Goal: Task Accomplishment & Management: Manage account settings

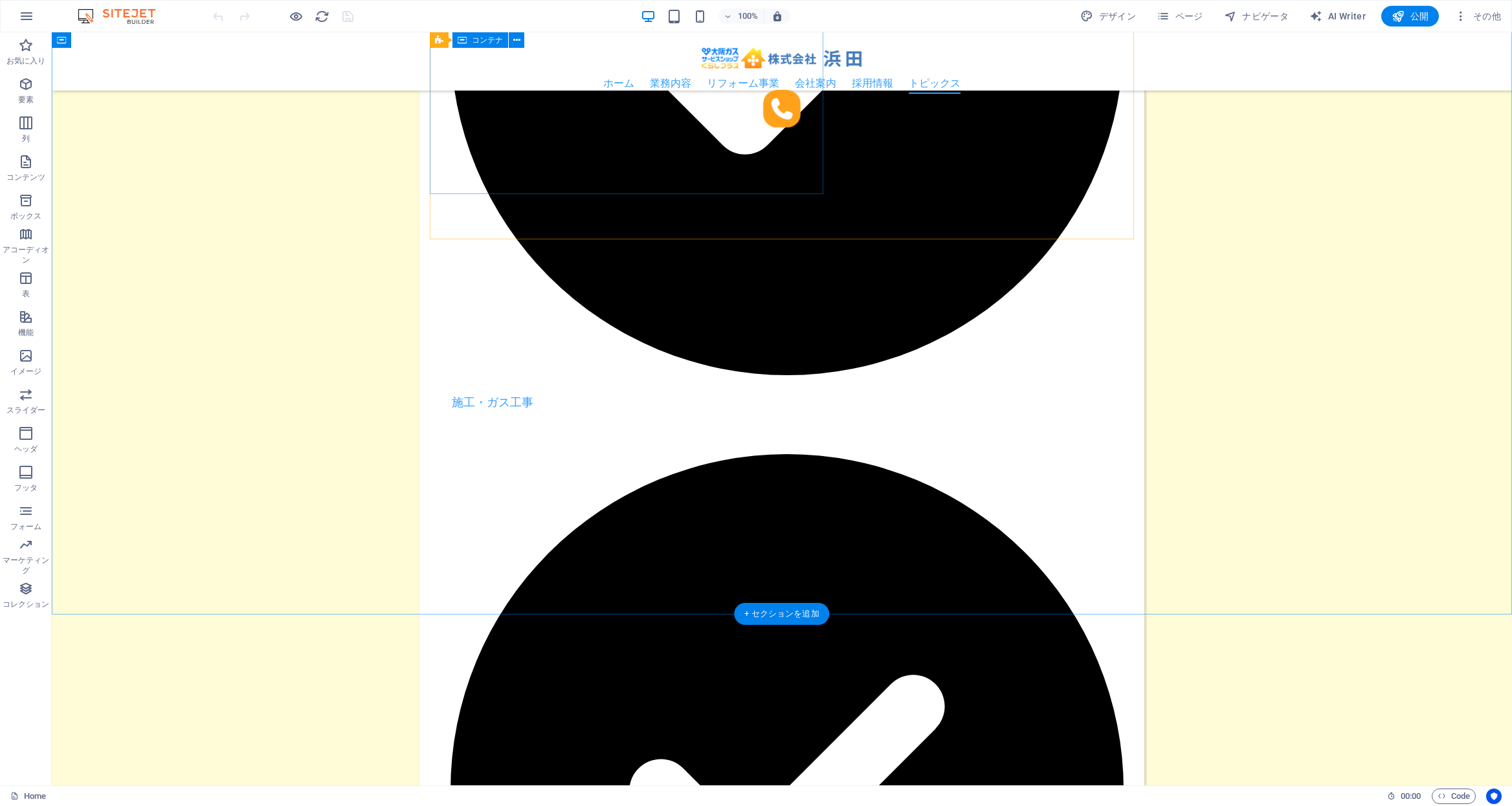
scroll to position [3017, 0]
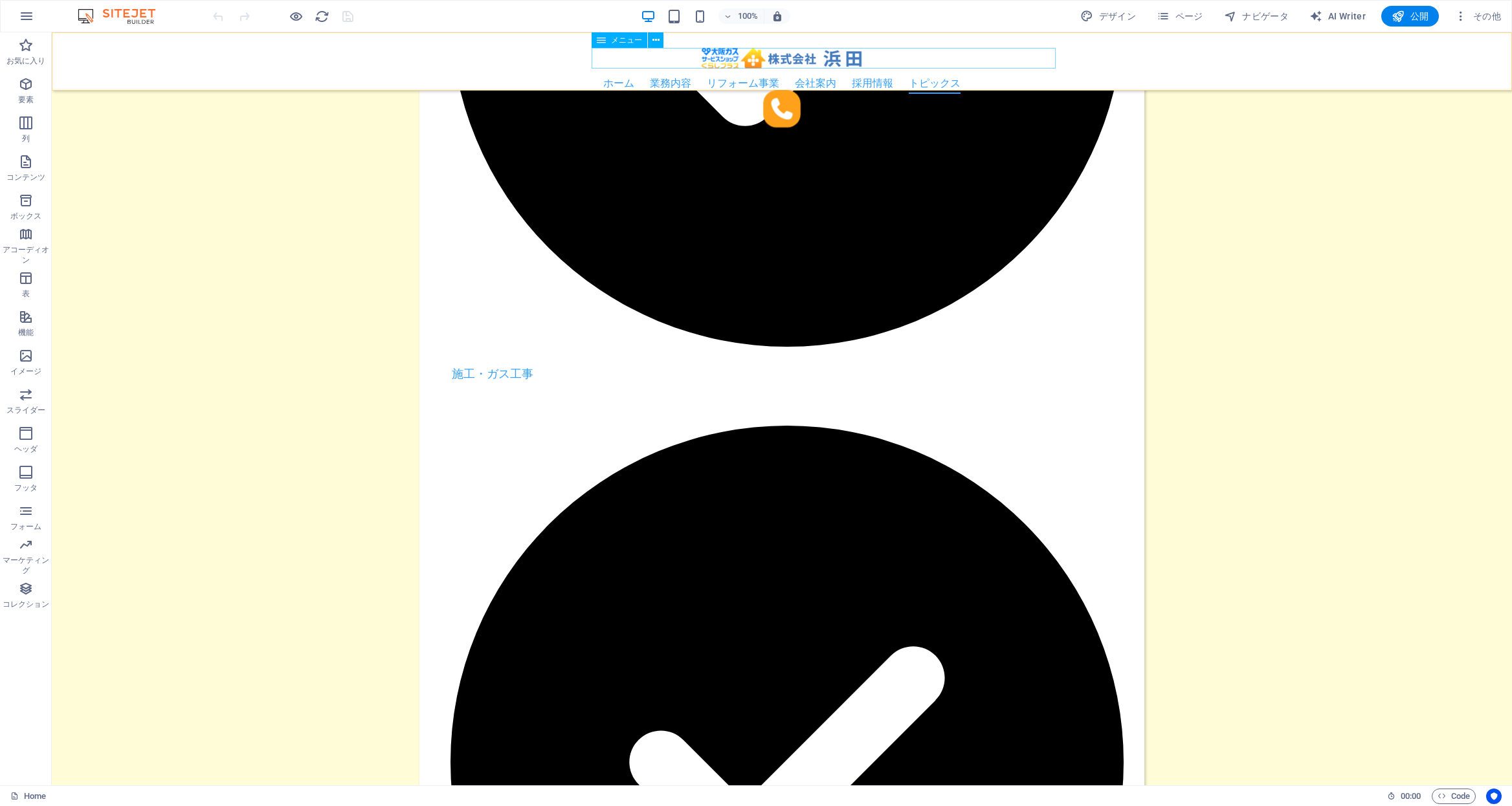
click at [708, 73] on nav "ホーム 業務内容 業務内容 取り扱い商品 リフォーム事業 会社案内 採用情報 トピックス" at bounding box center [782, 83] width 704 height 21
click at [1188, 10] on span "ページ" at bounding box center [1180, 16] width 47 height 13
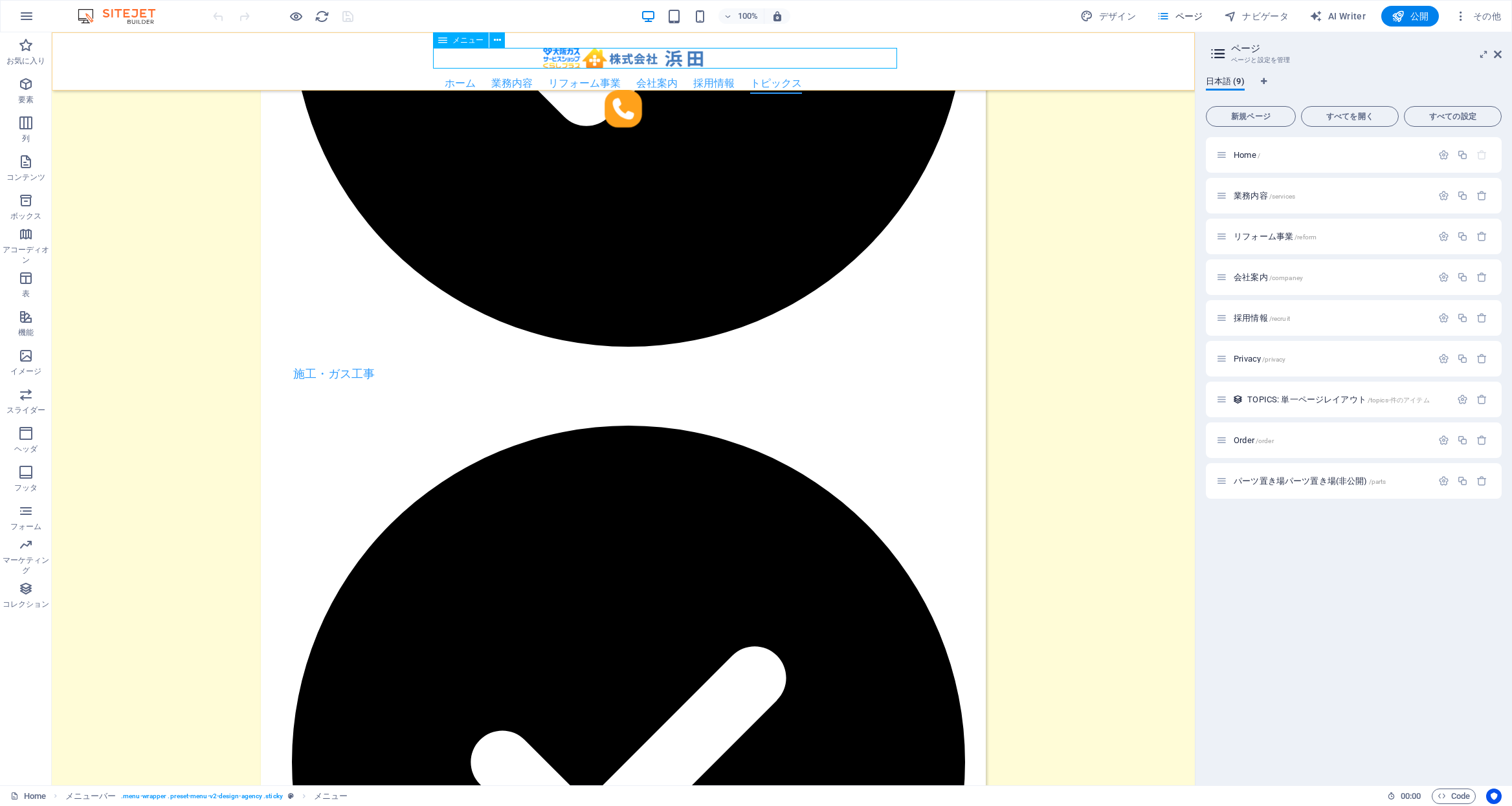
click at [549, 73] on nav "ホーム 業務内容 業務内容 取り扱い商品 リフォーム事業 会社案内 採用情報 トピックス" at bounding box center [623, 83] width 704 height 21
click at [15, 439] on span "ヘッダ" at bounding box center [26, 441] width 52 height 31
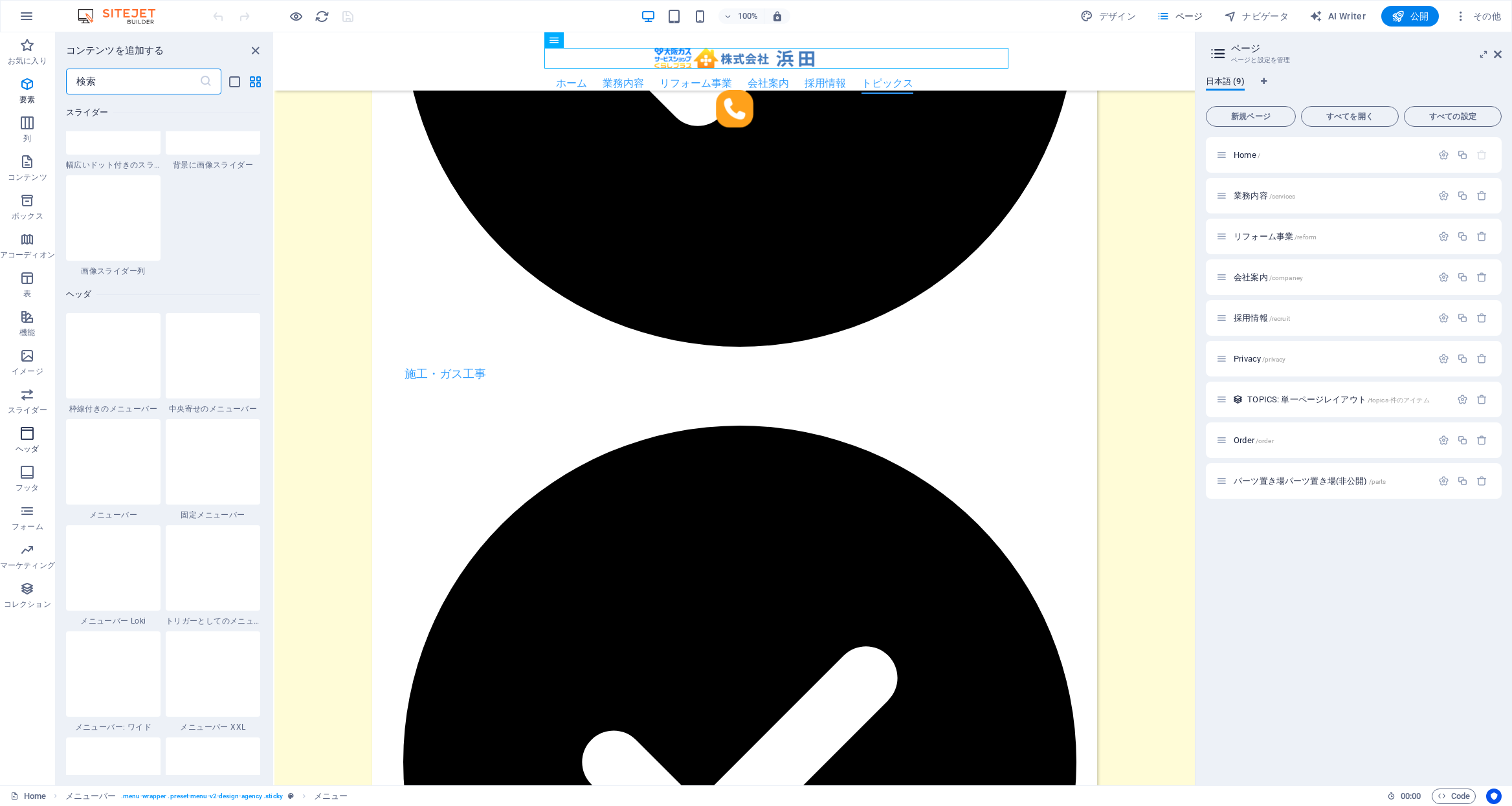
scroll to position [7792, 0]
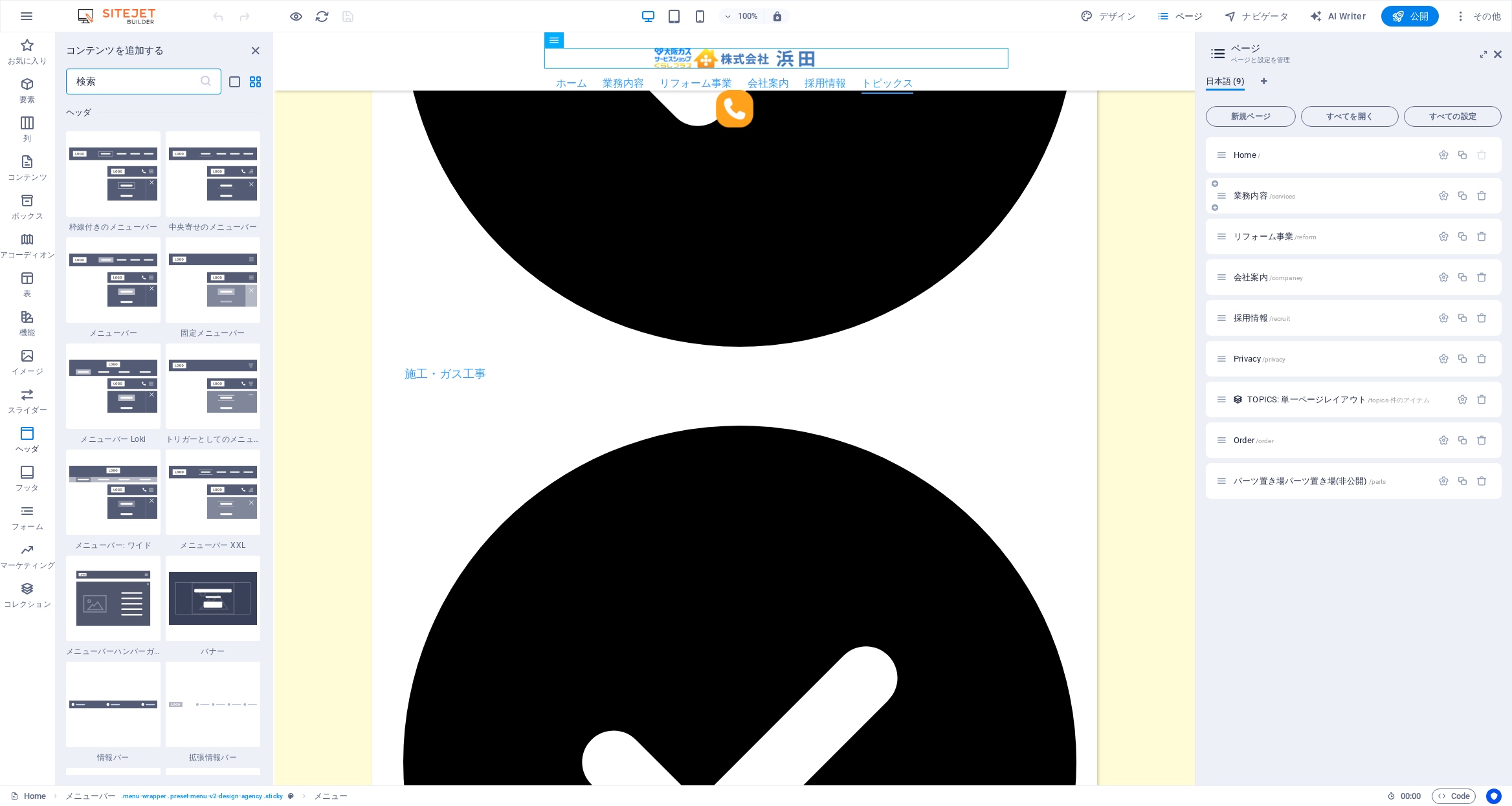
click at [1311, 192] on p "業務内容 /services" at bounding box center [1331, 196] width 194 height 8
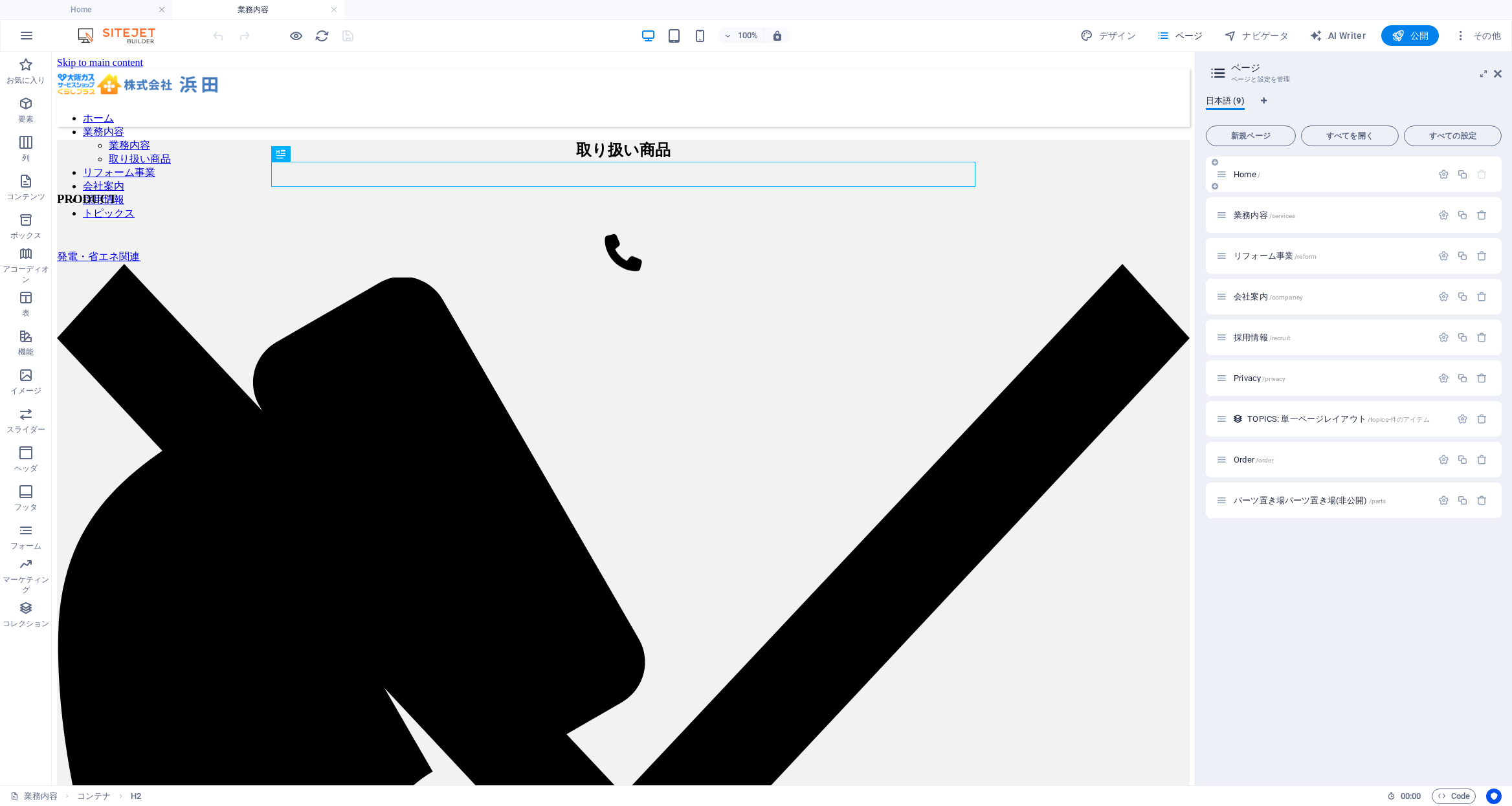
scroll to position [0, 0]
click at [558, 112] on nav "ホーム 業務内容 業務内容 取り扱い商品 リフォーム事業 会社案内 採用情報 トピックス" at bounding box center [623, 166] width 1133 height 109
click at [111, 76] on div "ホーム 業務内容 業務内容 取り扱い商品 リフォーム事業 会社案内 採用情報 トピックス" at bounding box center [623, 97] width 1133 height 58
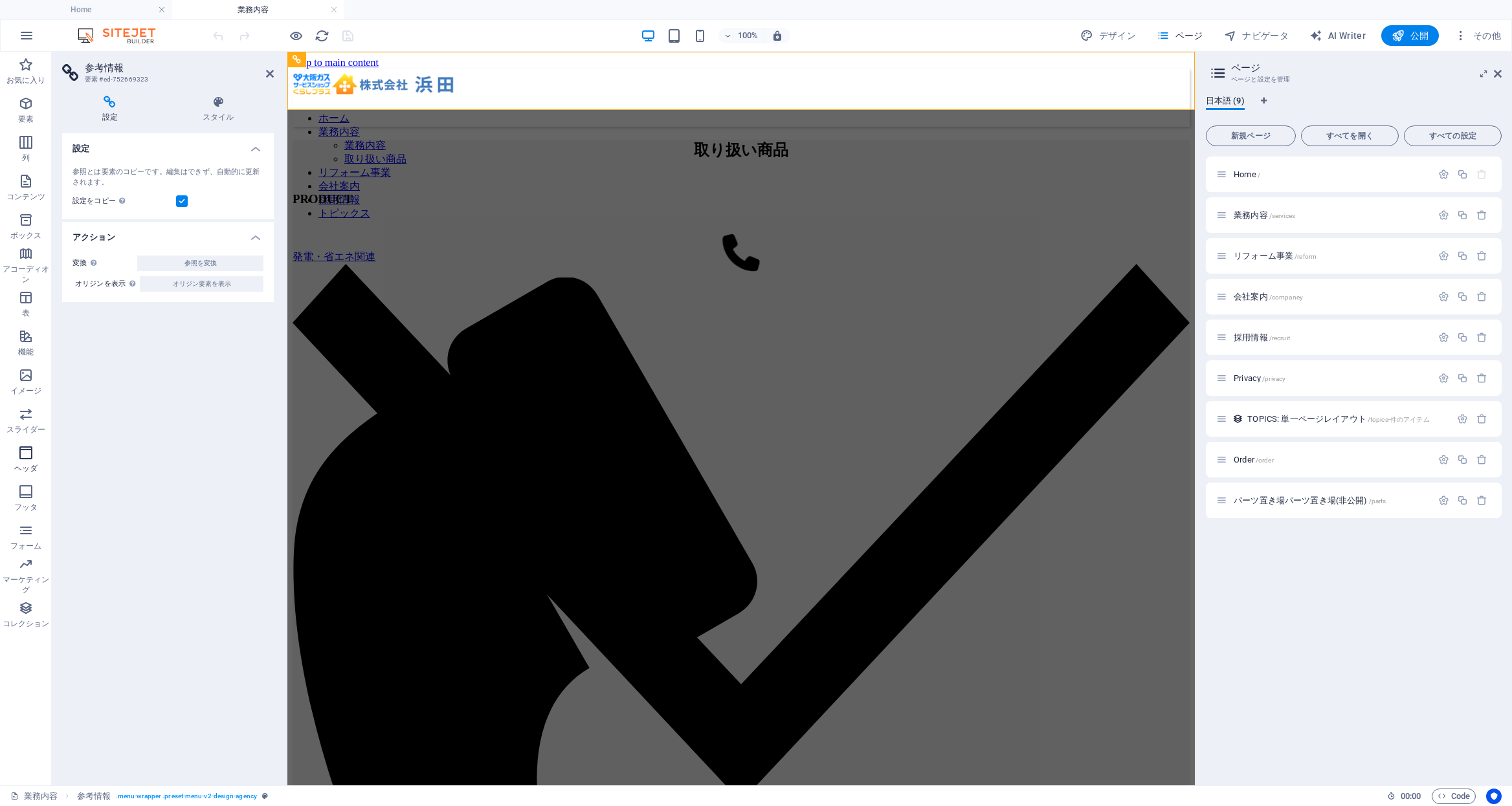
click at [31, 445] on icon "button" at bounding box center [25, 453] width 16 height 16
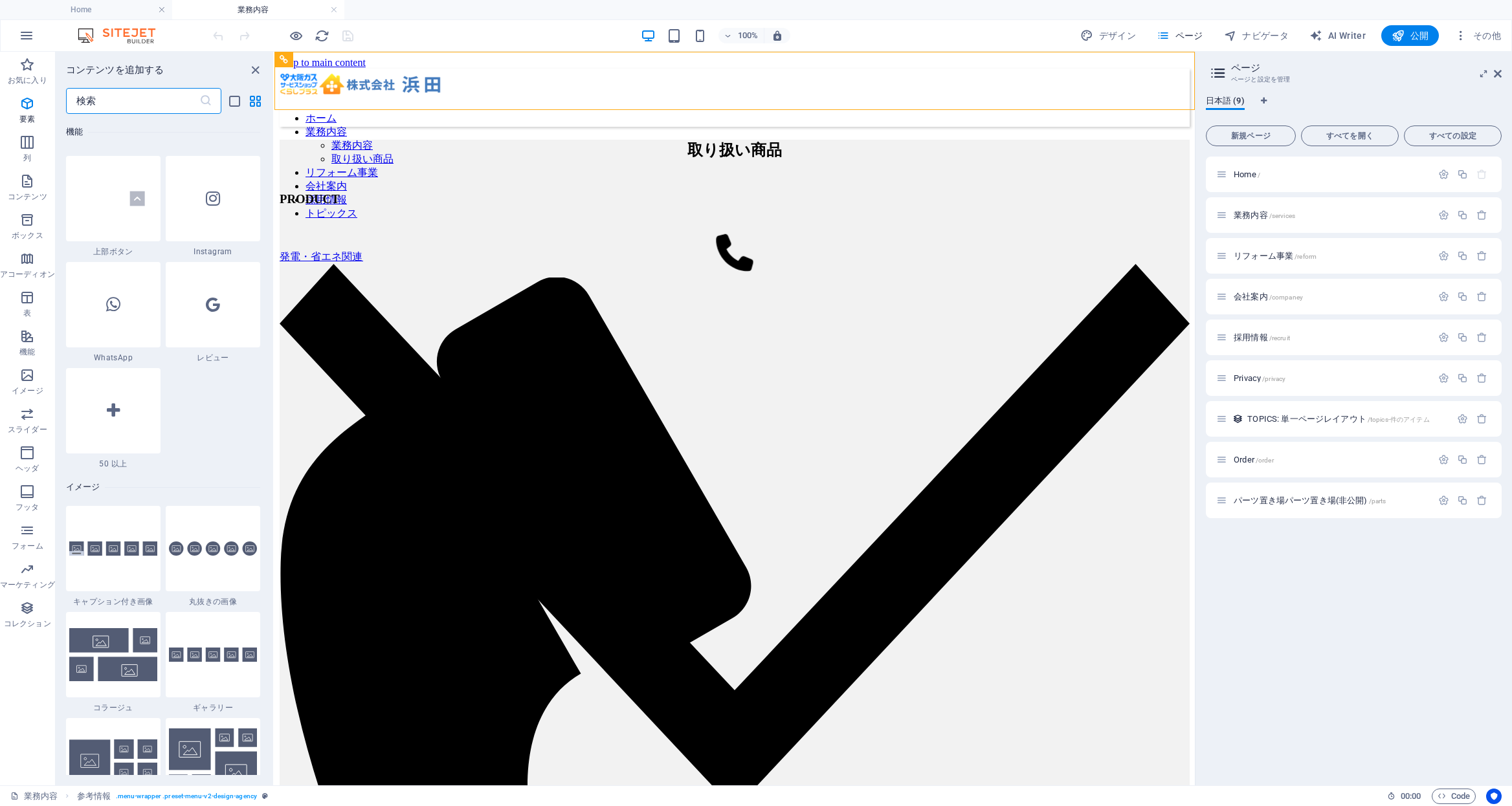
scroll to position [7792, 0]
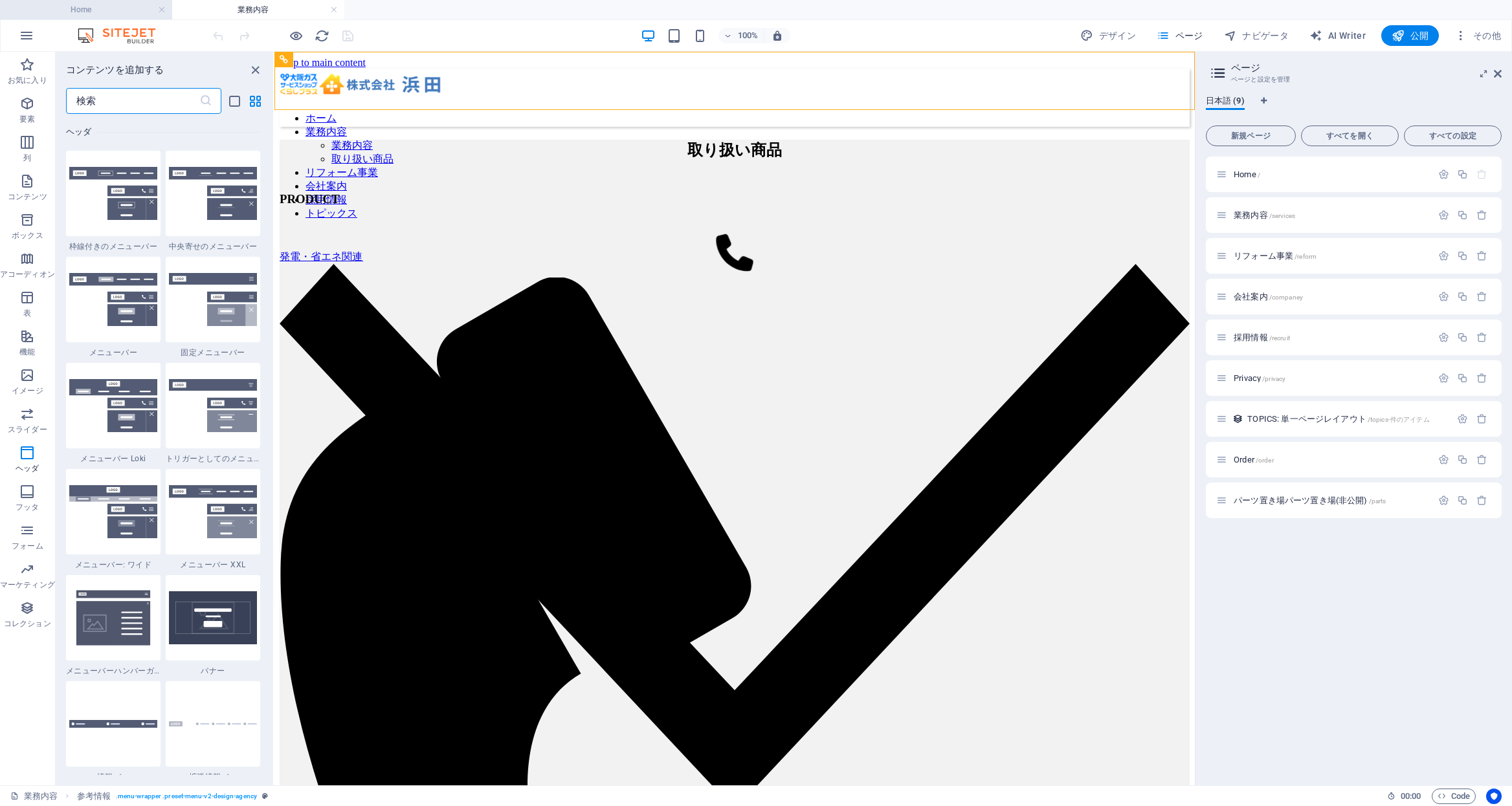
click at [121, 12] on h4 "Home" at bounding box center [86, 10] width 172 height 14
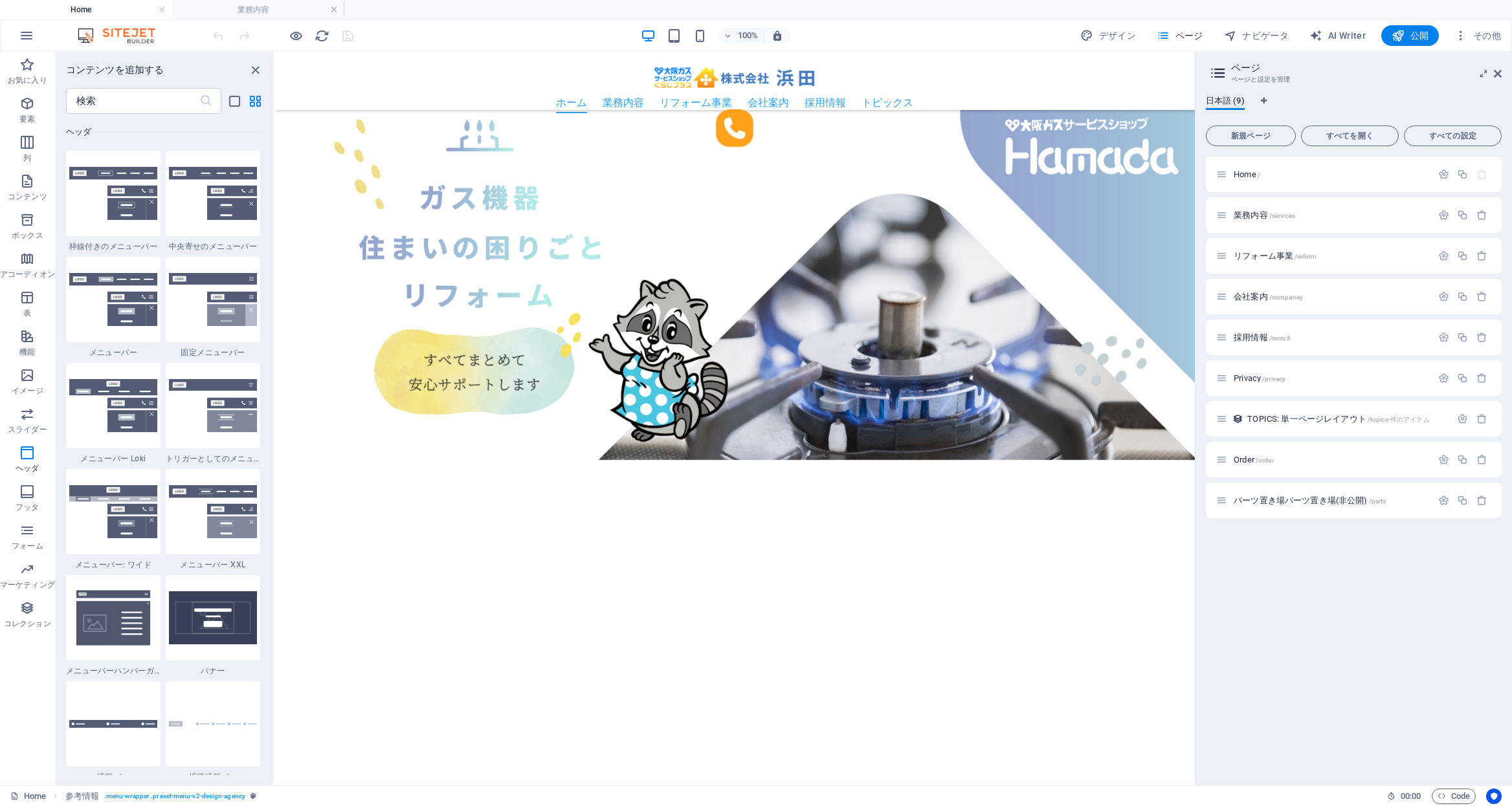
scroll to position [3017, 0]
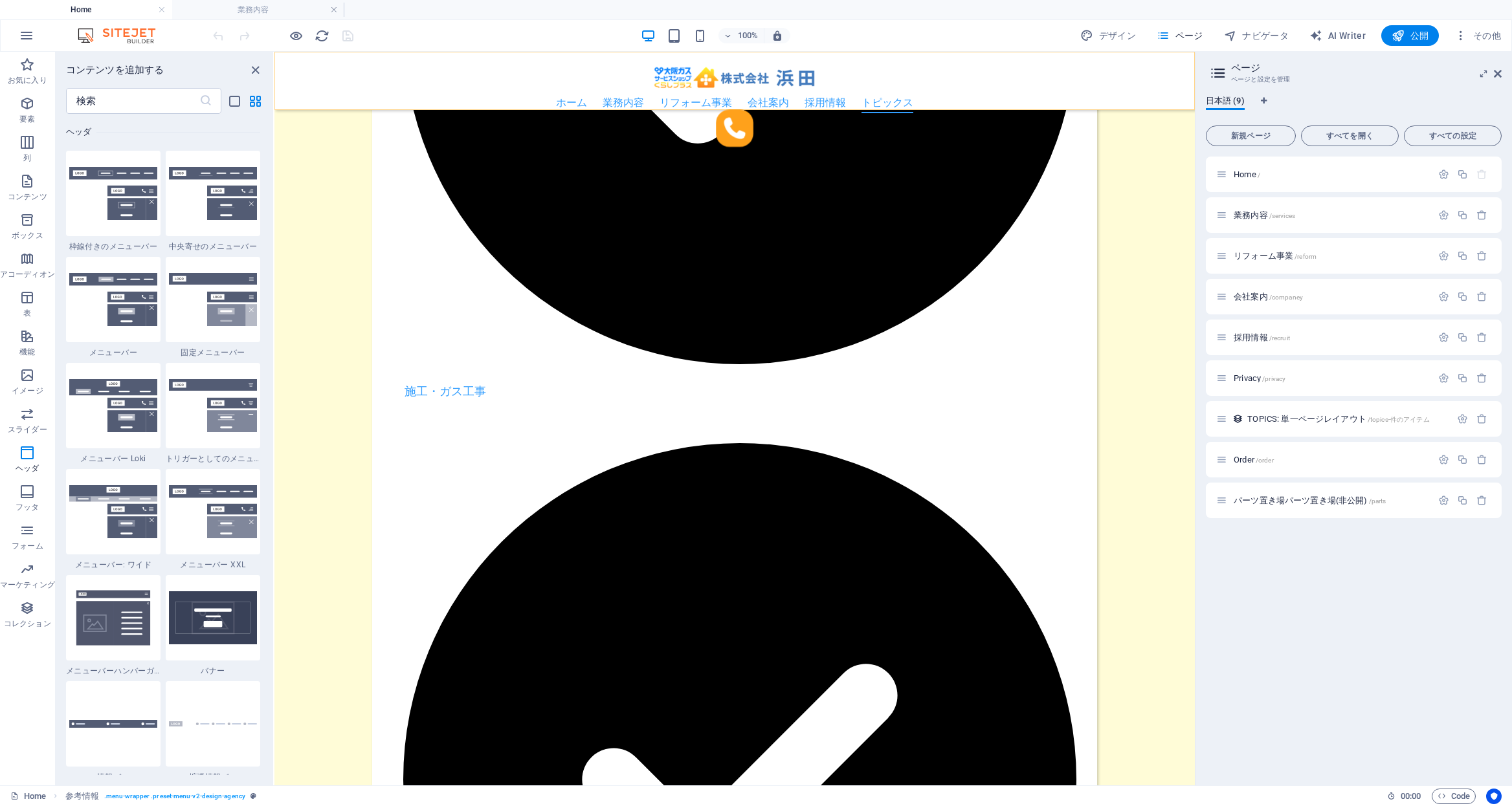
click at [591, 64] on div "ホーム 業務内容 業務内容 取り扱い商品 リフォーム事業 会社案内 採用情報 トピックス" at bounding box center [734, 81] width 921 height 58
select select "px"
select select "header"
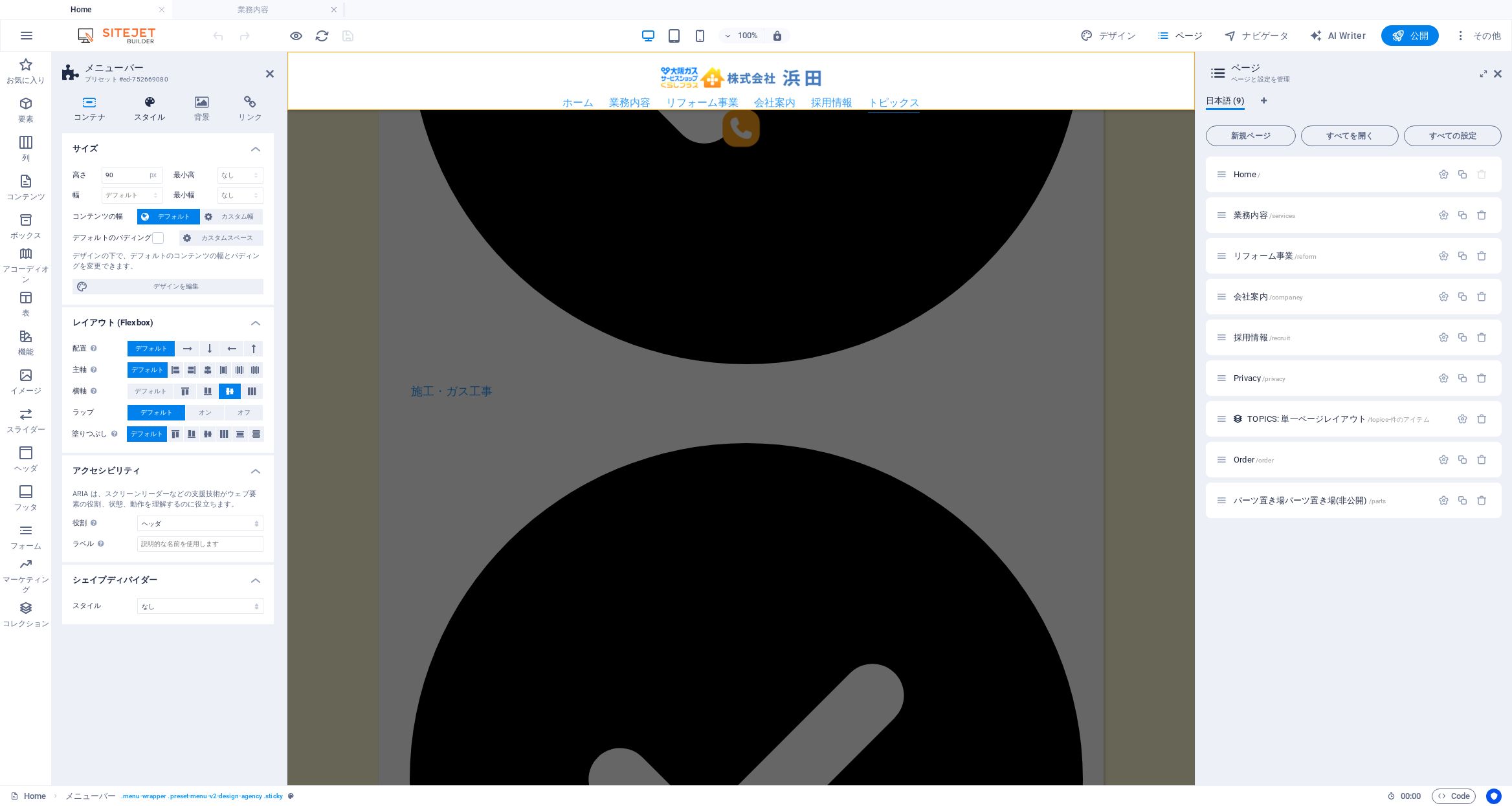
click at [155, 107] on icon at bounding box center [150, 102] width 55 height 13
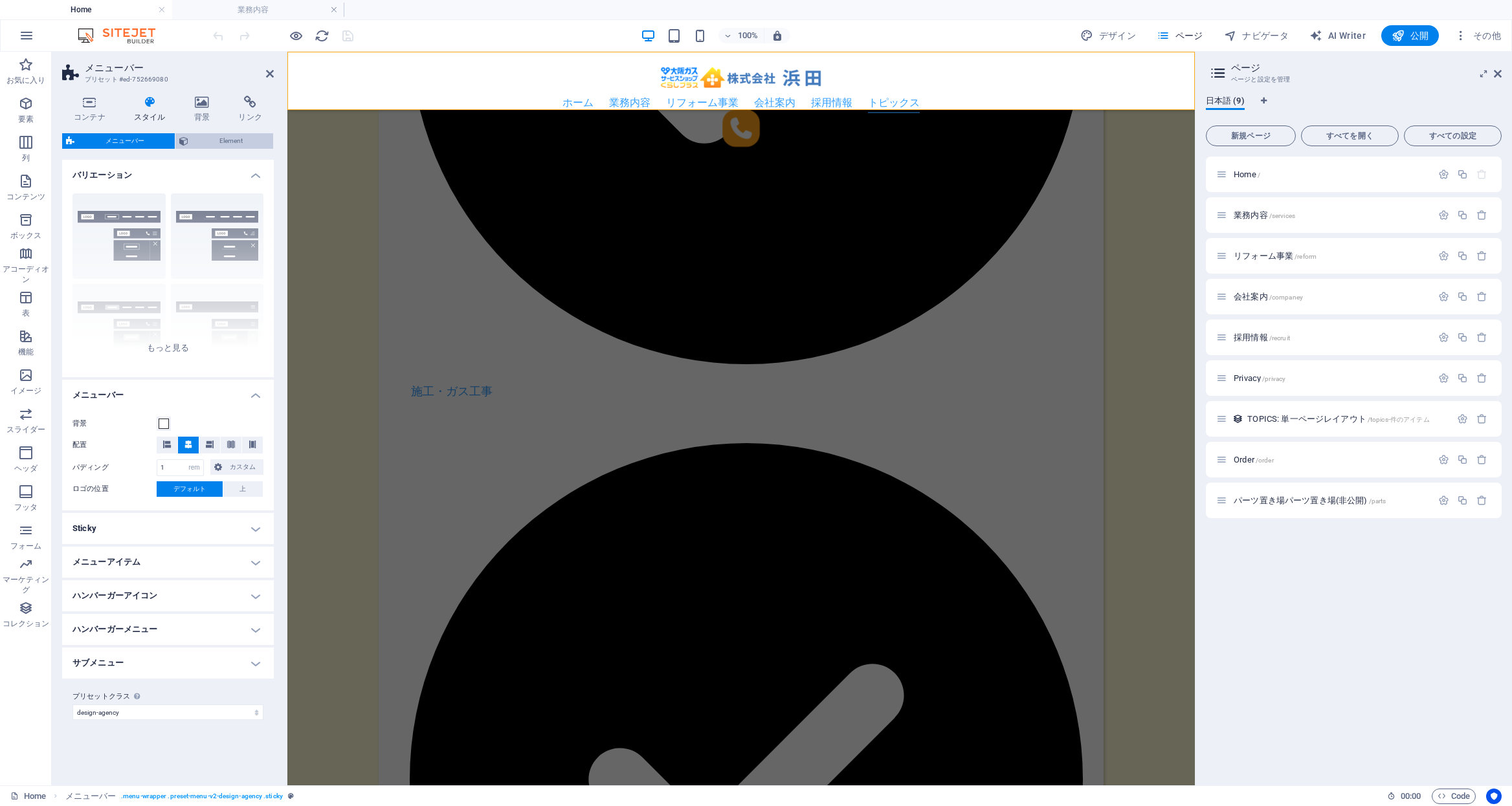
click at [212, 139] on span "Element" at bounding box center [231, 141] width 77 height 16
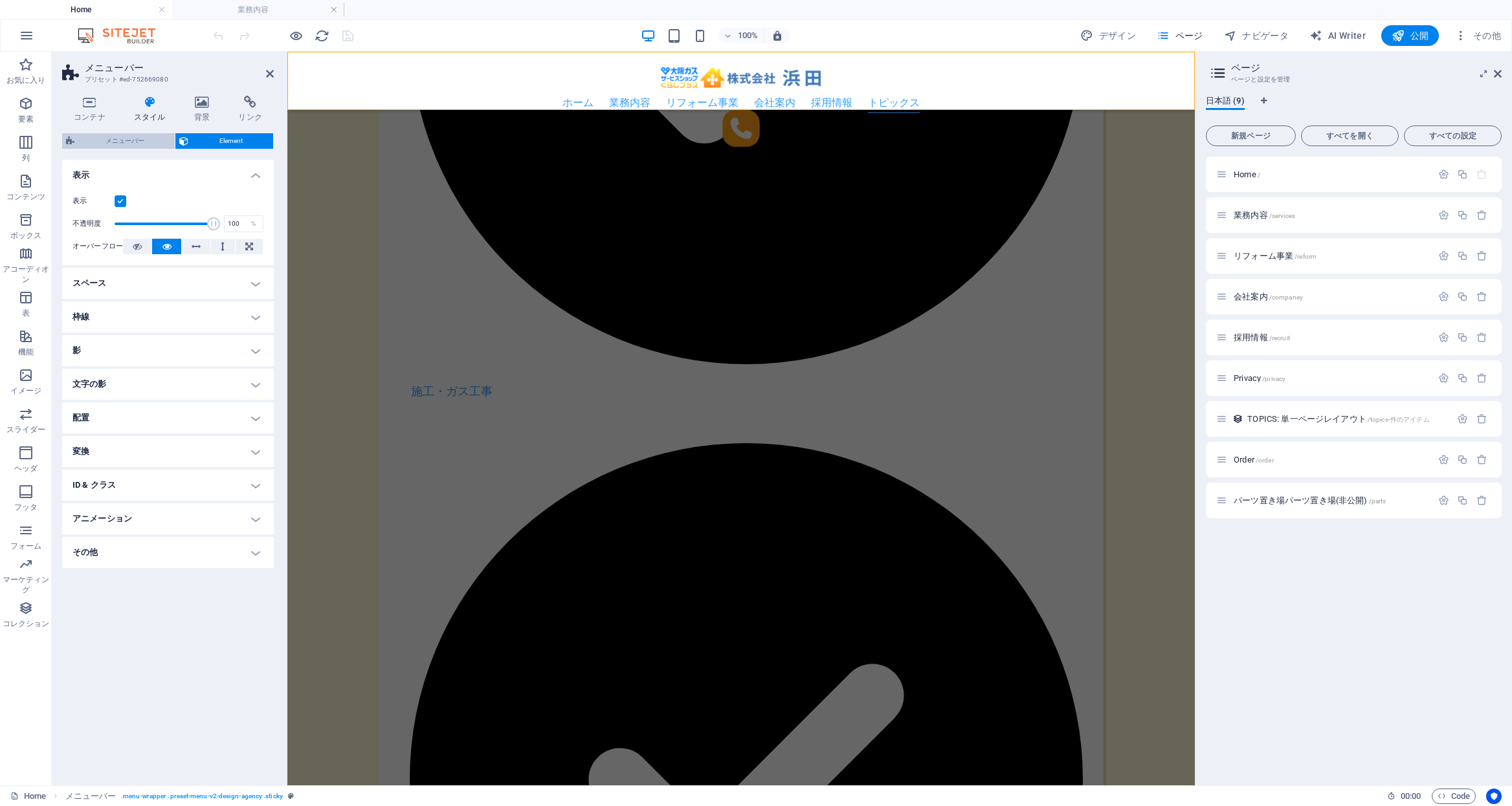
click at [144, 140] on span "メニューバー" at bounding box center [124, 141] width 92 height 16
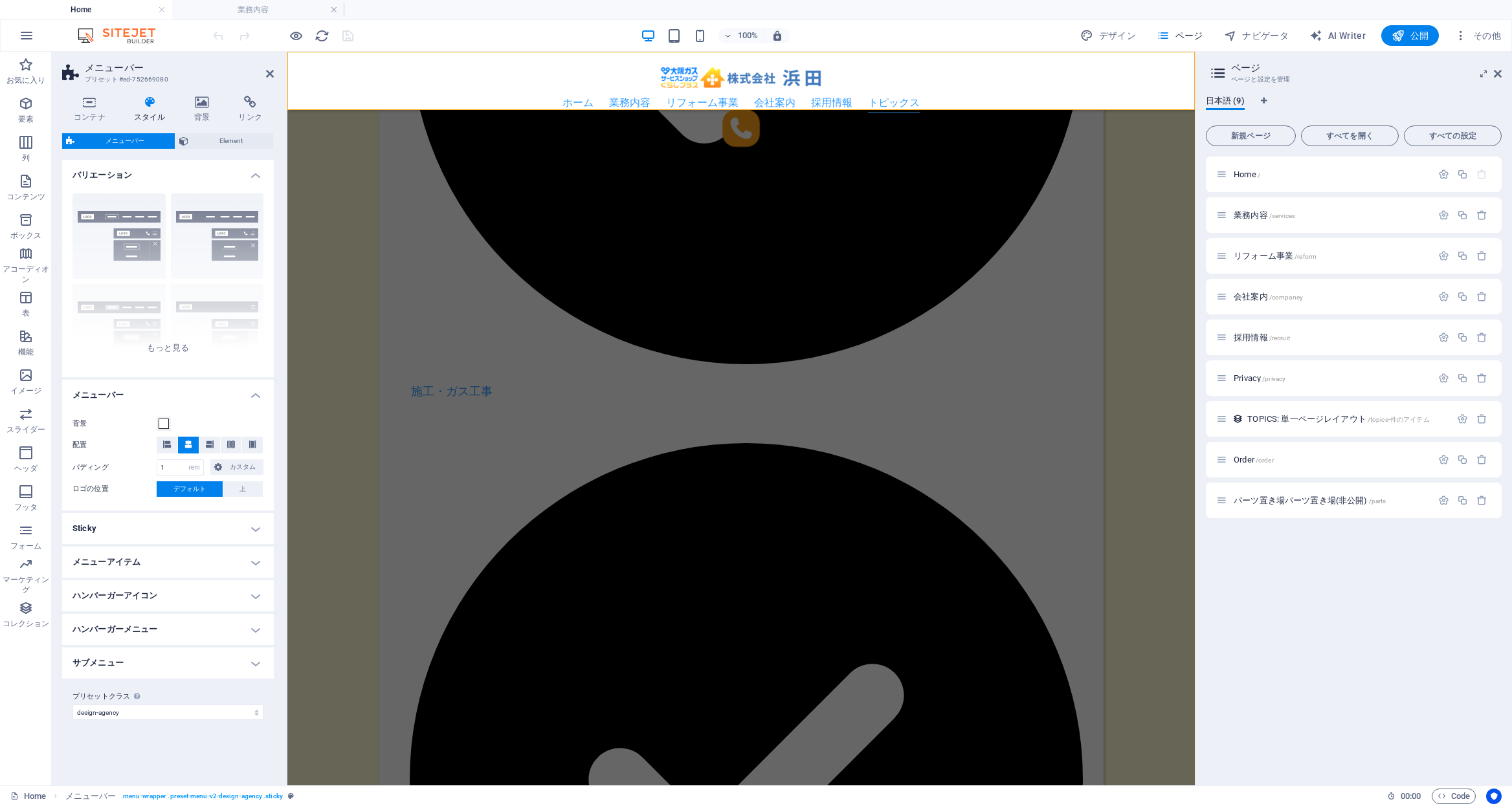
click at [187, 560] on h4 "メニューアイテム" at bounding box center [168, 562] width 212 height 31
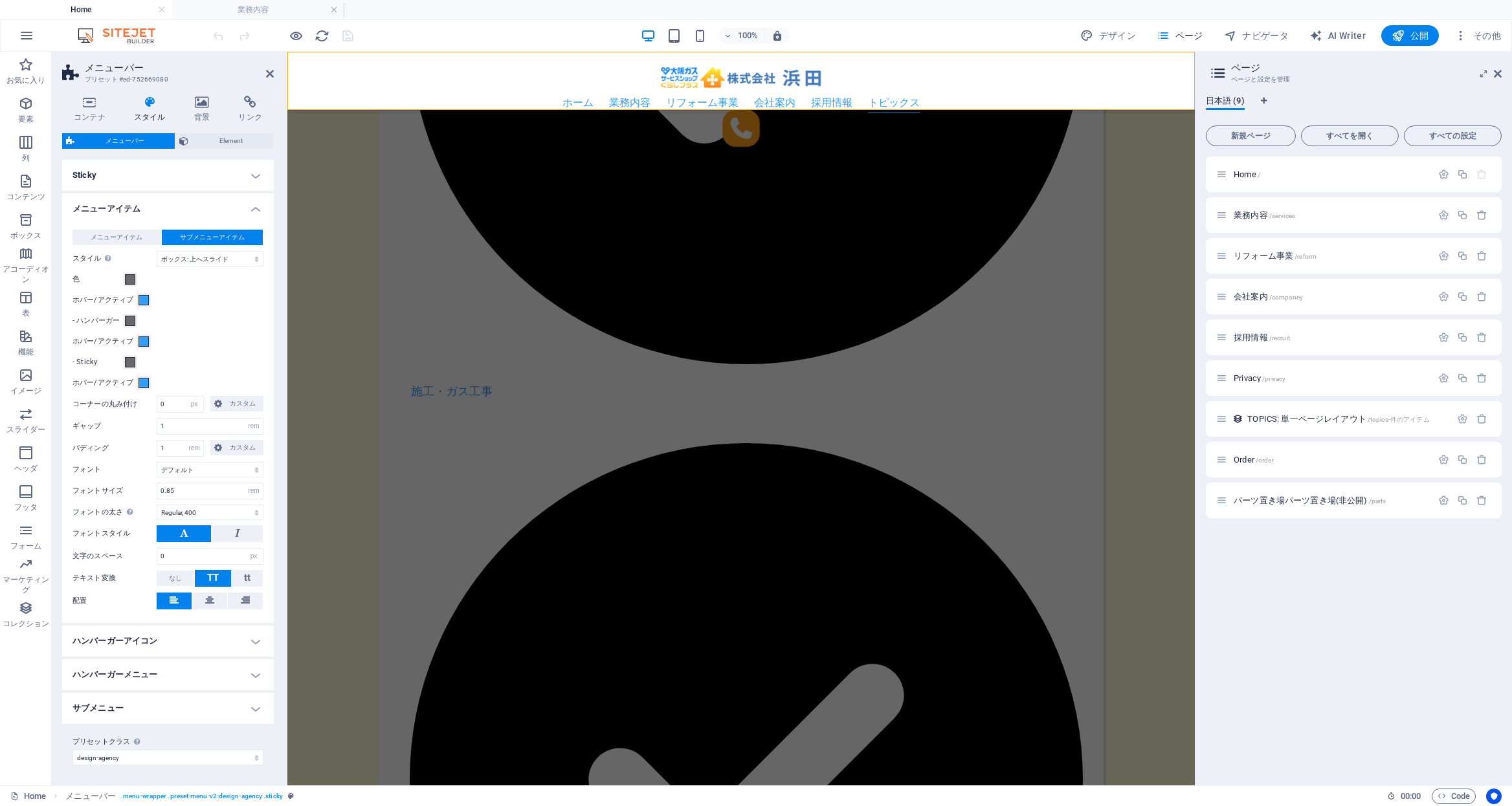
scroll to position [354, 0]
click at [110, 240] on div "エフェクトをテストするには、プレビューモードに切り替えて、メニューアイテムの上にポインターを動かしてください。" at bounding box center [146, 220] width 103 height 58
click at [157, 250] on select "プレーン 文字の色 ボックス: フェード ボックス: 上下反転 ボックス: 左右反転 ボックス: 下へスライド ボックス: 上へスライド ボックス: 右へスラ…" at bounding box center [210, 258] width 107 height 16
click at [91, 235] on span "メニューアイテム" at bounding box center [116, 237] width 52 height 16
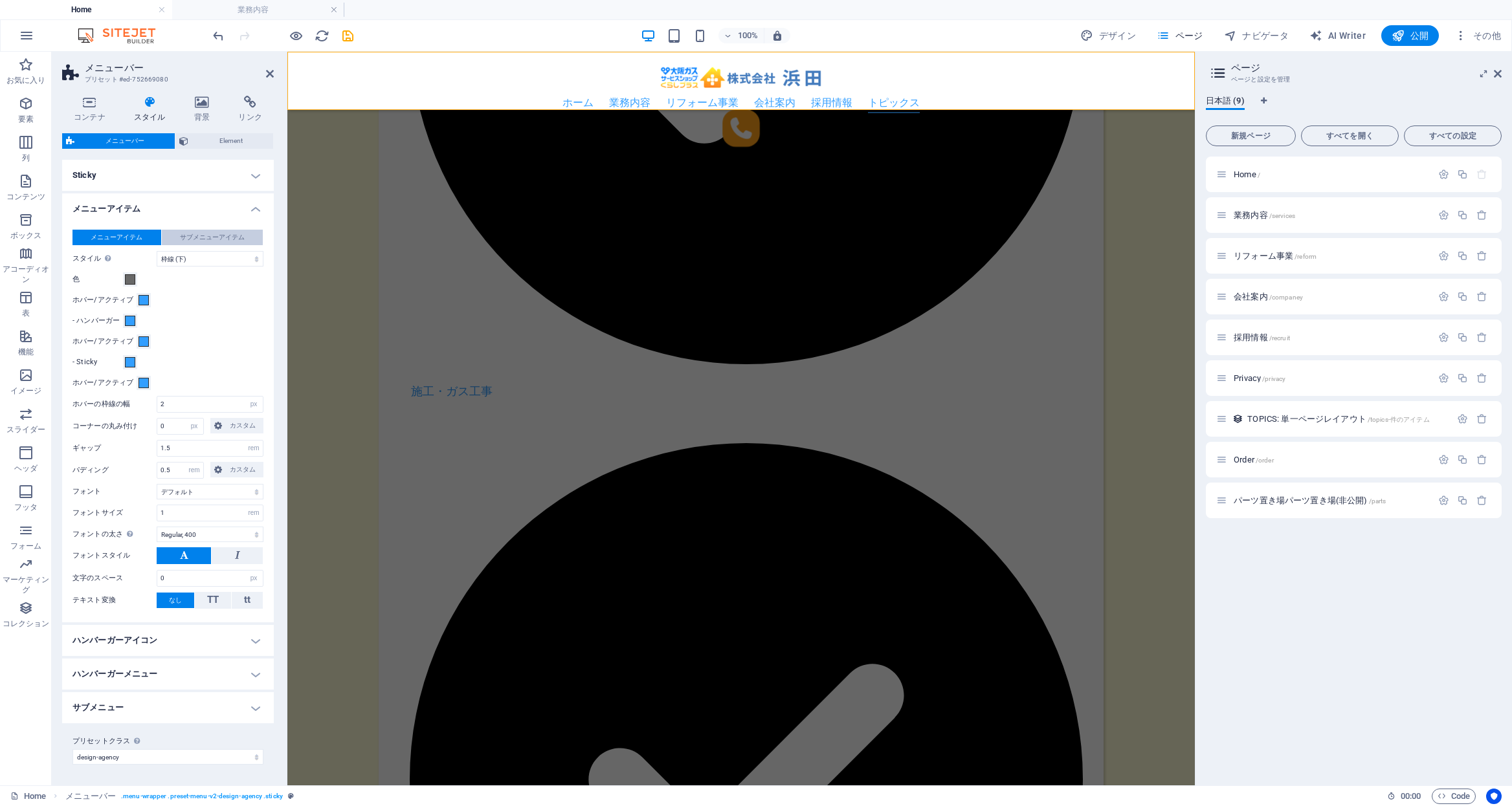
scroll to position [353, 0]
click at [153, 671] on h4 "ハンバーガーメニュー" at bounding box center [168, 674] width 212 height 31
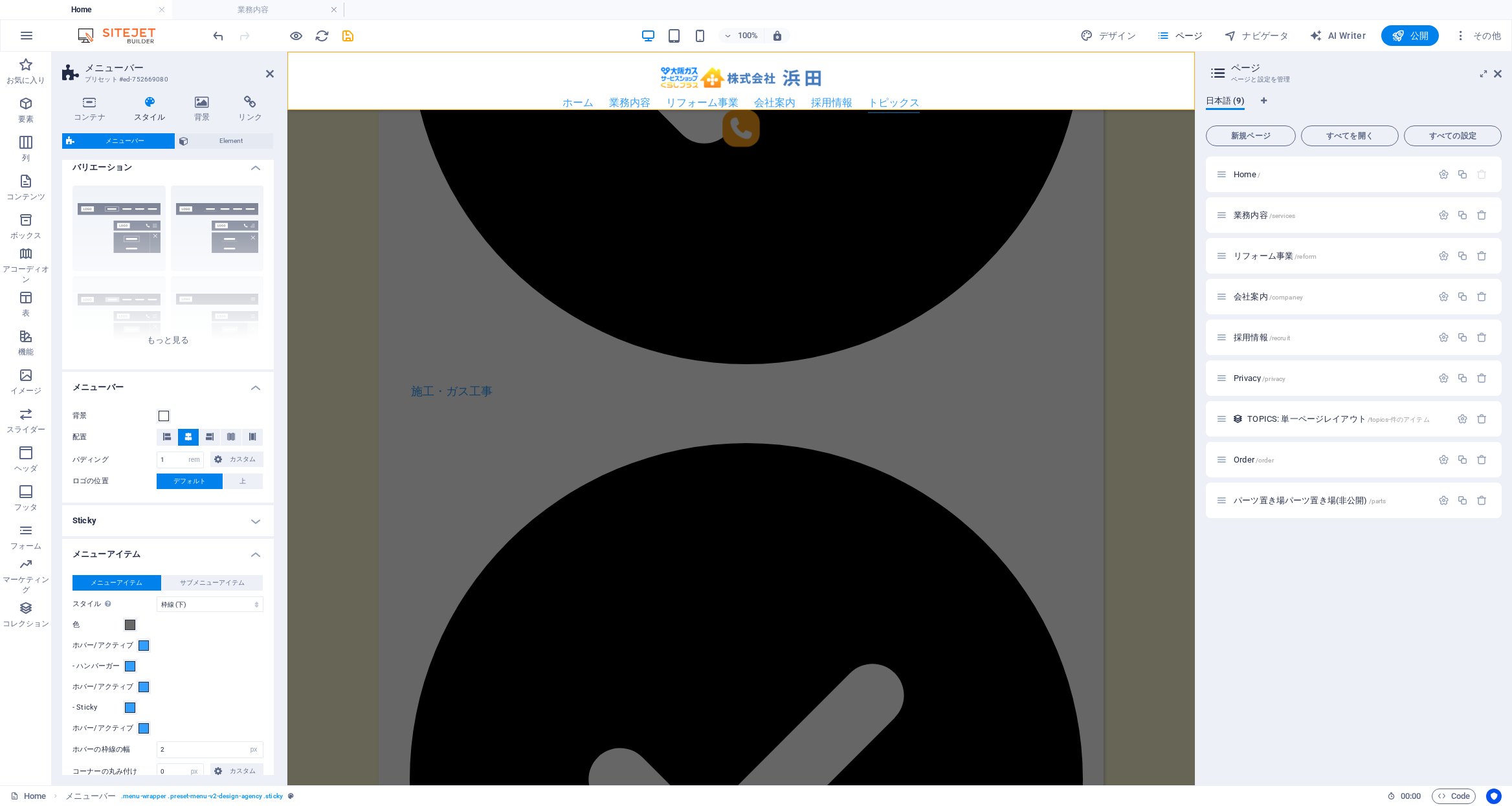
scroll to position [9, 0]
click at [77, 108] on icon at bounding box center [90, 102] width 55 height 13
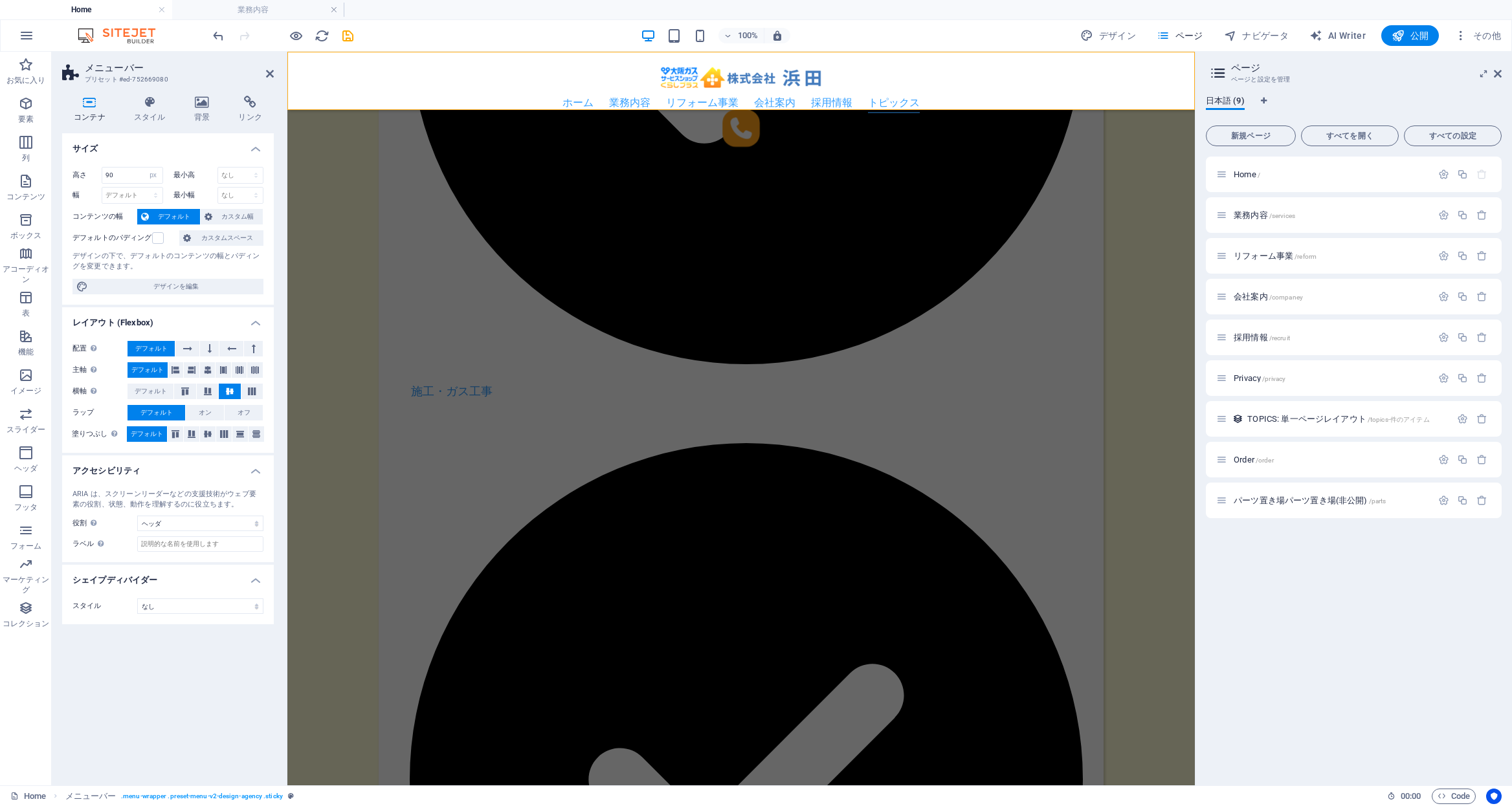
click at [105, 74] on h3 "プリセット #ed-752669080" at bounding box center [166, 79] width 163 height 12
click at [27, 75] on p "お気に入り" at bounding box center [26, 80] width 40 height 10
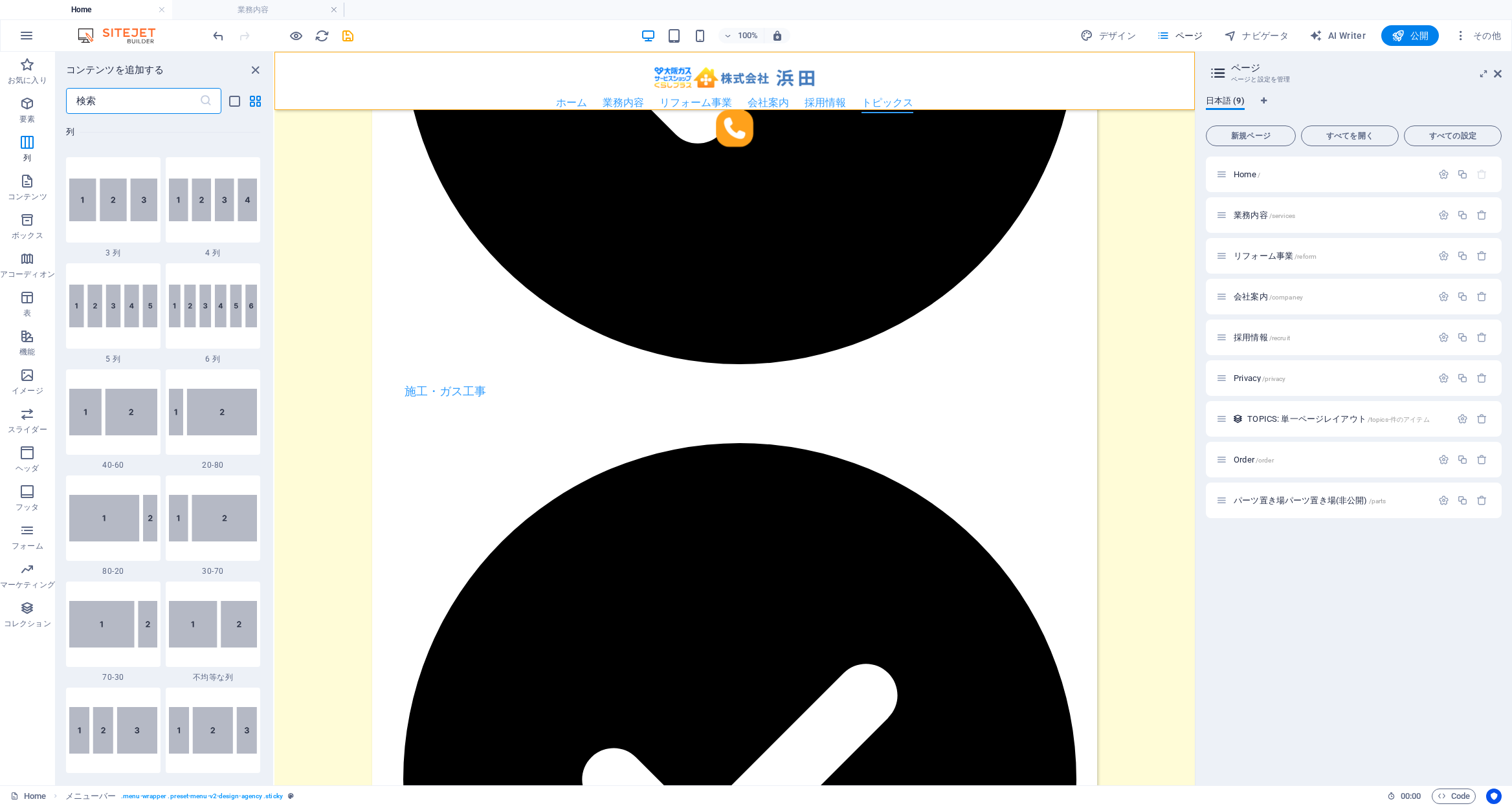
scroll to position [755, 0]
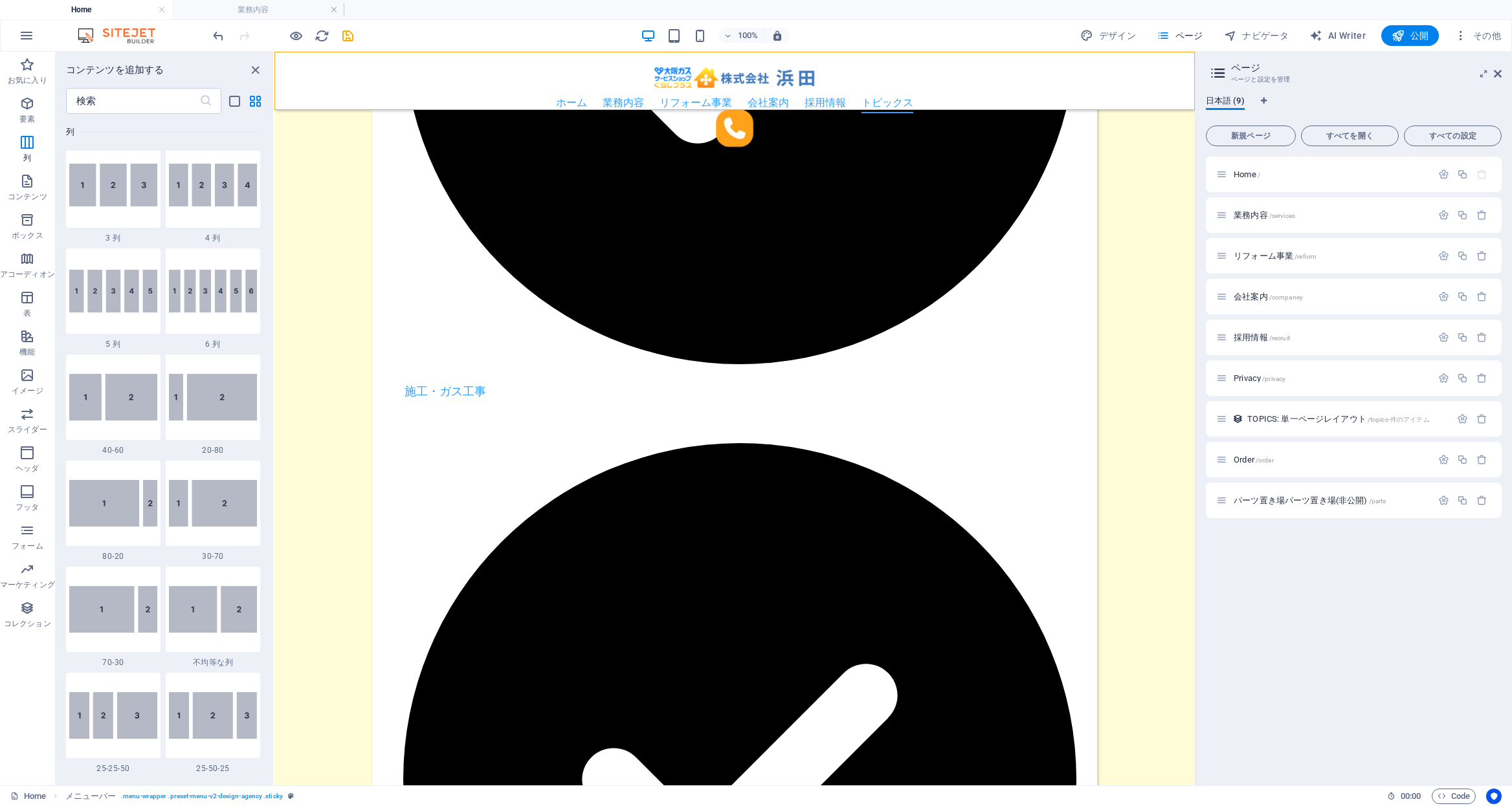
click at [303, 92] on div "ホーム 業務内容 業務内容 取り扱い商品 リフォーム事業 会社案内 採用情報 トピックス" at bounding box center [734, 81] width 921 height 58
select select "px"
select select "header"
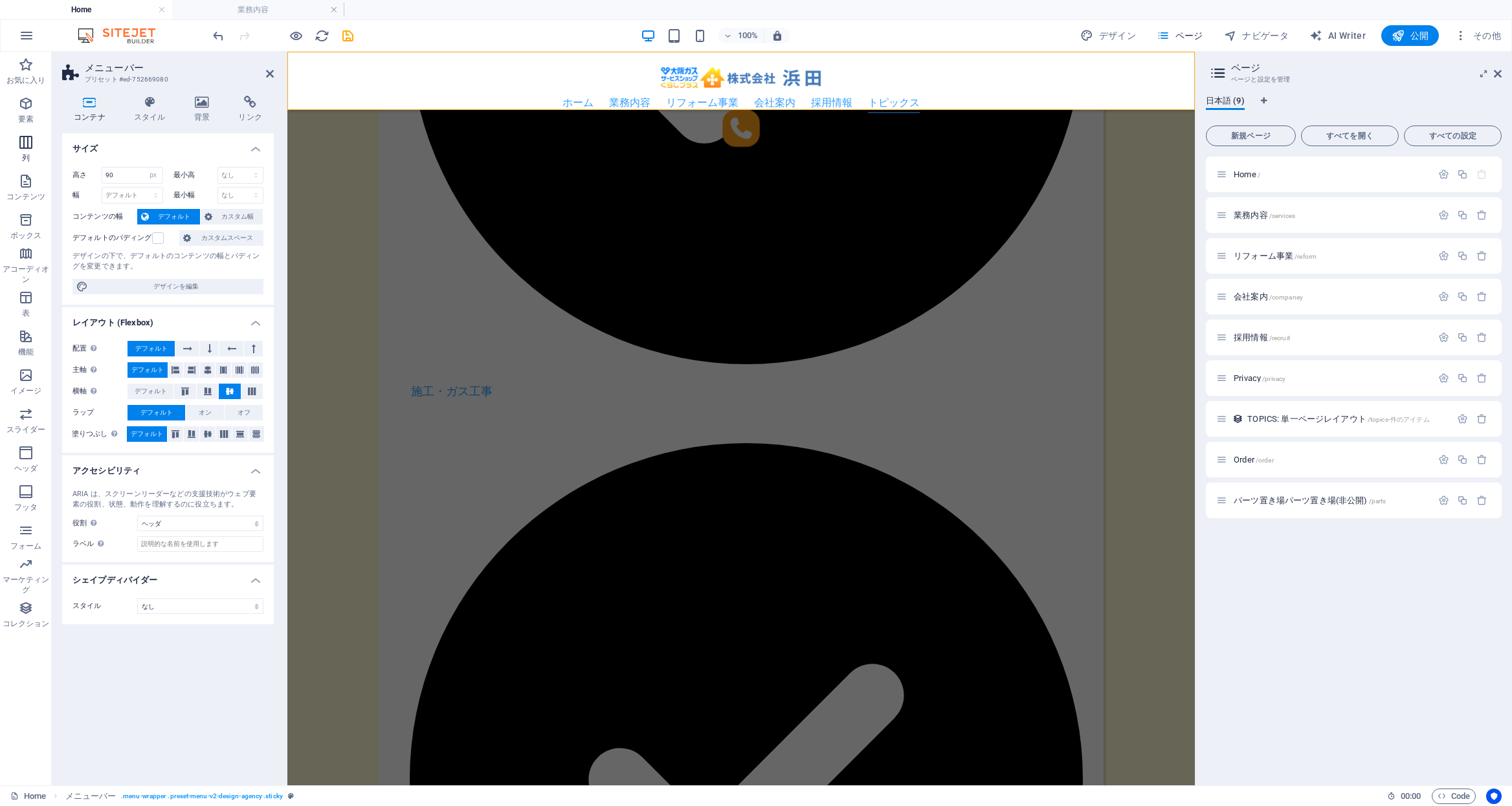
drag, startPoint x: 14, startPoint y: 112, endPoint x: 17, endPoint y: 137, distance: 25.2
click at [14, 112] on span "要素" at bounding box center [26, 111] width 52 height 31
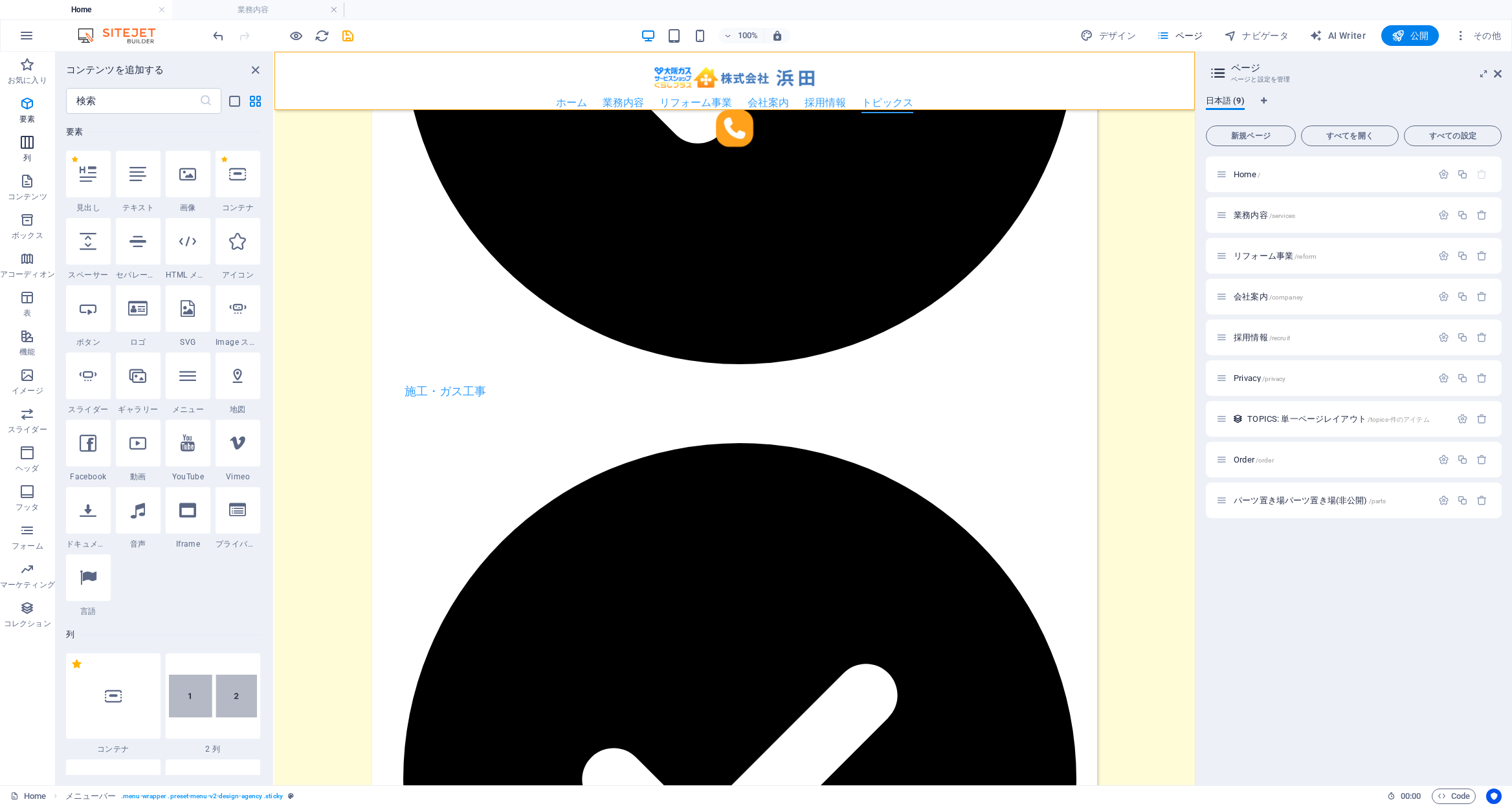
click at [19, 146] on icon "button" at bounding box center [27, 142] width 16 height 16
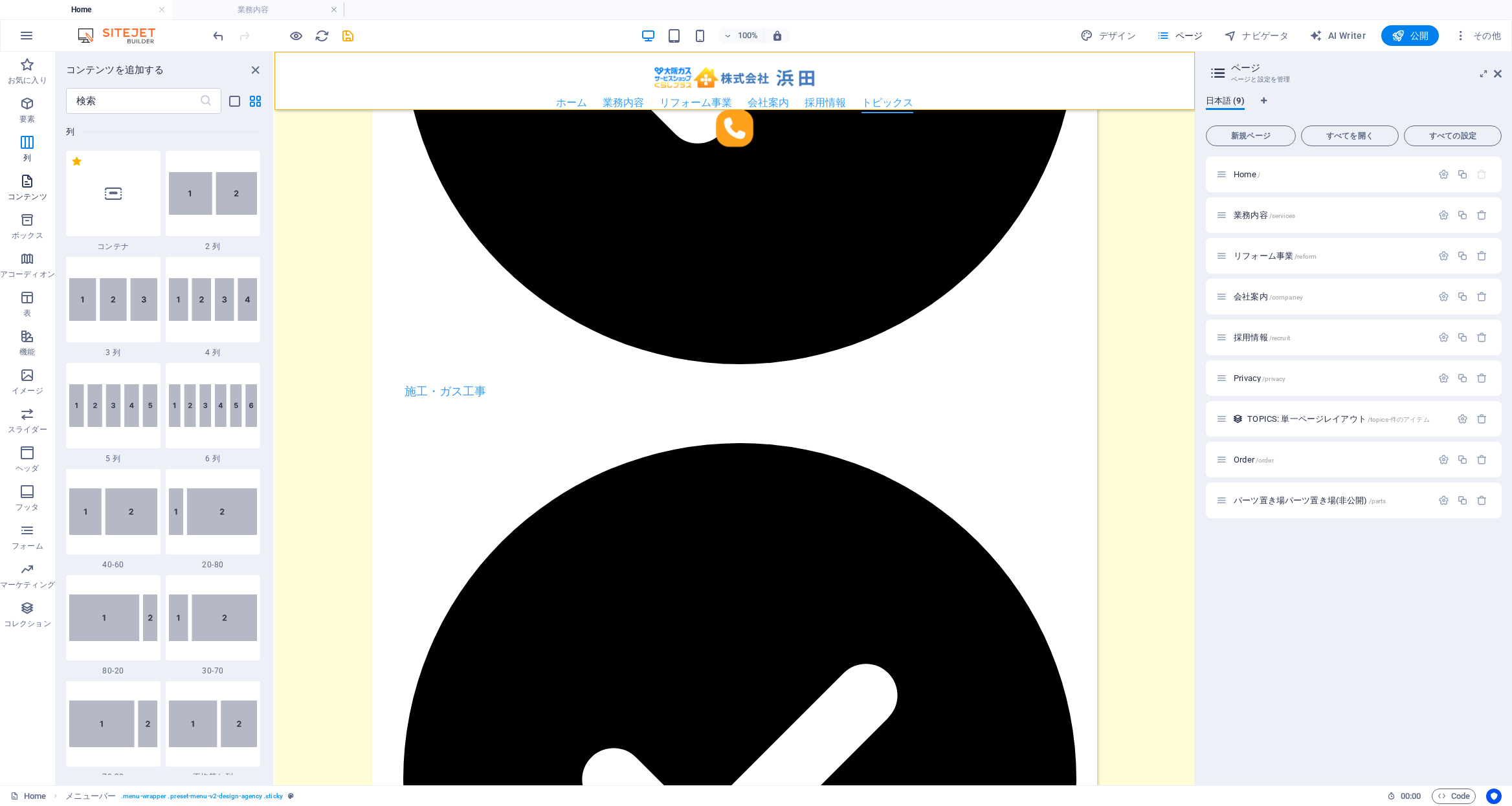
click at [21, 175] on icon "button" at bounding box center [27, 181] width 16 height 16
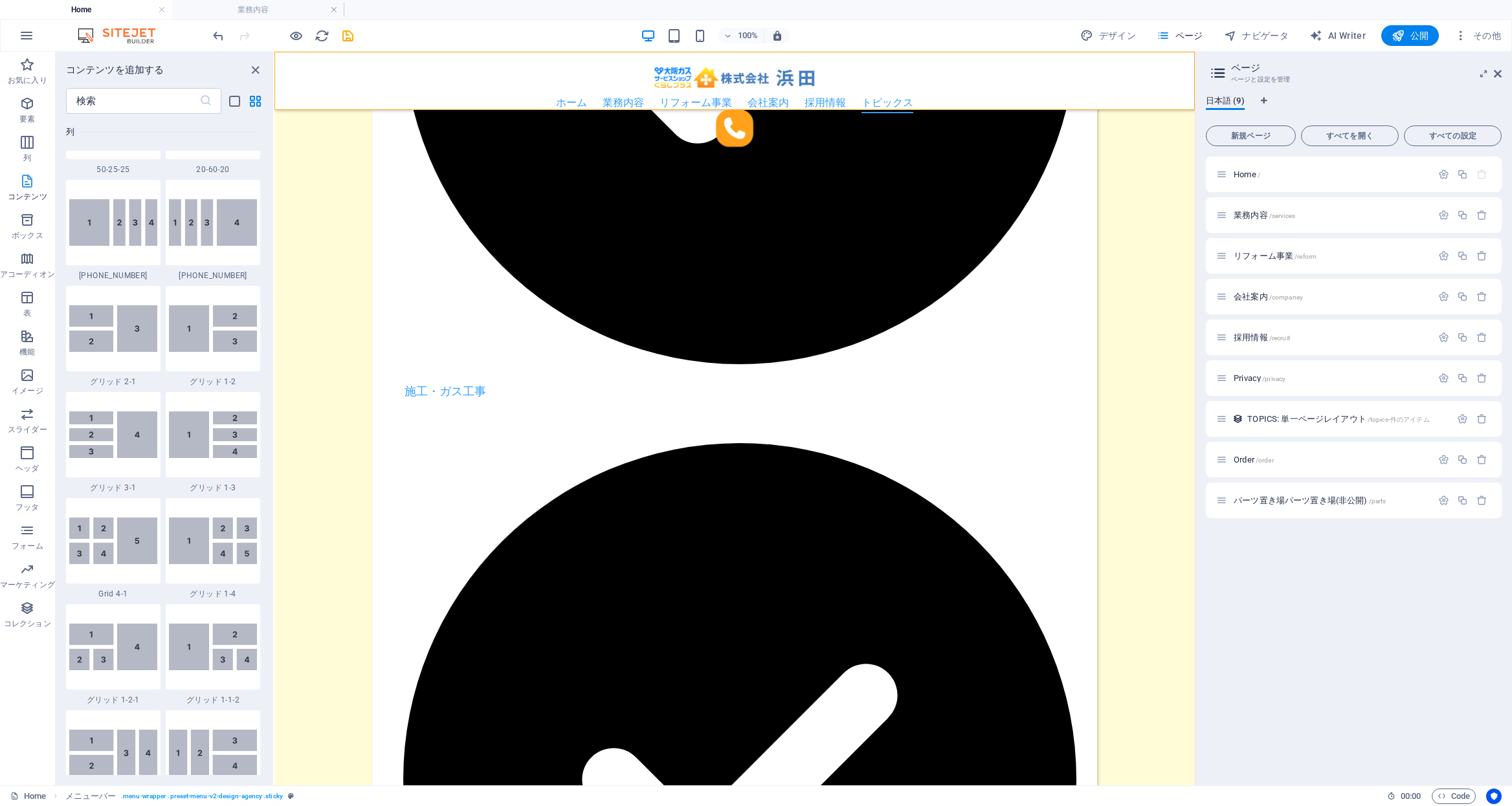
scroll to position [2264, 0]
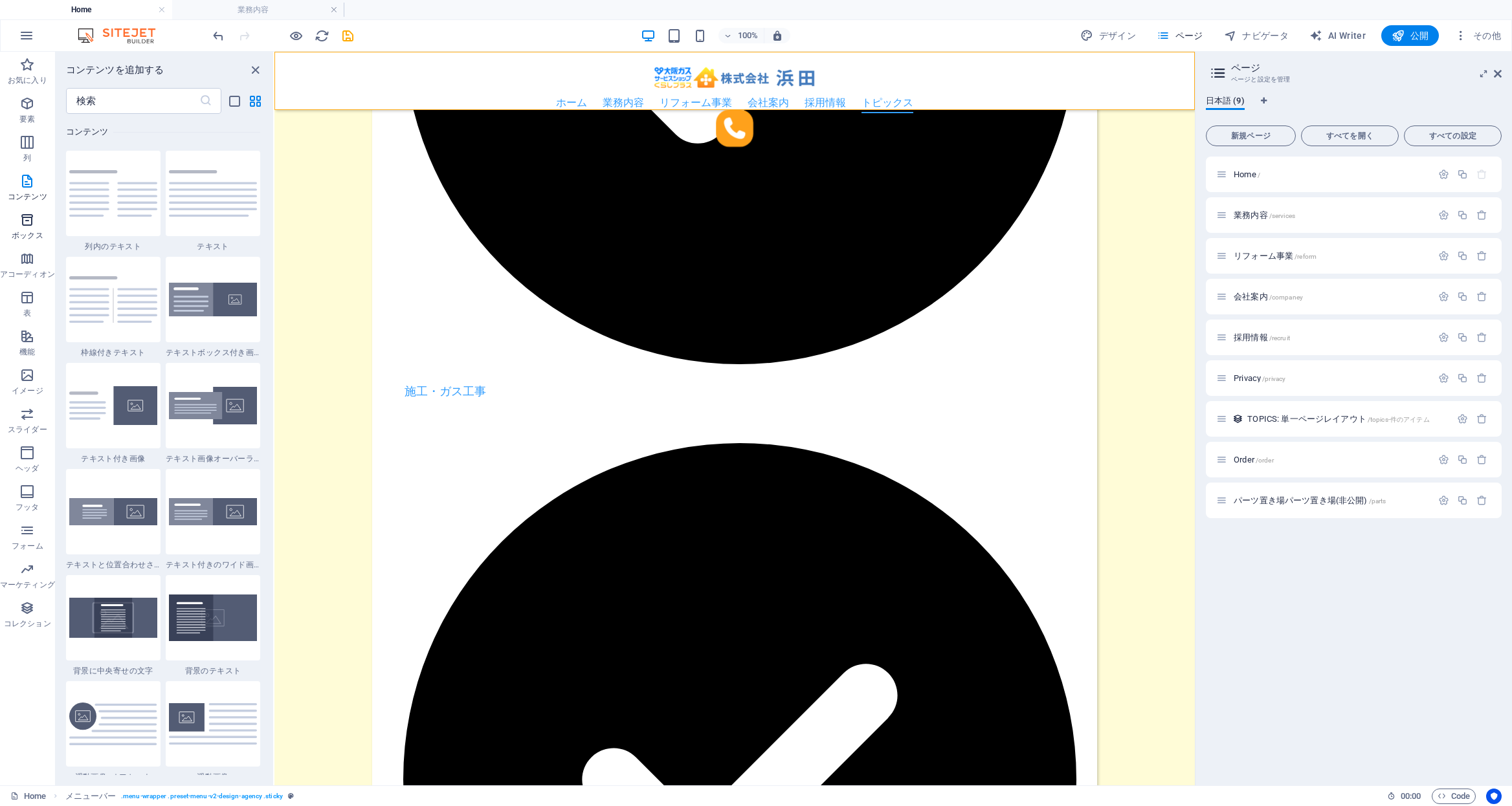
click at [21, 213] on icon "button" at bounding box center [27, 220] width 16 height 16
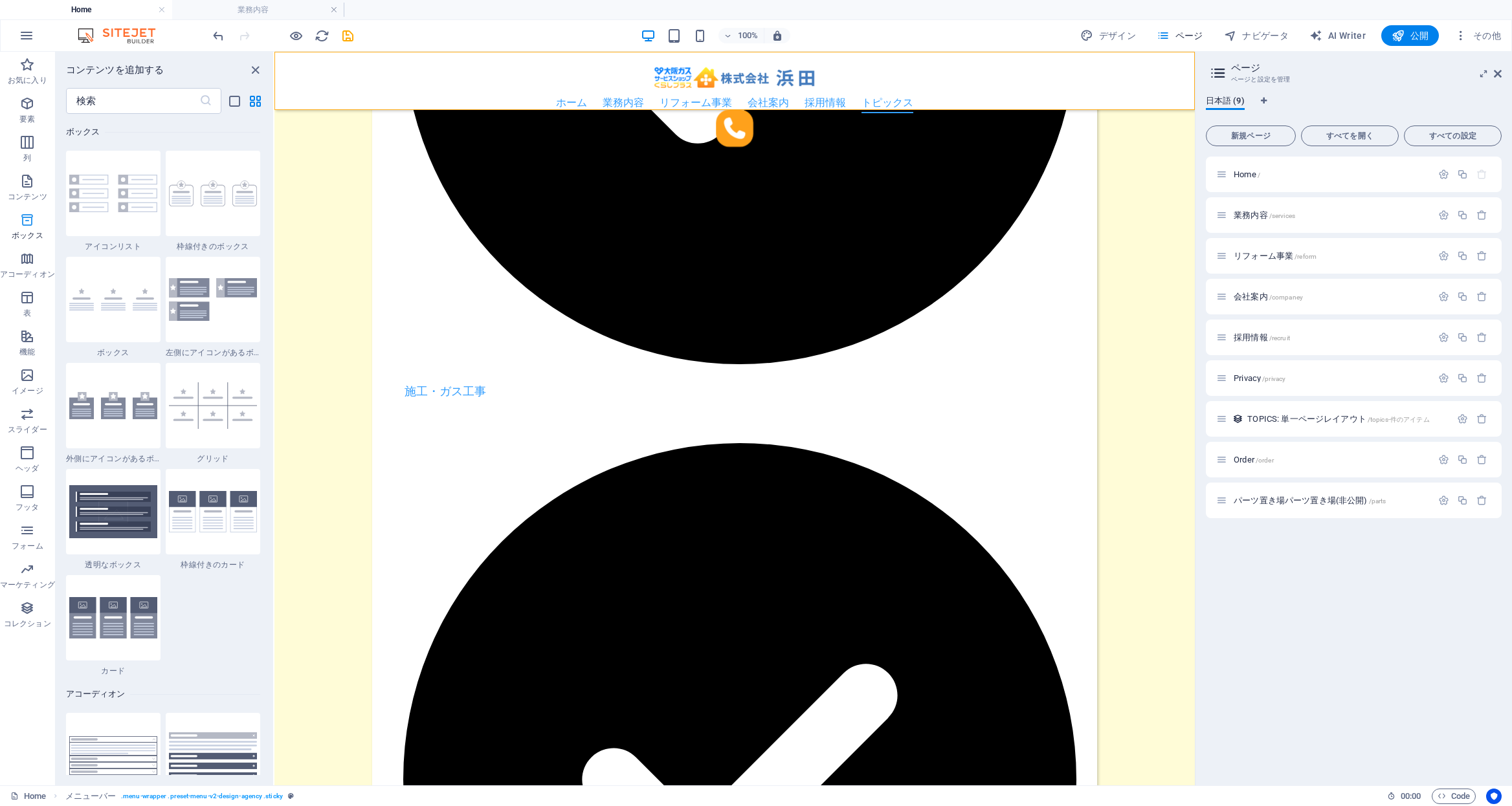
scroll to position [3570, 0]
click at [29, 269] on p "アコーディオン" at bounding box center [27, 274] width 55 height 10
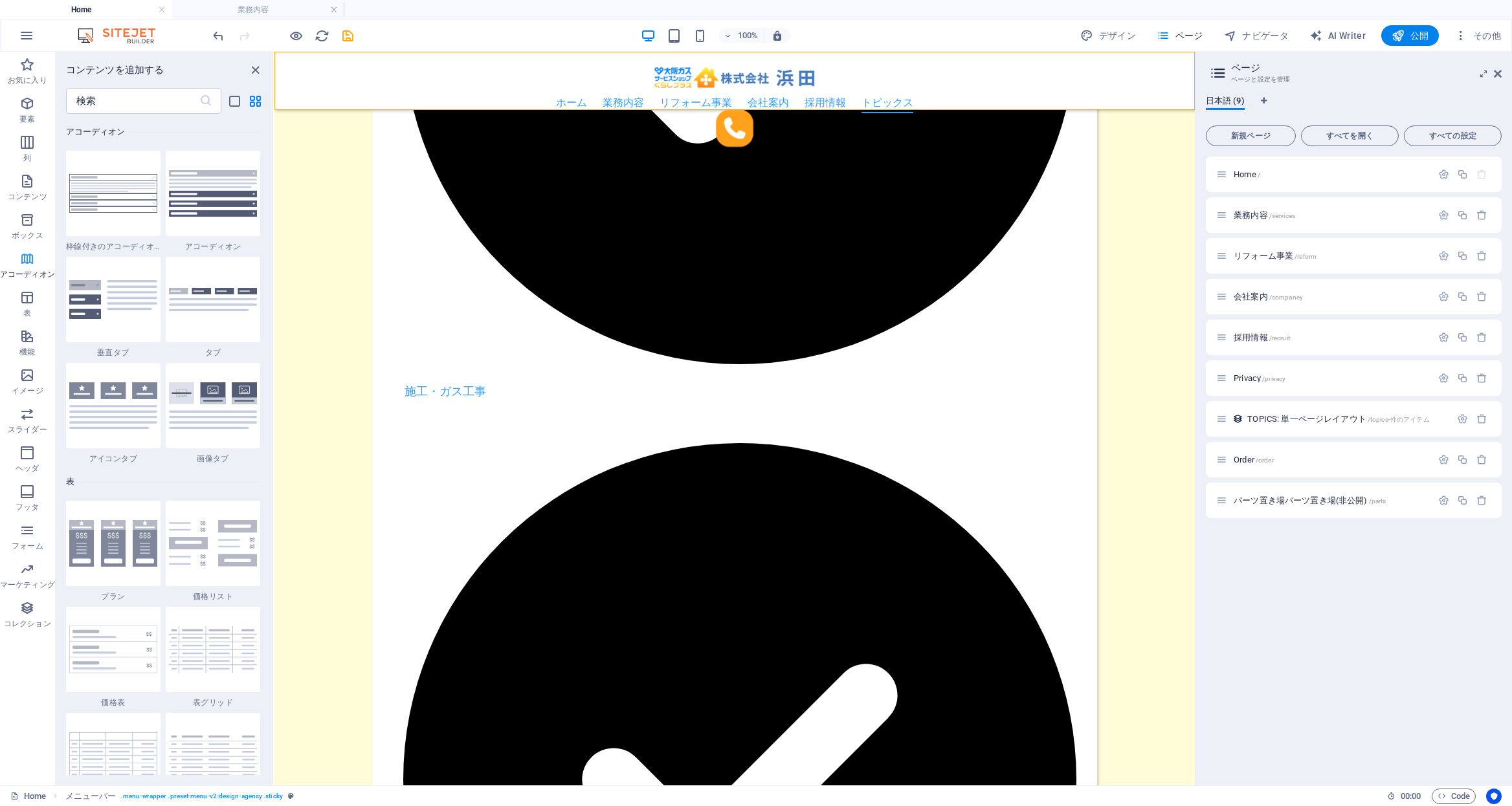
scroll to position [4131, 0]
click at [29, 311] on p "表" at bounding box center [27, 313] width 8 height 10
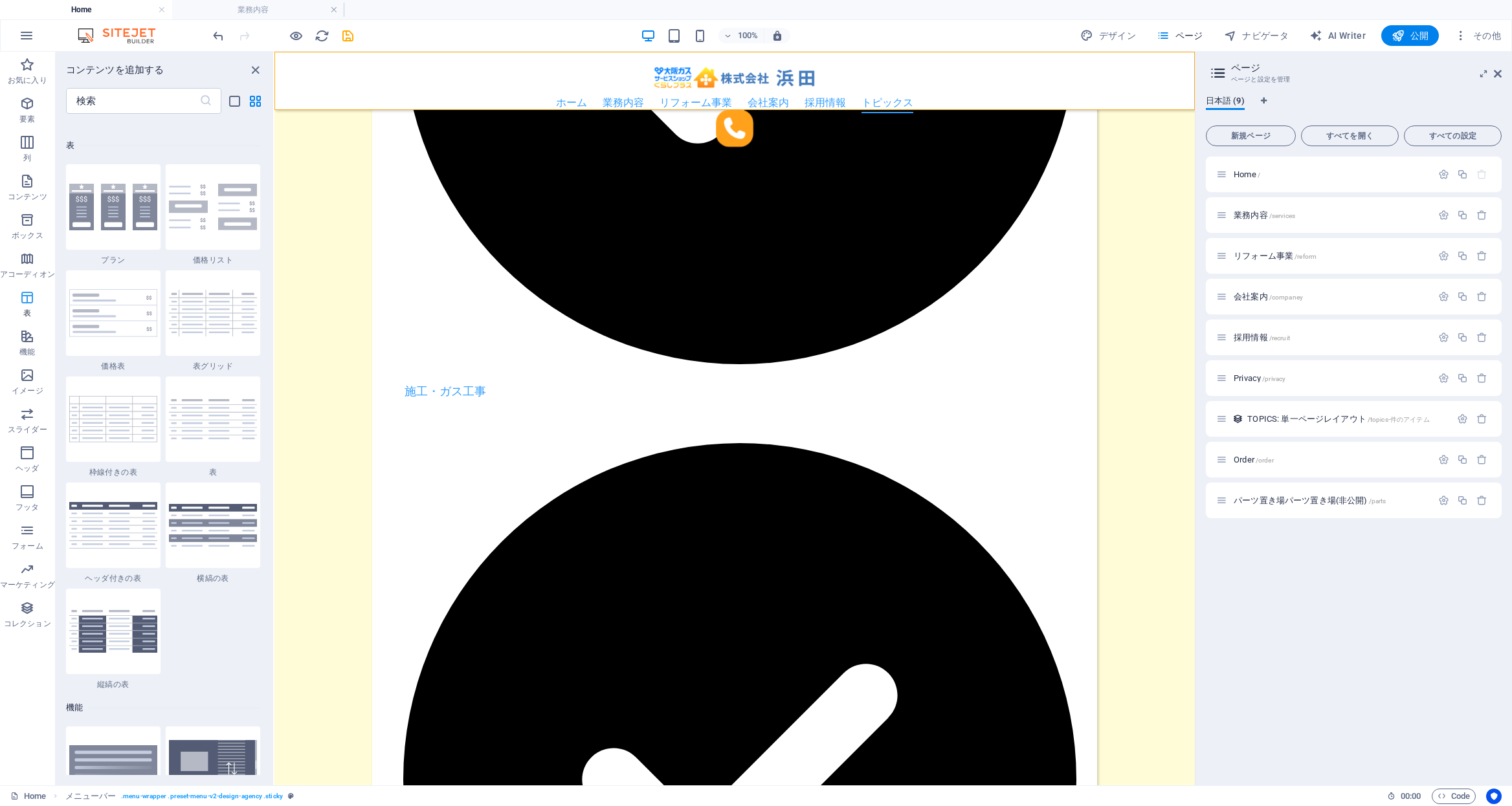
scroll to position [4482, 0]
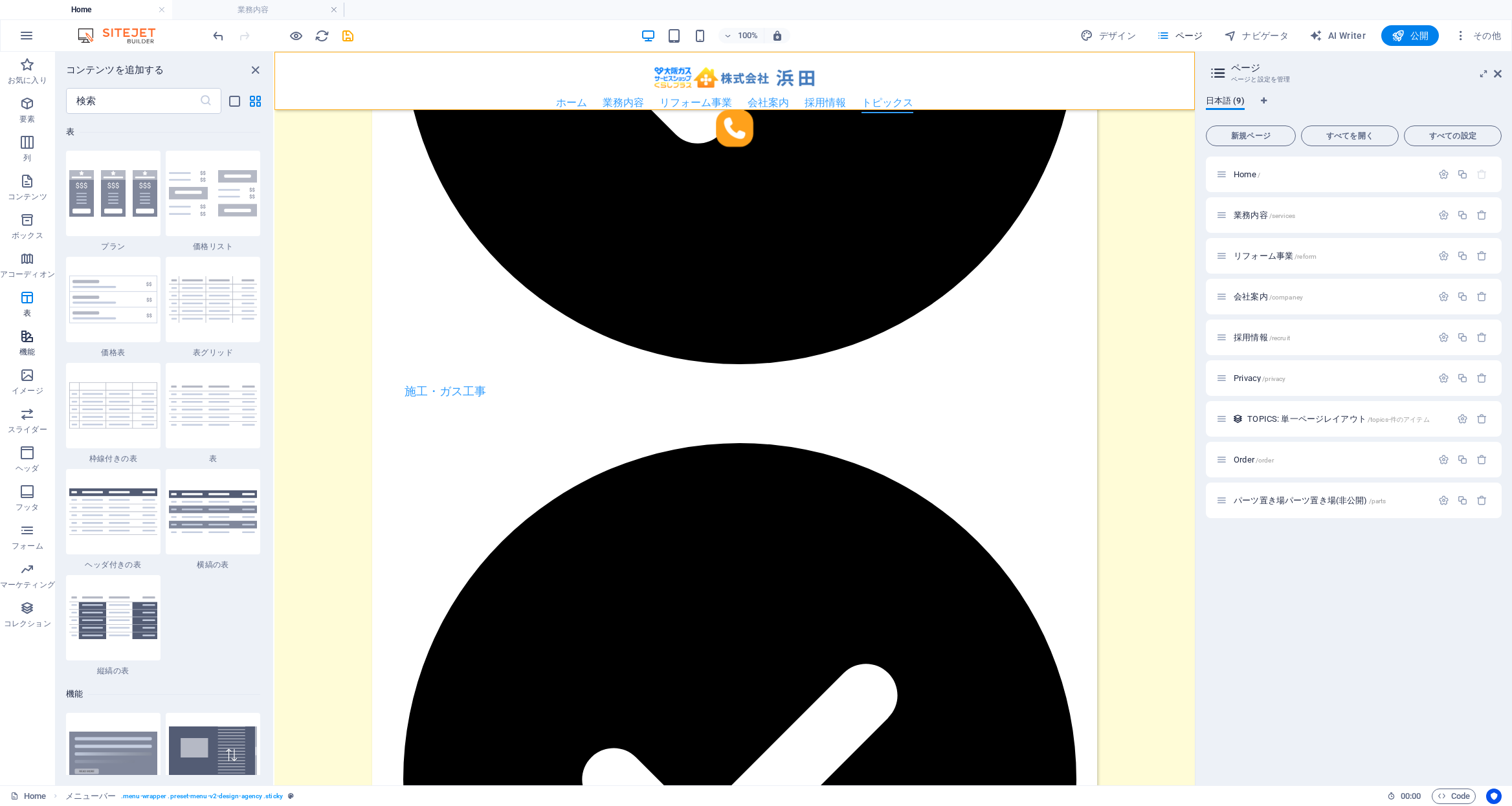
click at [29, 335] on icon "button" at bounding box center [27, 336] width 16 height 16
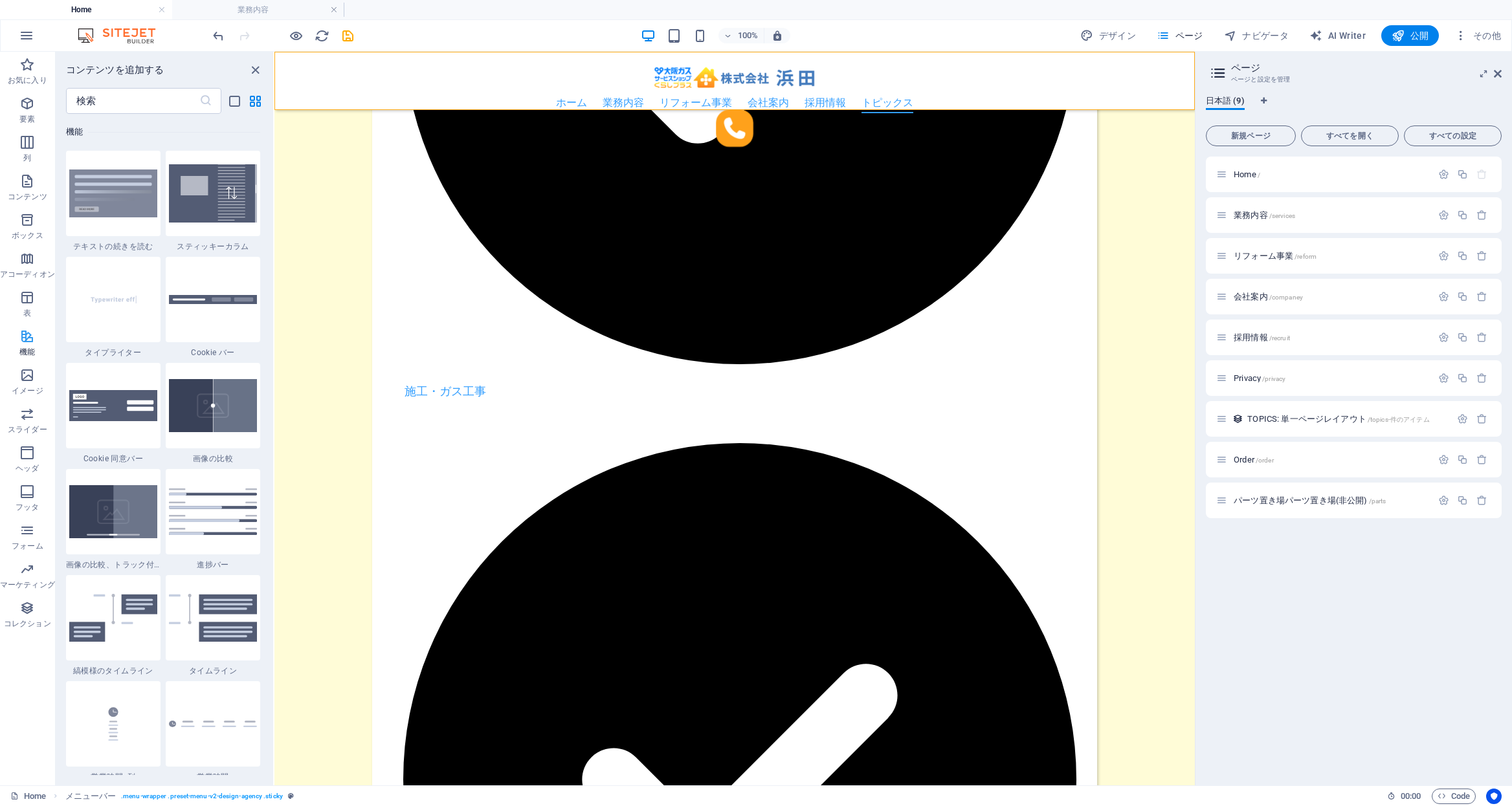
scroll to position [5044, 0]
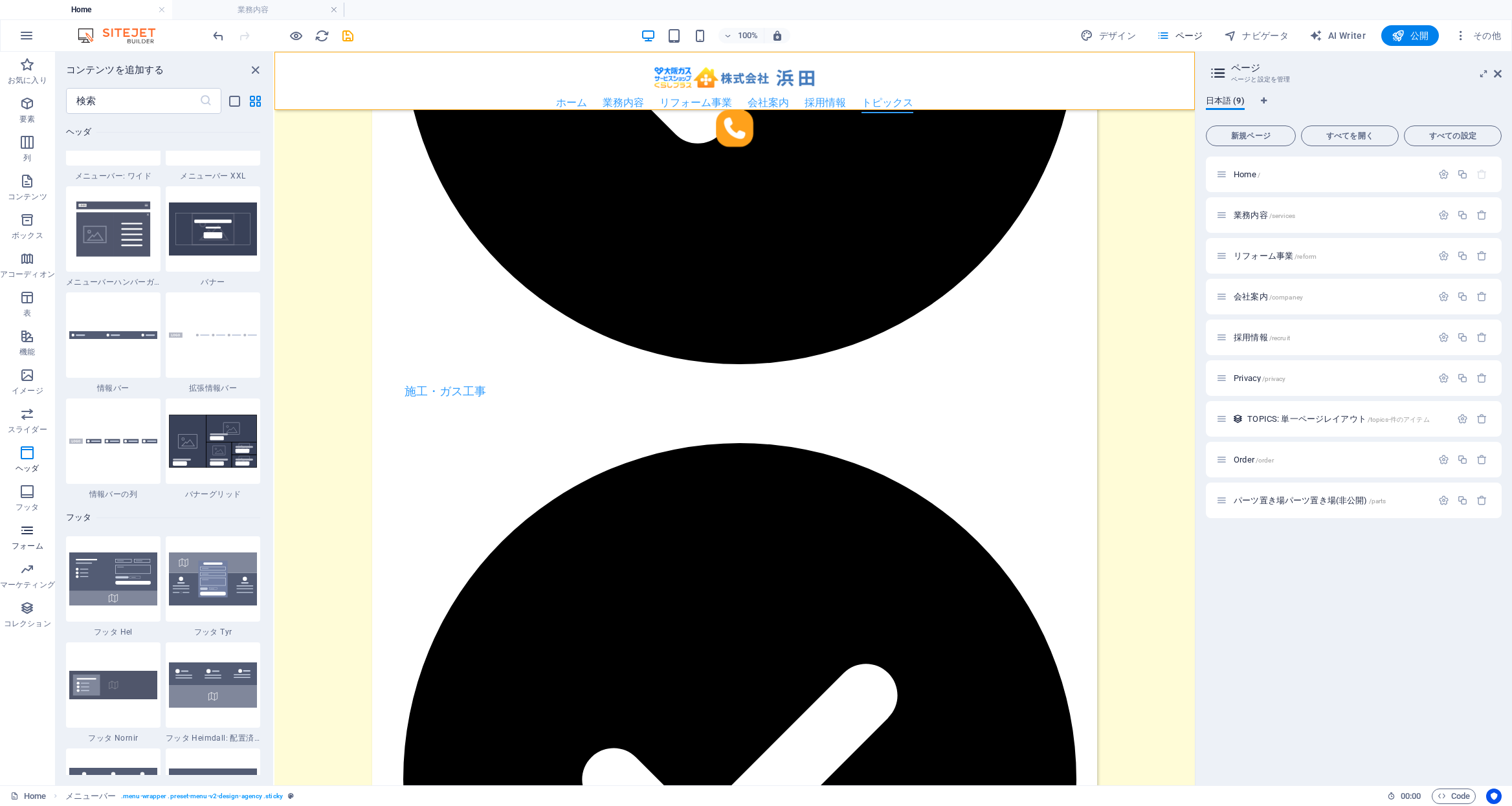
click at [27, 525] on icon "button" at bounding box center [27, 530] width 16 height 16
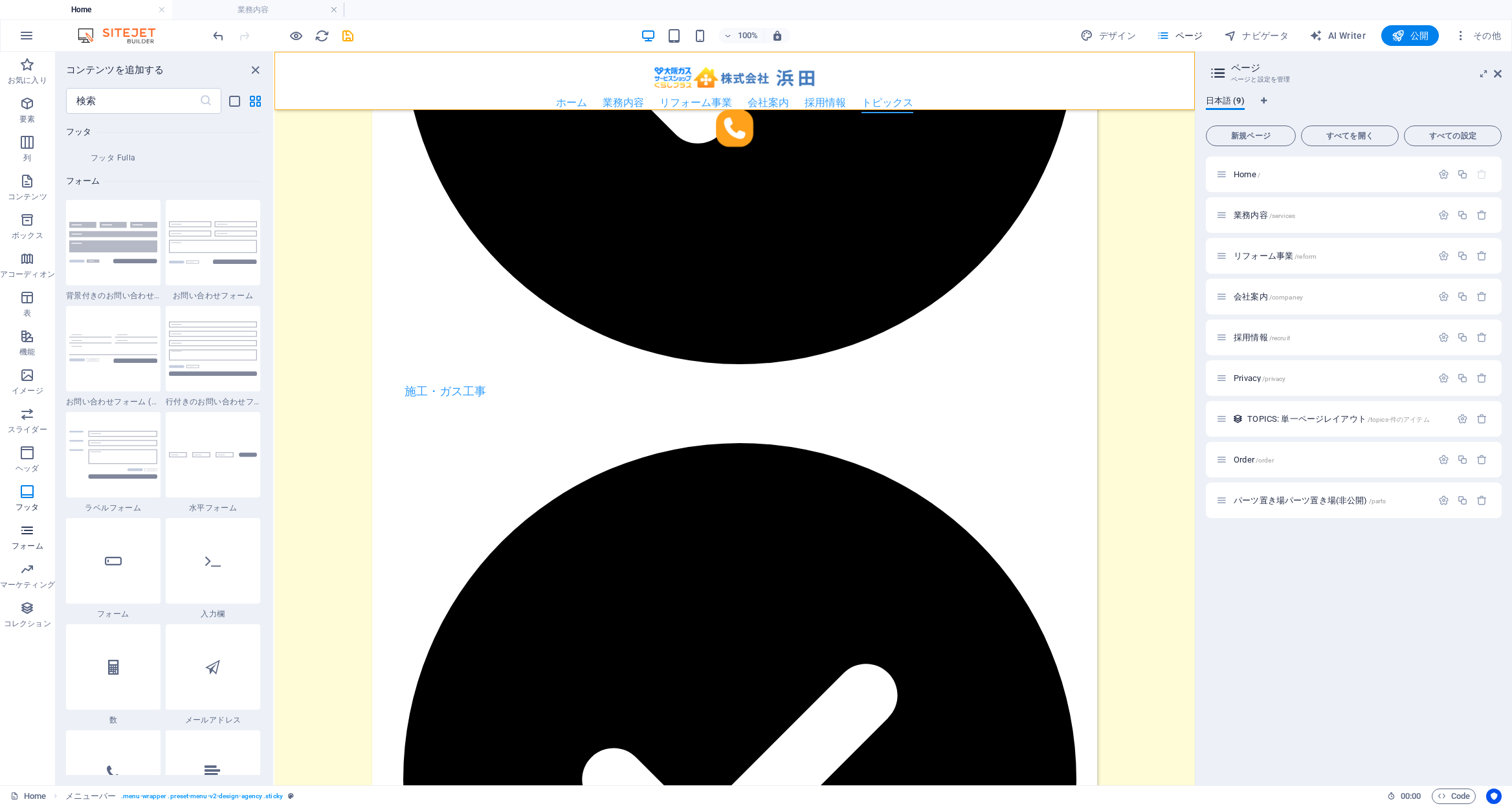
scroll to position [9448, 0]
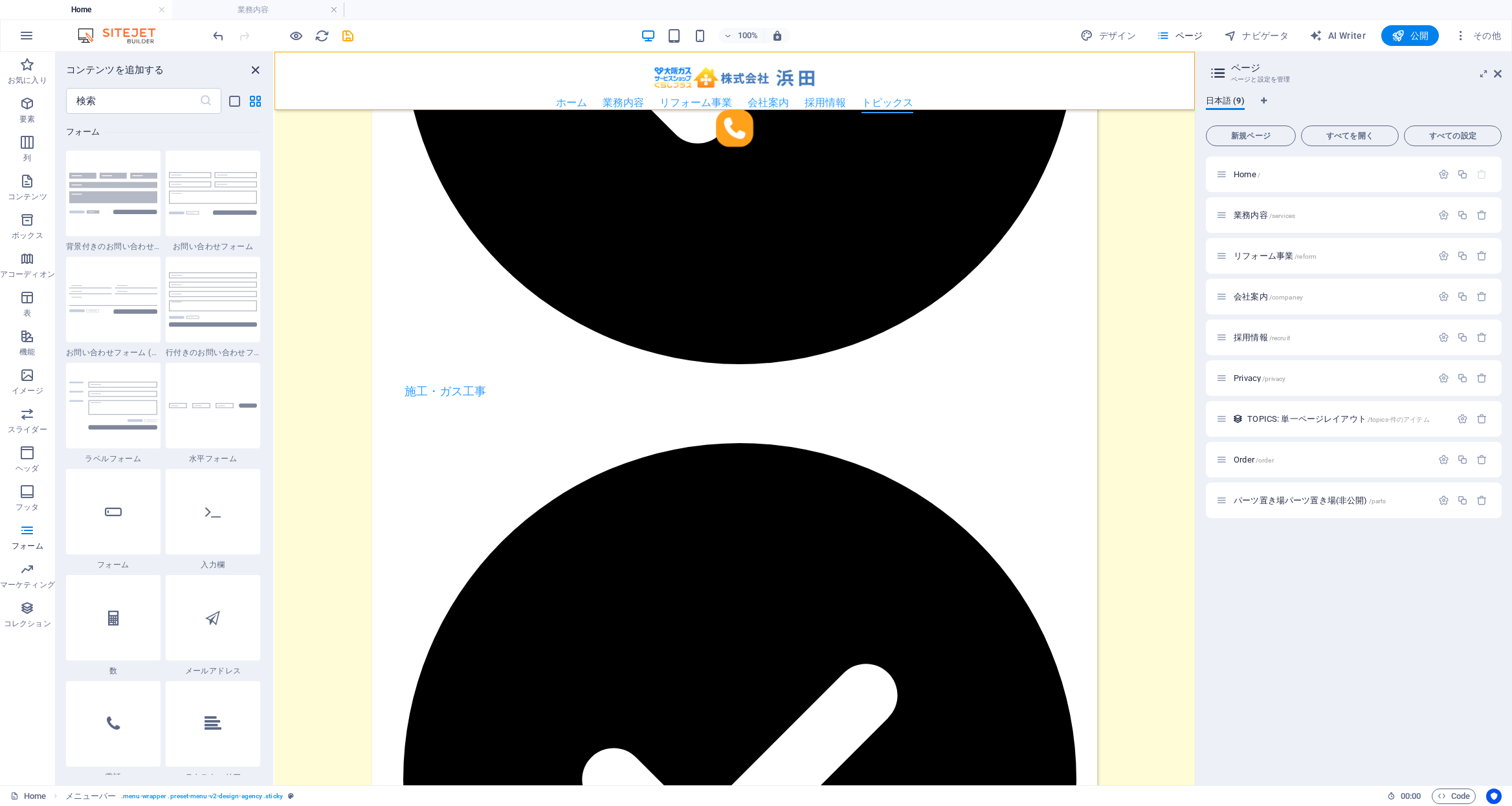
click at [255, 72] on icon "close panel" at bounding box center [255, 70] width 15 height 15
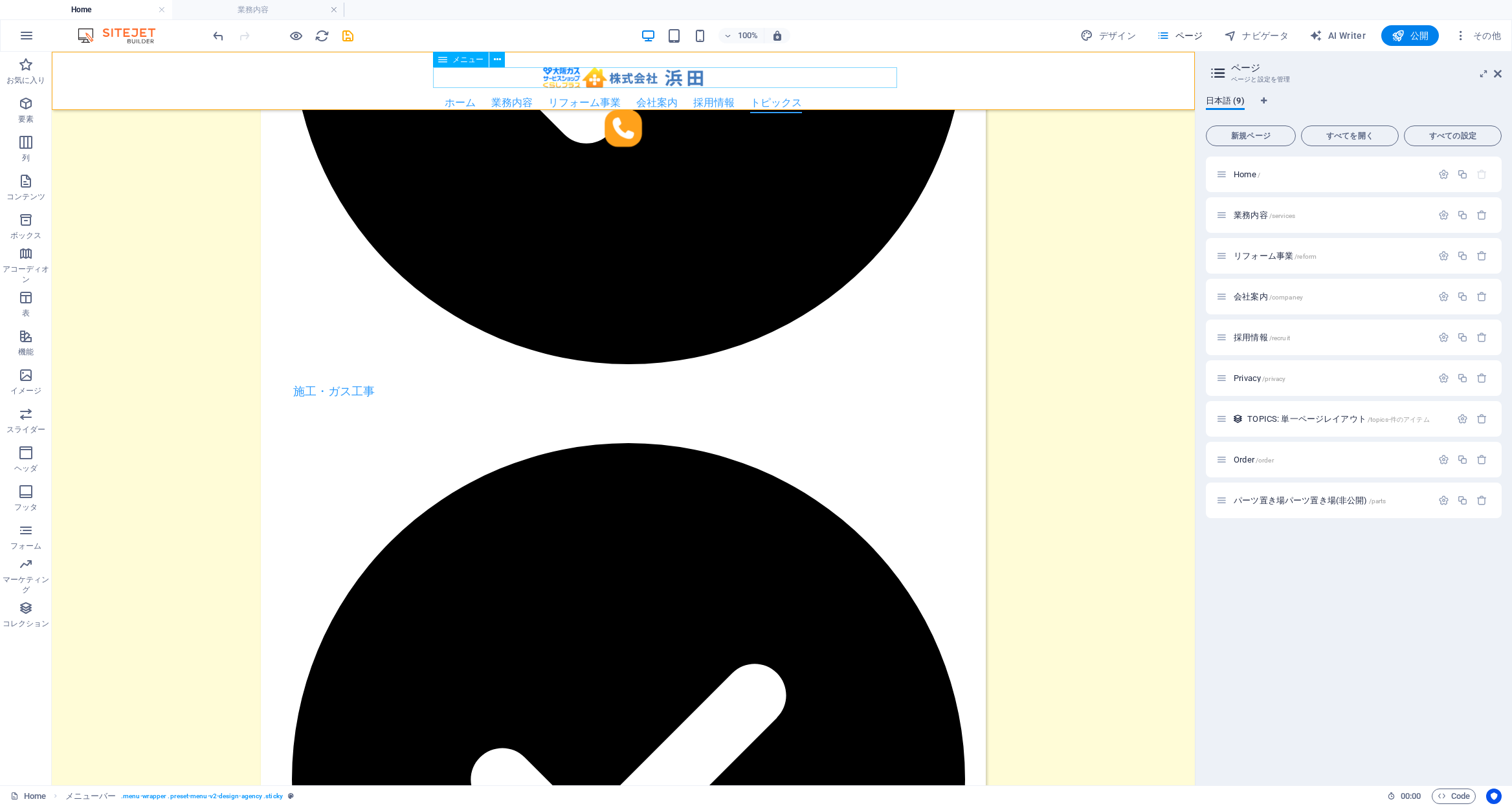
click at [697, 92] on nav "ホーム 業務内容 業務内容 取り扱い商品 リフォーム事業 会社案内 採用情報 トピックス" at bounding box center [623, 103] width 704 height 21
select select
select select "1"
select select
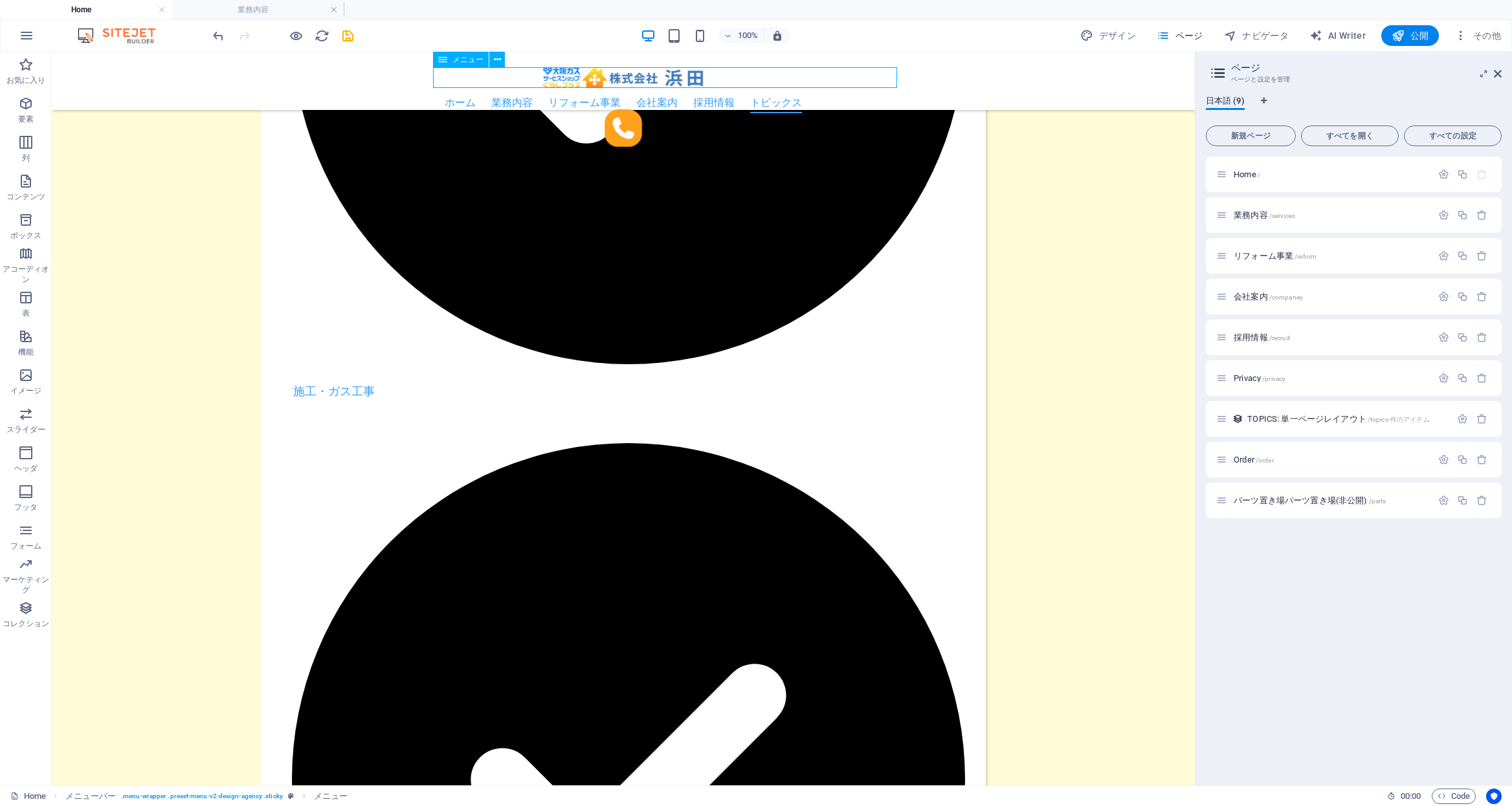
select select
select select "2"
select select "3"
select select
select select "4"
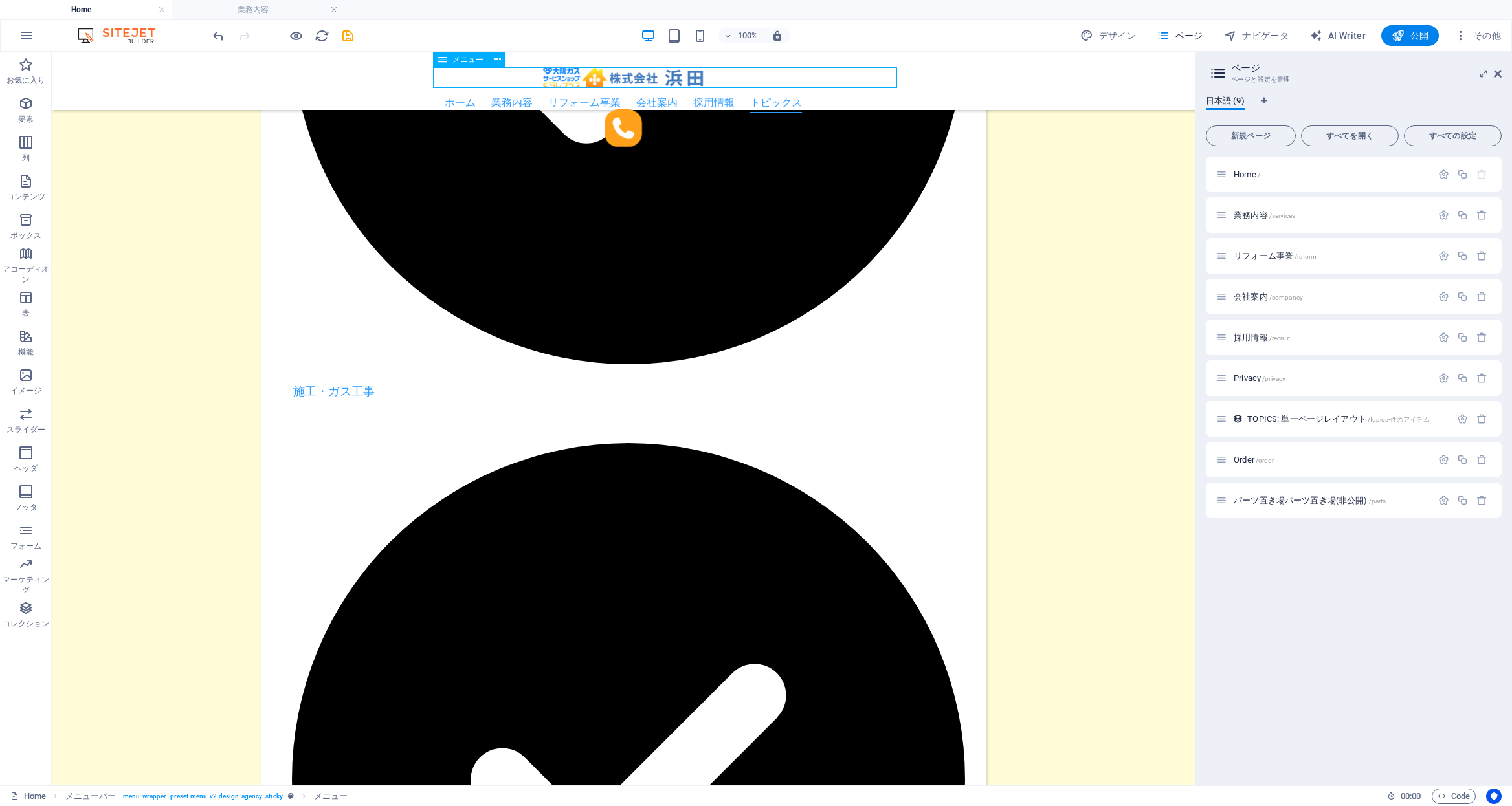
select select
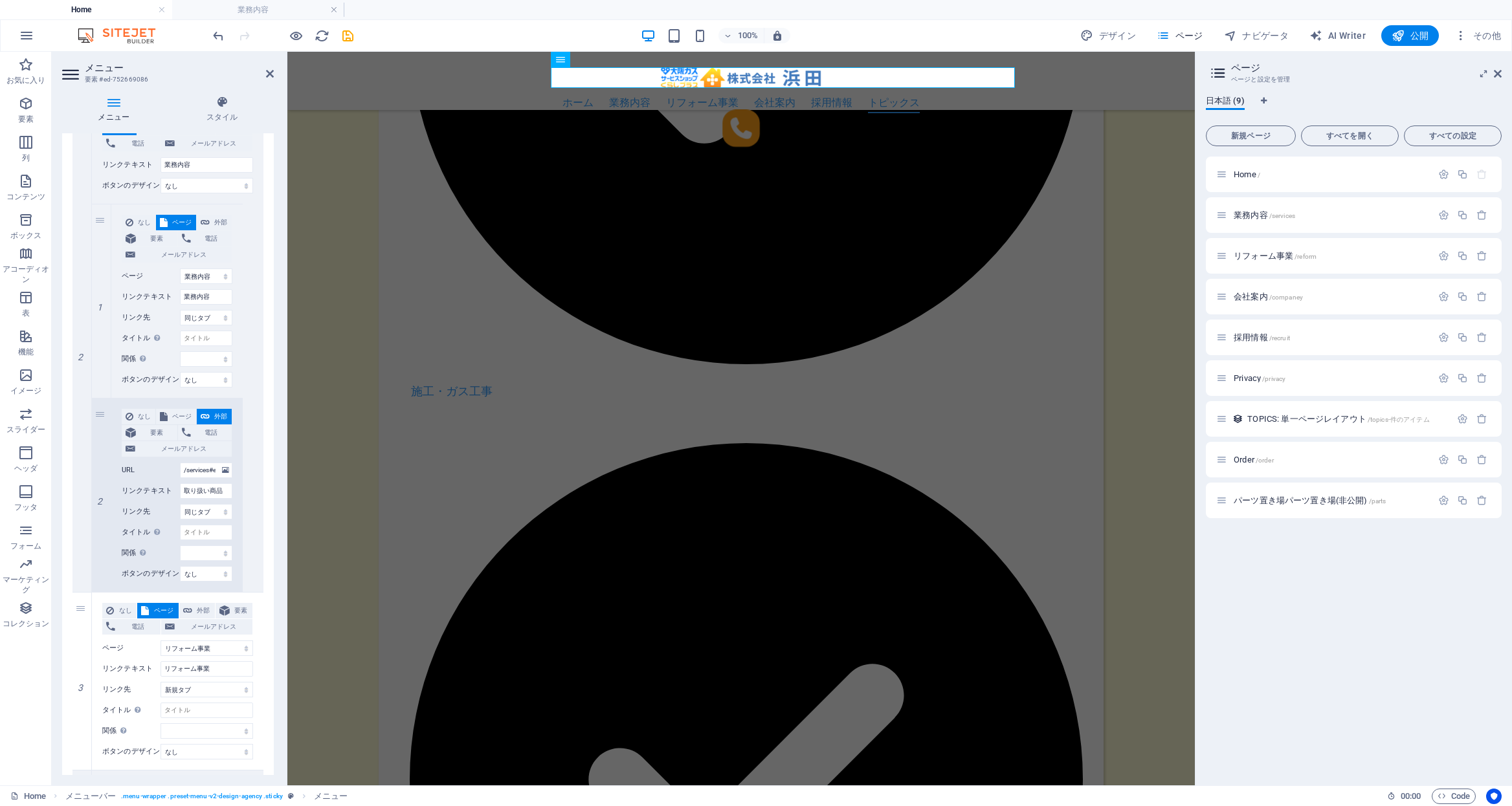
scroll to position [326, 0]
drag, startPoint x: 203, startPoint y: 160, endPoint x: 129, endPoint y: 156, distance: 74.1
click at [129, 156] on div "リンクテキスト 業務内容" at bounding box center [177, 164] width 151 height 16
type input "[PERSON_NAME]つ"
select select
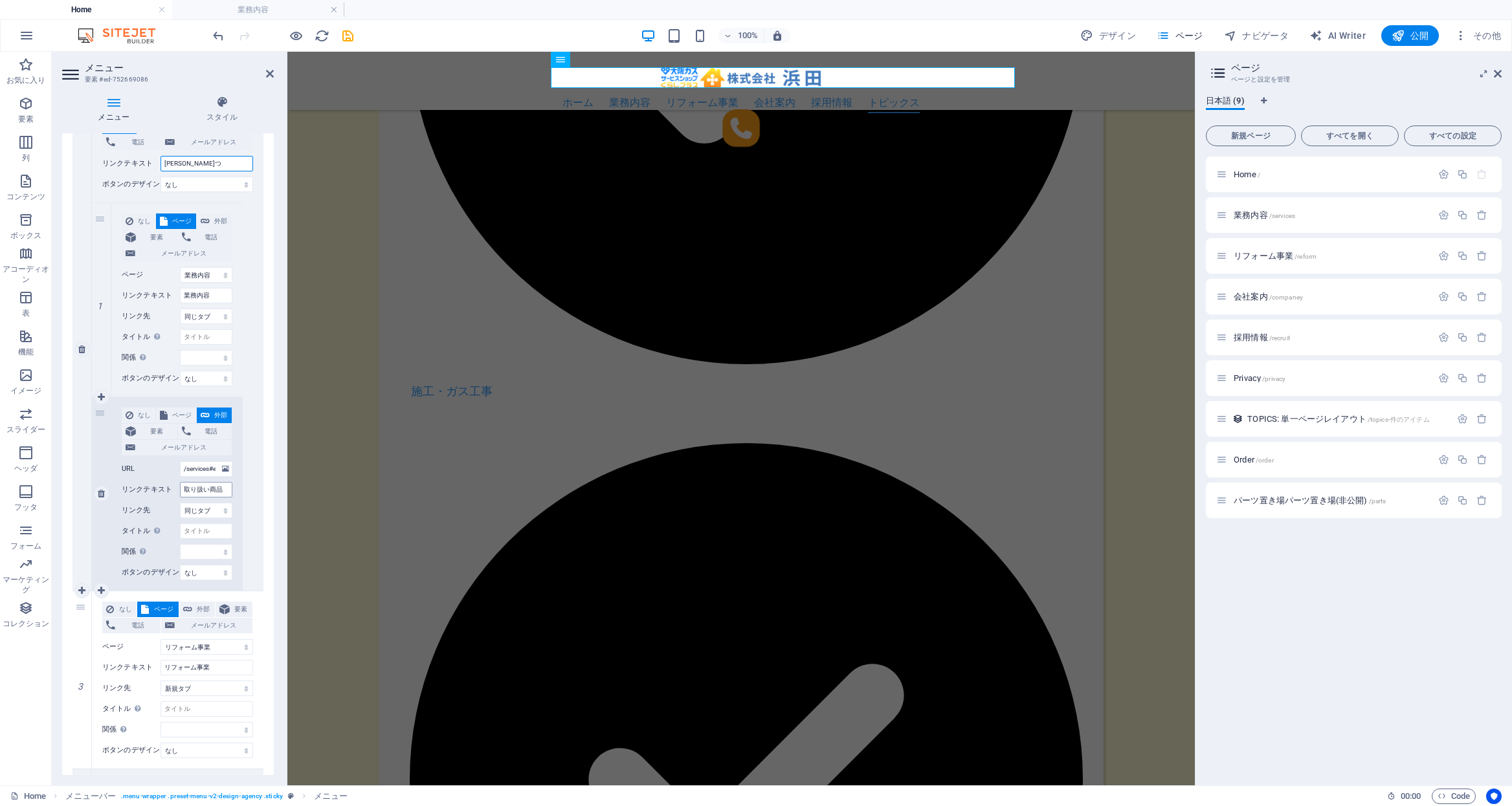
select select
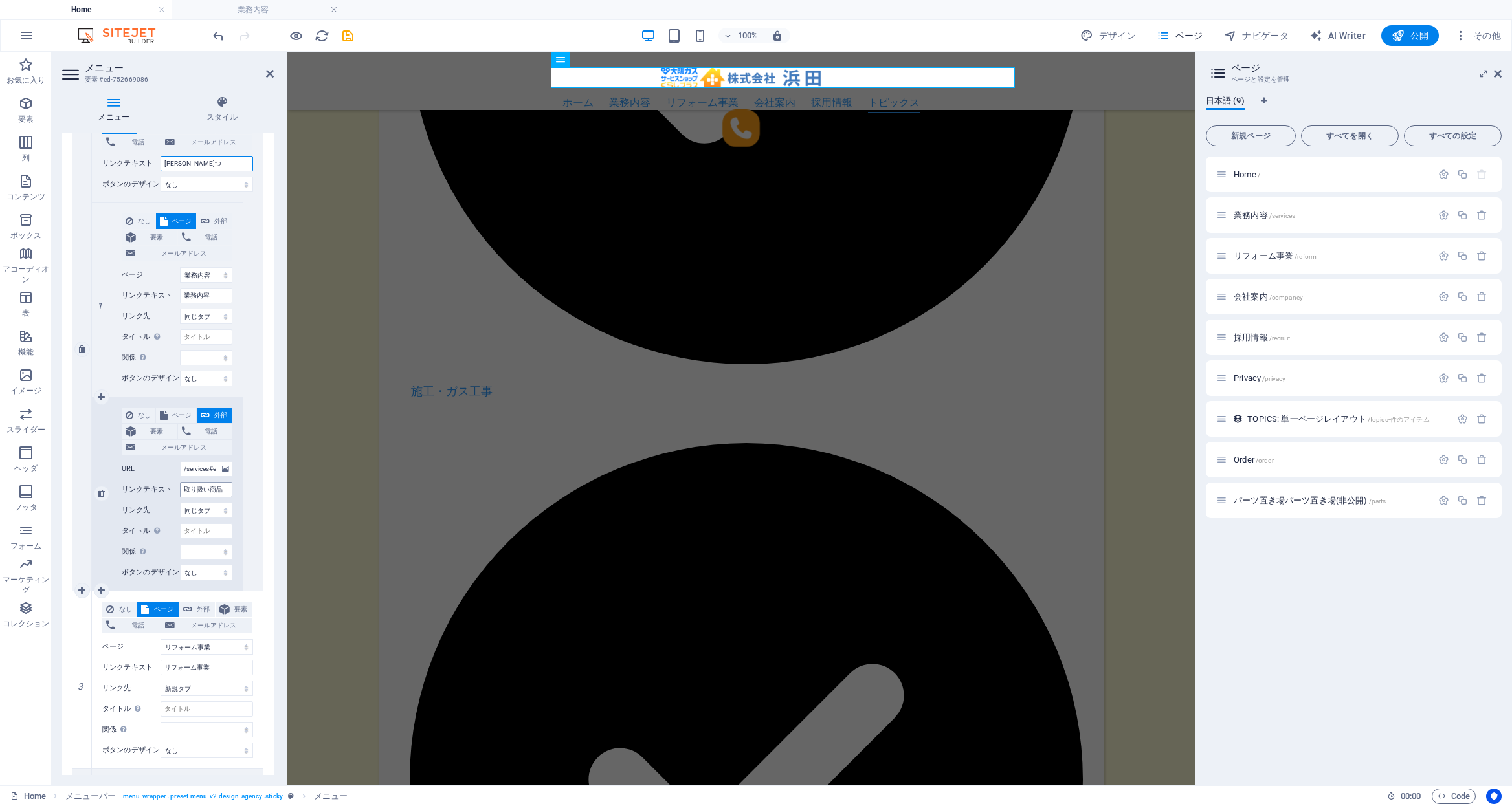
select select
type input "t"
select select
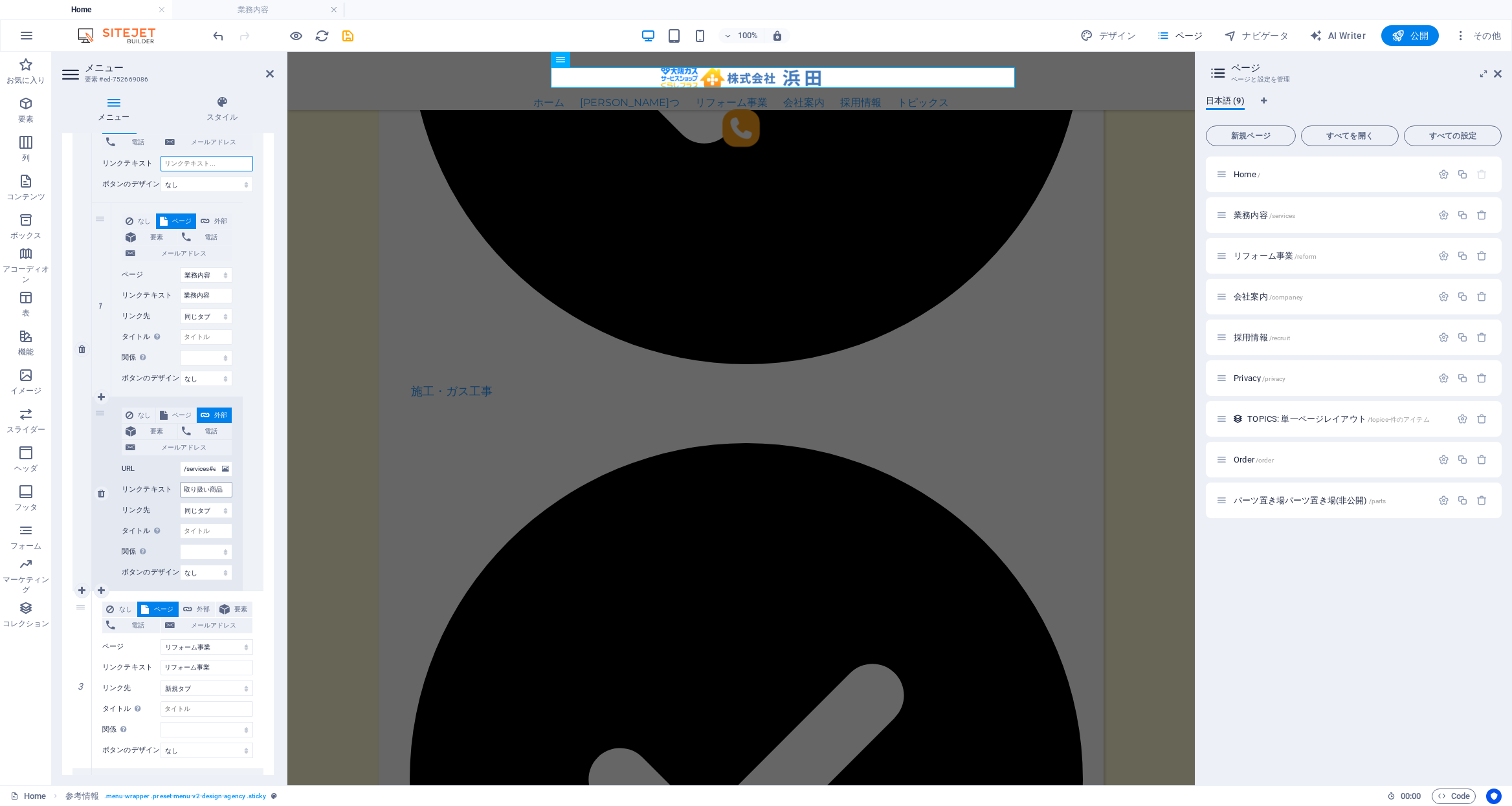
select select
type input "取り扱い商品"
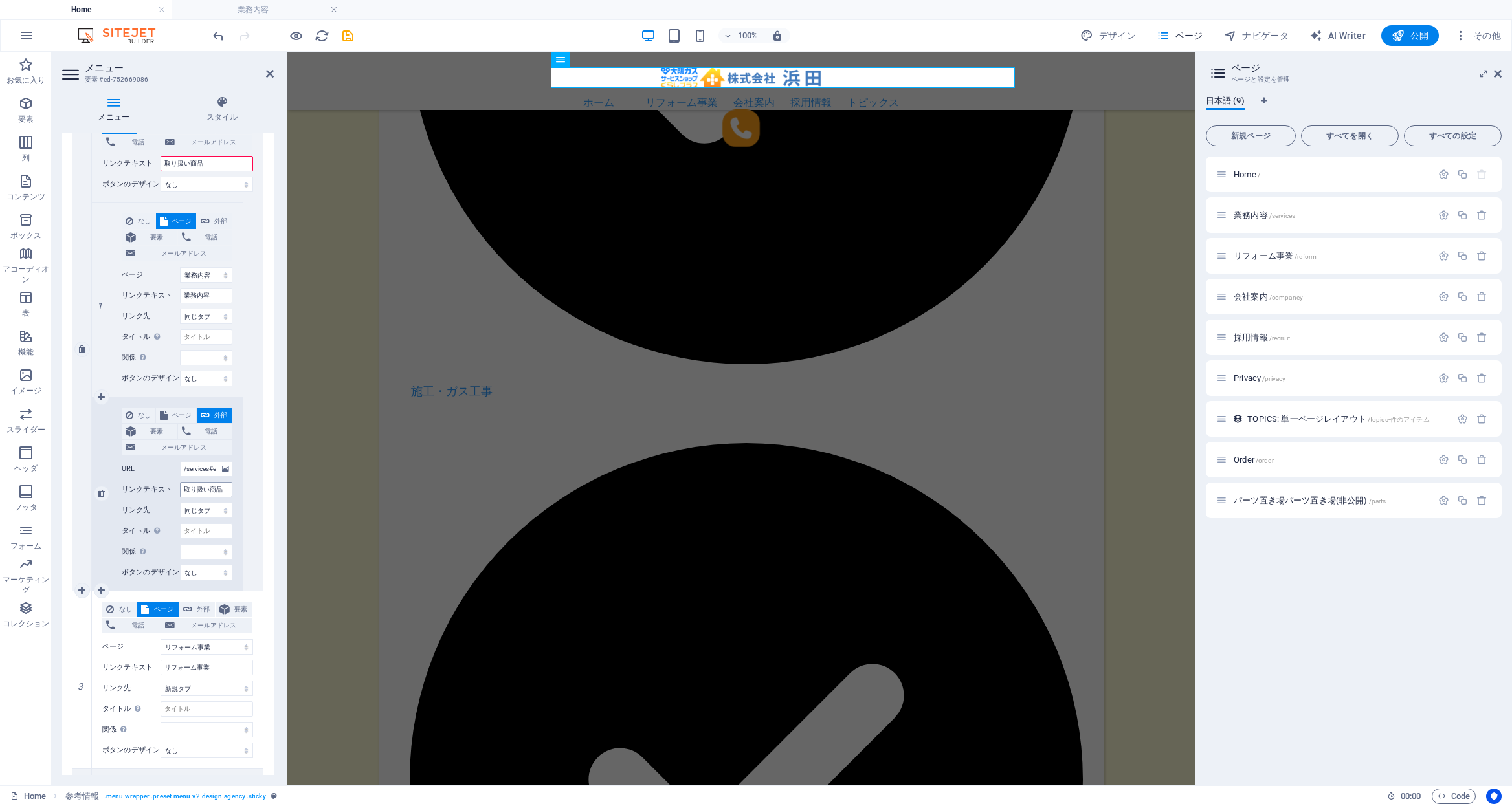
select select
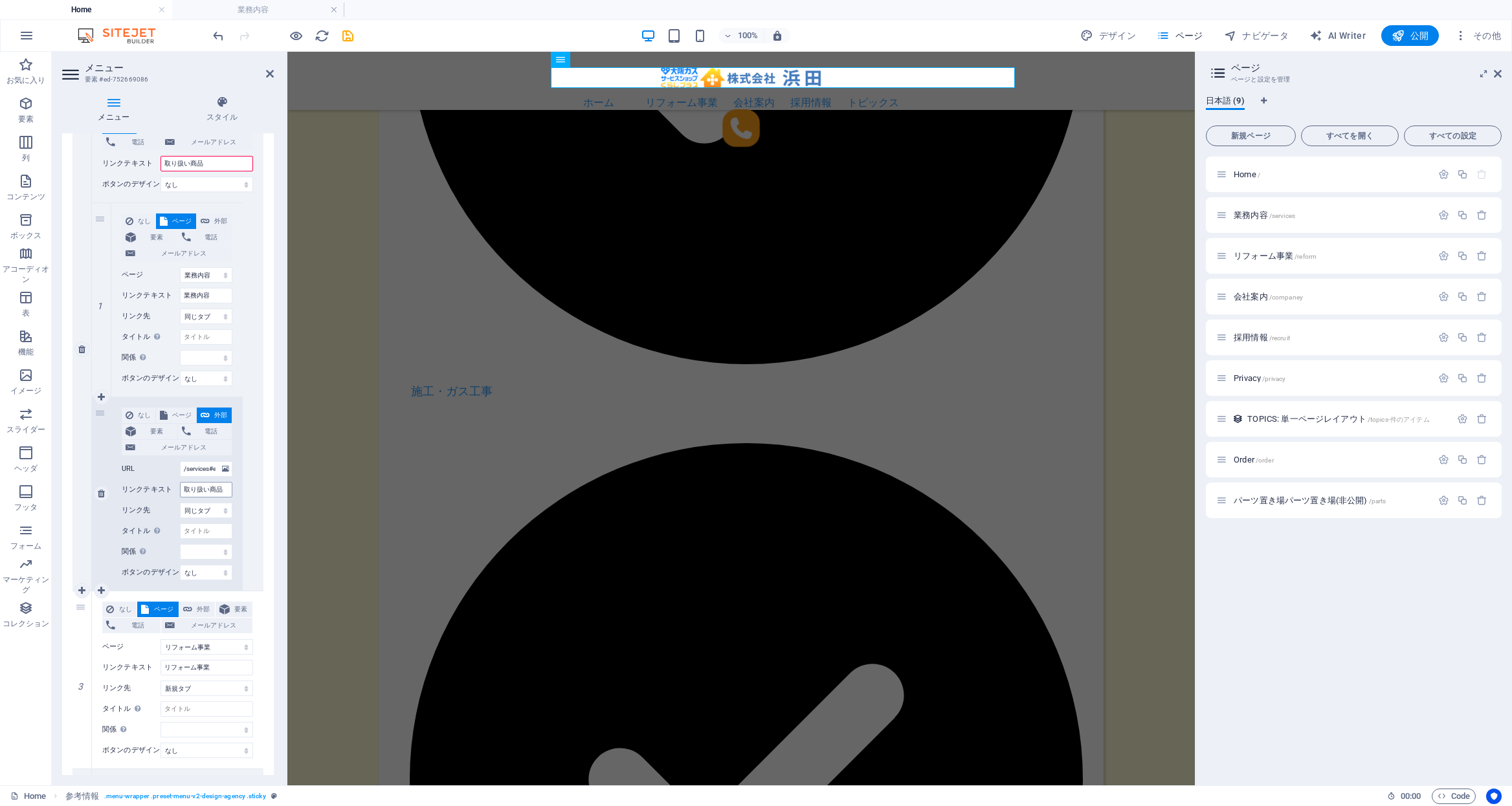
select select
type input "取り扱い商品"
click at [99, 493] on icon at bounding box center [101, 493] width 7 height 9
select select
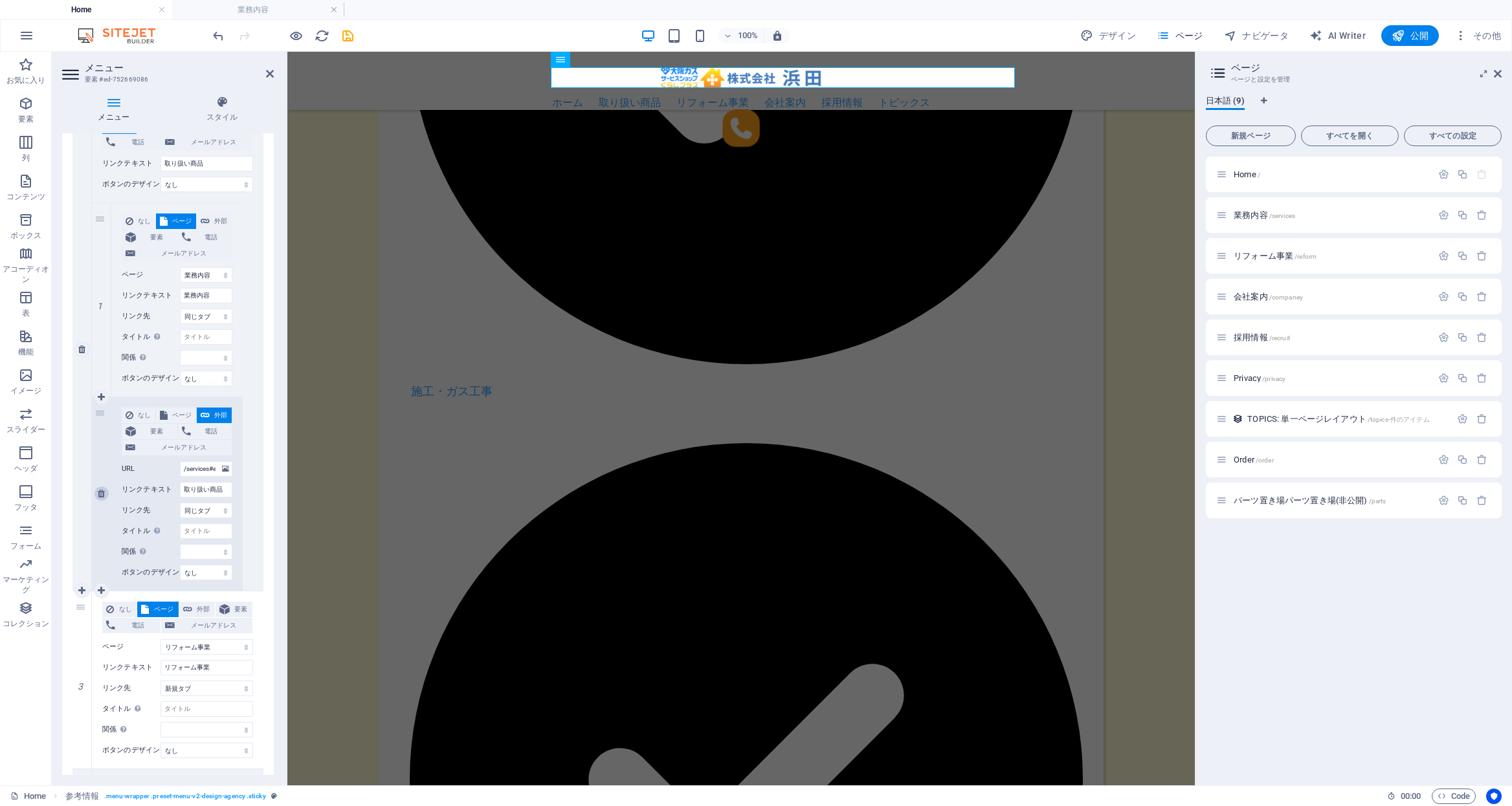
select select
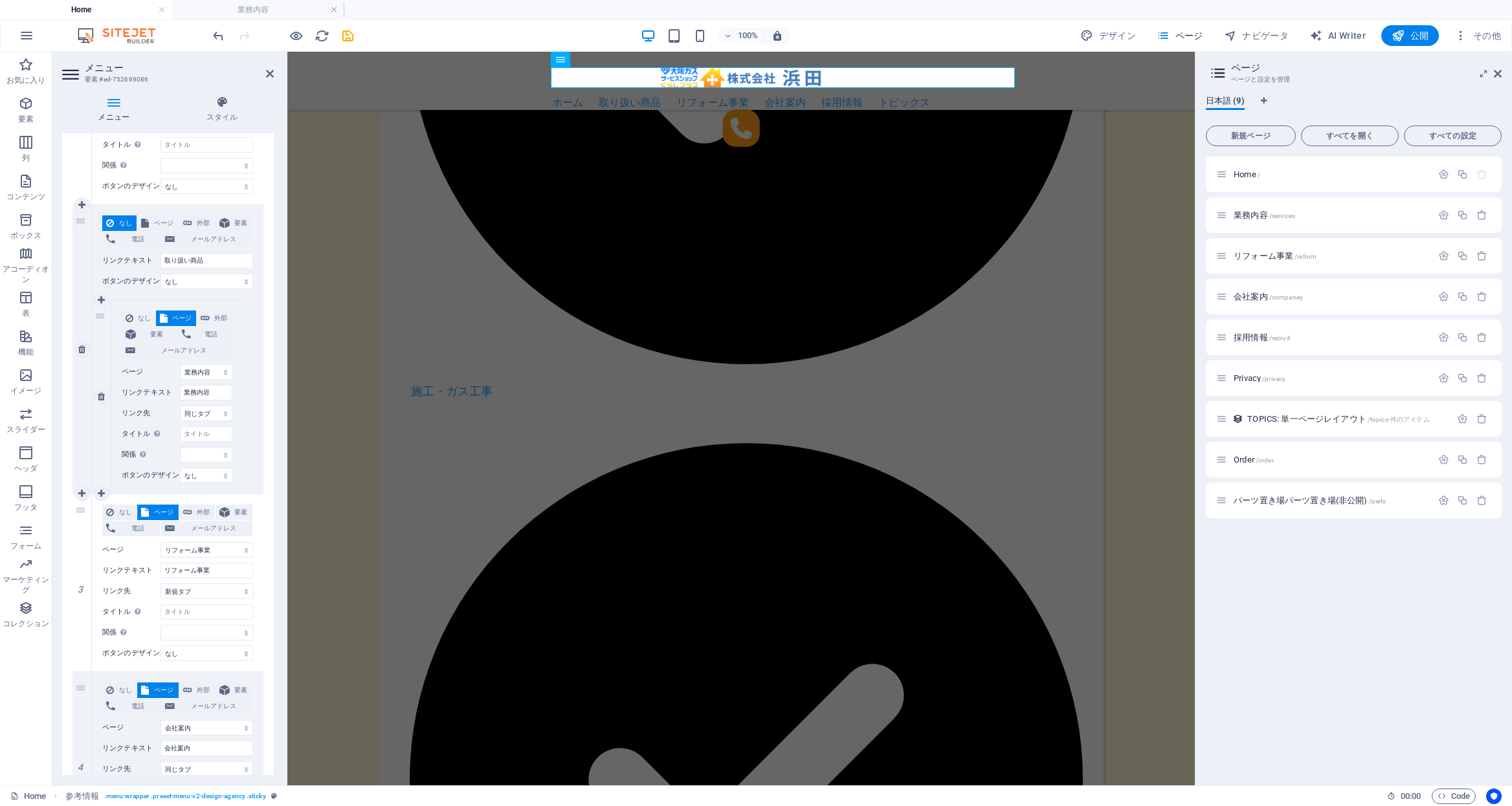
scroll to position [227, 0]
click at [96, 394] on link at bounding box center [101, 398] width 16 height 16
select select
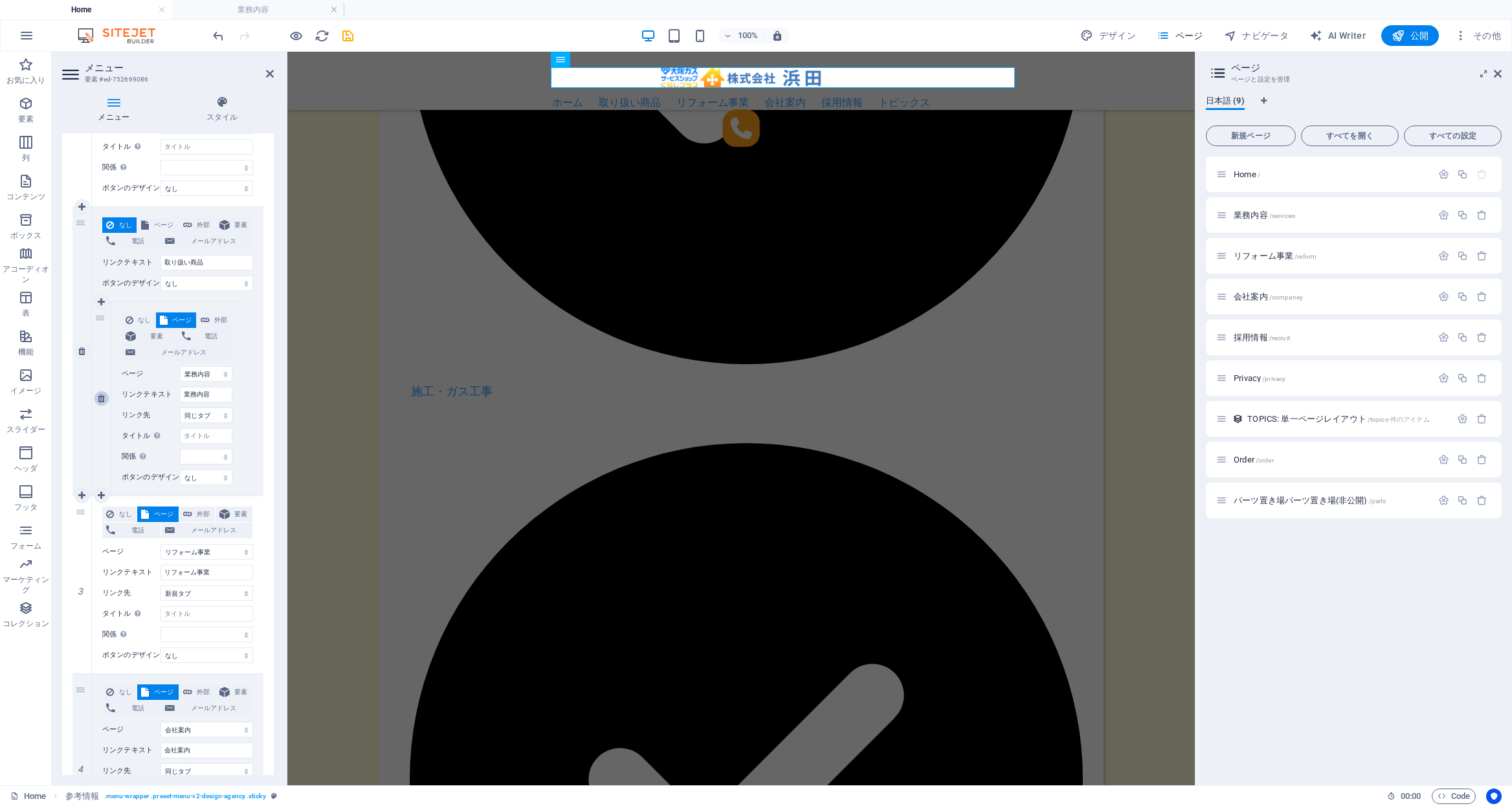
select select
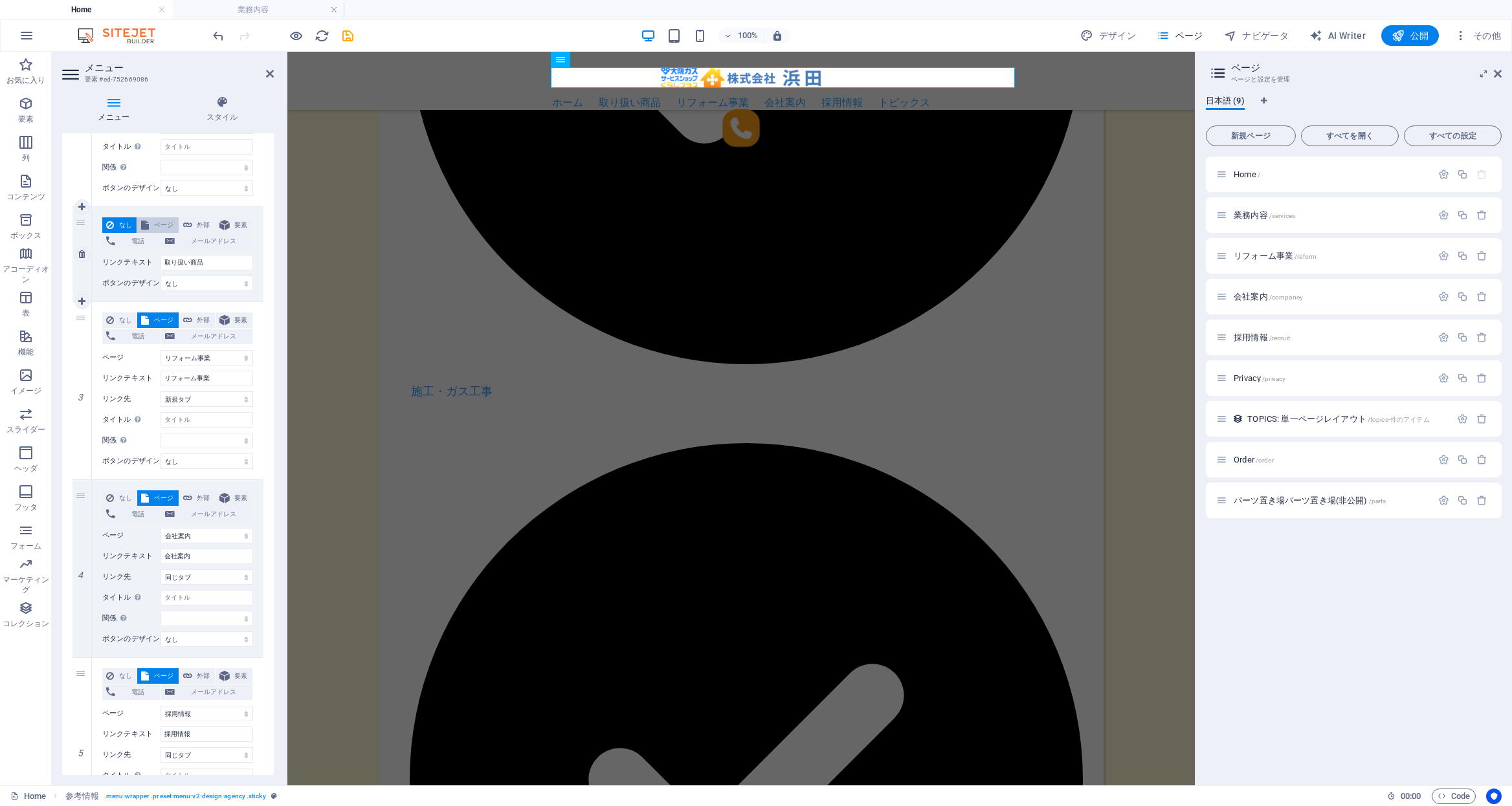
click at [161, 223] on span "ページ" at bounding box center [163, 225] width 21 height 16
select select
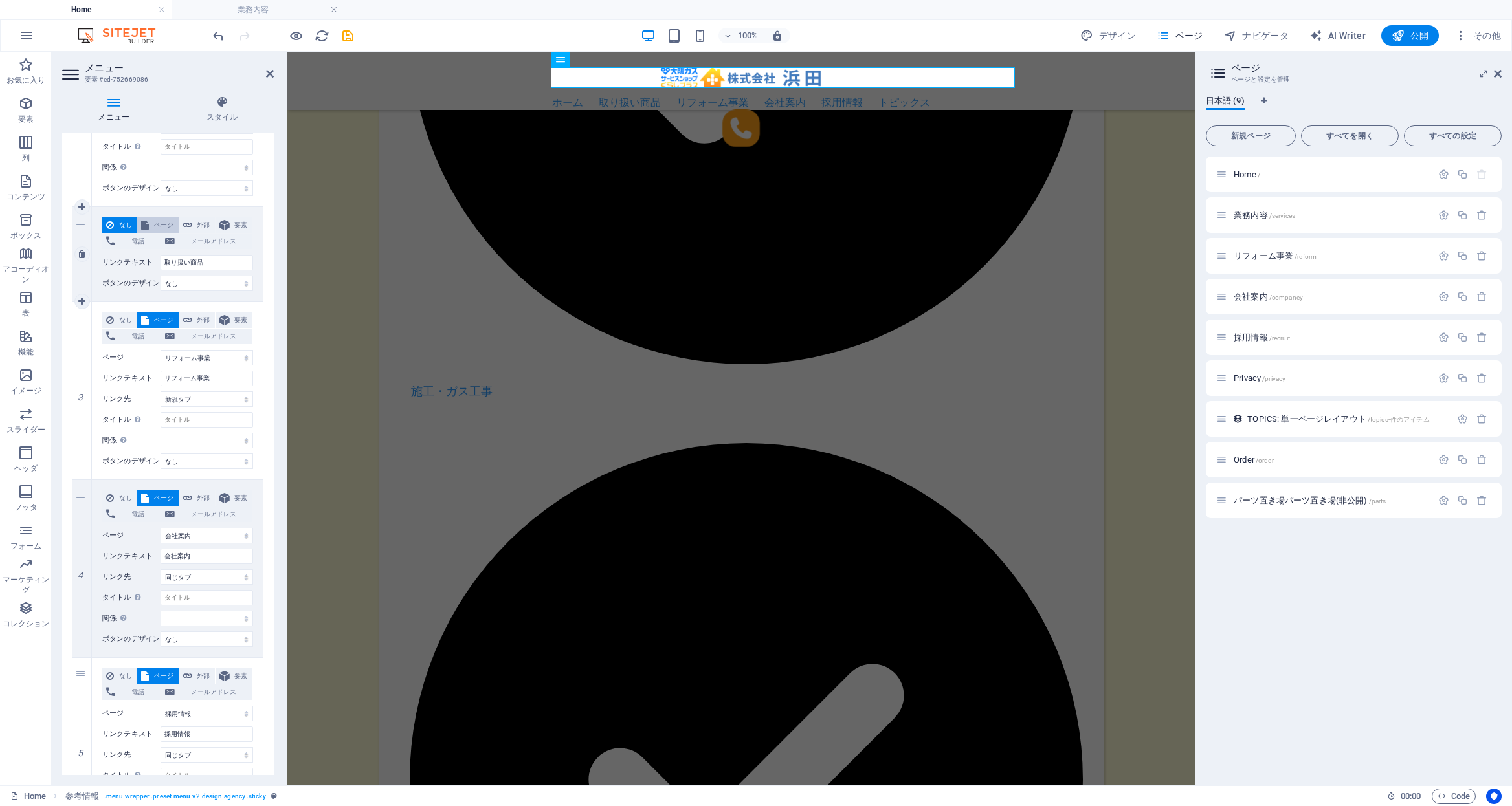
select select
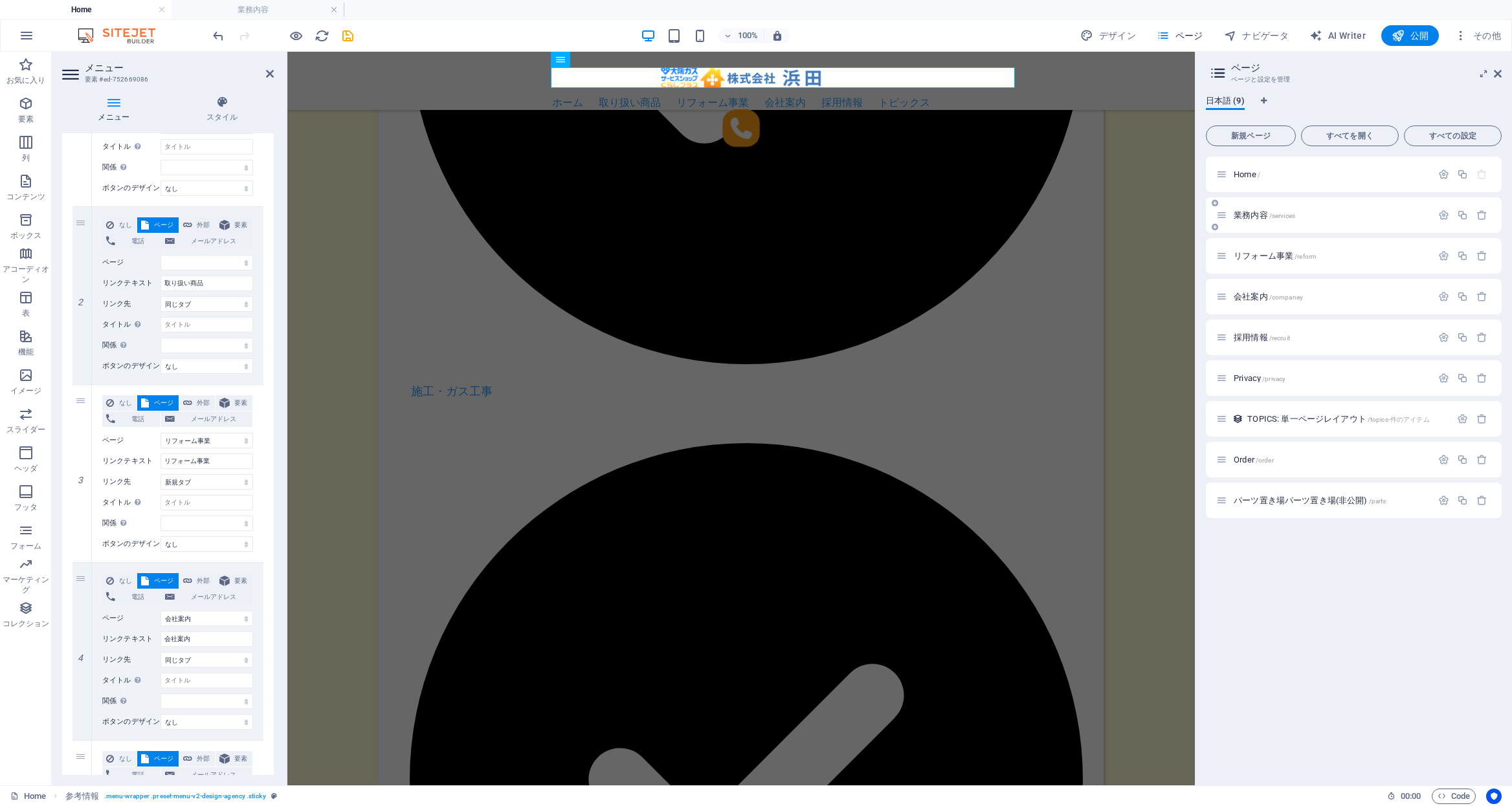
click at [1246, 216] on span "業務内容 /services" at bounding box center [1265, 215] width 62 height 10
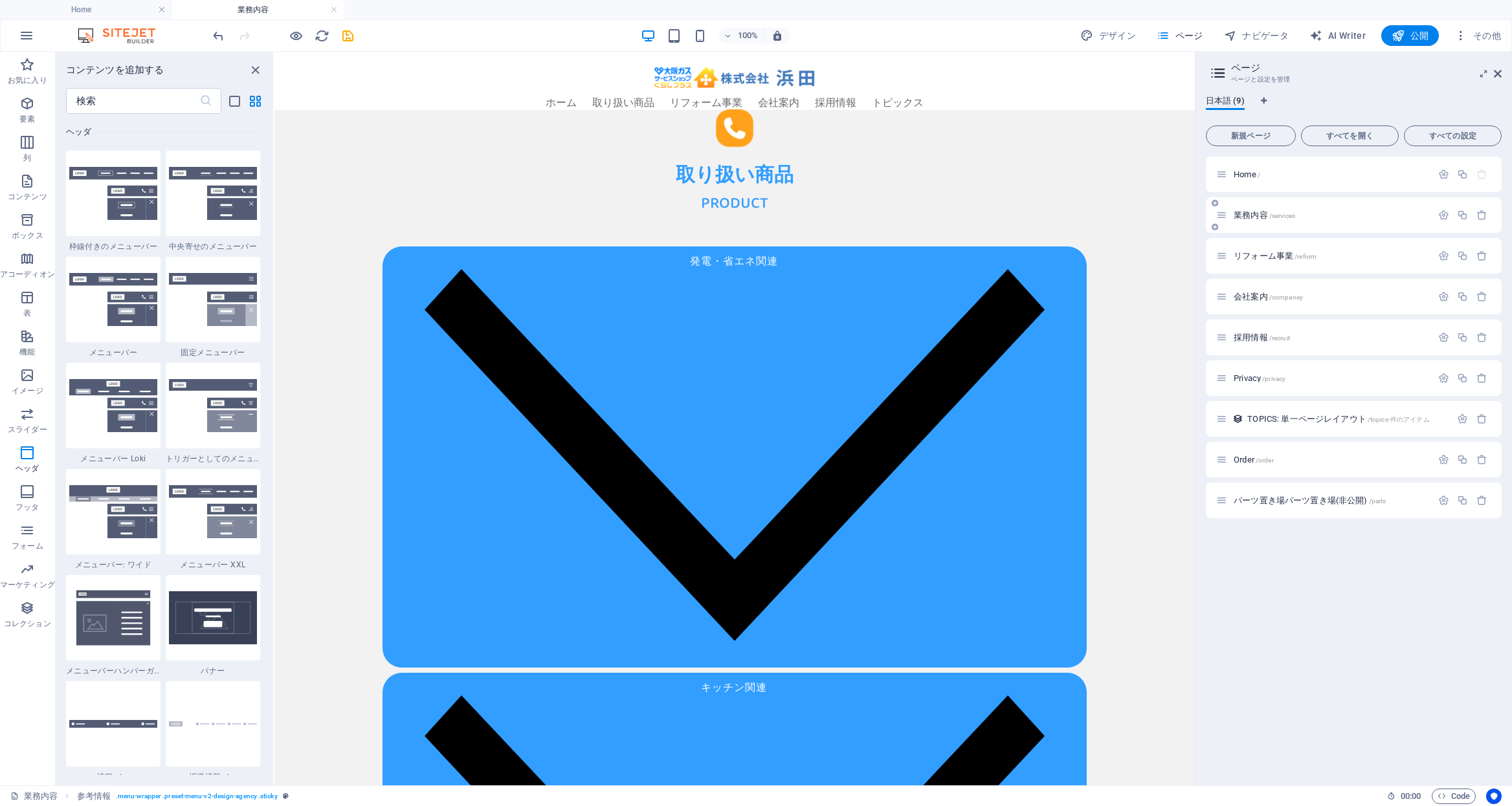
scroll to position [0, 0]
click at [1448, 213] on icon "button" at bounding box center [1444, 215] width 11 height 11
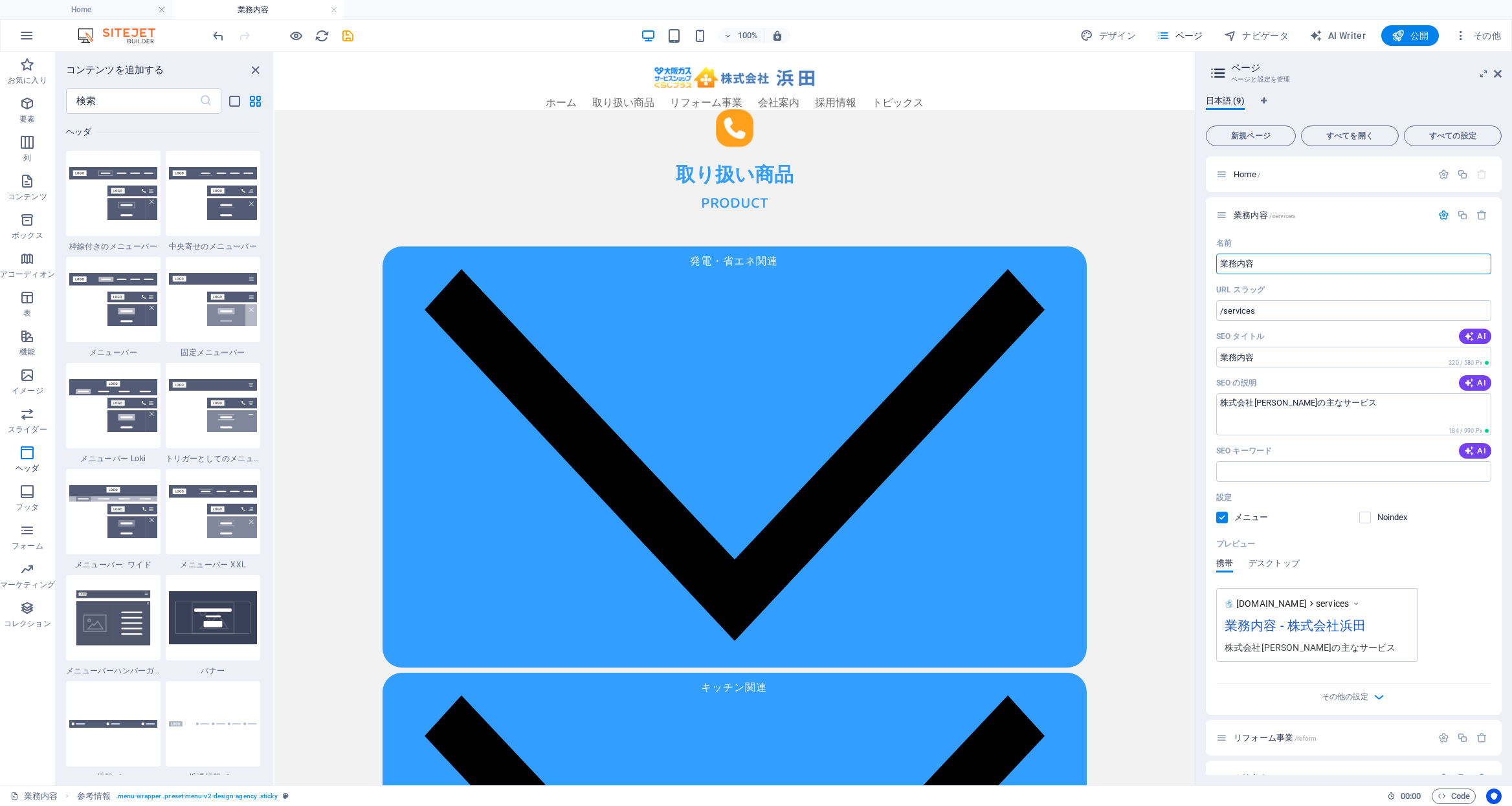
drag, startPoint x: 1559, startPoint y: 315, endPoint x: 1041, endPoint y: 252, distance: 521.8
drag, startPoint x: 1543, startPoint y: 316, endPoint x: 1149, endPoint y: 253, distance: 399.0
type input "取り扱い商品"
drag, startPoint x: 1294, startPoint y: 310, endPoint x: 1258, endPoint y: 307, distance: 36.1
click at [1222, 315] on input "/services" at bounding box center [1354, 311] width 275 height 21
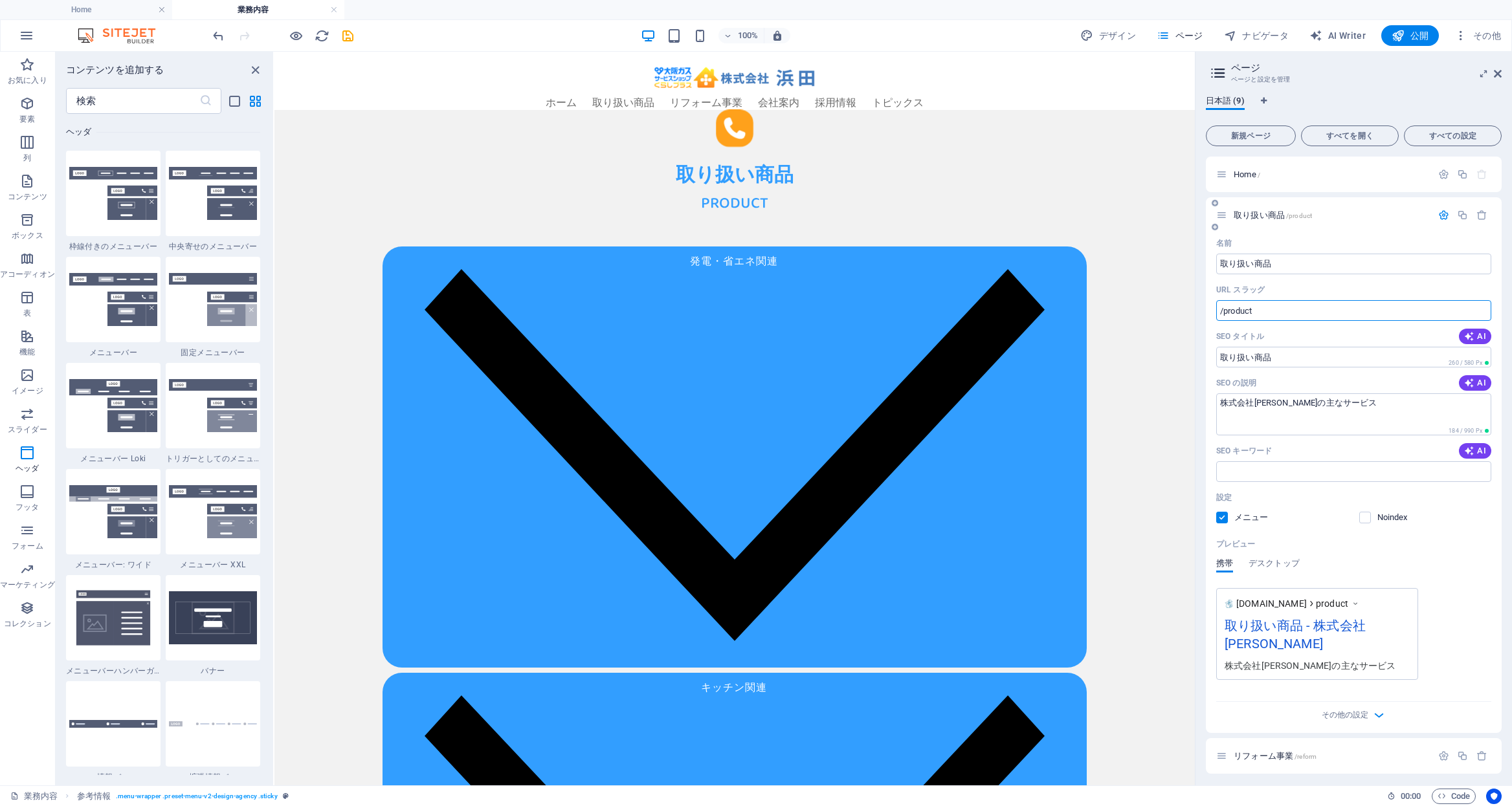
drag, startPoint x: 1261, startPoint y: 309, endPoint x: 1222, endPoint y: 311, distance: 39.1
click at [1222, 311] on input "/product" at bounding box center [1354, 311] width 275 height 21
type input "/product"
click at [343, 40] on icon "save" at bounding box center [348, 36] width 15 height 15
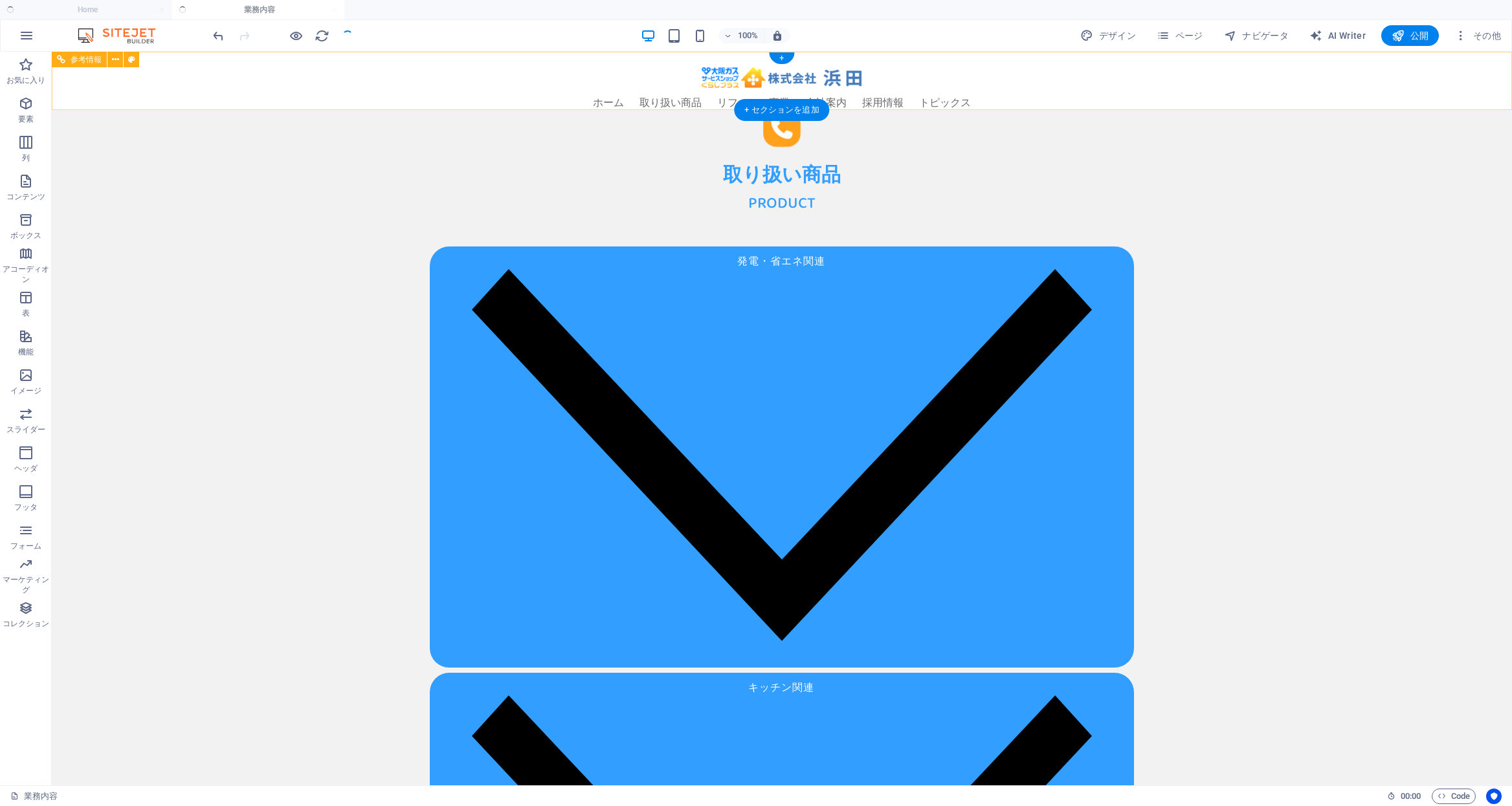
click at [637, 92] on nav "ホーム 取り扱い商品 リフォーム事業 会社案内 採用情報 トピックス" at bounding box center [782, 103] width 704 height 21
click at [117, 8] on h4 "Home" at bounding box center [86, 10] width 172 height 14
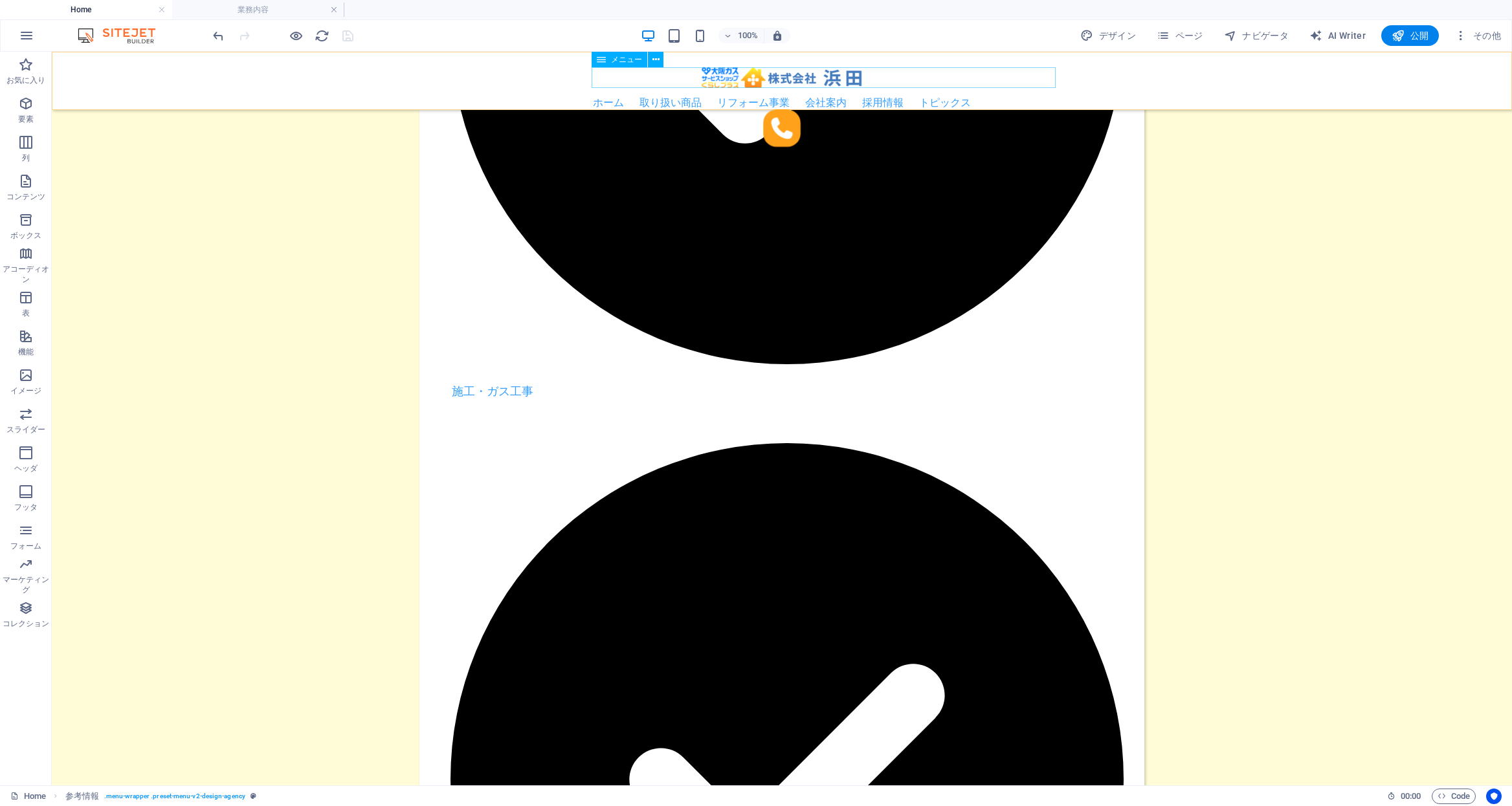
click at [682, 92] on nav "ホーム 取り扱い商品 リフォーム事業 会社案内 採用情報 トピックス" at bounding box center [782, 103] width 704 height 21
select select
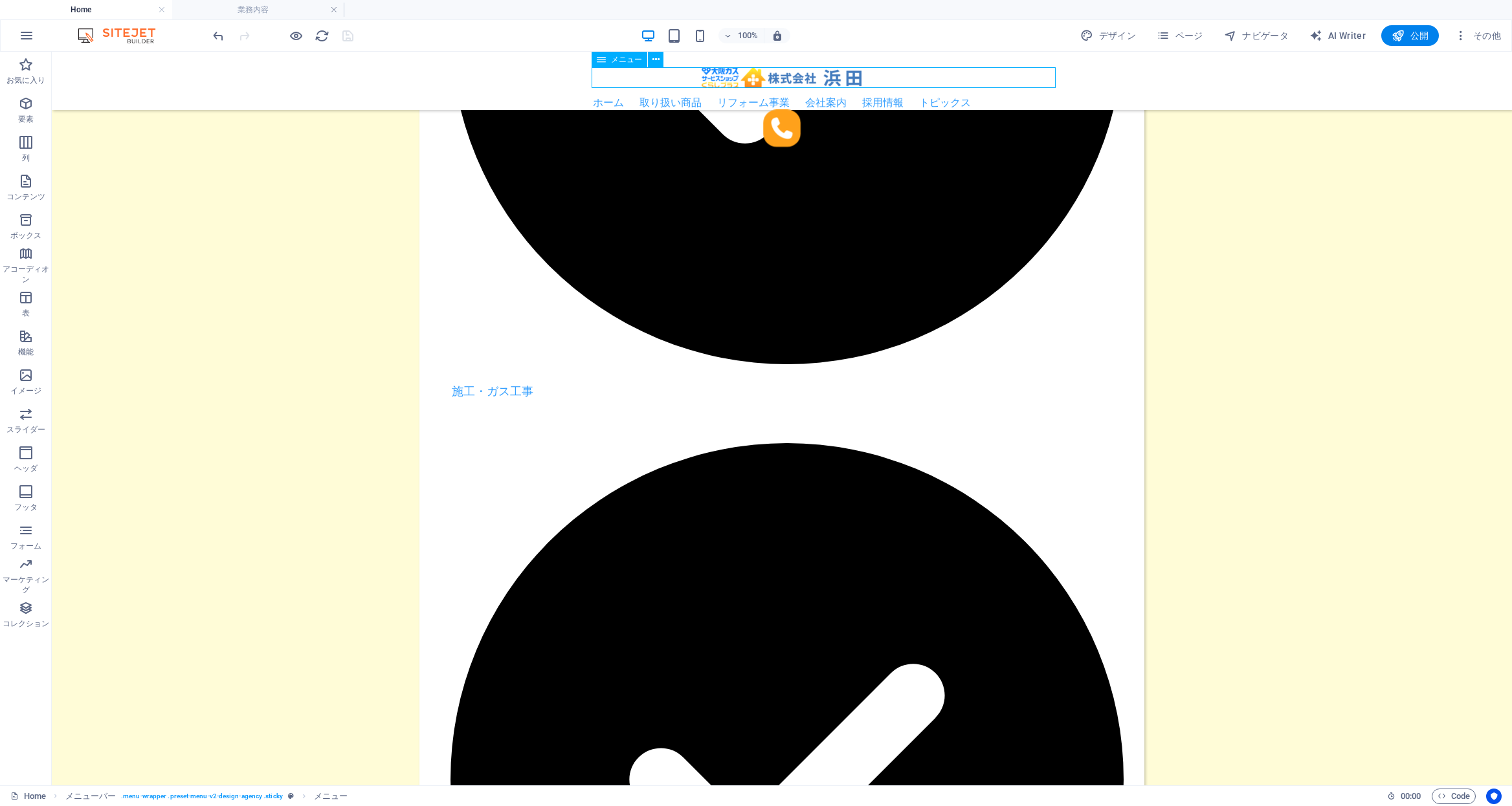
select select "2"
select select "3"
select select
select select "4"
select select
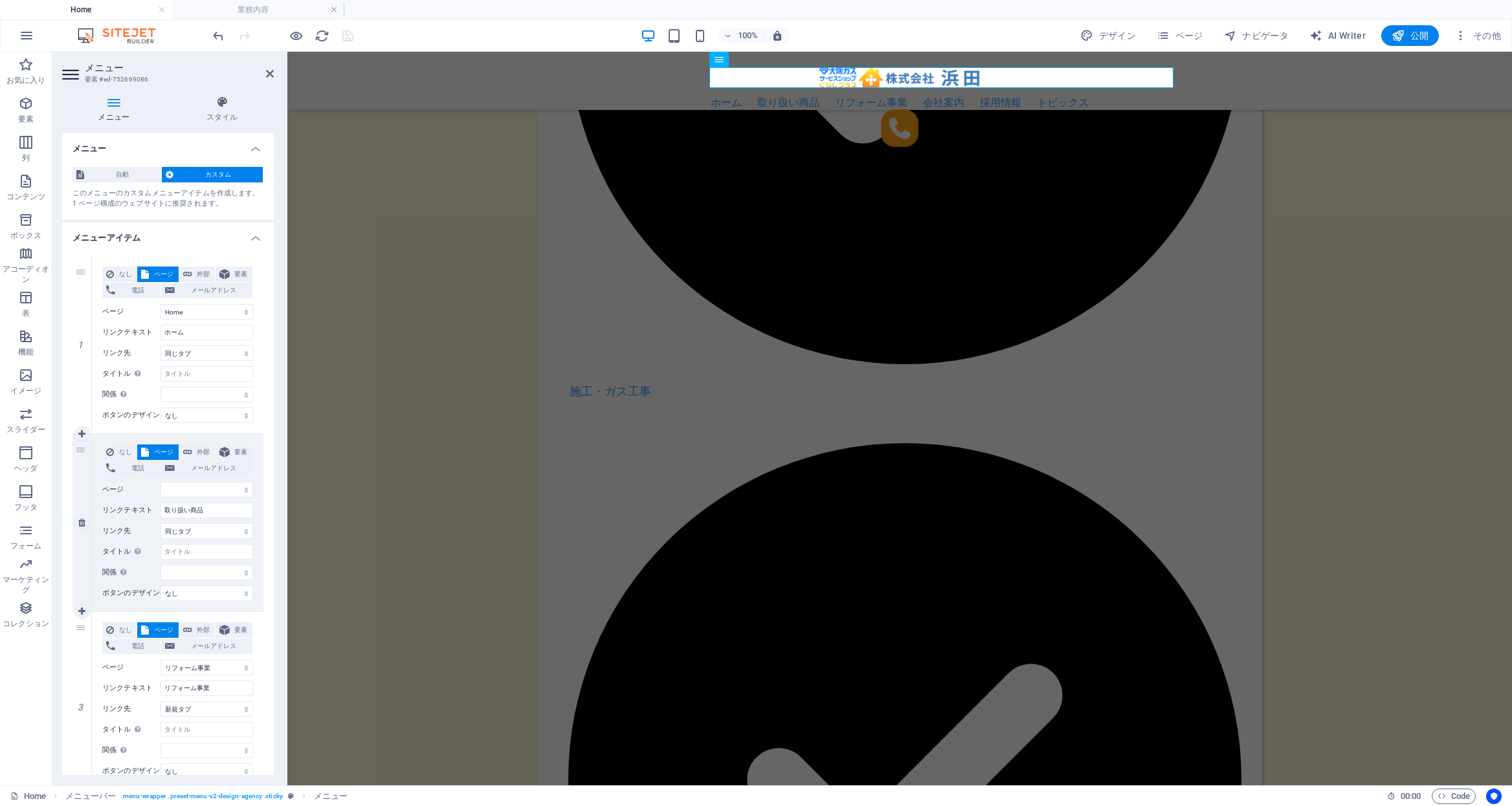
click at [176, 480] on div "なし ページ 外部 要素 電話 メールアドレス ページ Home 取り扱い商品 リフォーム事業 会社案内 採用情報 Privacy Order パーツ置き場パ…" at bounding box center [177, 512] width 151 height 136
click at [175, 483] on select "Home 取り扱い商品 リフォーム事業 会社案内 採用情報 Privacy Order パーツ置き場パーツ置き場(非公開)" at bounding box center [207, 490] width 92 height 16
select select "1"
click at [161, 482] on select "Home 取り扱い商品 リフォーム事業 会社案内 採用情報 Privacy Order パーツ置き場パーツ置き場(非公開)" at bounding box center [207, 490] width 92 height 16
select select
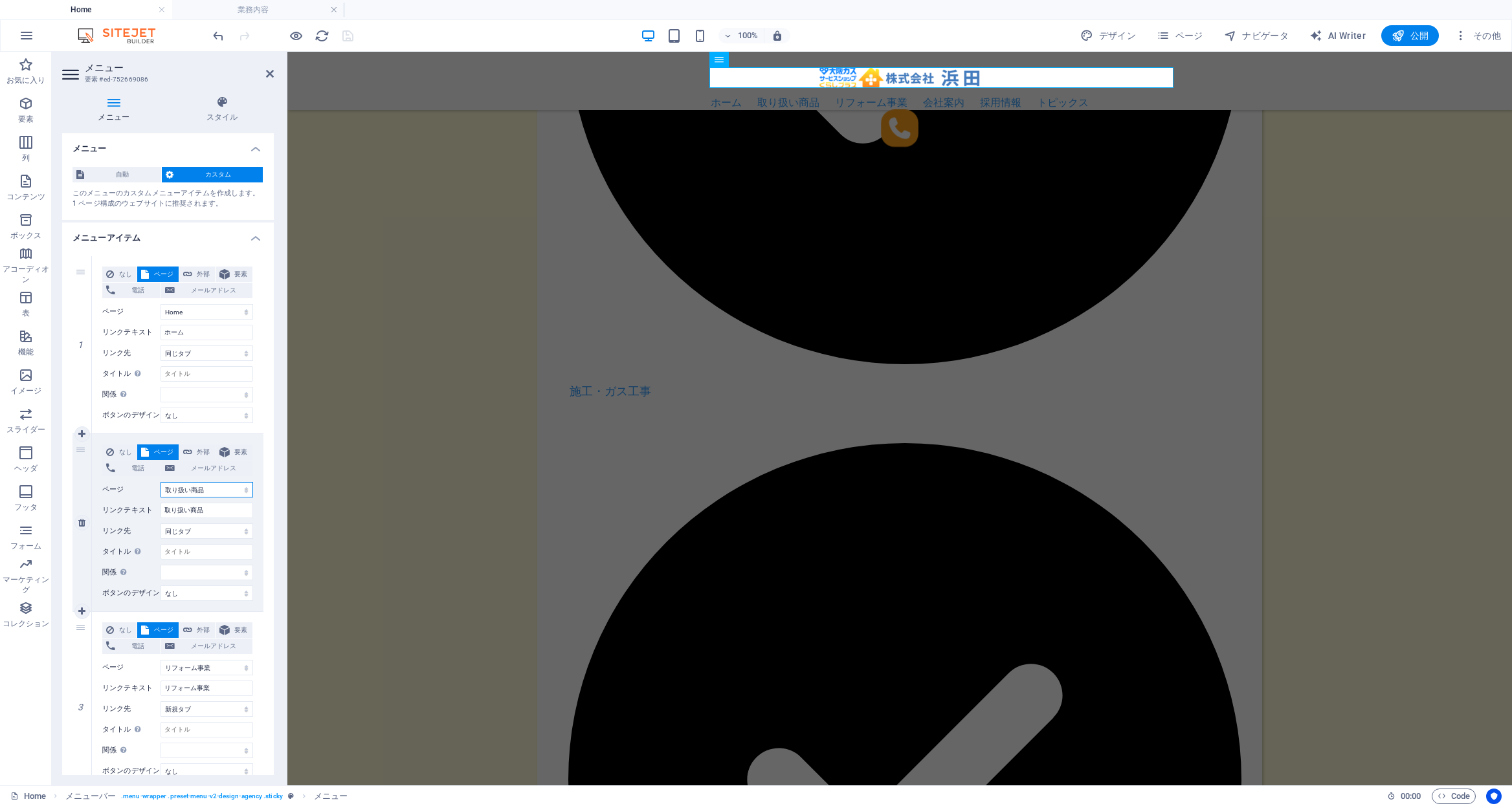
select select
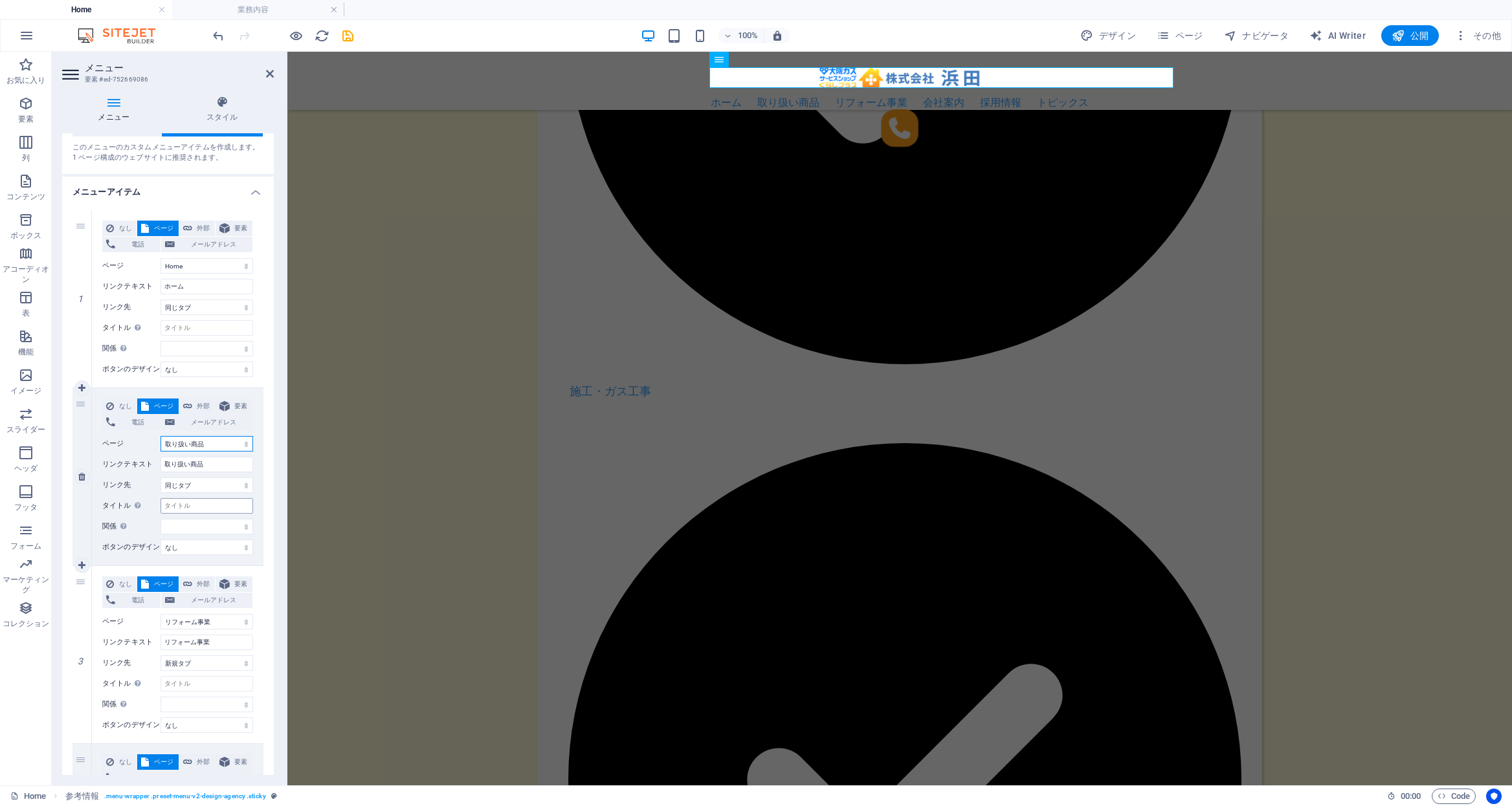
scroll to position [66, 0]
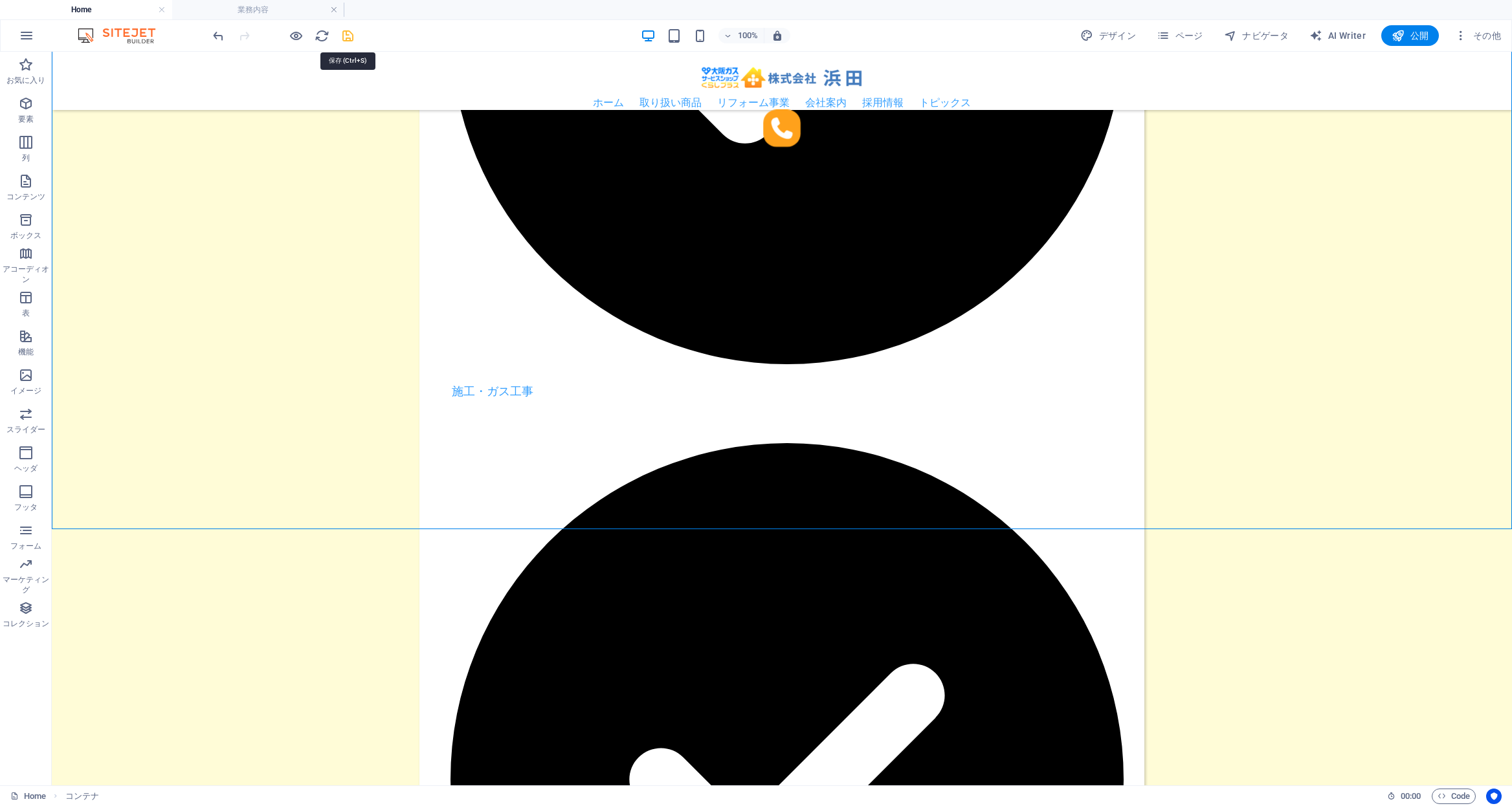
click at [343, 41] on icon "save" at bounding box center [348, 36] width 15 height 15
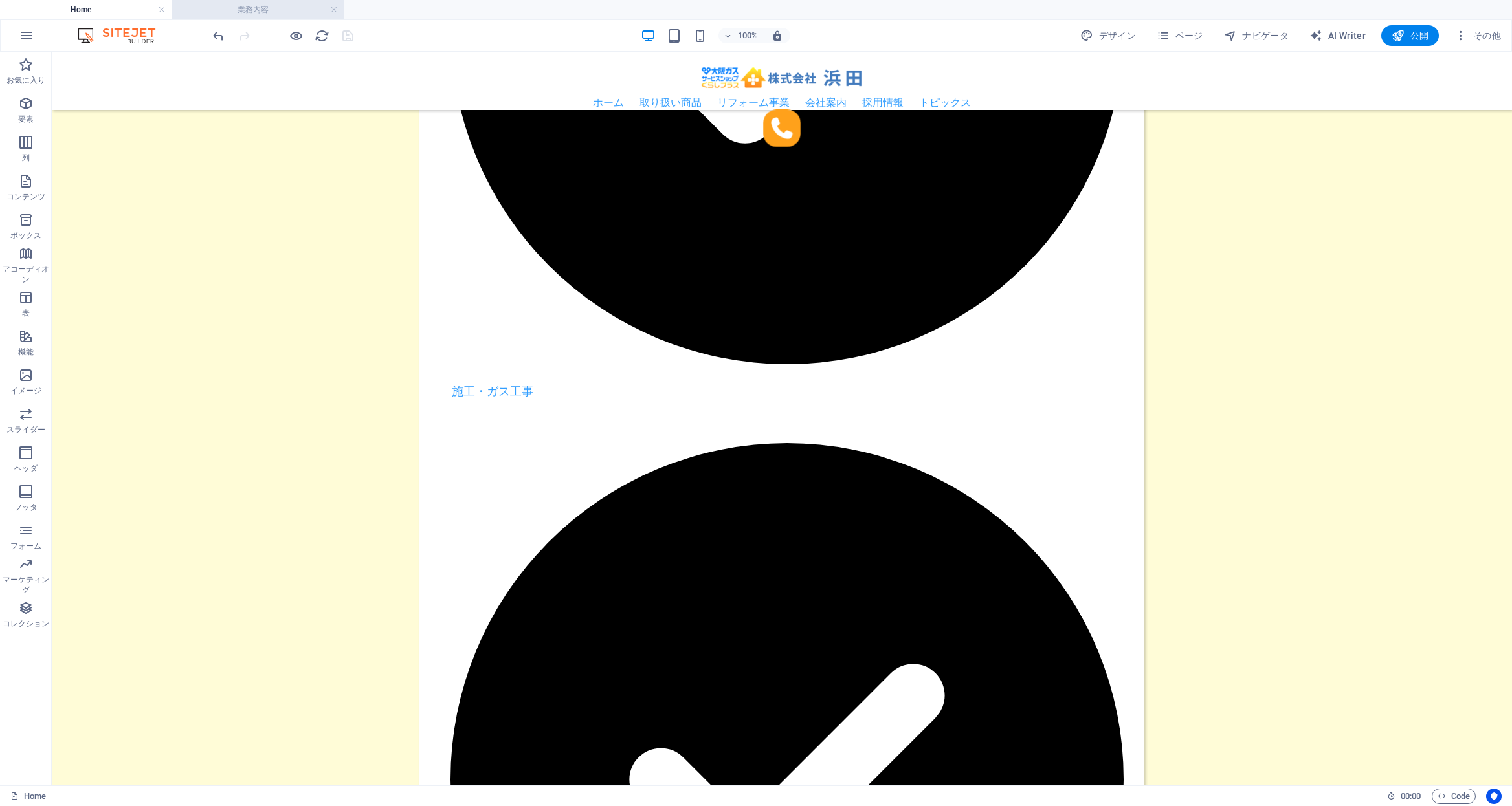
click at [248, 9] on h4 "業務内容" at bounding box center [259, 10] width 172 height 14
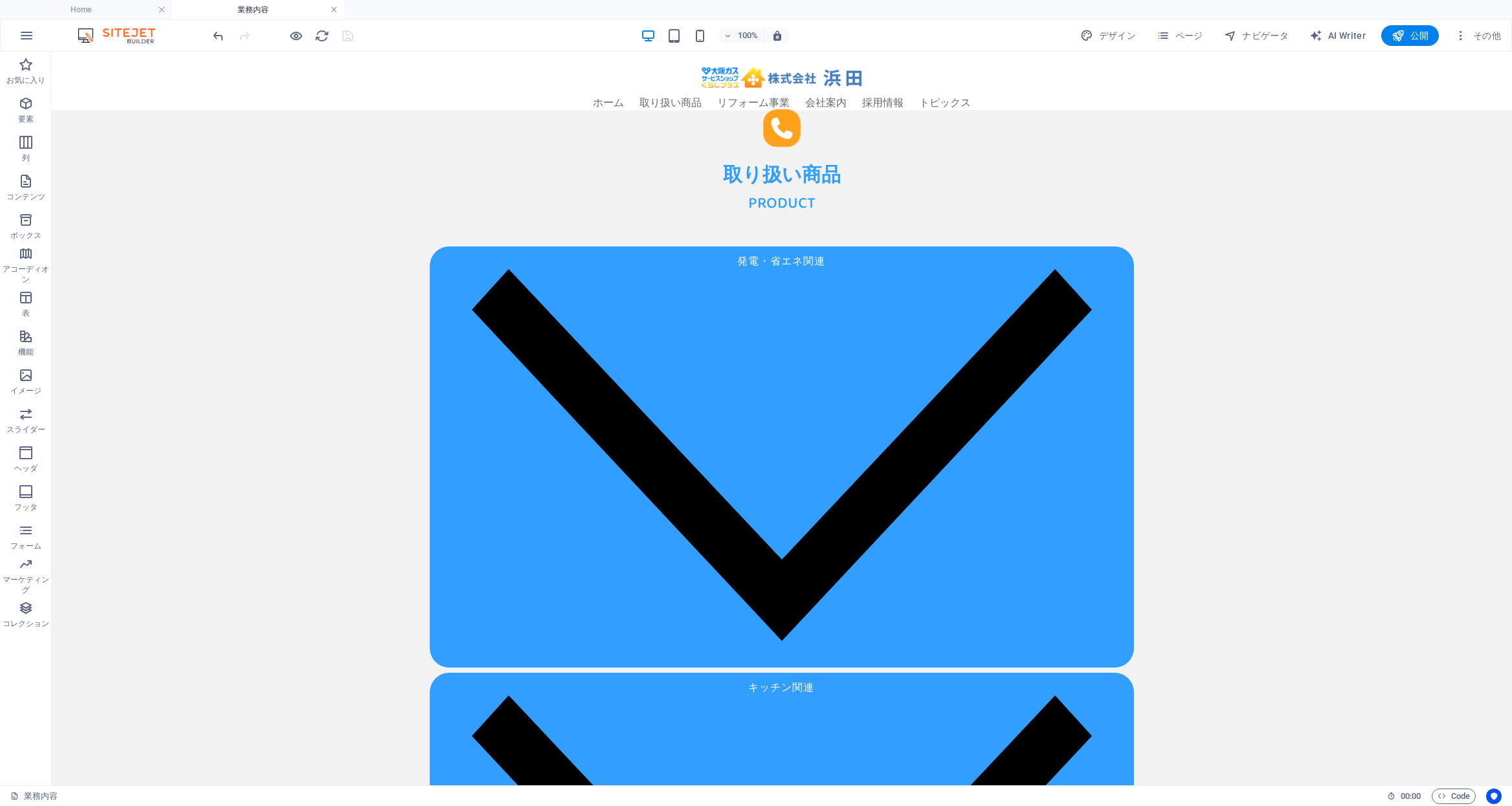
click at [336, 9] on link at bounding box center [333, 10] width 8 height 12
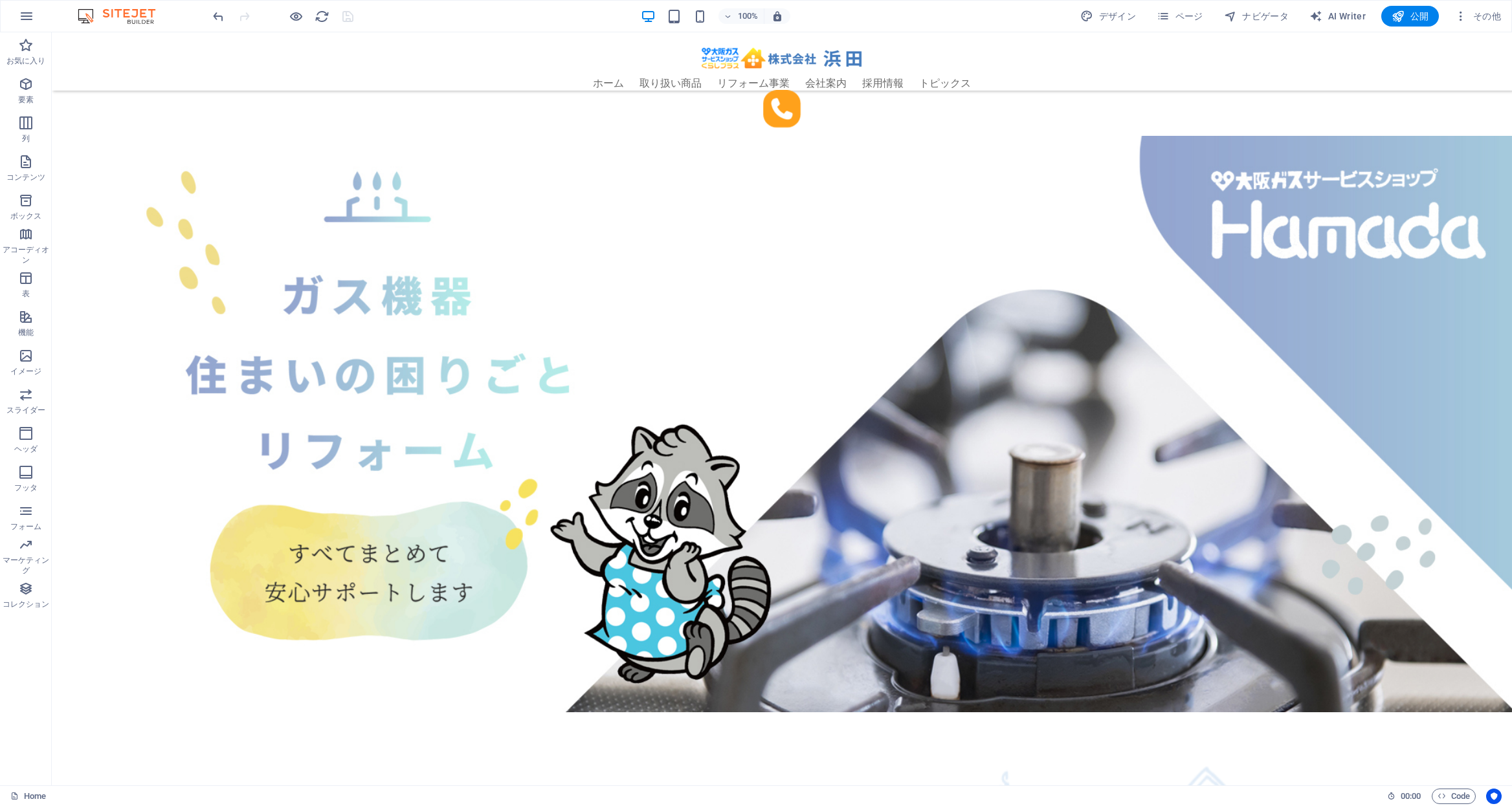
scroll to position [3017, 0]
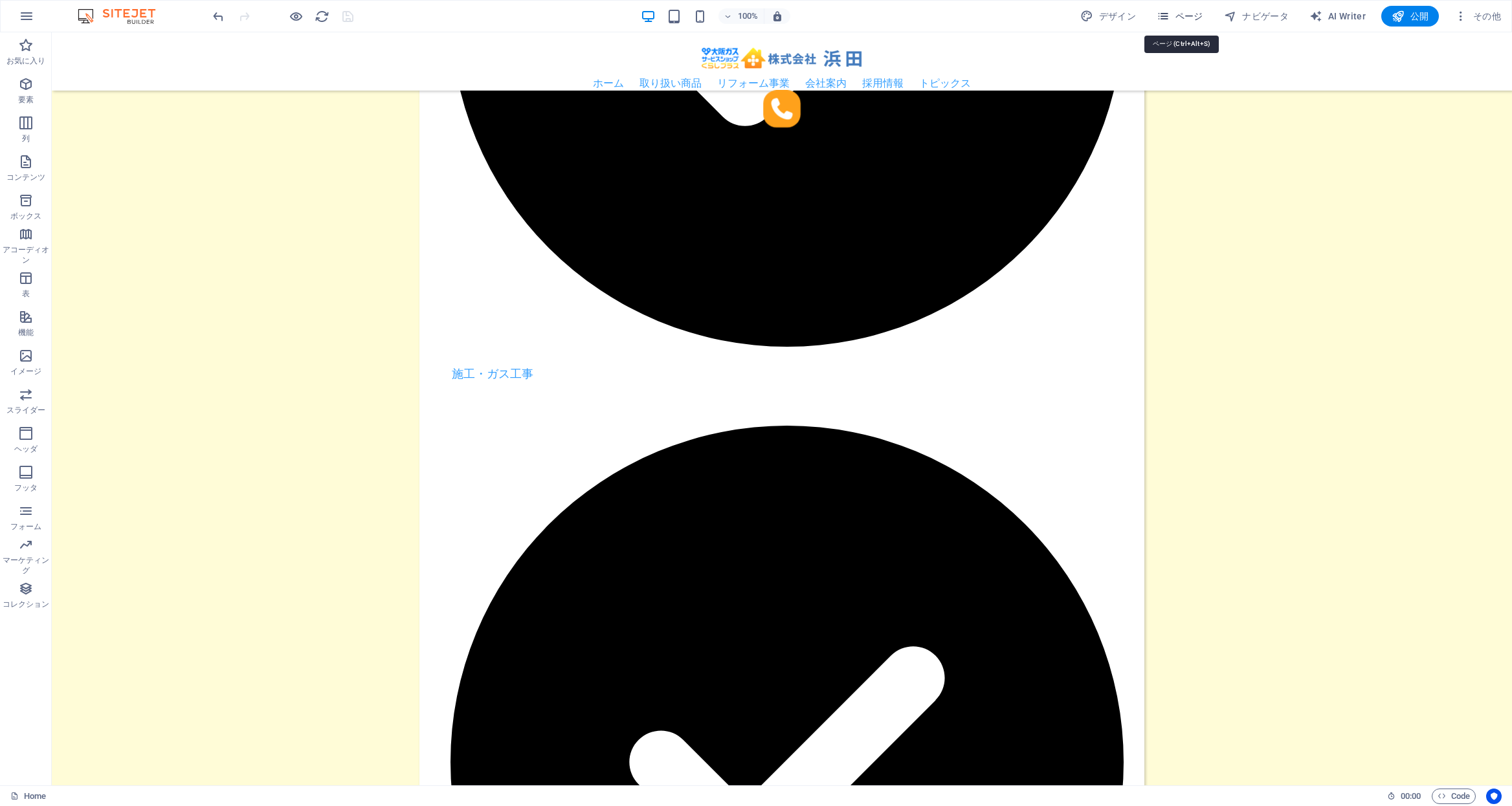
click at [1194, 12] on span "ページ" at bounding box center [1180, 16] width 47 height 13
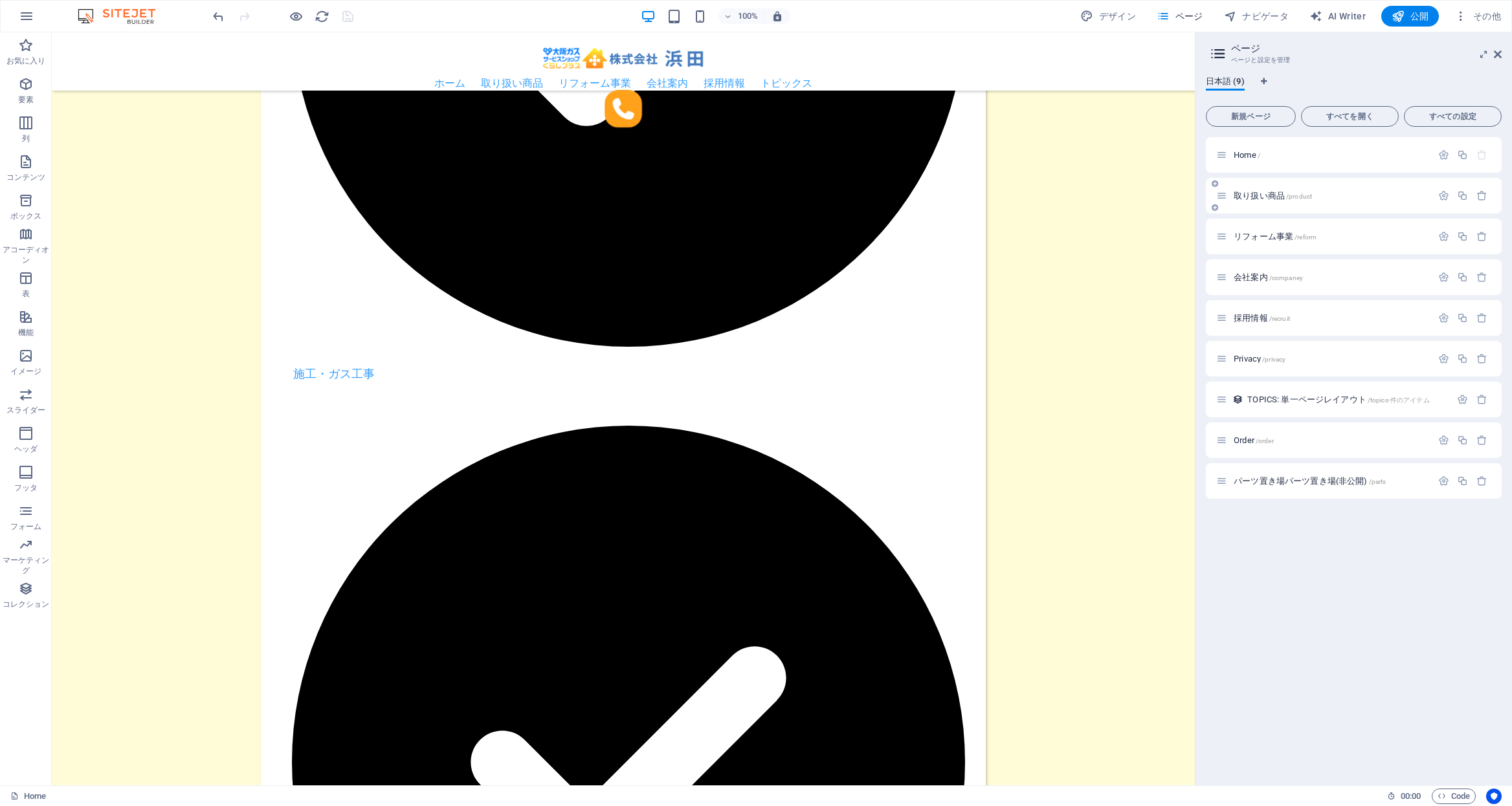
click at [1315, 190] on div "取り扱い商品 /product" at bounding box center [1324, 196] width 216 height 15
click at [1370, 194] on p "取り扱い商品 /product" at bounding box center [1331, 196] width 194 height 8
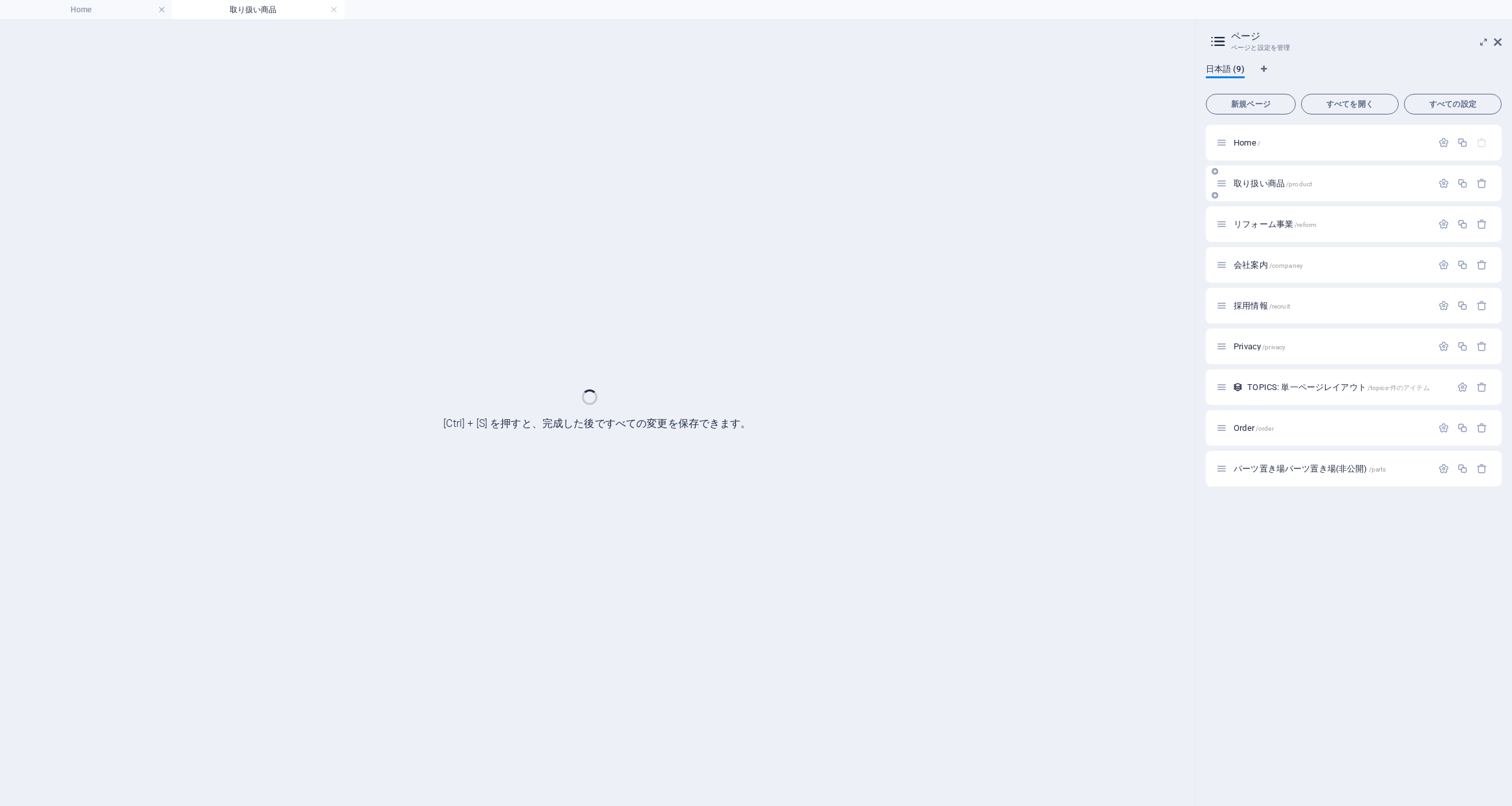
click at [1370, 194] on div "取り扱い商品 /product" at bounding box center [1354, 183] width 296 height 36
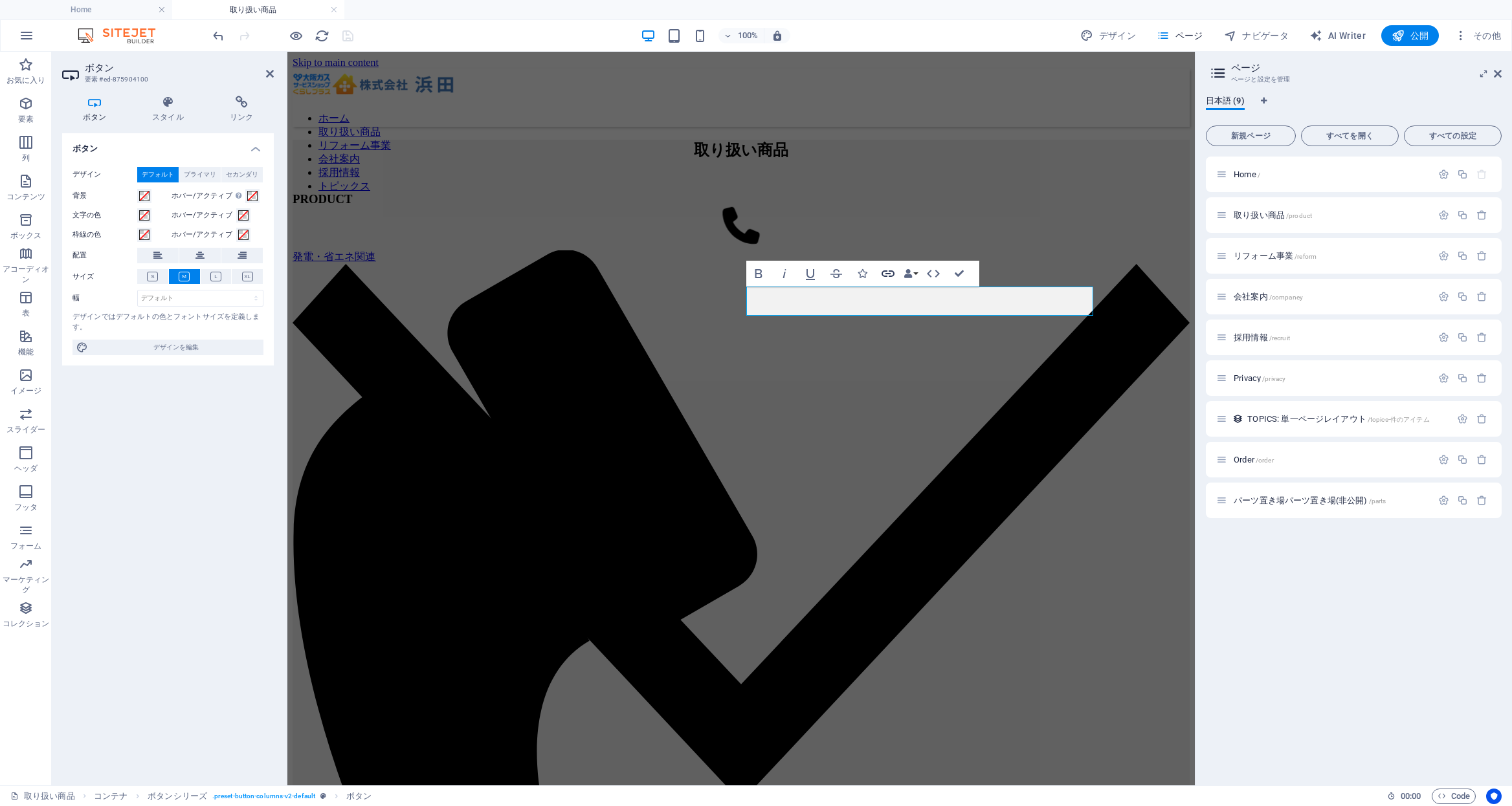
click at [885, 274] on icon "button" at bounding box center [888, 274] width 16 height 16
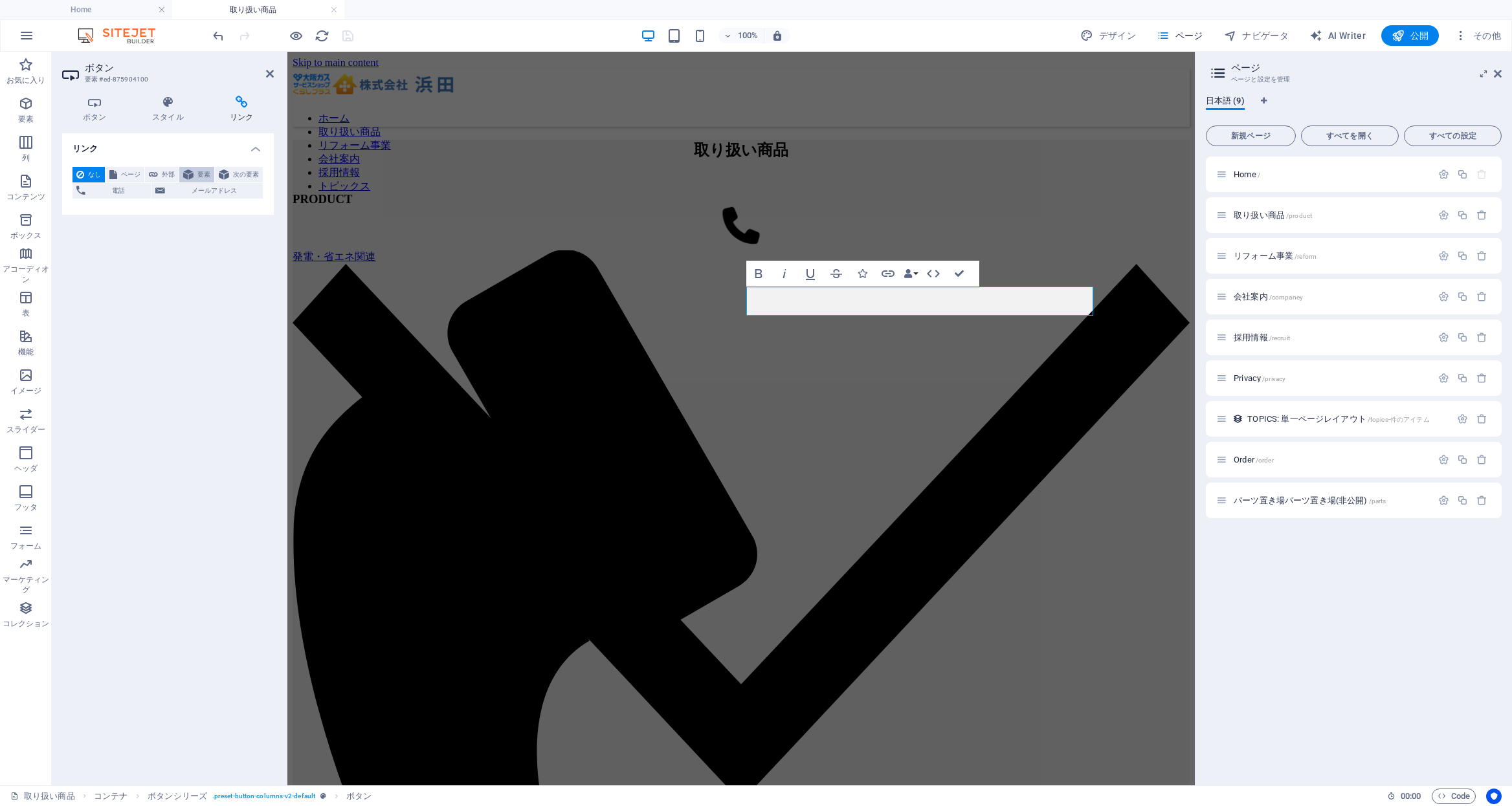
click at [196, 175] on button "要素" at bounding box center [196, 174] width 35 height 16
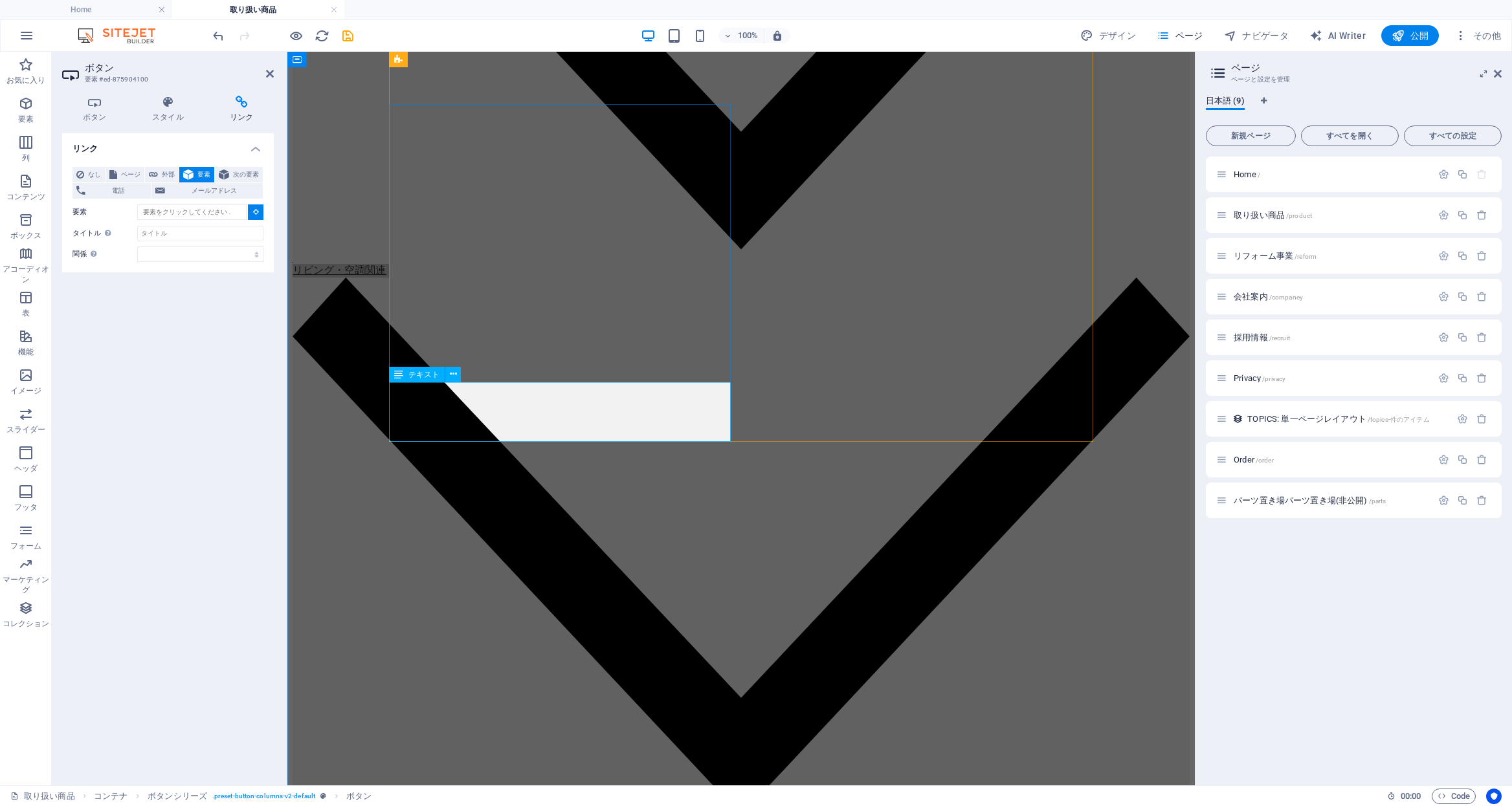
scroll to position [1752, 0]
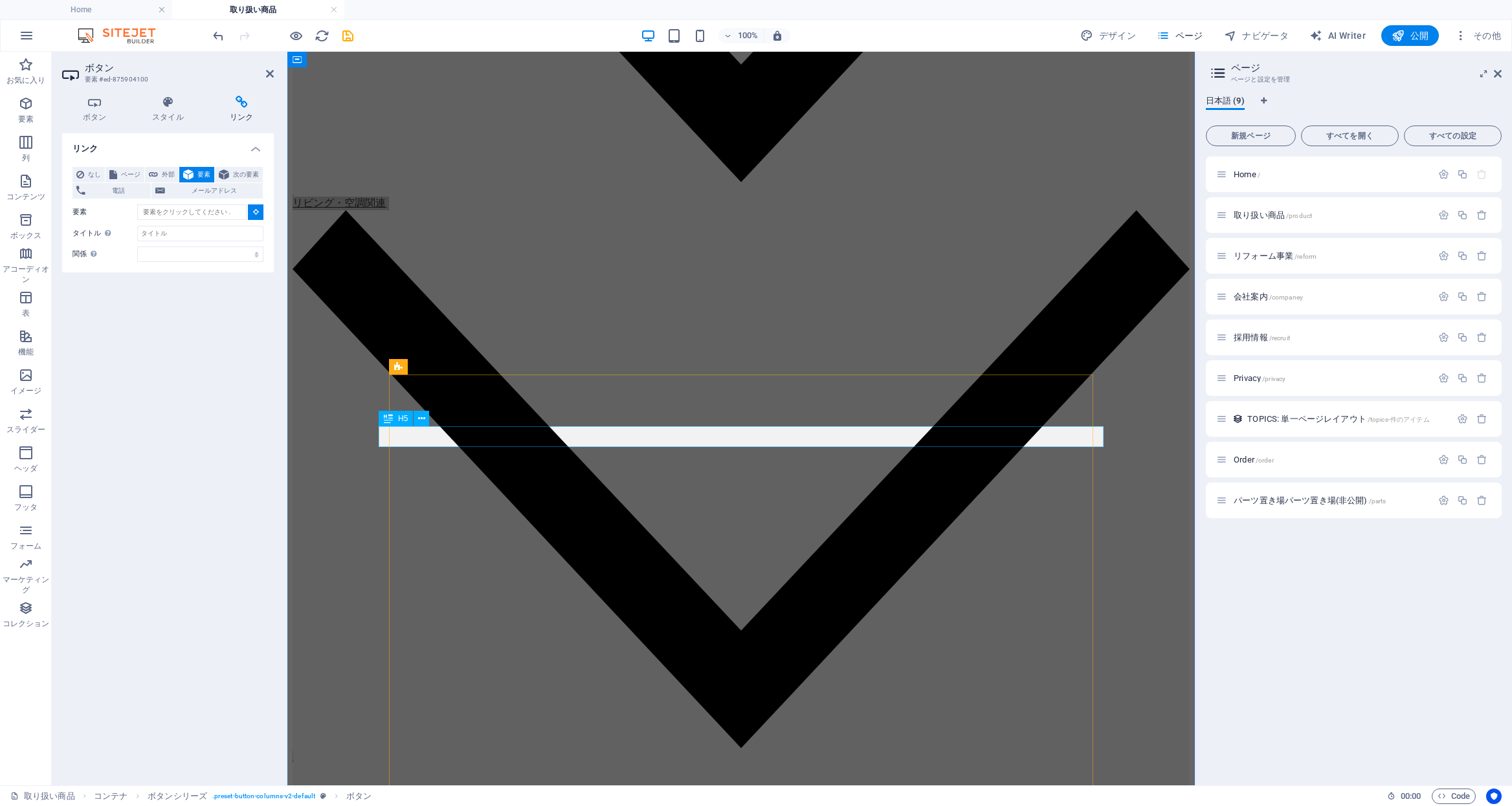
type input "#ed-752669425"
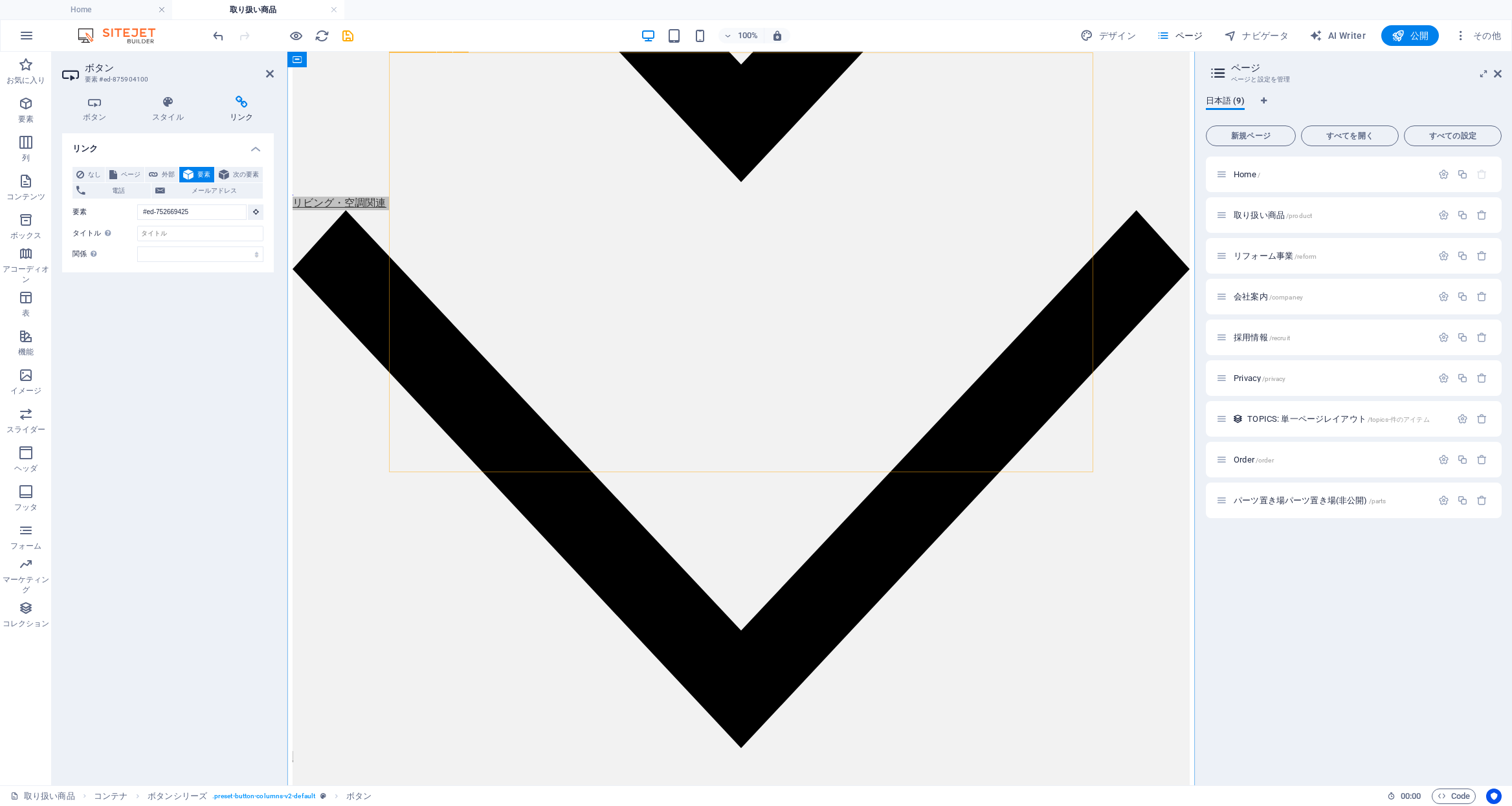
scroll to position [0, 0]
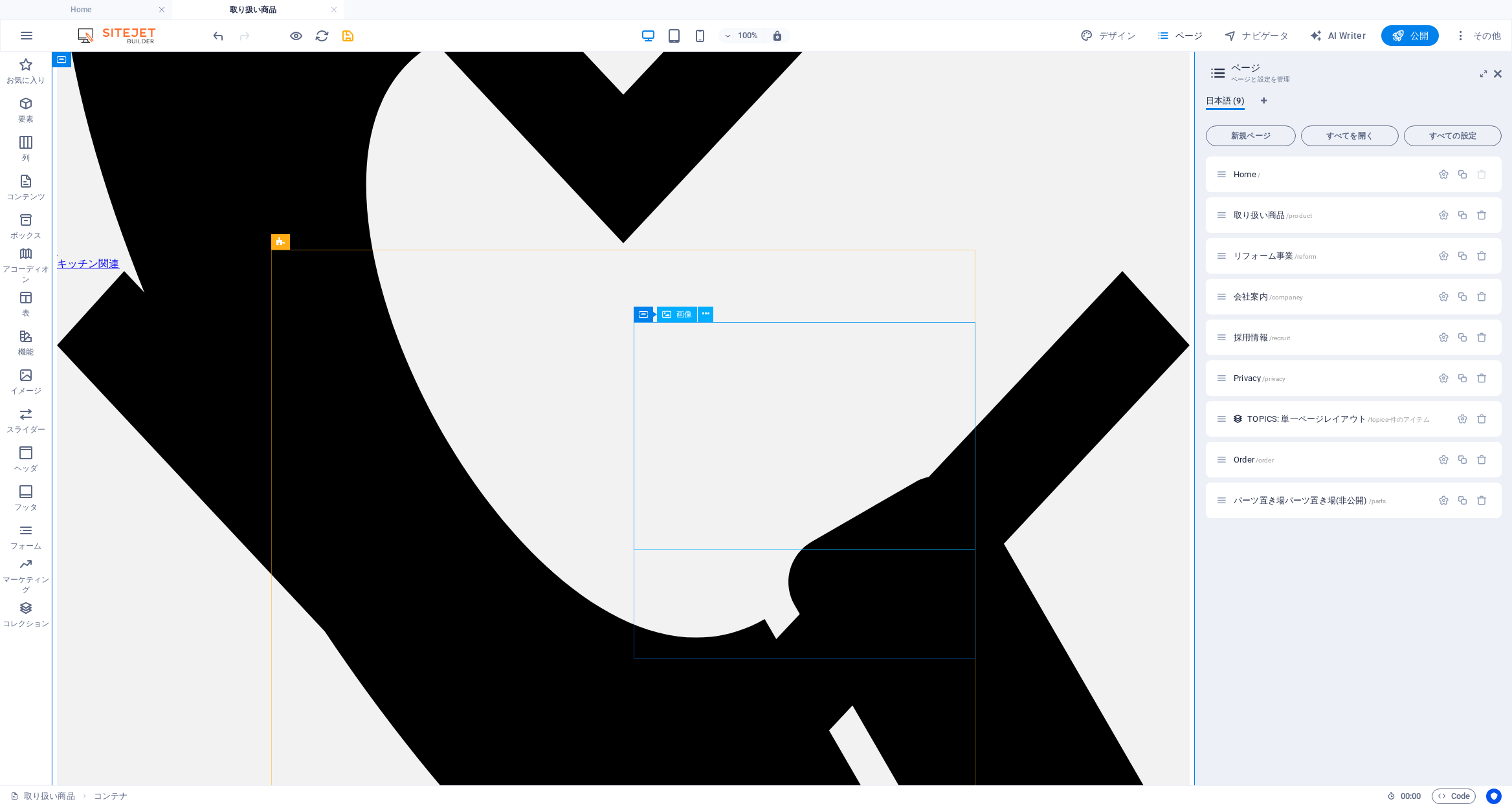
scroll to position [704, 0]
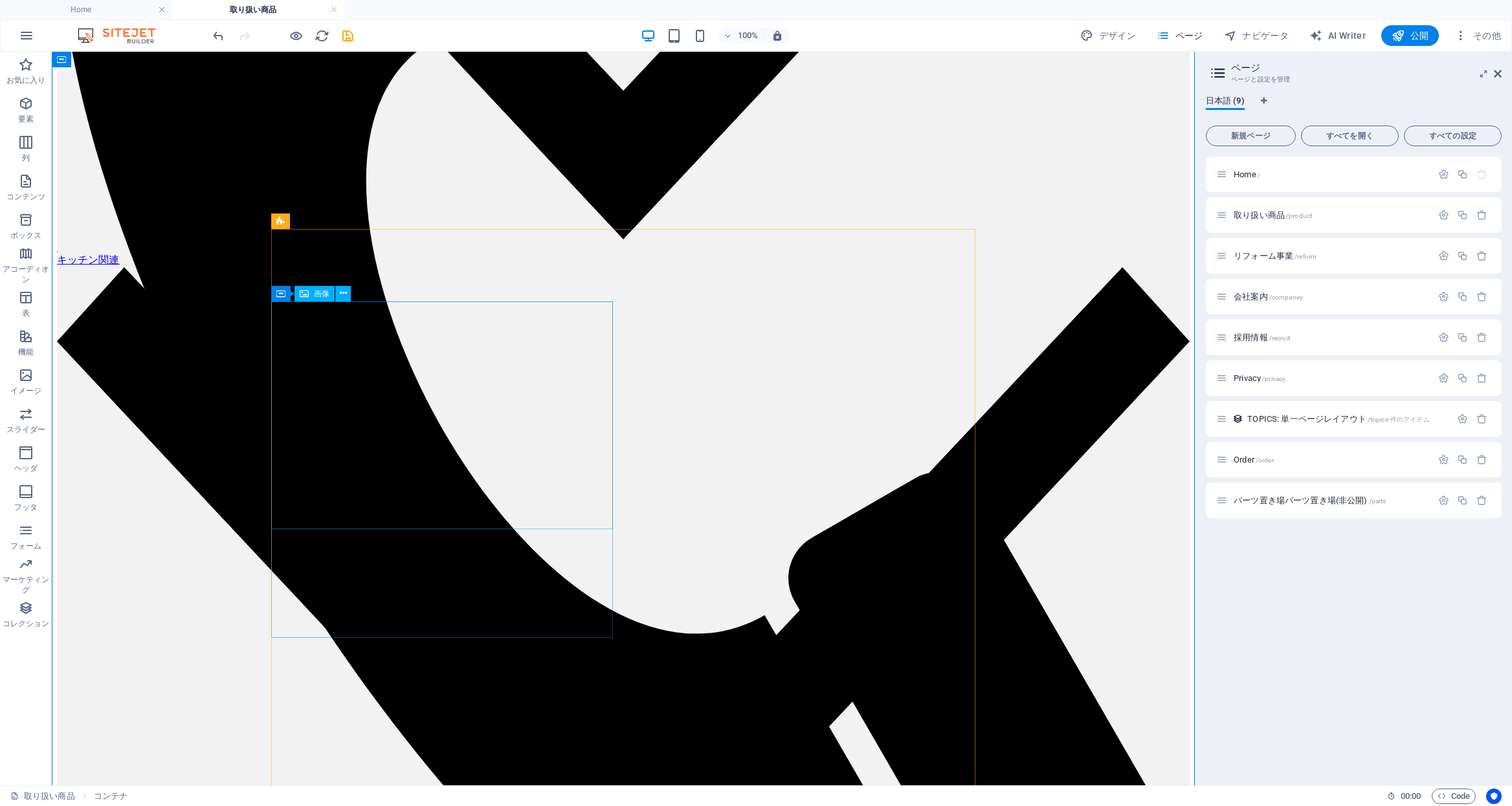
select select "%"
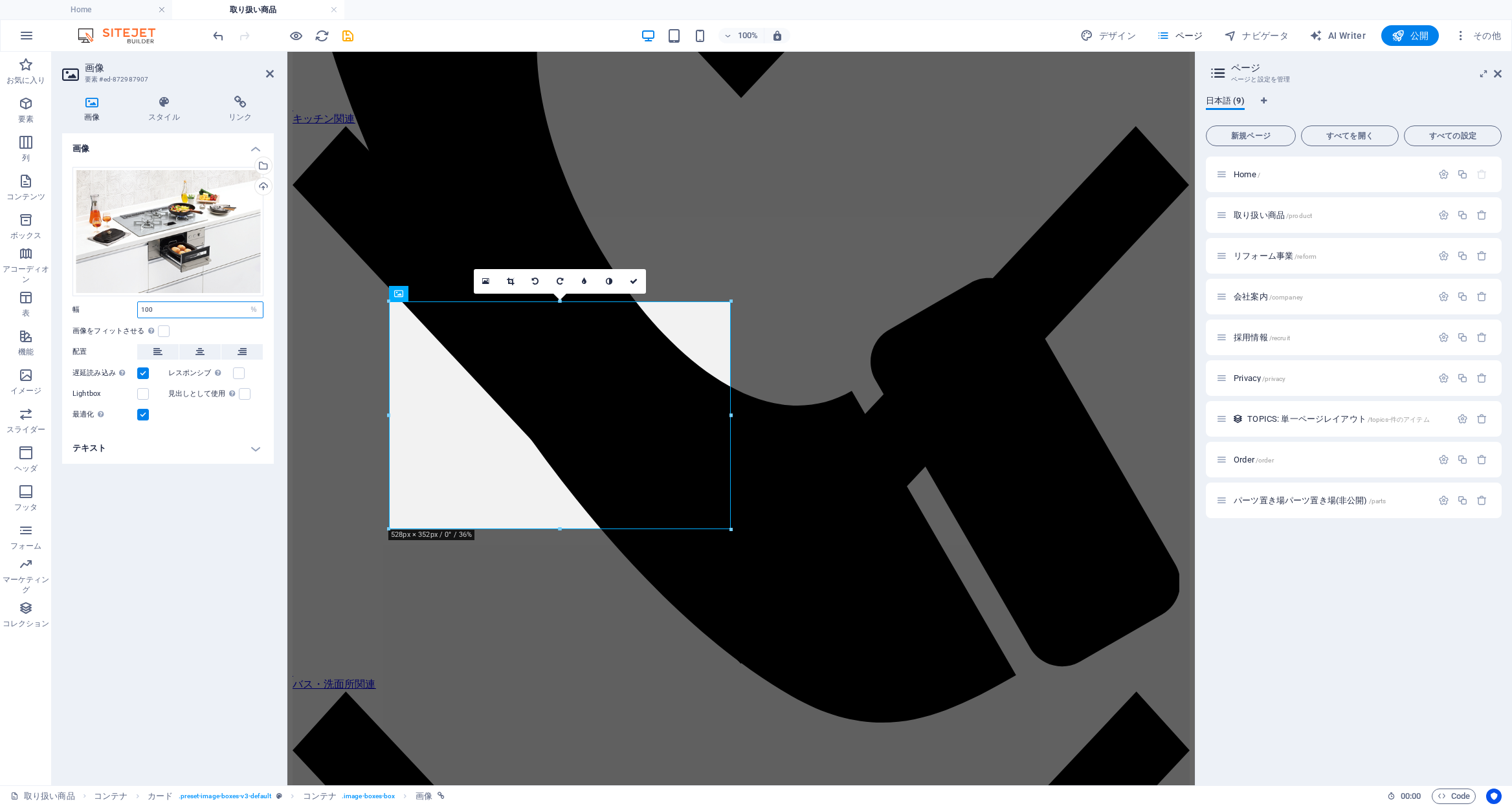
drag, startPoint x: 157, startPoint y: 313, endPoint x: 138, endPoint y: 309, distance: 19.4
click at [138, 309] on input "100" at bounding box center [200, 310] width 125 height 16
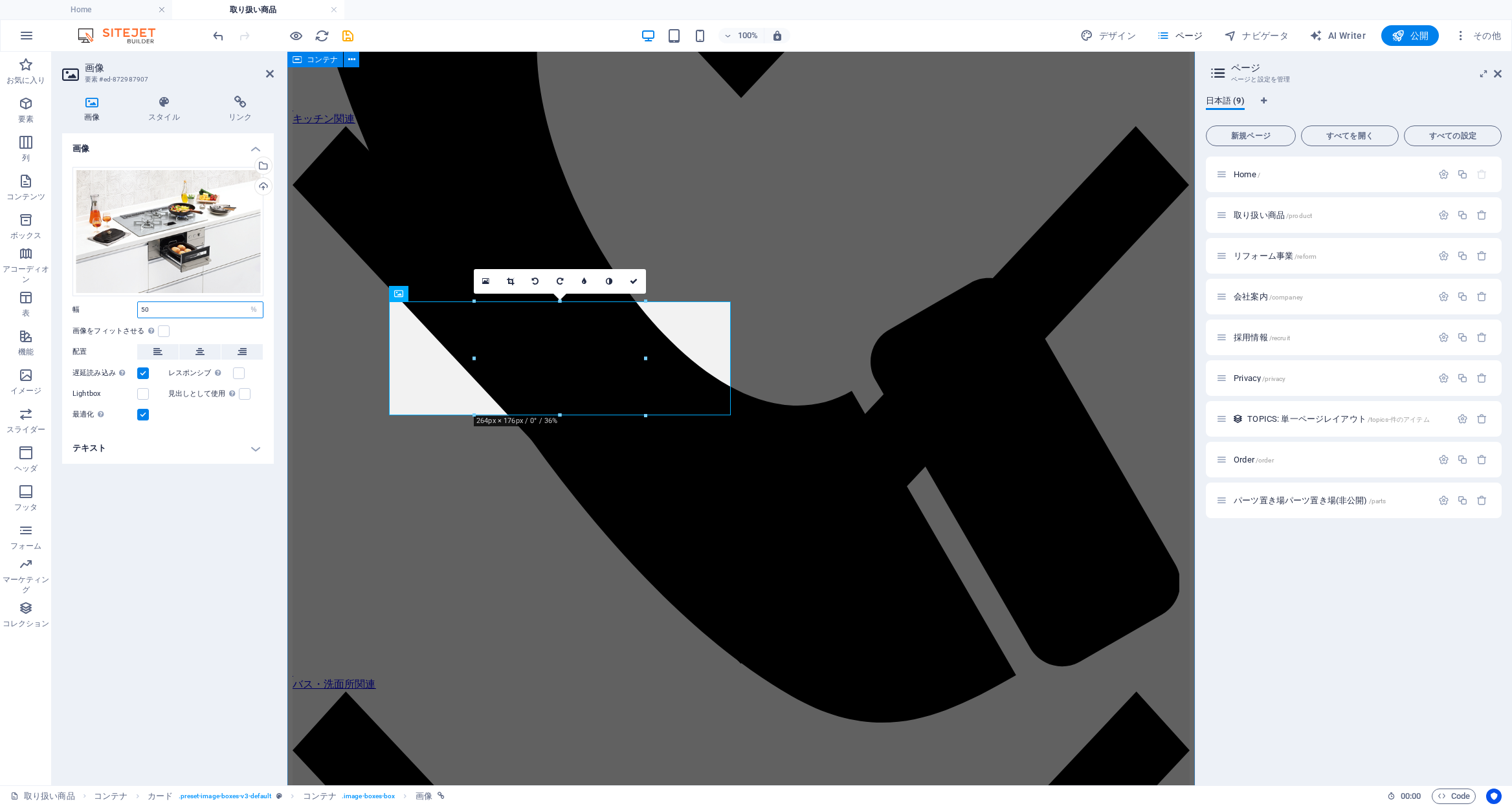
type input "50"
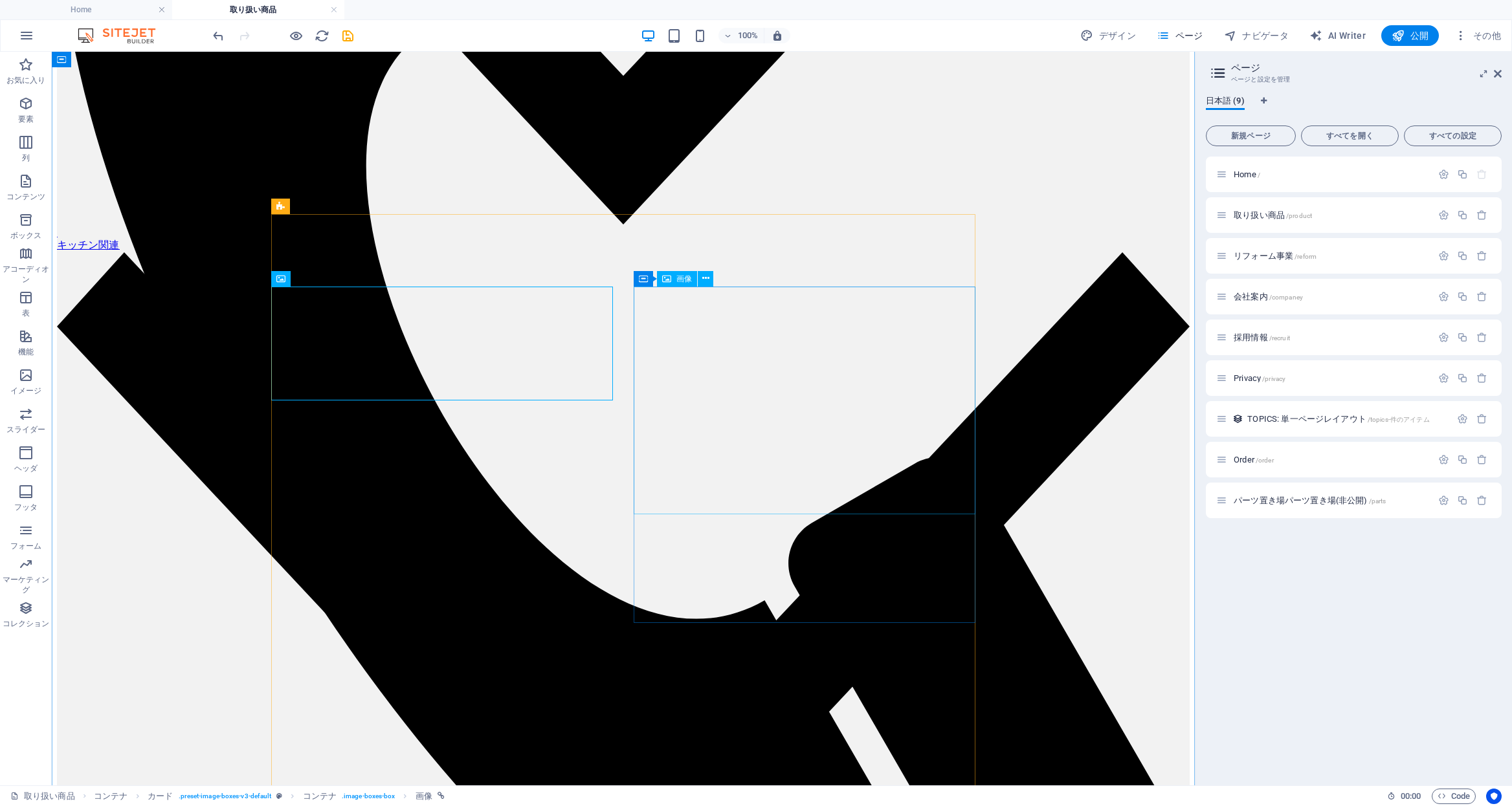
scroll to position [714, 0]
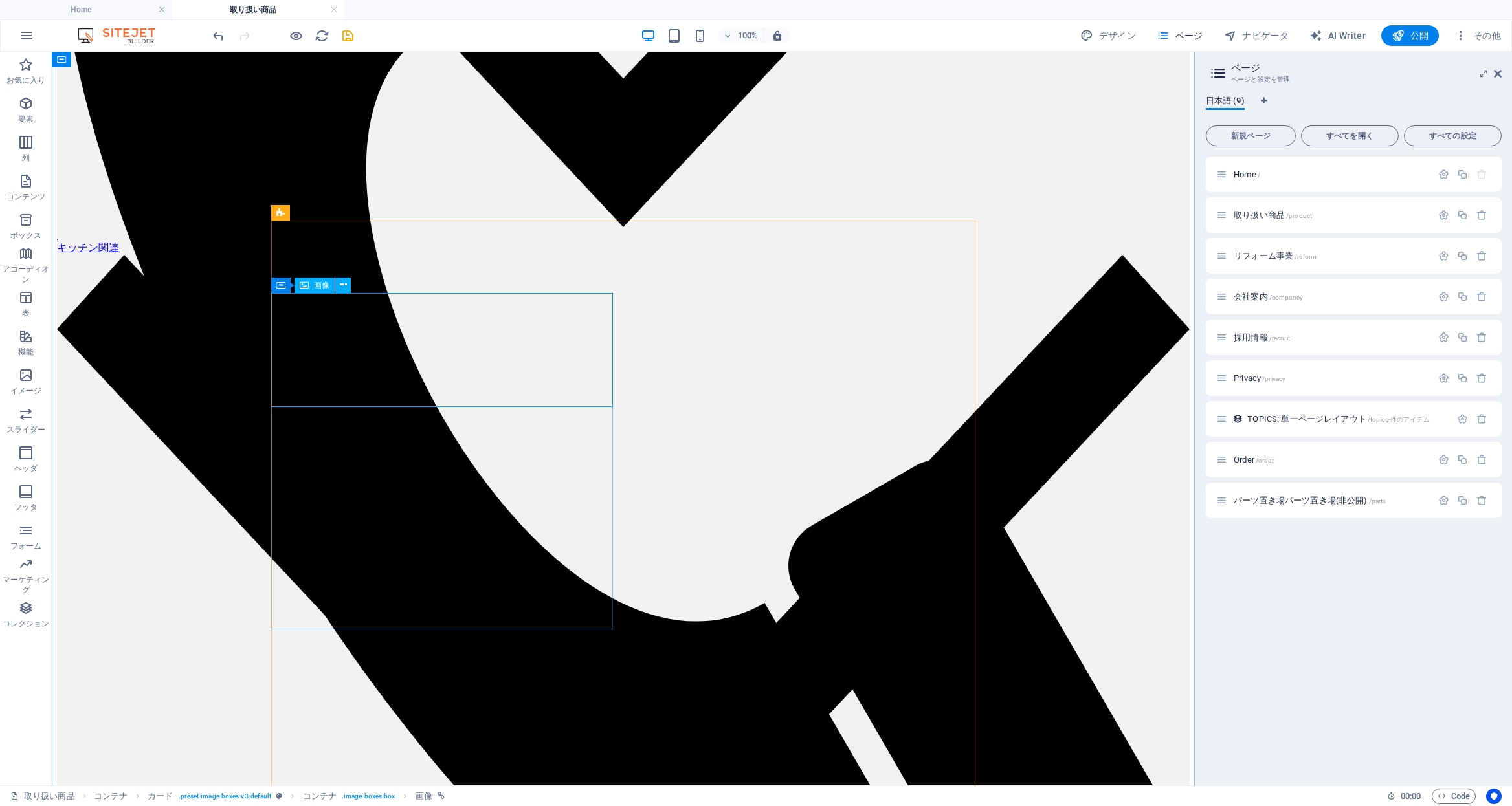
select select "%"
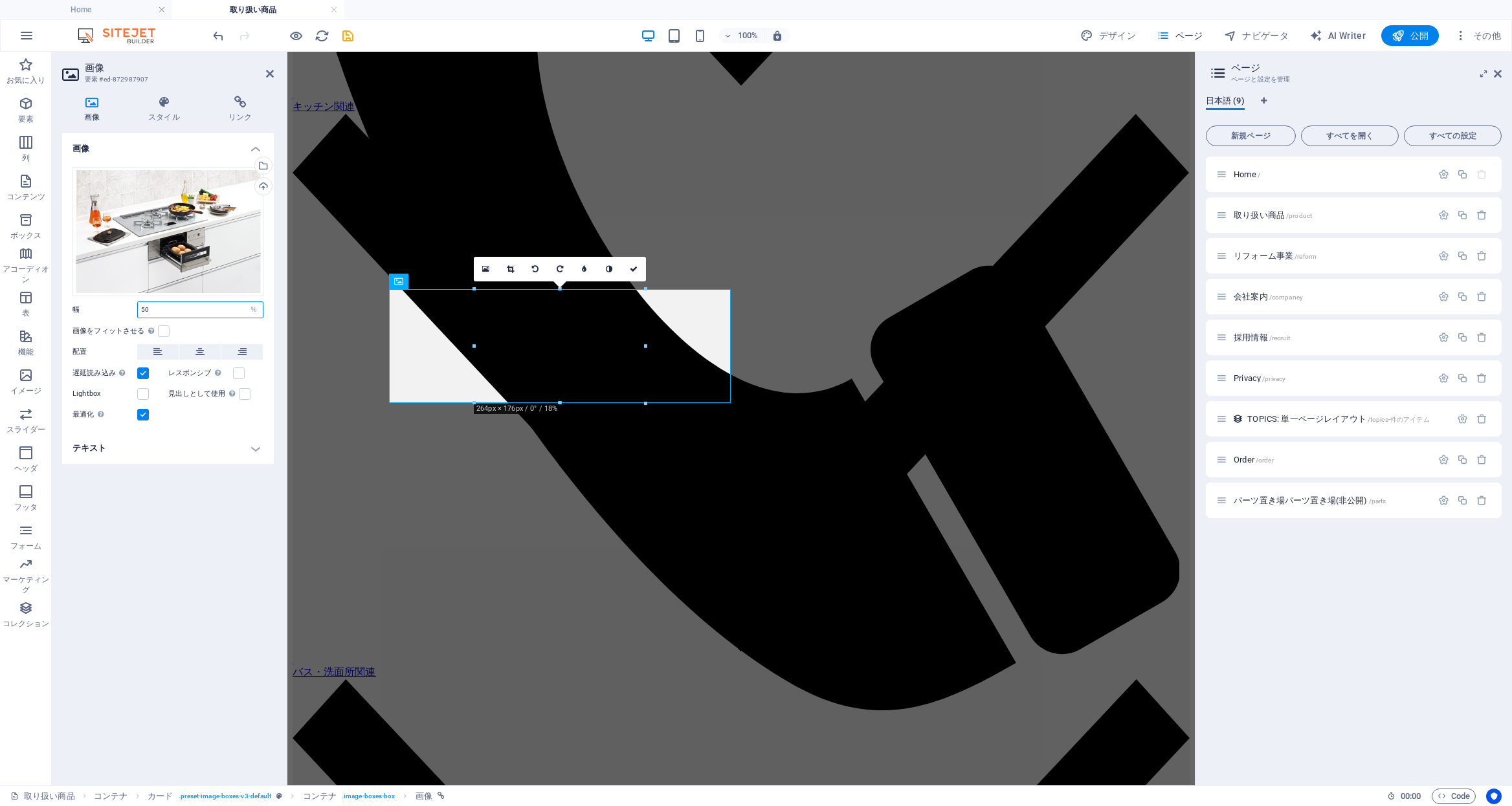
click at [212, 311] on input "50" at bounding box center [200, 310] width 125 height 16
drag, startPoint x: 212, startPoint y: 307, endPoint x: 112, endPoint y: 304, distance: 100.0
click at [112, 304] on div "幅 50 デフォルト 自動 px rem % em vh vw" at bounding box center [168, 310] width 191 height 17
click at [116, 303] on div "幅 50 デフォルト 自動 px rem % em vh vw" at bounding box center [168, 310] width 191 height 17
drag, startPoint x: 161, startPoint y: 311, endPoint x: 31, endPoint y: 293, distance: 131.2
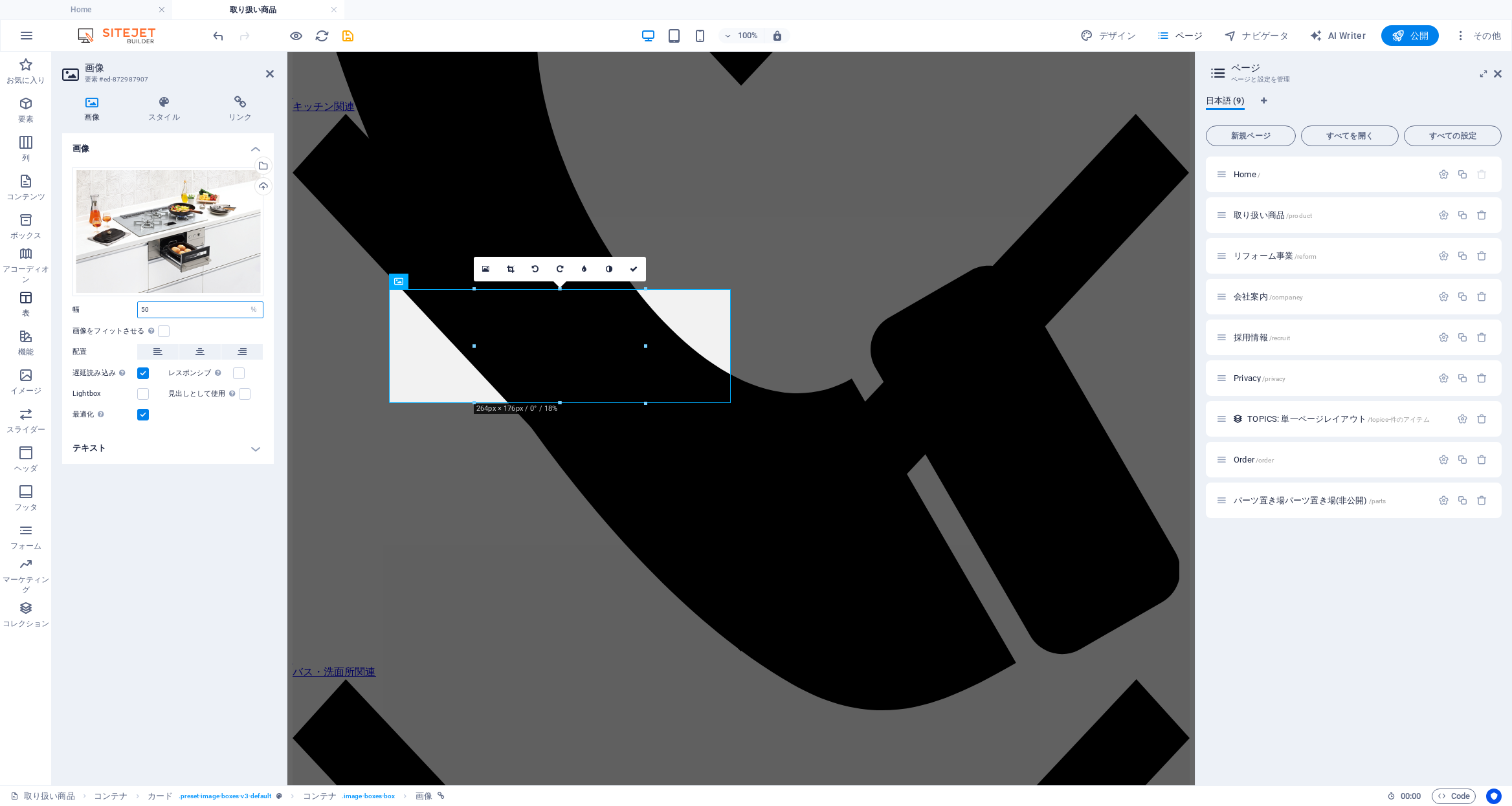
click at [31, 293] on section "お気に入り 要素 列 コンテンツ ボックス アコーディオン 表 機能 イメージ スライダー ヘッダ フッタ フォーム マーケティング コレクション 画像 要素…" at bounding box center [598, 419] width 1195 height 733
type input "60"
click at [635, 270] on icon at bounding box center [633, 269] width 8 height 8
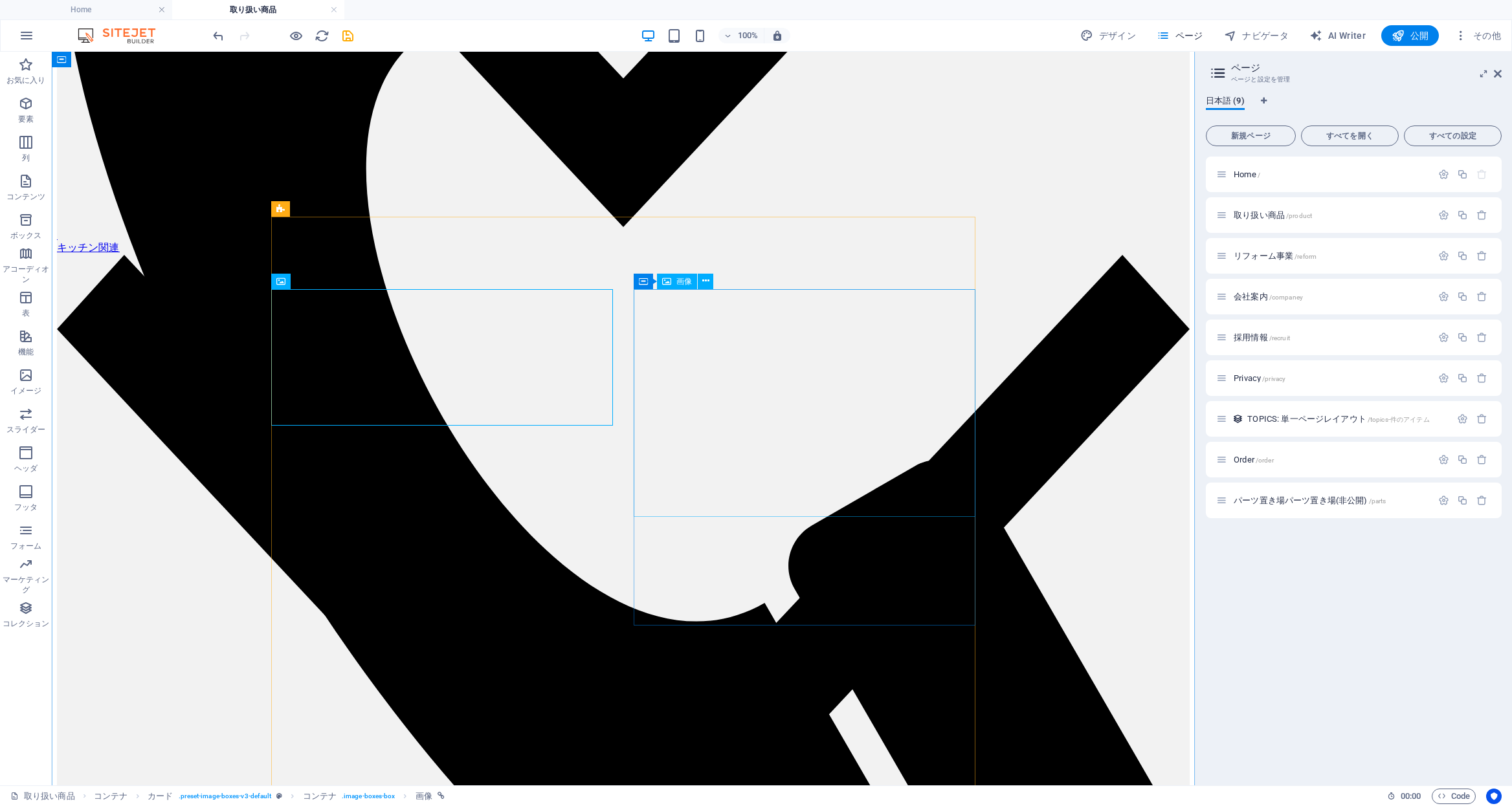
select select "%"
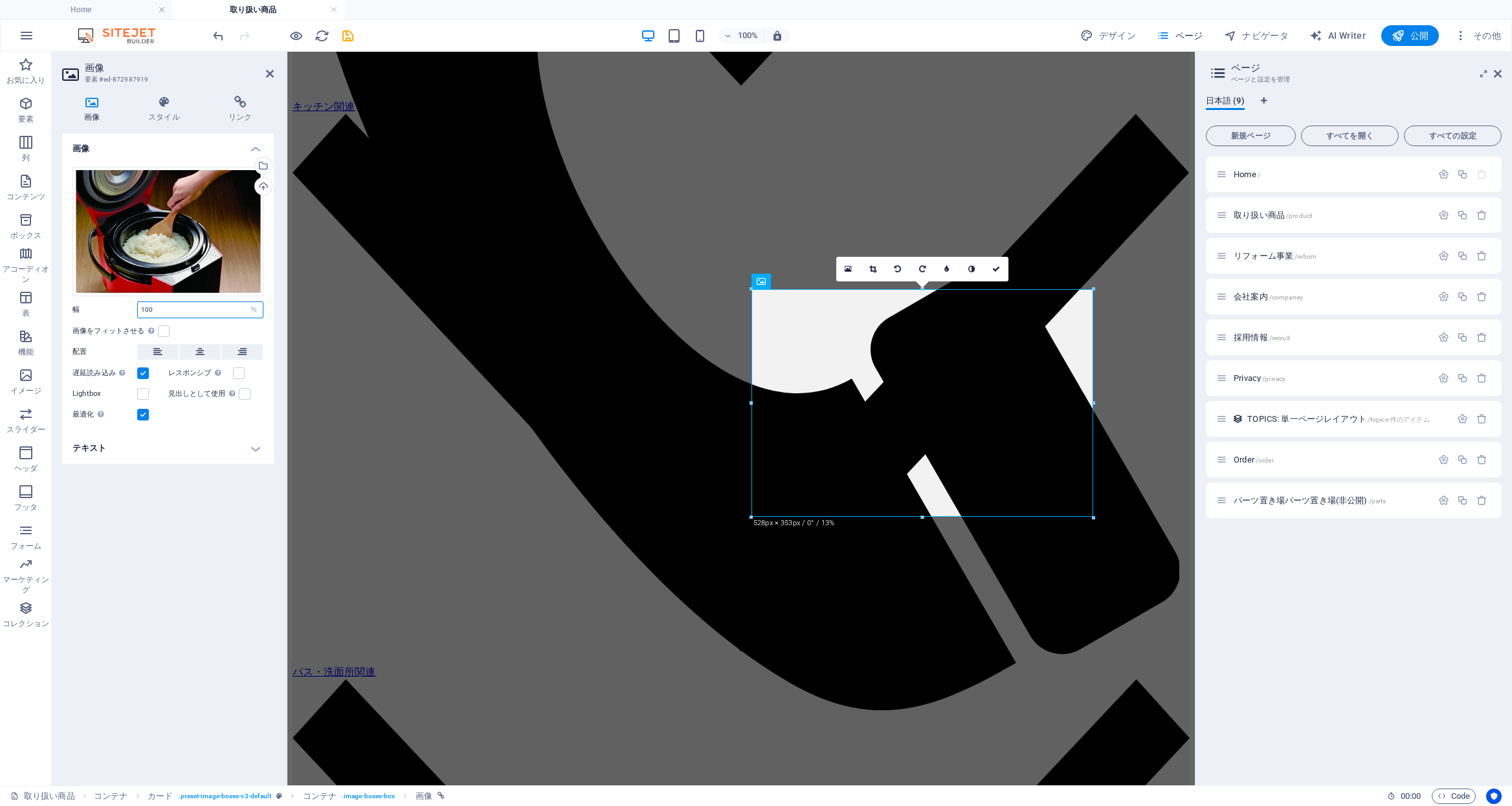
drag, startPoint x: 164, startPoint y: 307, endPoint x: 85, endPoint y: 304, distance: 79.1
click at [85, 304] on div "幅 100 デフォルト 自動 px rem % em vh vw" at bounding box center [168, 310] width 191 height 17
type input "60"
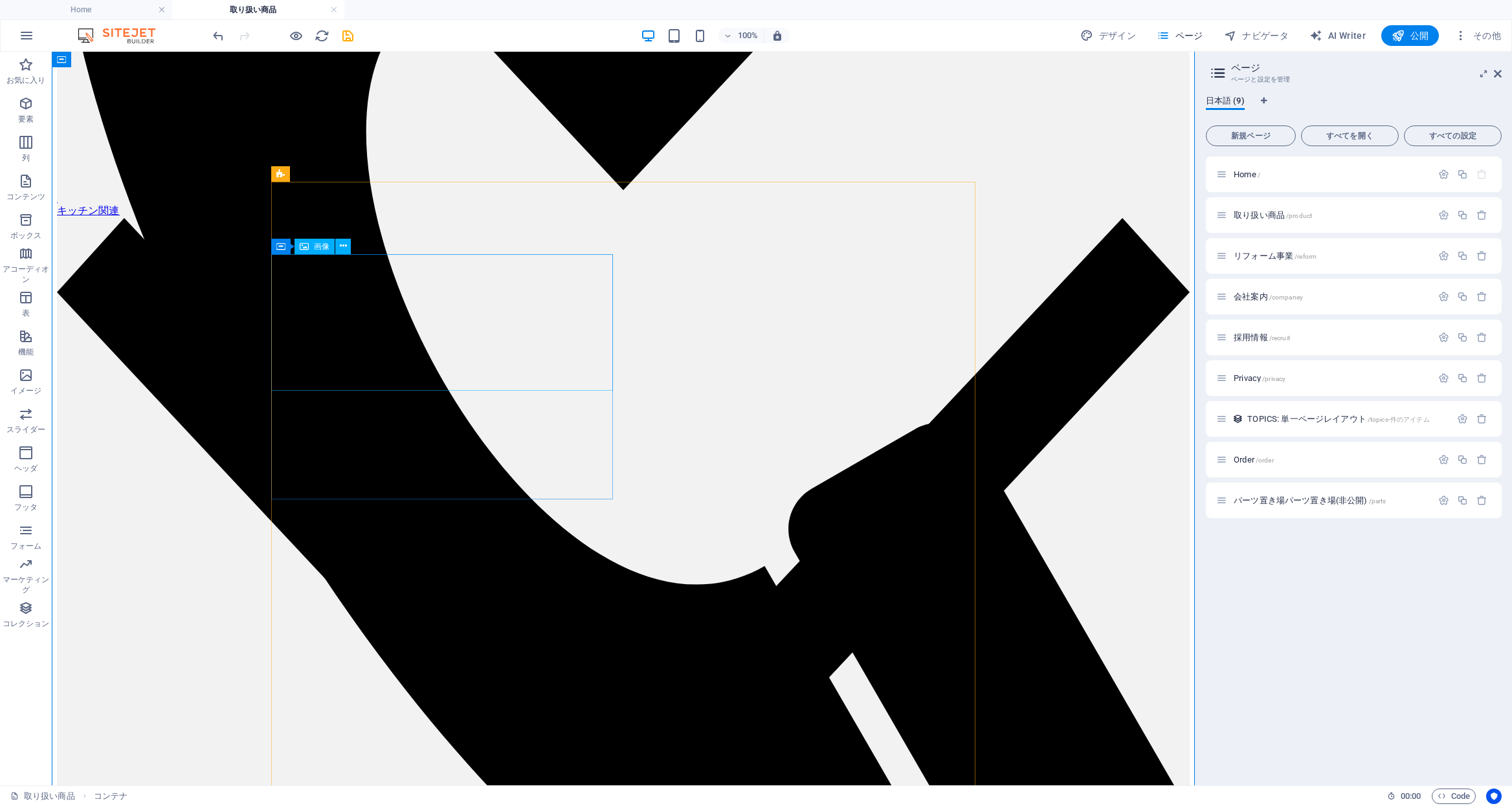
scroll to position [751, 0]
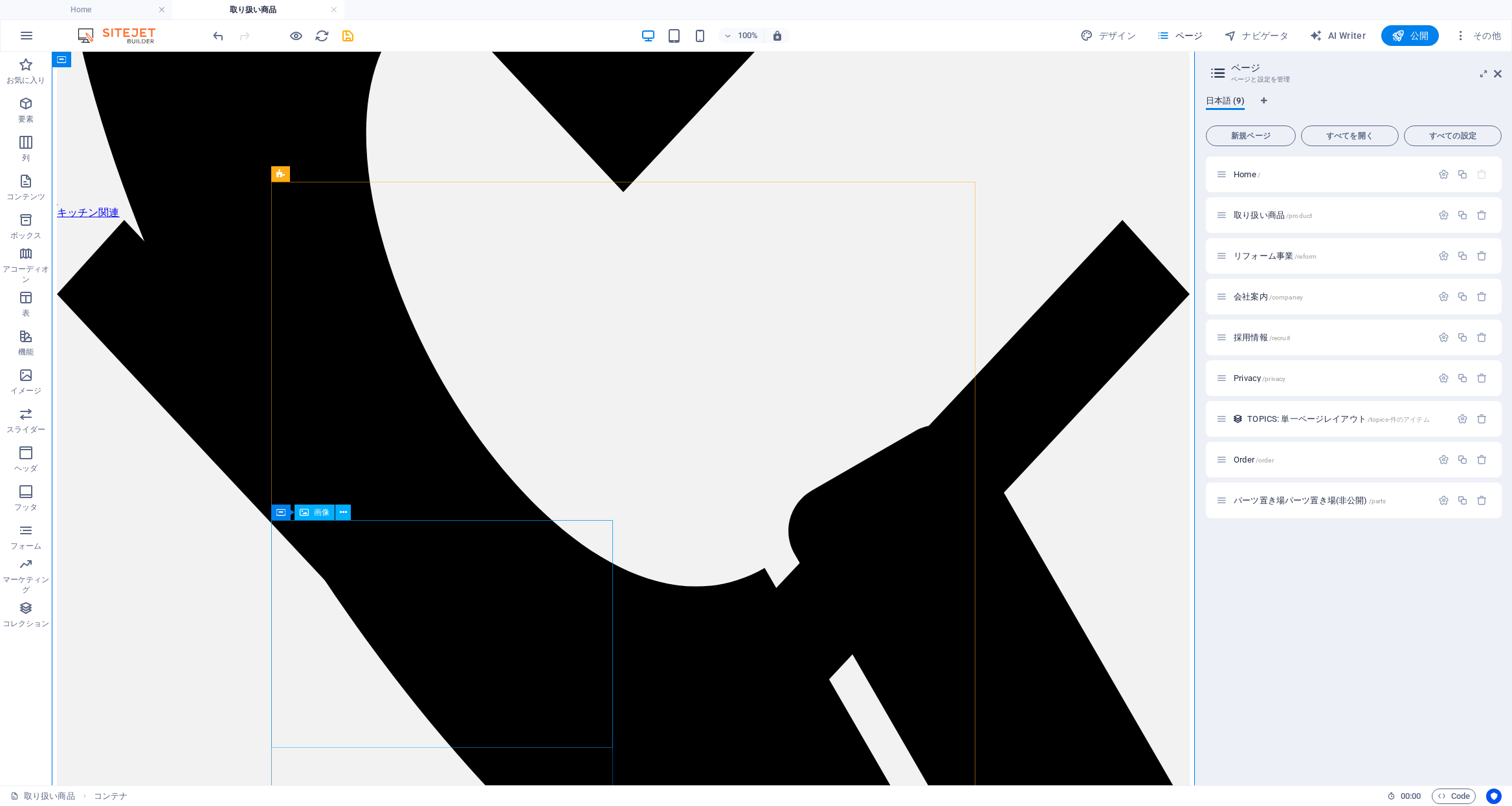
select select "%"
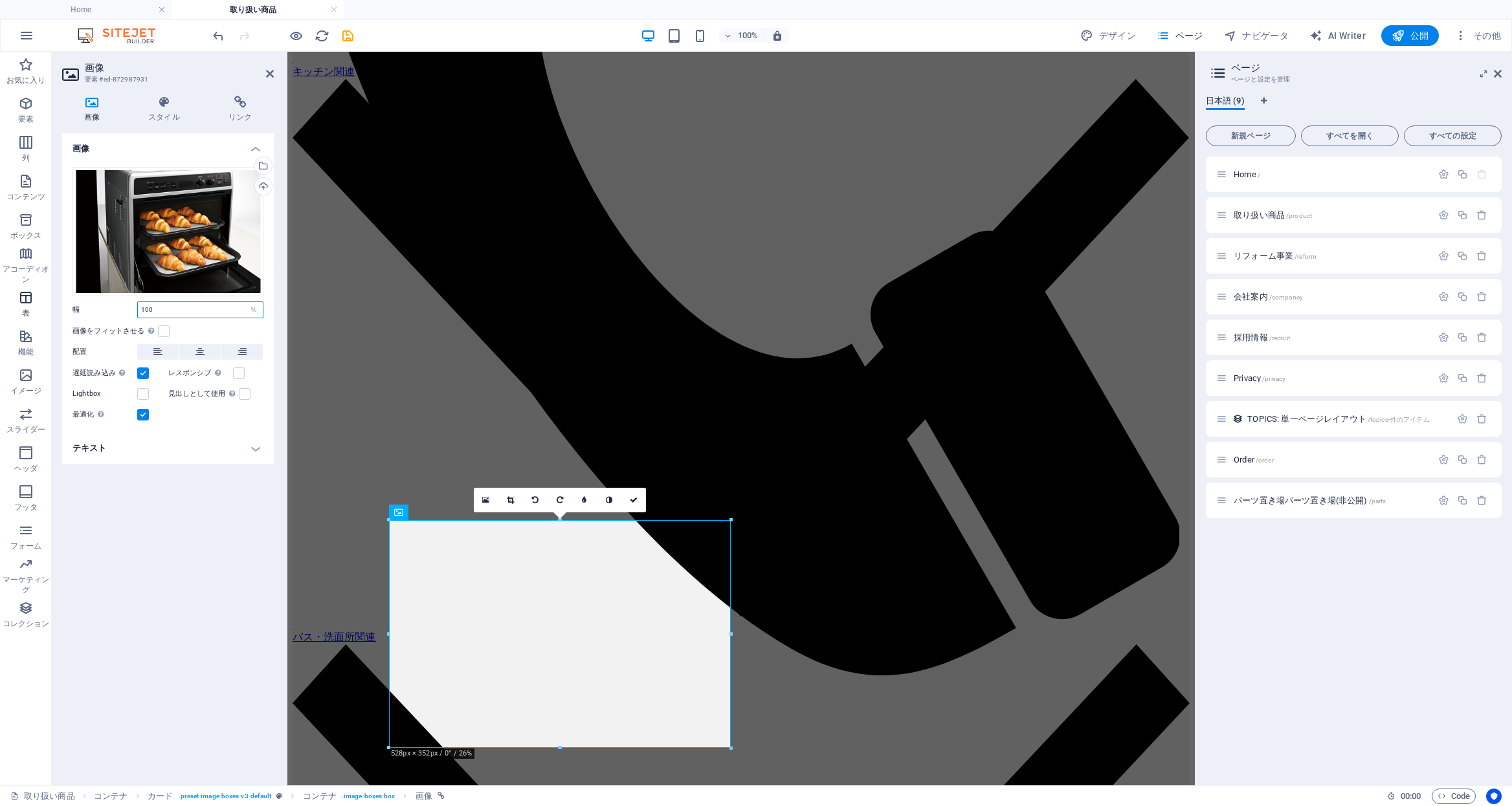
drag, startPoint x: 177, startPoint y: 306, endPoint x: 31, endPoint y: 302, distance: 146.1
click at [31, 302] on section "お気に入り 要素 列 コンテンツ ボックス アコーディオン 表 機能 イメージ スライダー ヘッダ フッタ フォーム マーケティング コレクション 画像 要素…" at bounding box center [598, 419] width 1195 height 733
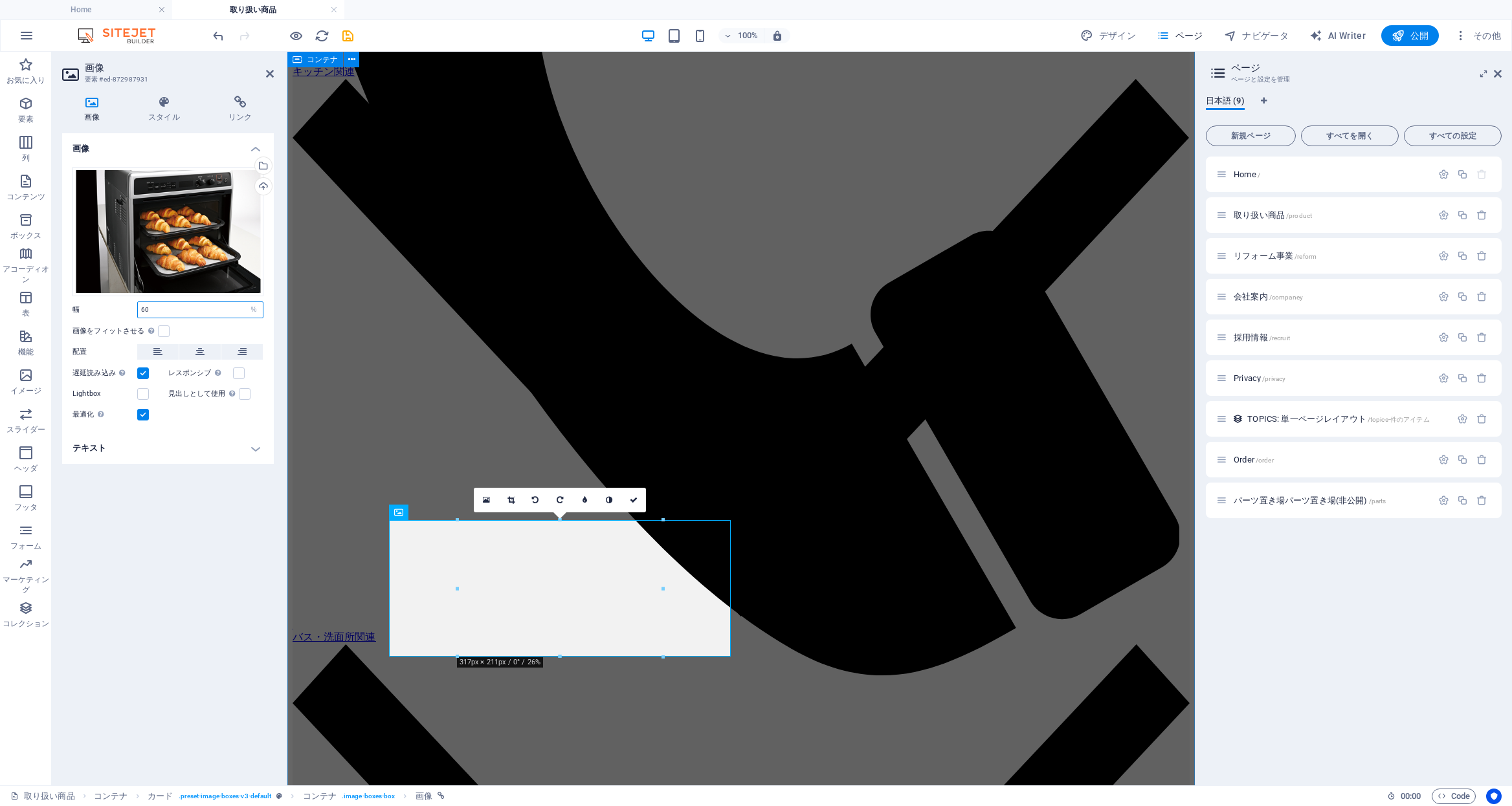
type input "60"
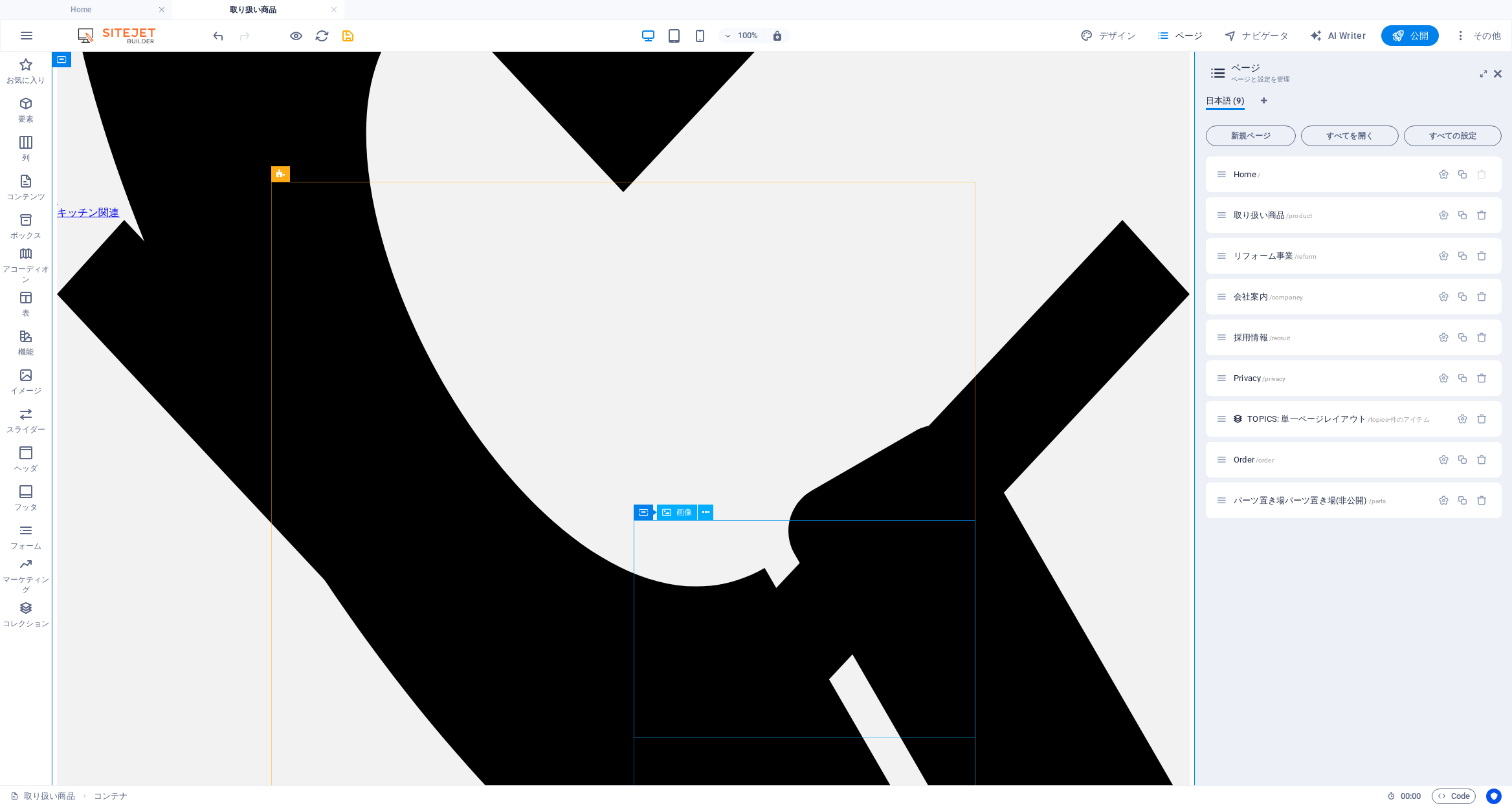
select select "%"
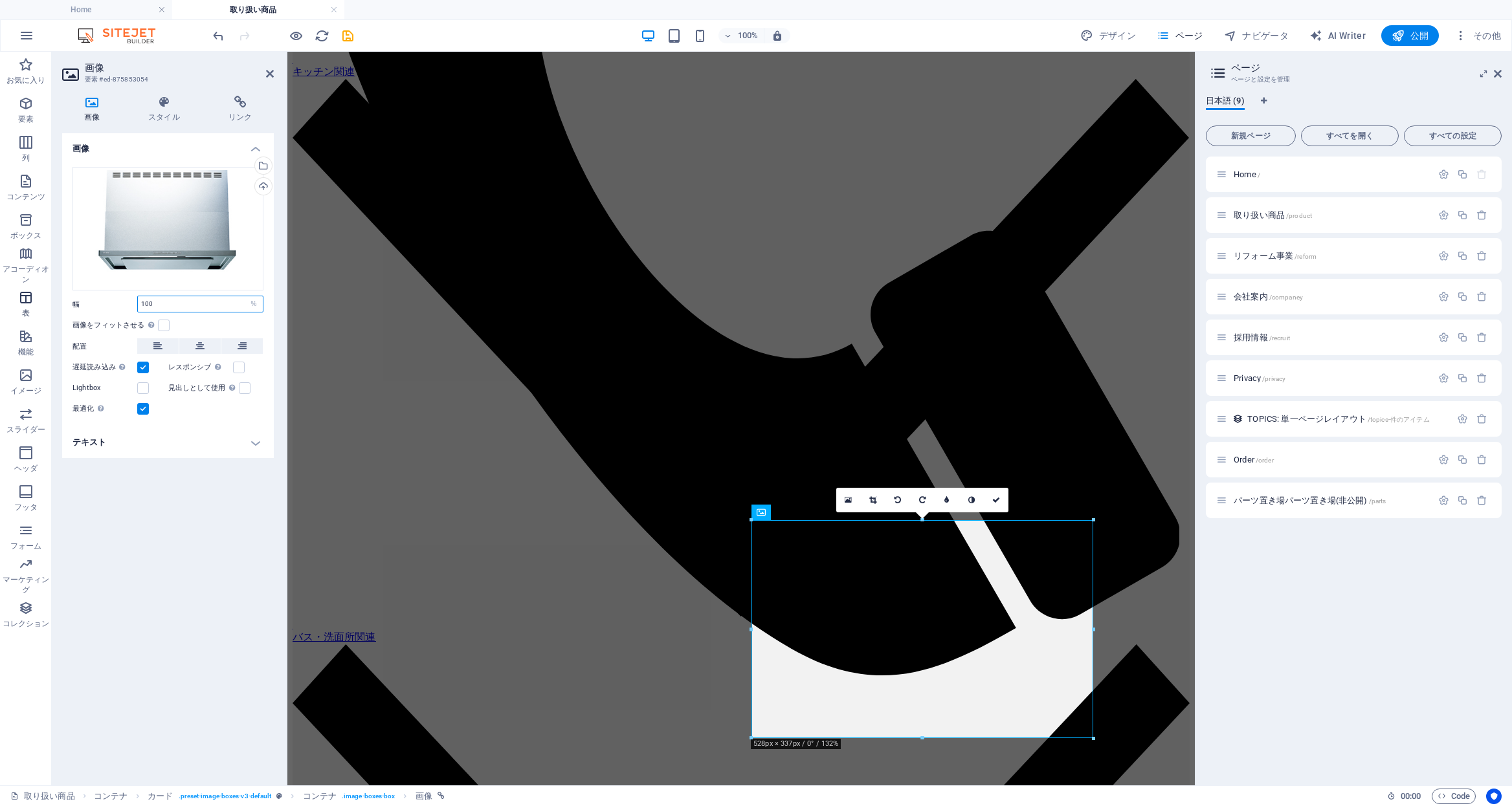
drag, startPoint x: 161, startPoint y: 300, endPoint x: 48, endPoint y: 300, distance: 113.0
click at [48, 300] on section "お気に入り 要素 列 コンテンツ ボックス アコーディオン 表 機能 イメージ スライダー ヘッダ フッタ フォーム マーケティング コレクション 画像 要素…" at bounding box center [598, 419] width 1195 height 733
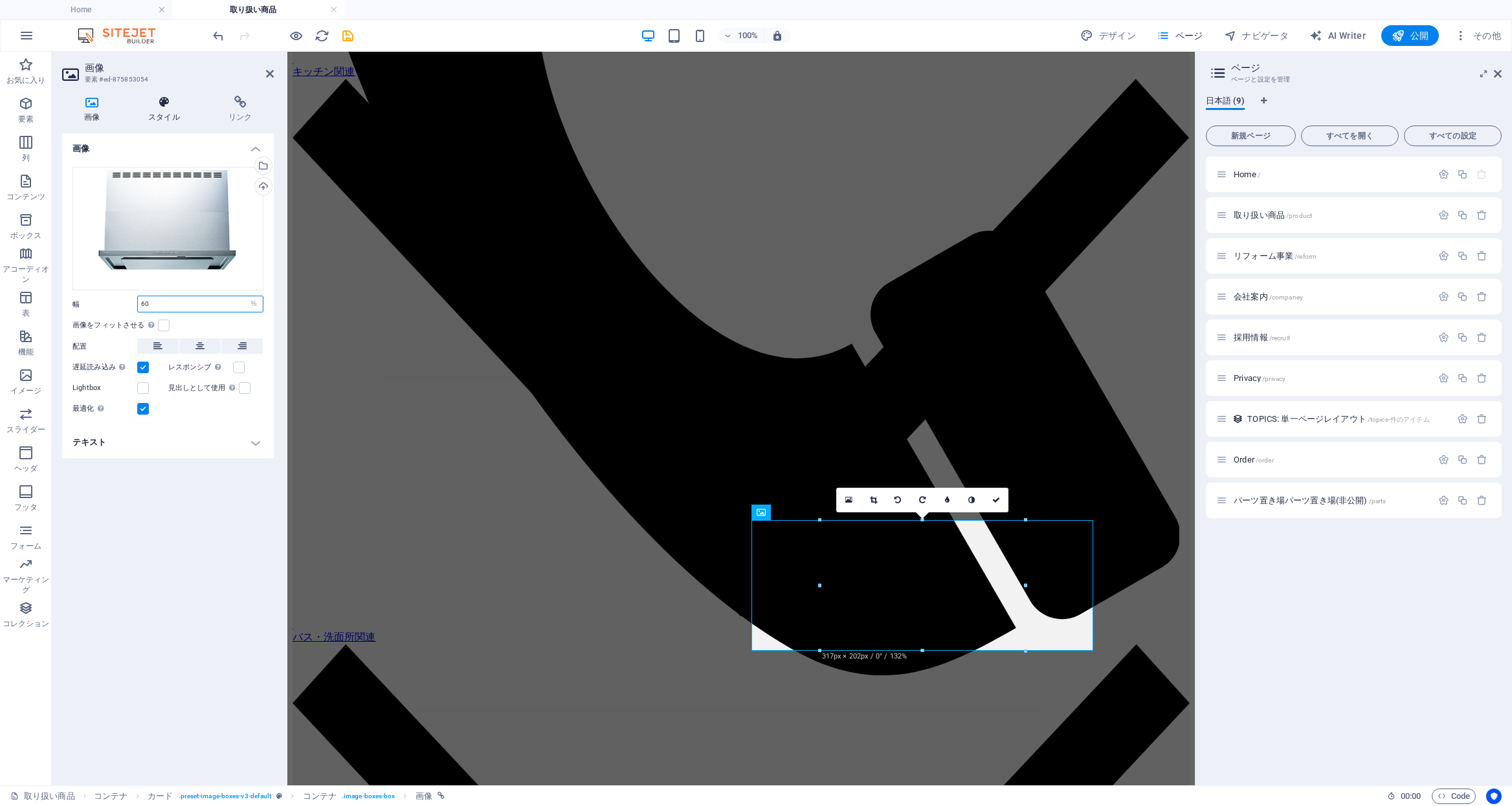
type input "60"
click at [169, 107] on icon at bounding box center [164, 102] width 75 height 13
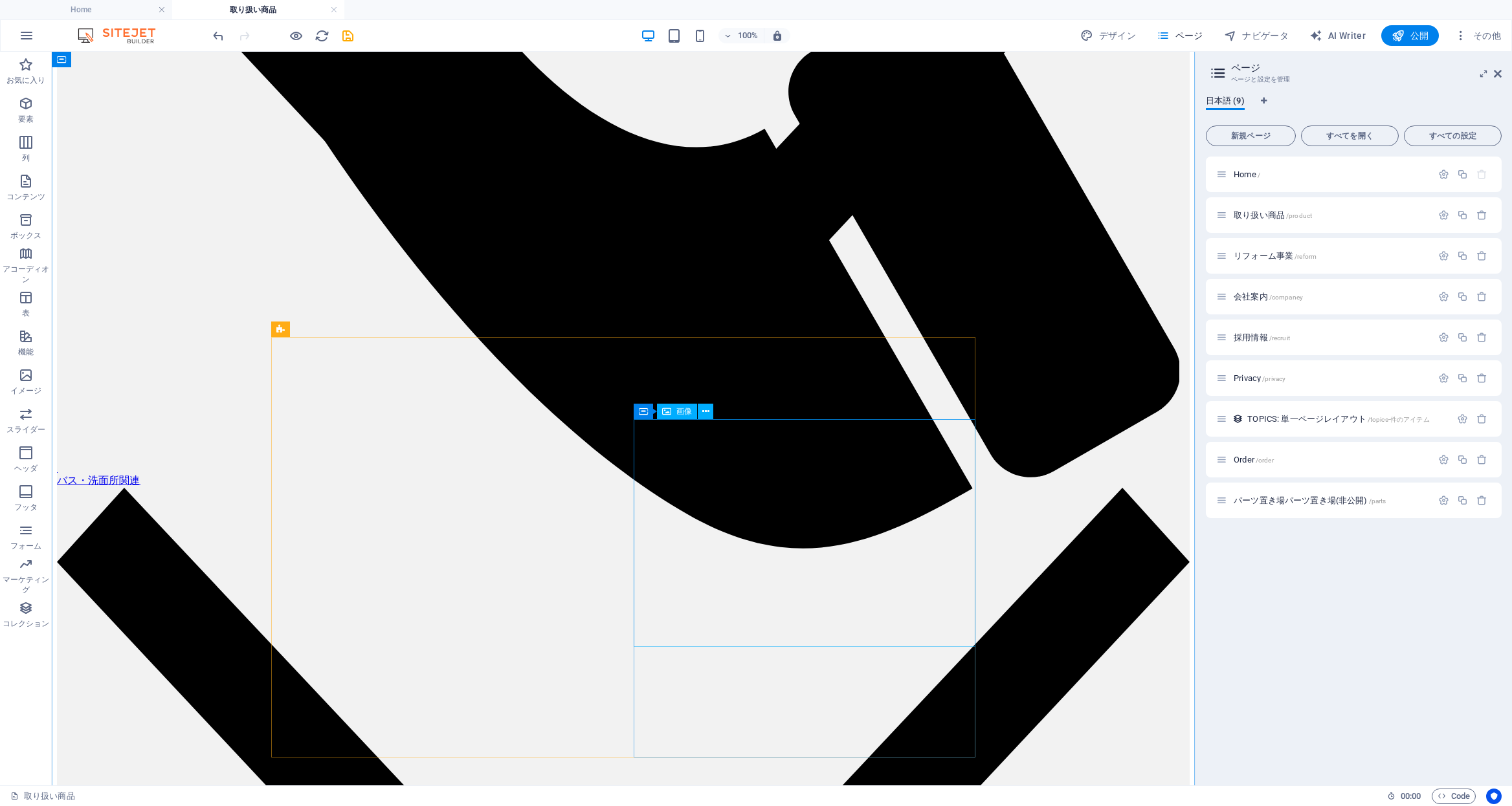
scroll to position [1204, 0]
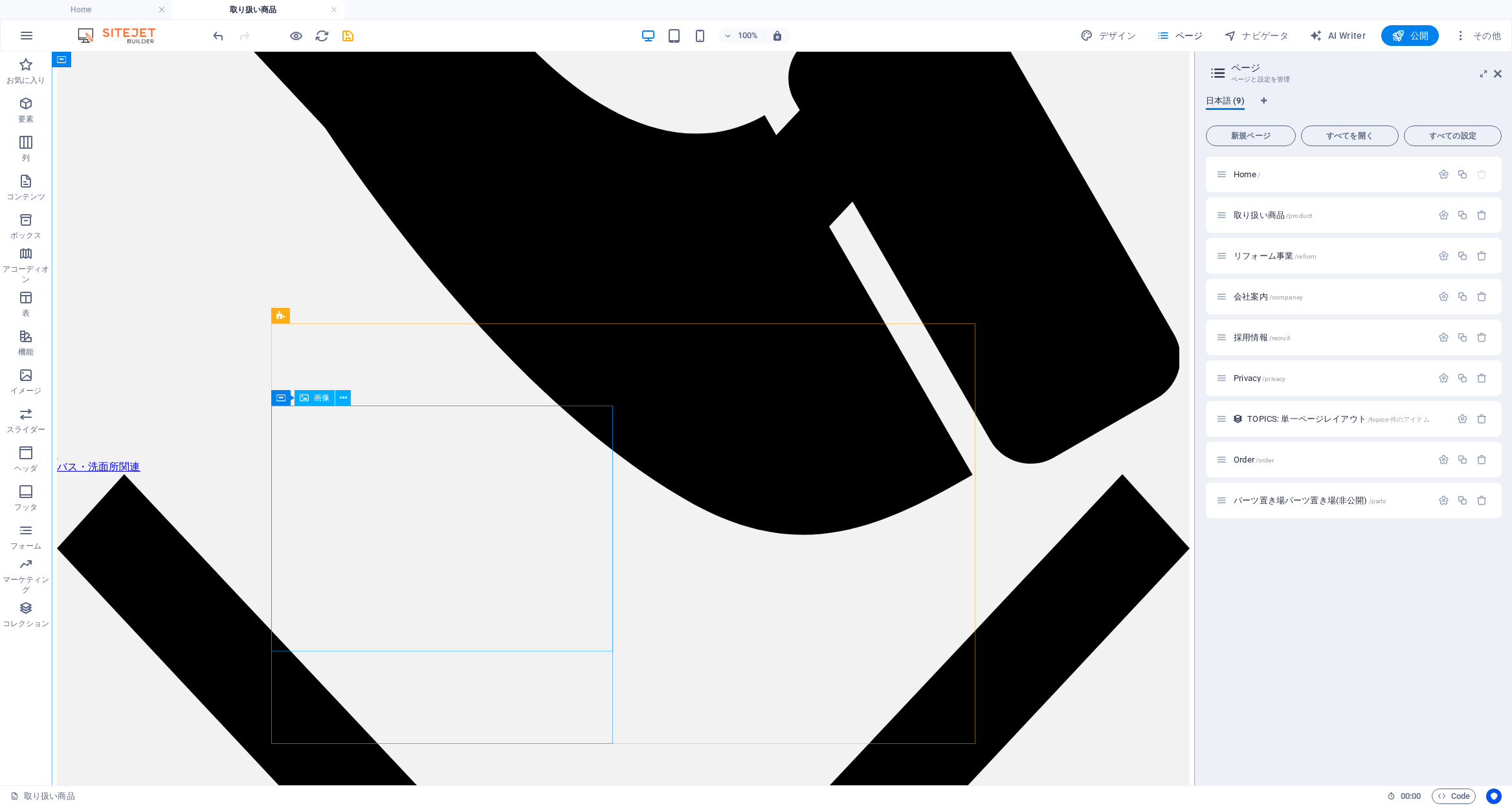
select select "%"
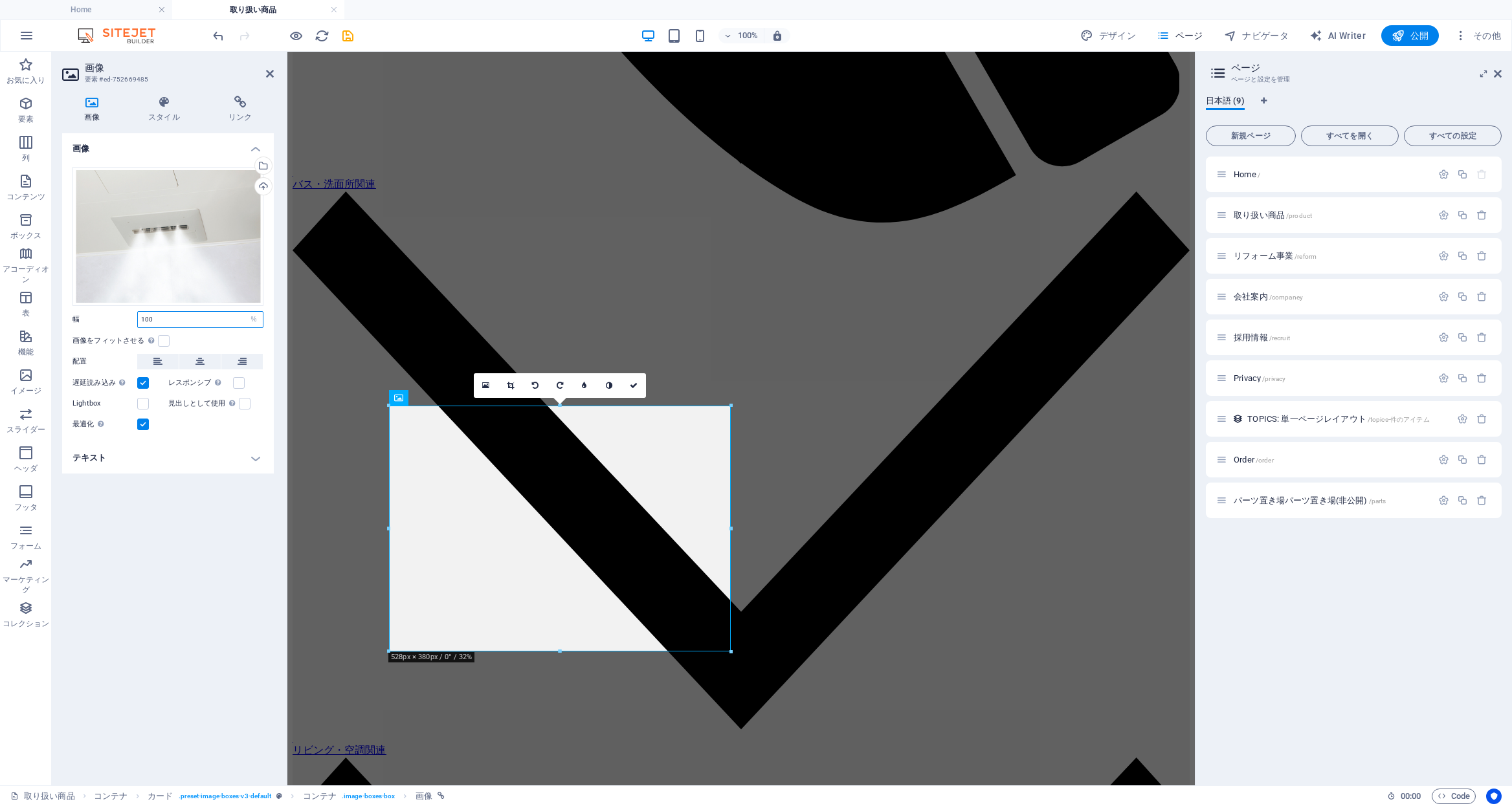
drag, startPoint x: 175, startPoint y: 322, endPoint x: -38, endPoint y: 299, distance: 214.2
click at [0, 299] on html "株式会社 [PERSON_NAME] Home 取り扱い商品 お気に入り 要素 列 コンテンツ ボックス アコーディオン 表 機能 イメージ スライダー ヘッ…" at bounding box center [756, 403] width 1512 height 806
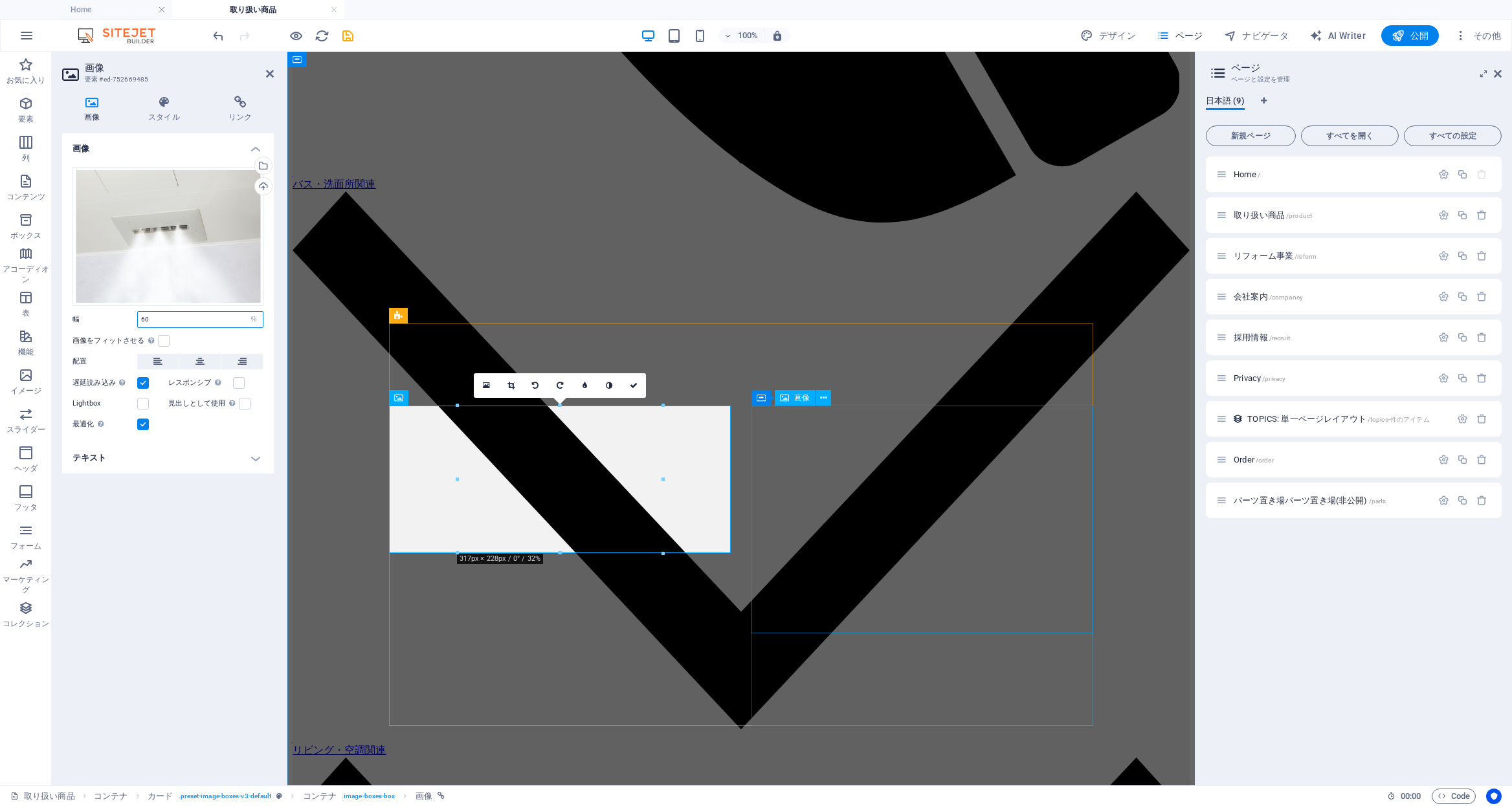
type input "60"
select select "%"
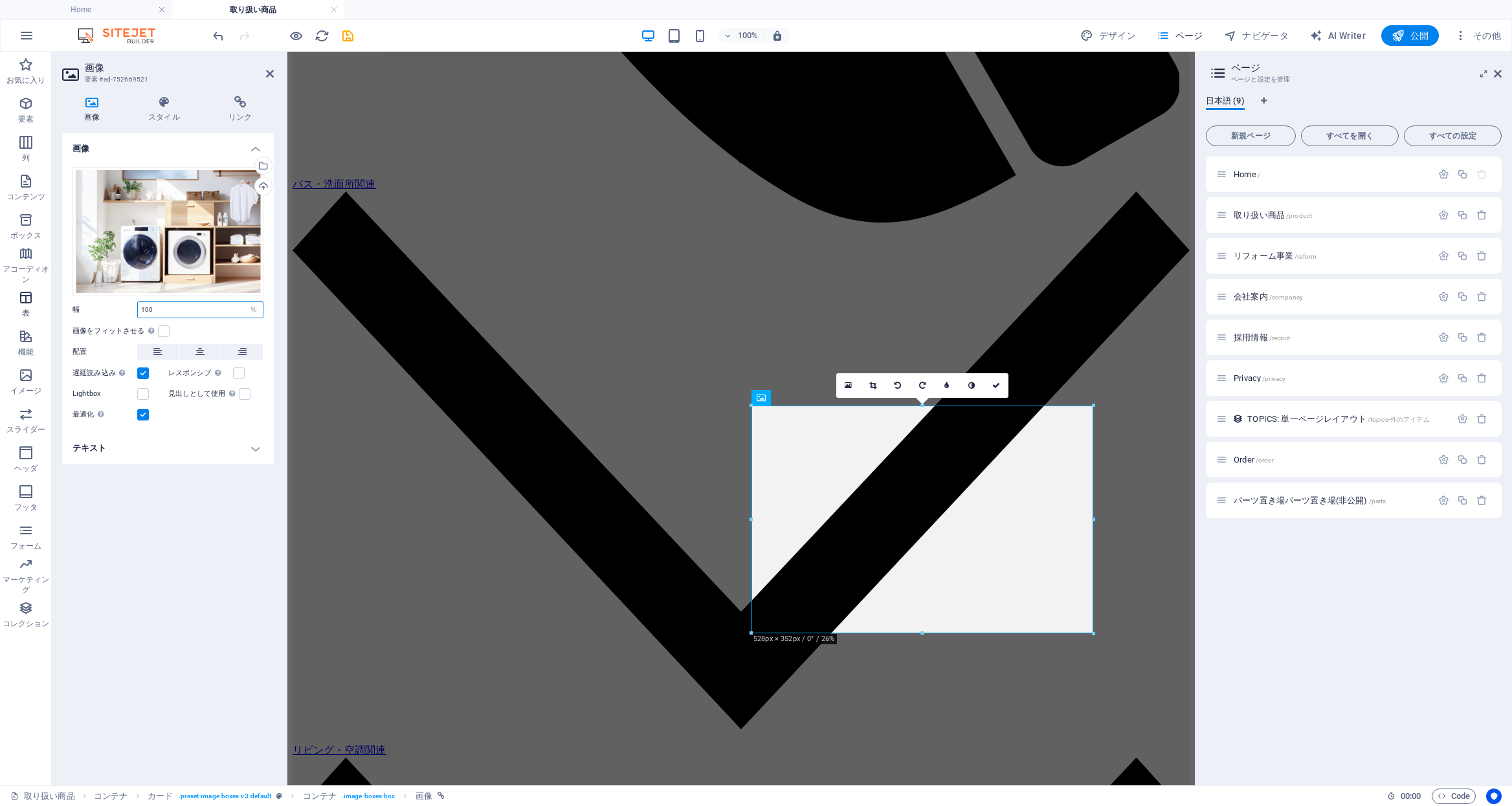
drag, startPoint x: 177, startPoint y: 307, endPoint x: 10, endPoint y: 291, distance: 167.8
click at [10, 291] on section "お気に入り 要素 列 コンテンツ ボックス アコーディオン 表 機能 イメージ スライダー ヘッダ フッタ フォーム マーケティング コレクション 画像 要素…" at bounding box center [598, 419] width 1195 height 733
type input "60"
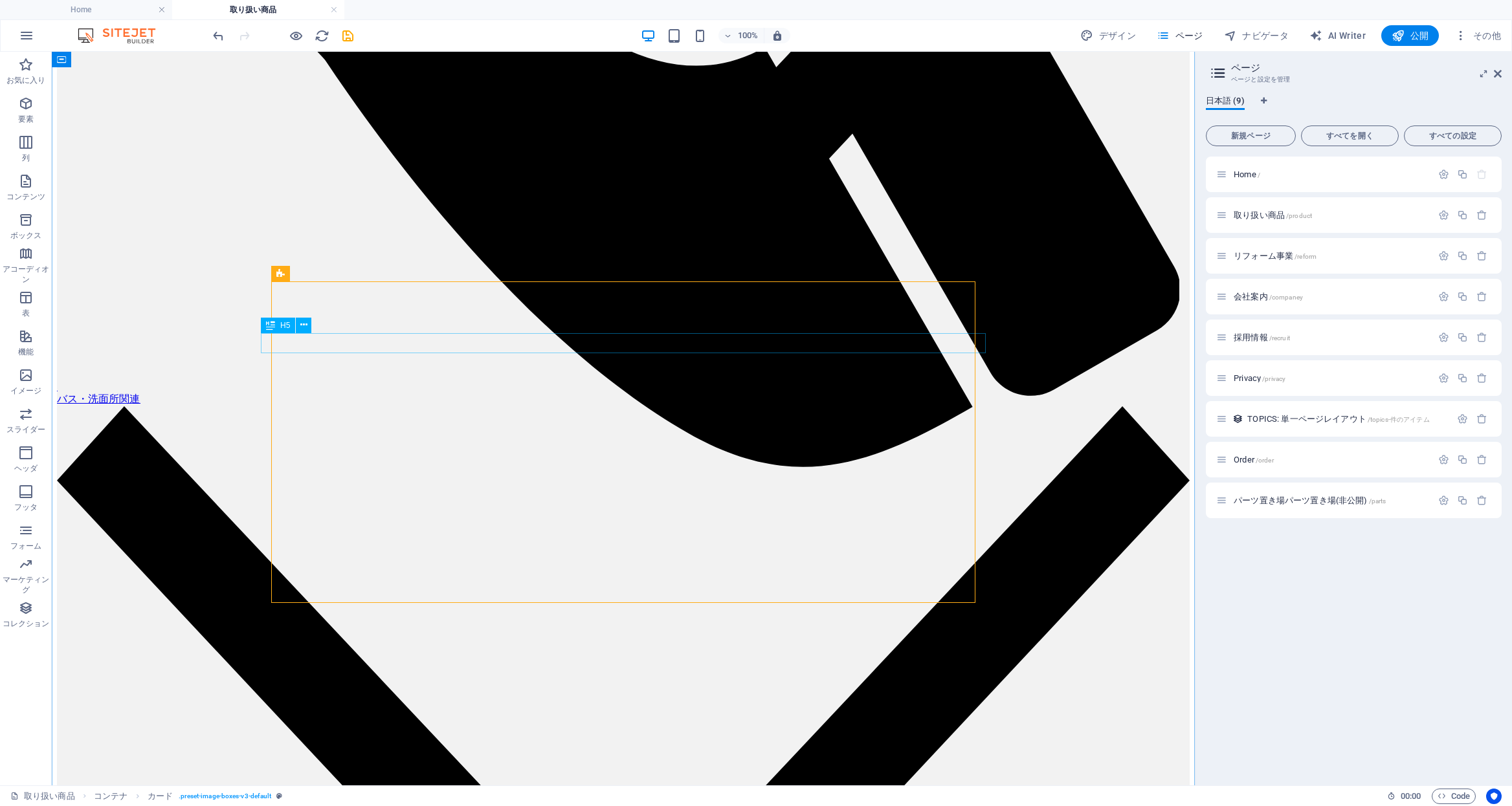
scroll to position [1360, 0]
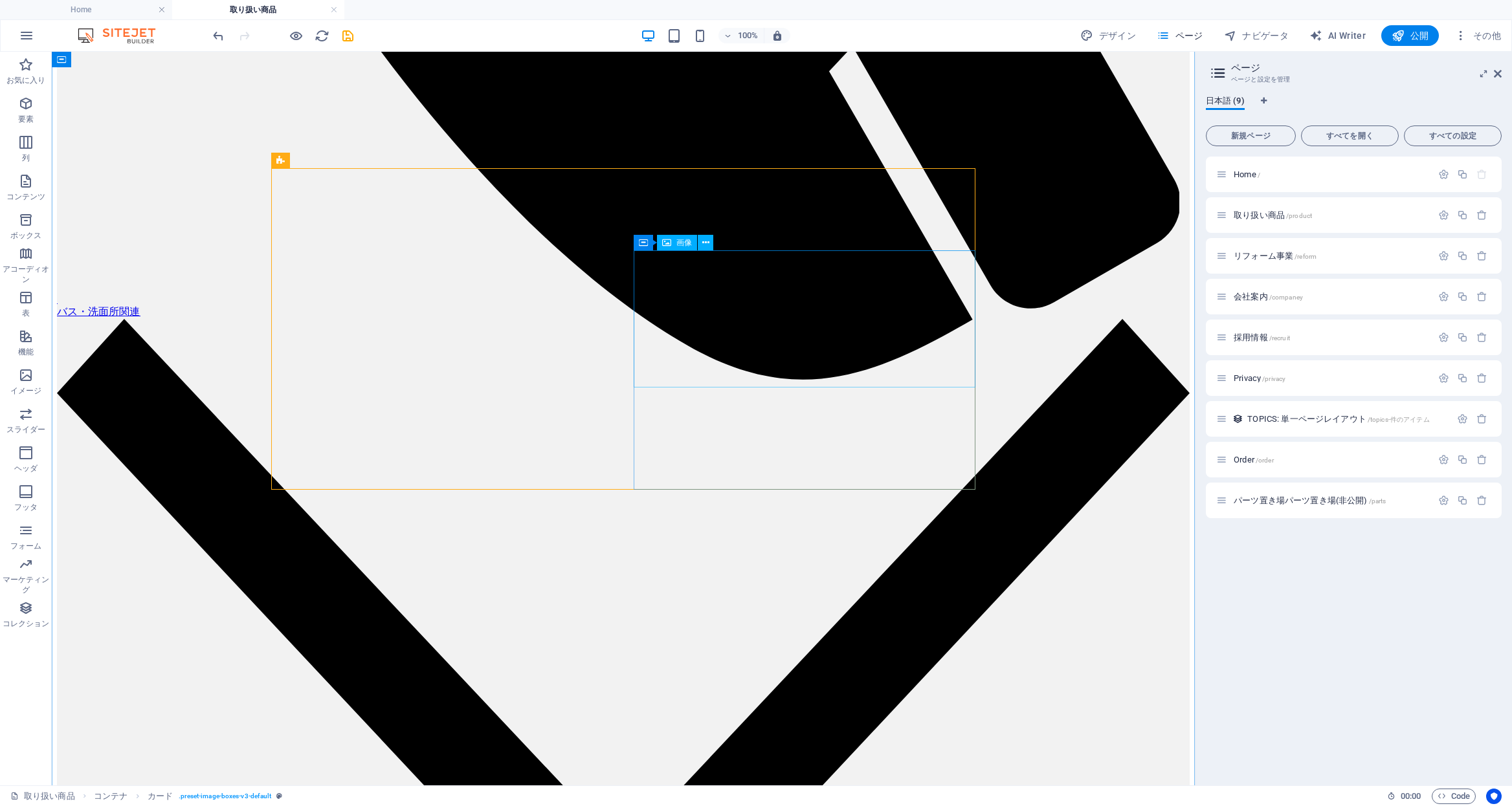
select select "%"
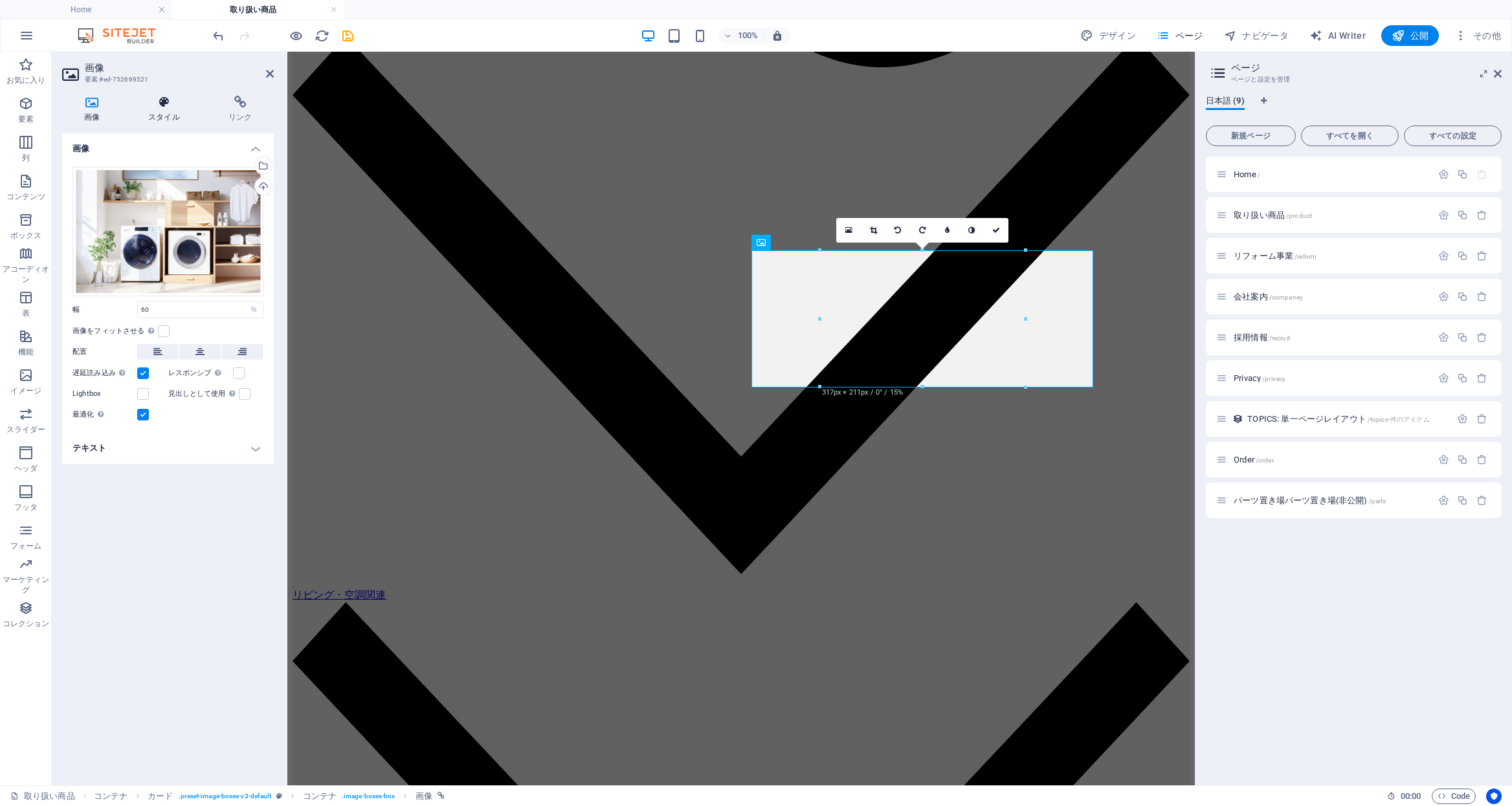
click at [172, 114] on h4 "スタイル" at bounding box center [166, 109] width 80 height 27
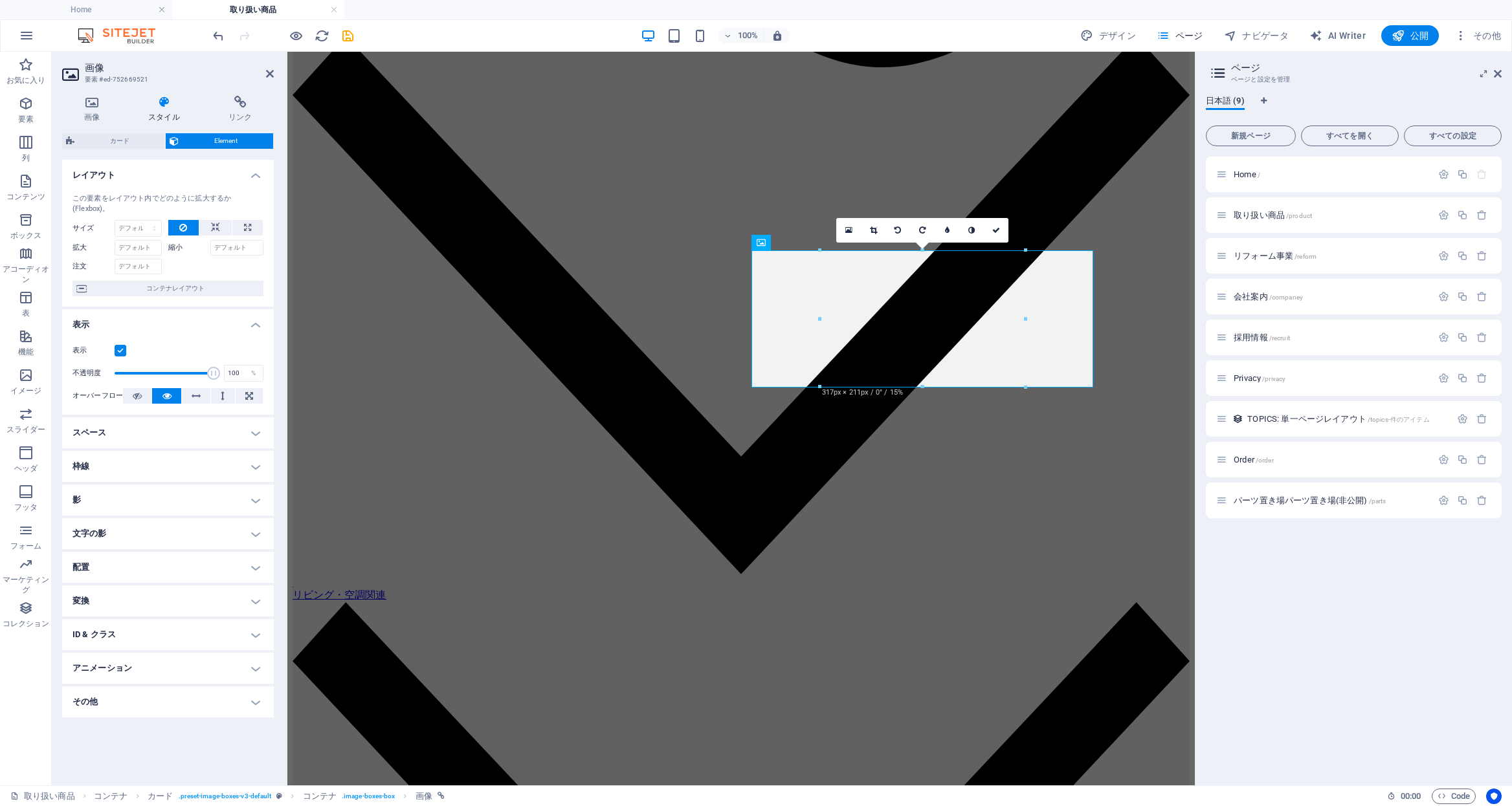
click at [160, 434] on h4 "スペース" at bounding box center [168, 432] width 212 height 31
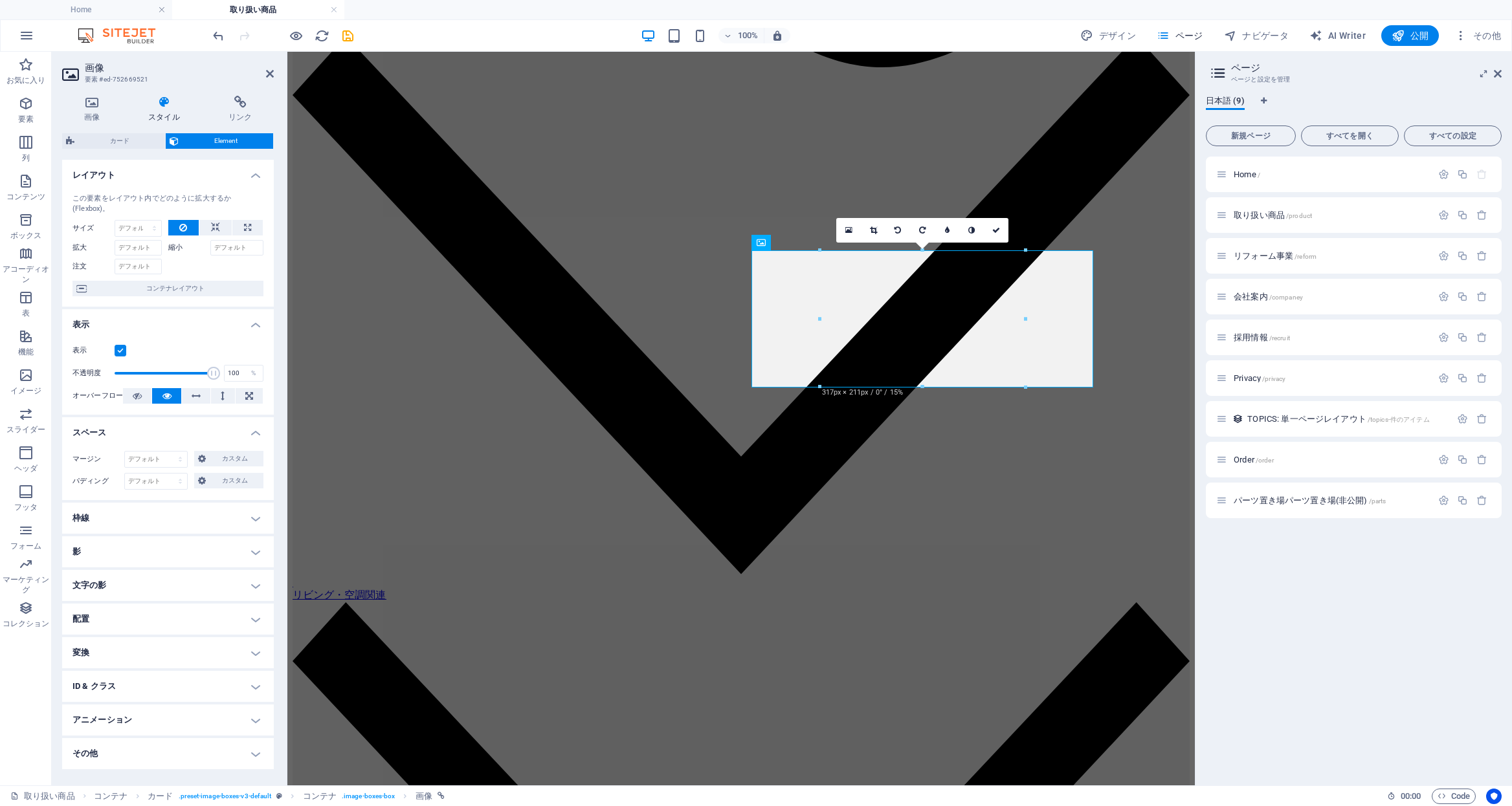
click at [160, 519] on h4 "枠線" at bounding box center [168, 518] width 212 height 31
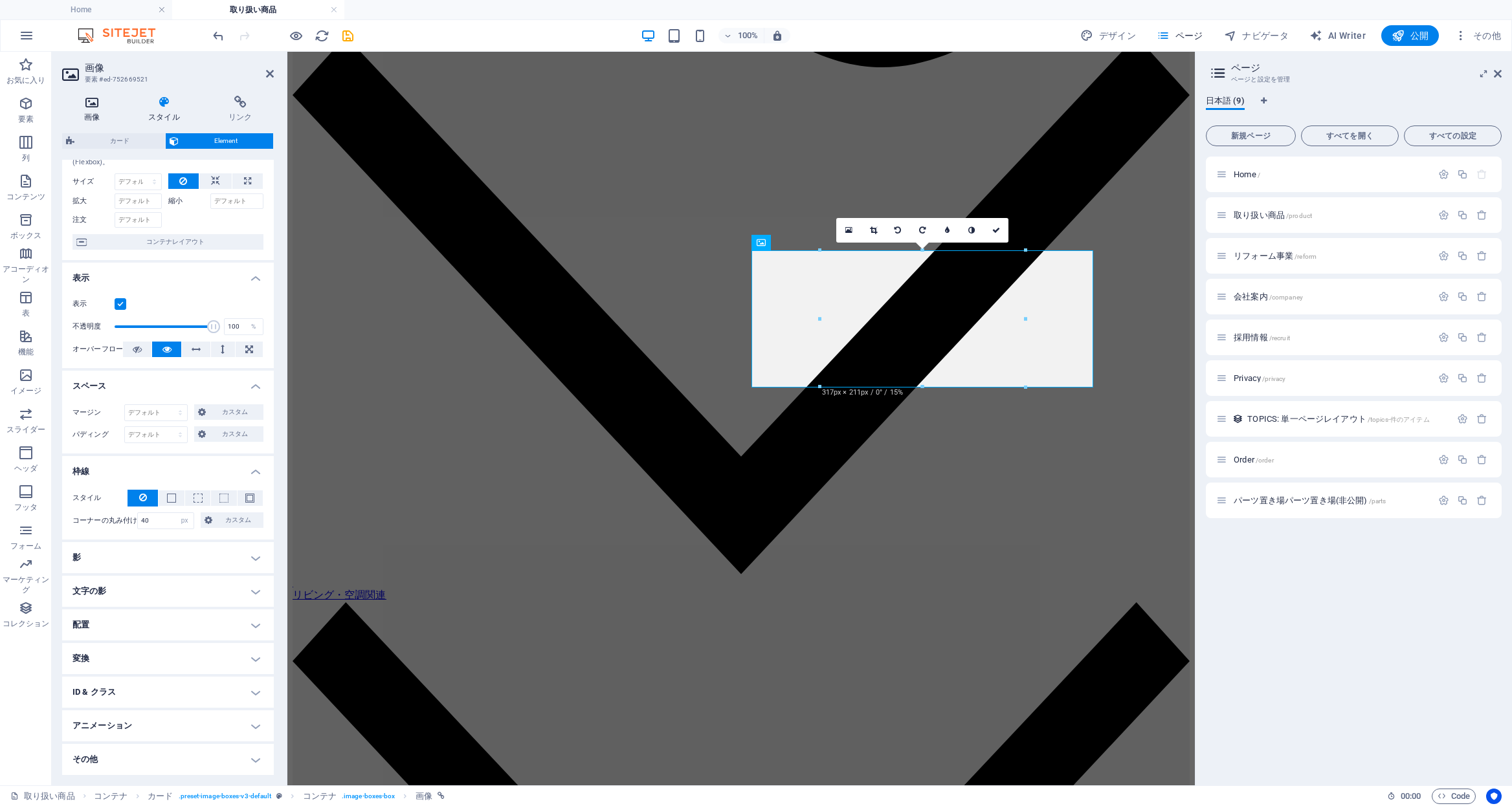
click at [101, 107] on icon at bounding box center [92, 102] width 60 height 13
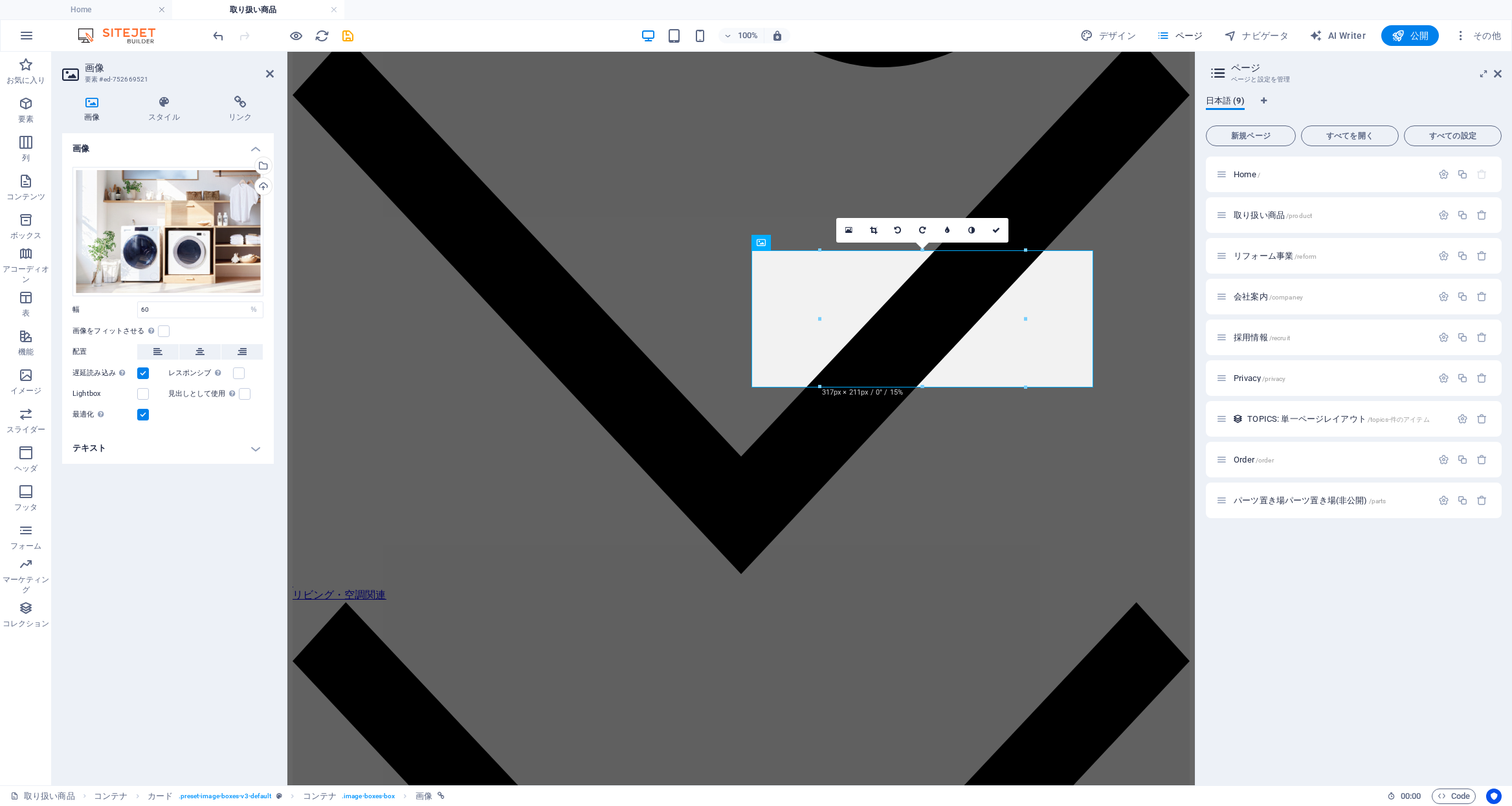
click at [190, 448] on h4 "テキスト" at bounding box center [168, 448] width 212 height 31
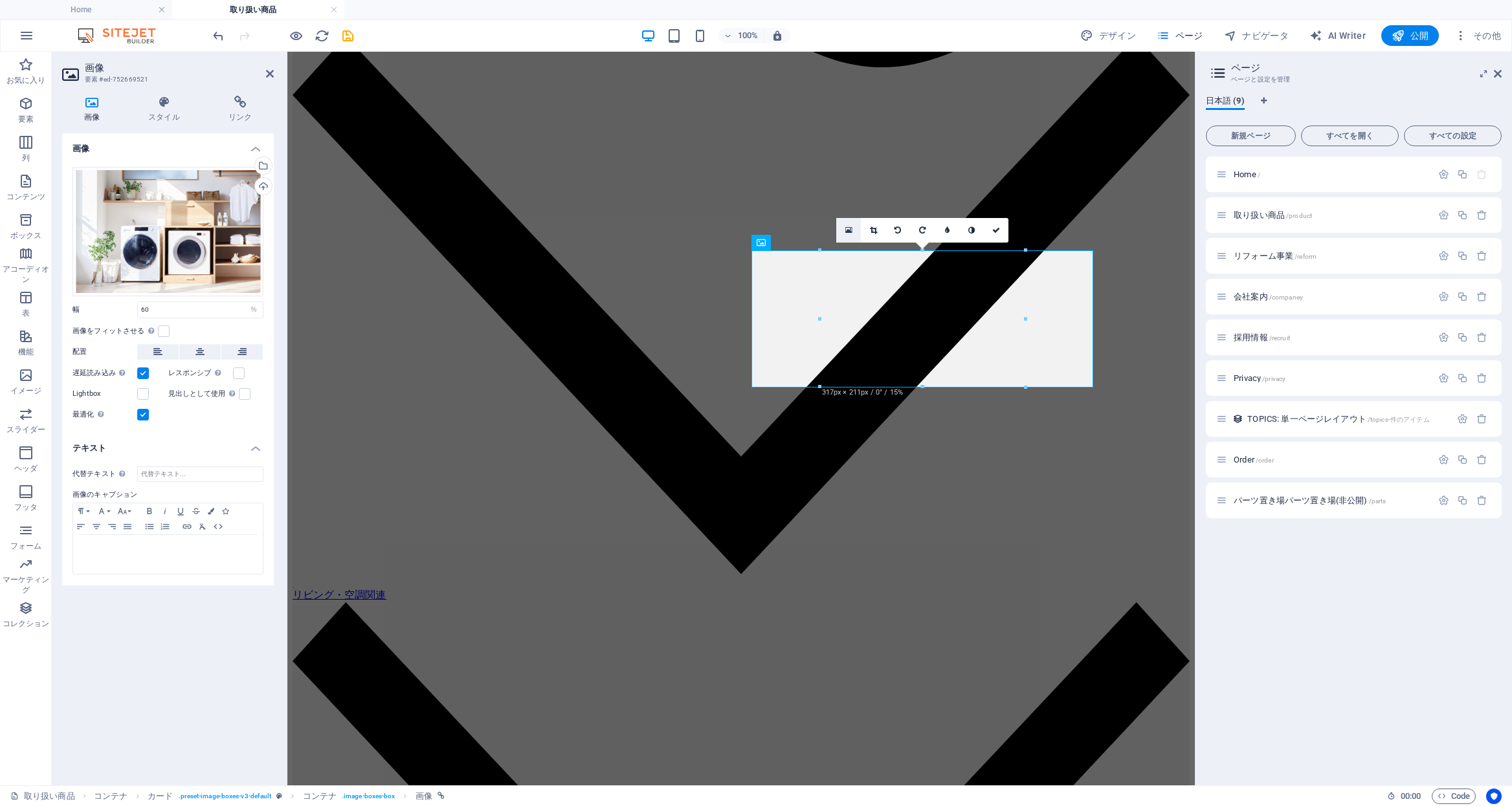
click at [846, 234] on icon at bounding box center [849, 230] width 7 height 9
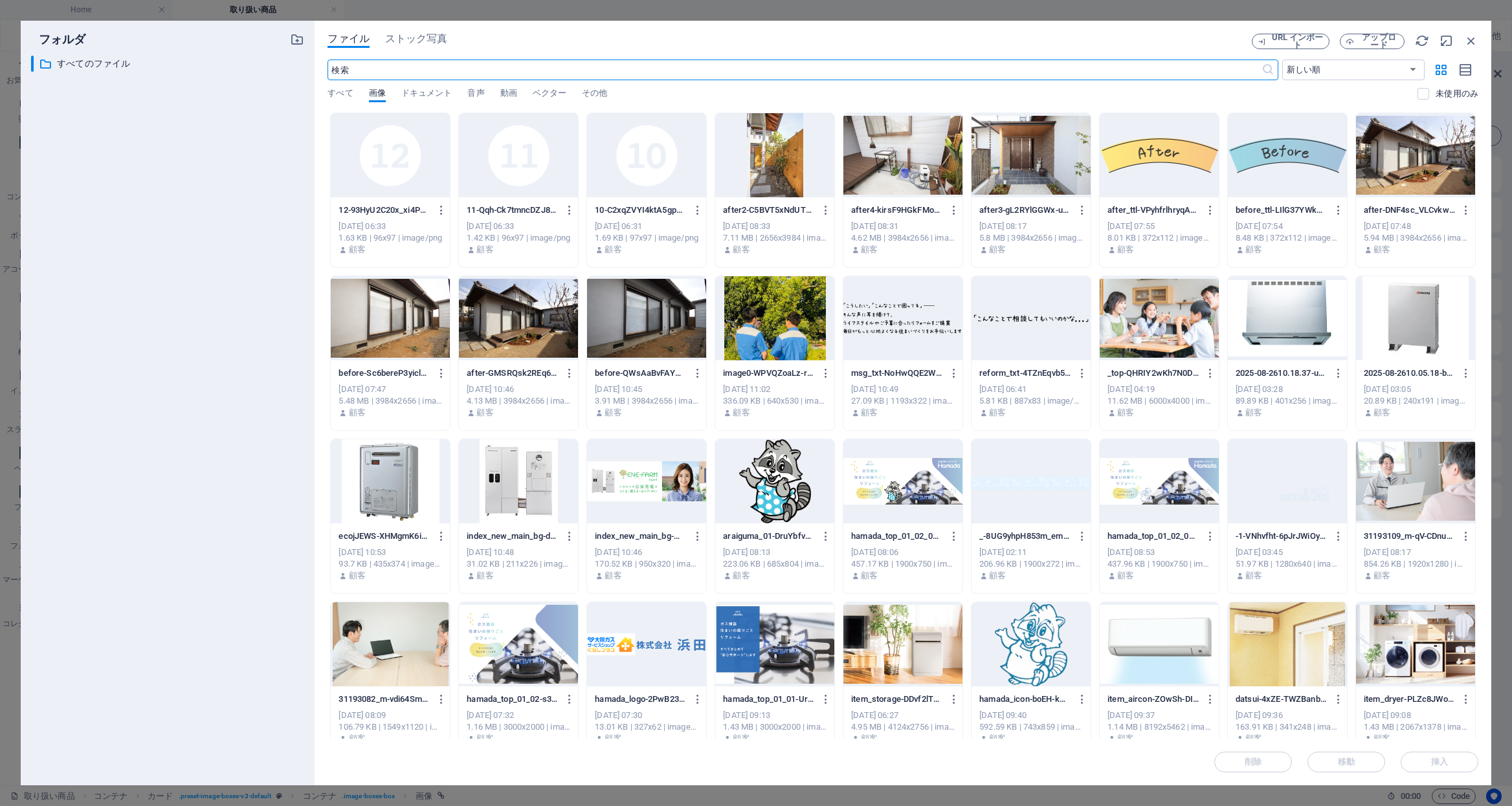
scroll to position [1321, 0]
click at [1472, 35] on icon "button" at bounding box center [1471, 40] width 14 height 14
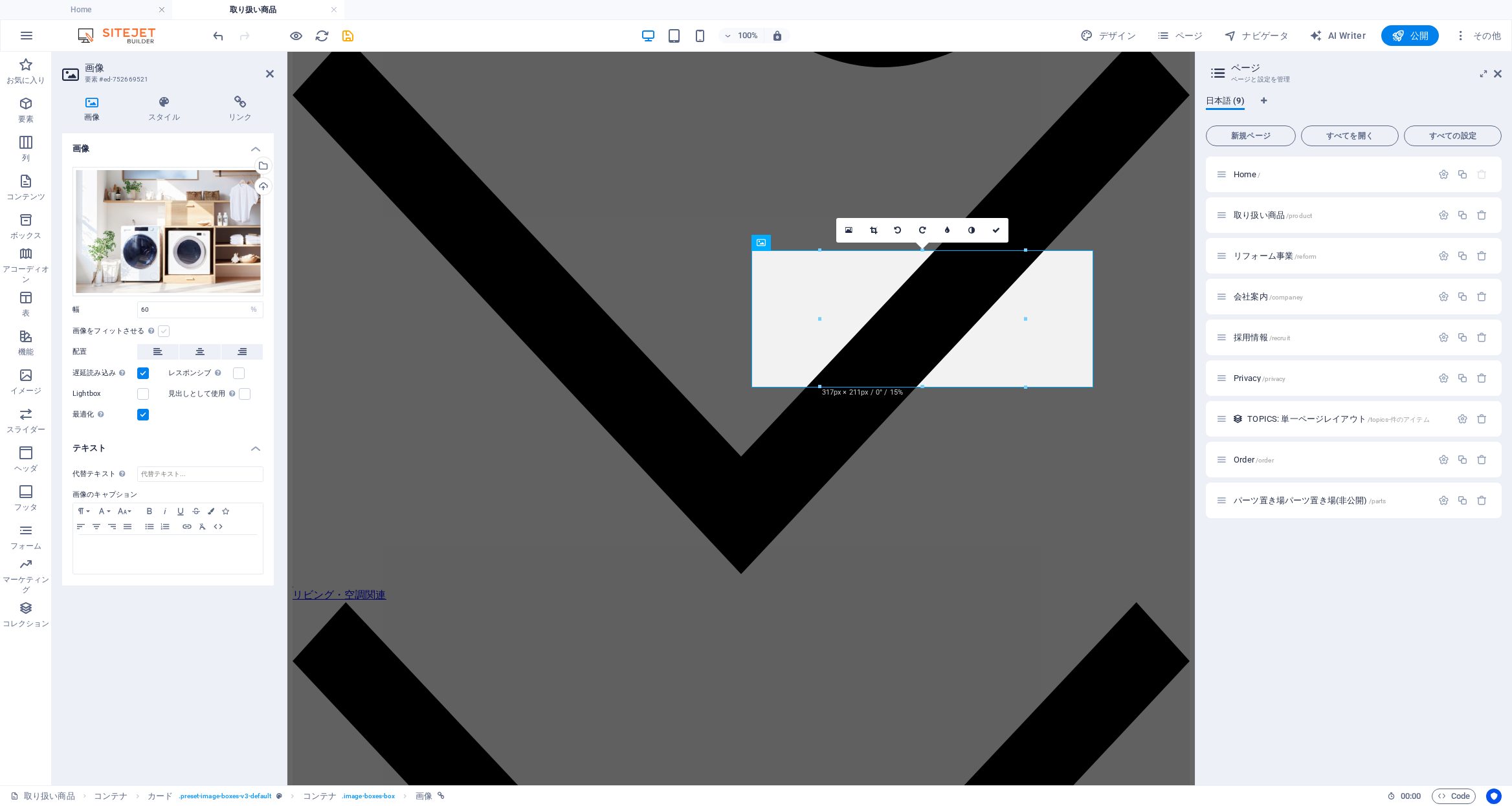
click at [162, 329] on label at bounding box center [164, 331] width 12 height 12
click at [0, 0] on input "画像をフィットさせる 固定の幅と高さに画像を自動的にフィットさせます" at bounding box center [0, 0] width 0 height 0
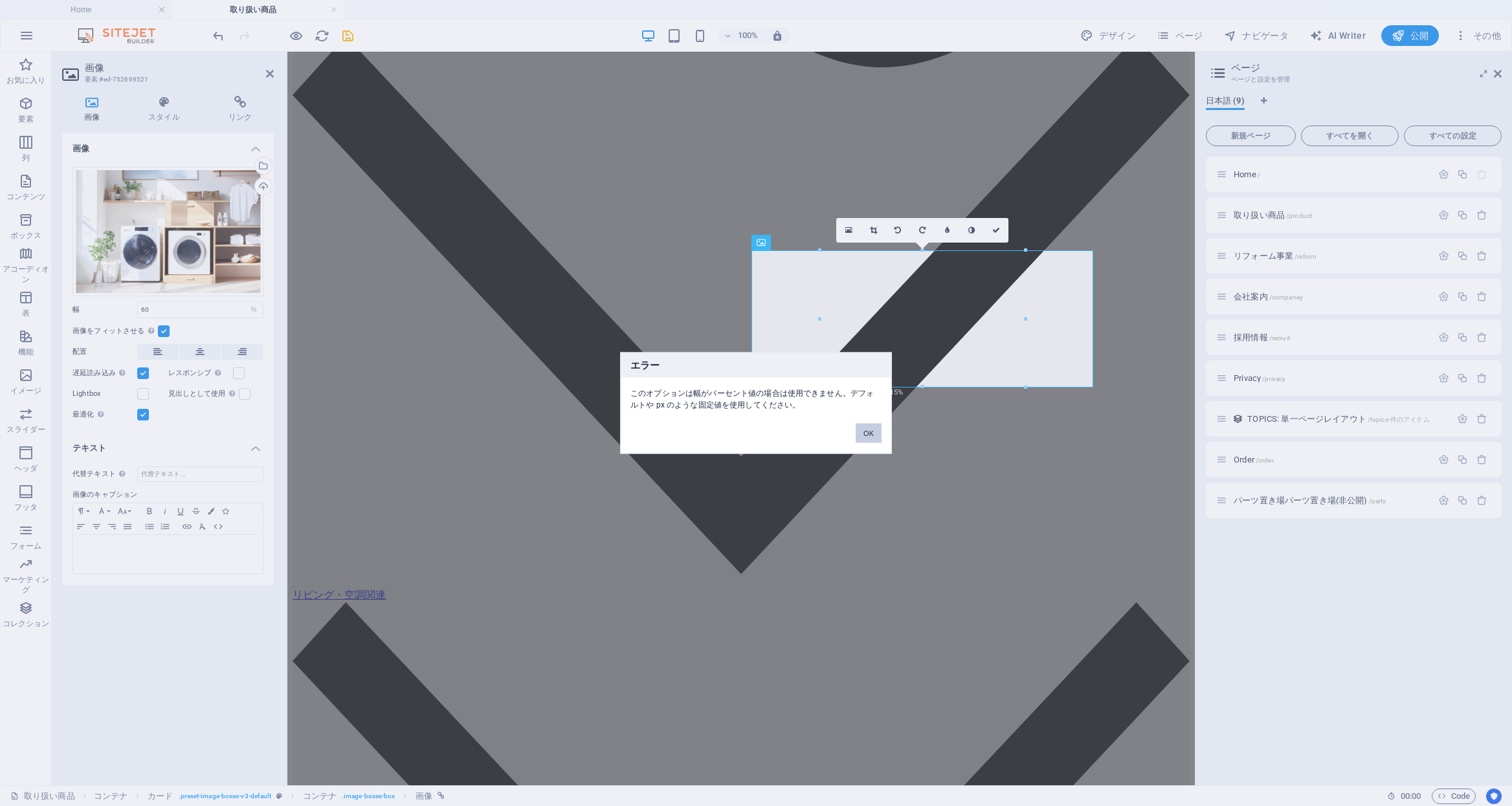
click at [874, 434] on button "OK" at bounding box center [869, 433] width 26 height 19
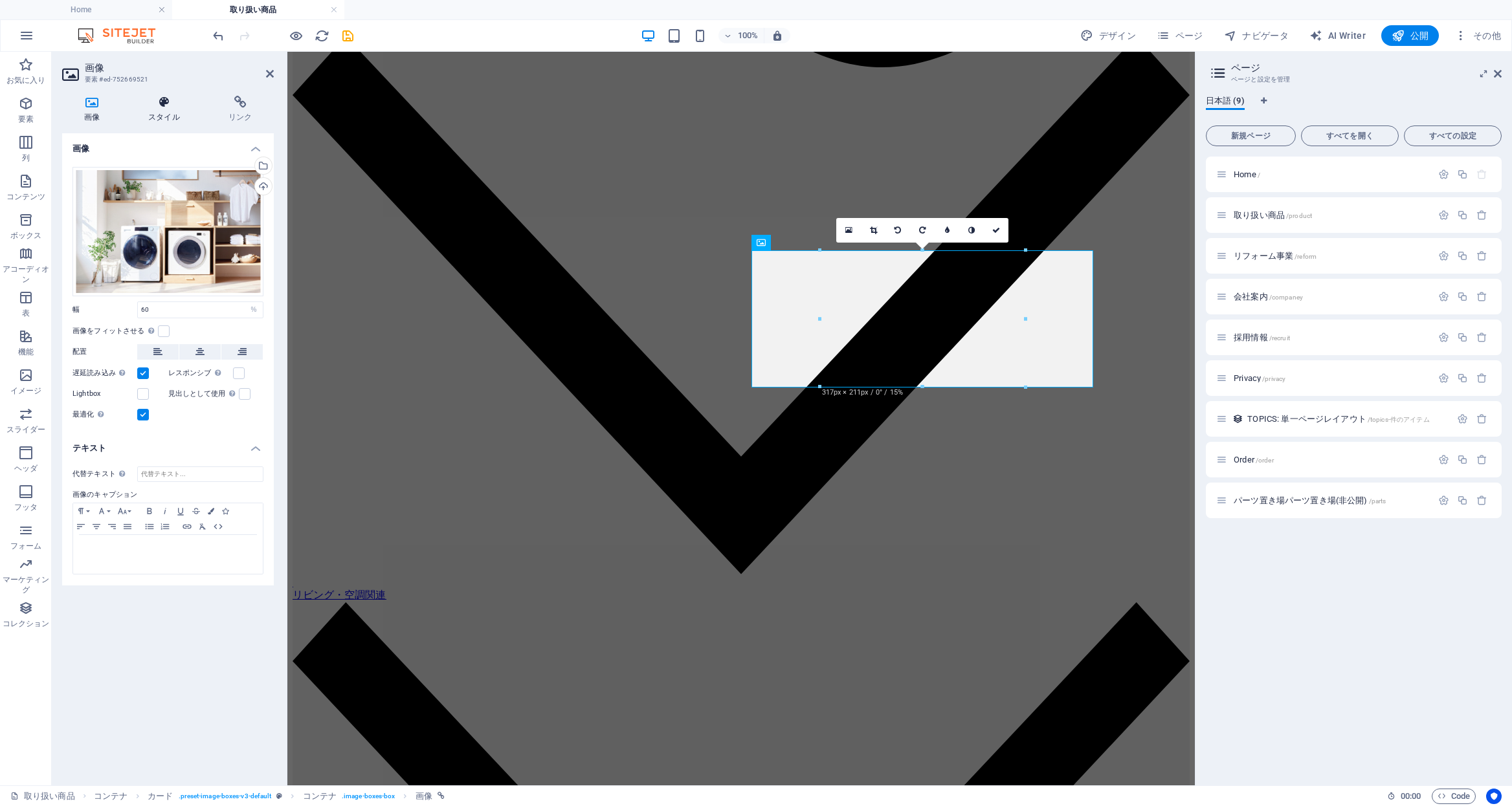
click at [163, 107] on icon at bounding box center [164, 102] width 75 height 13
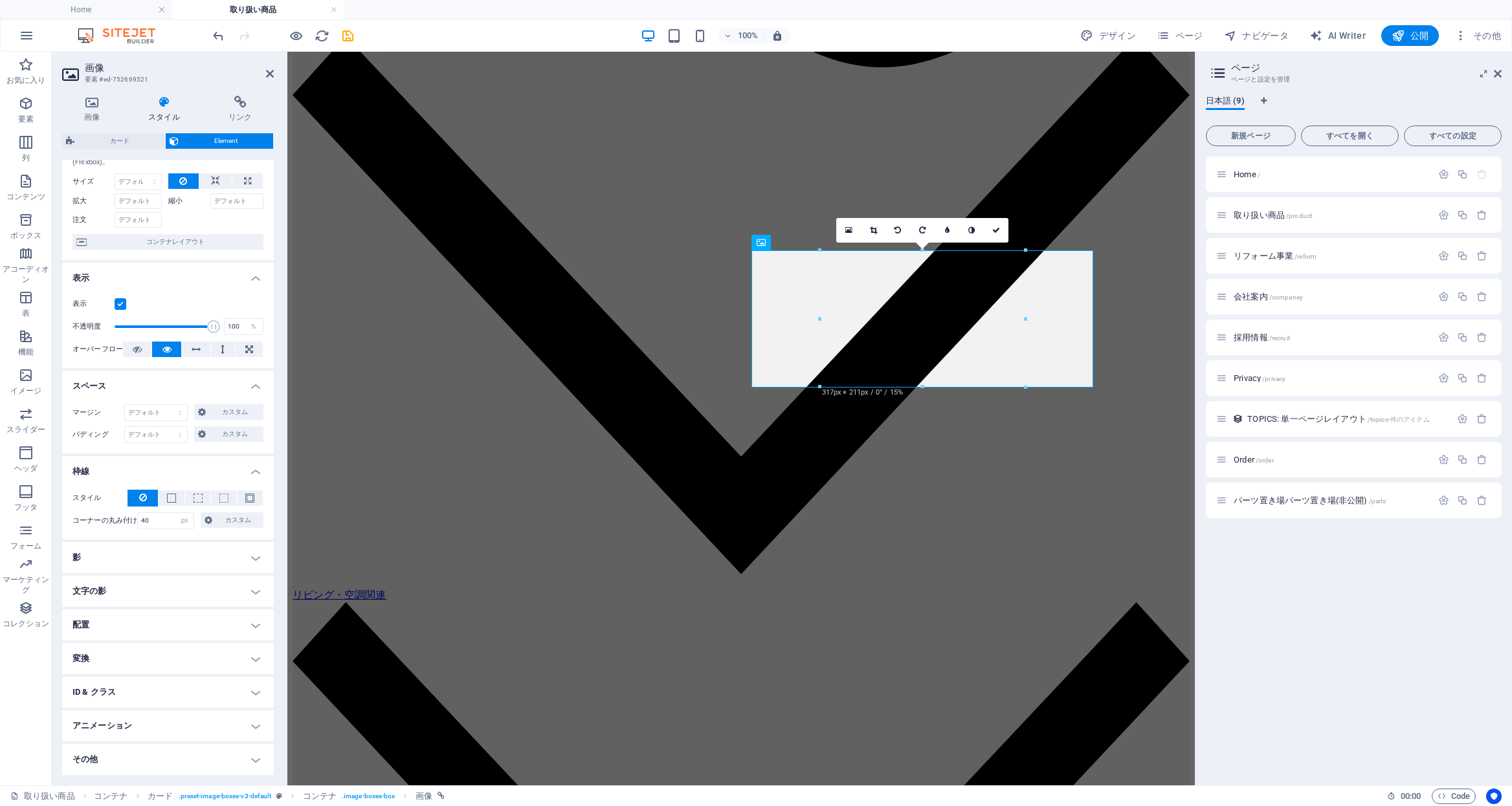
scroll to position [0, 0]
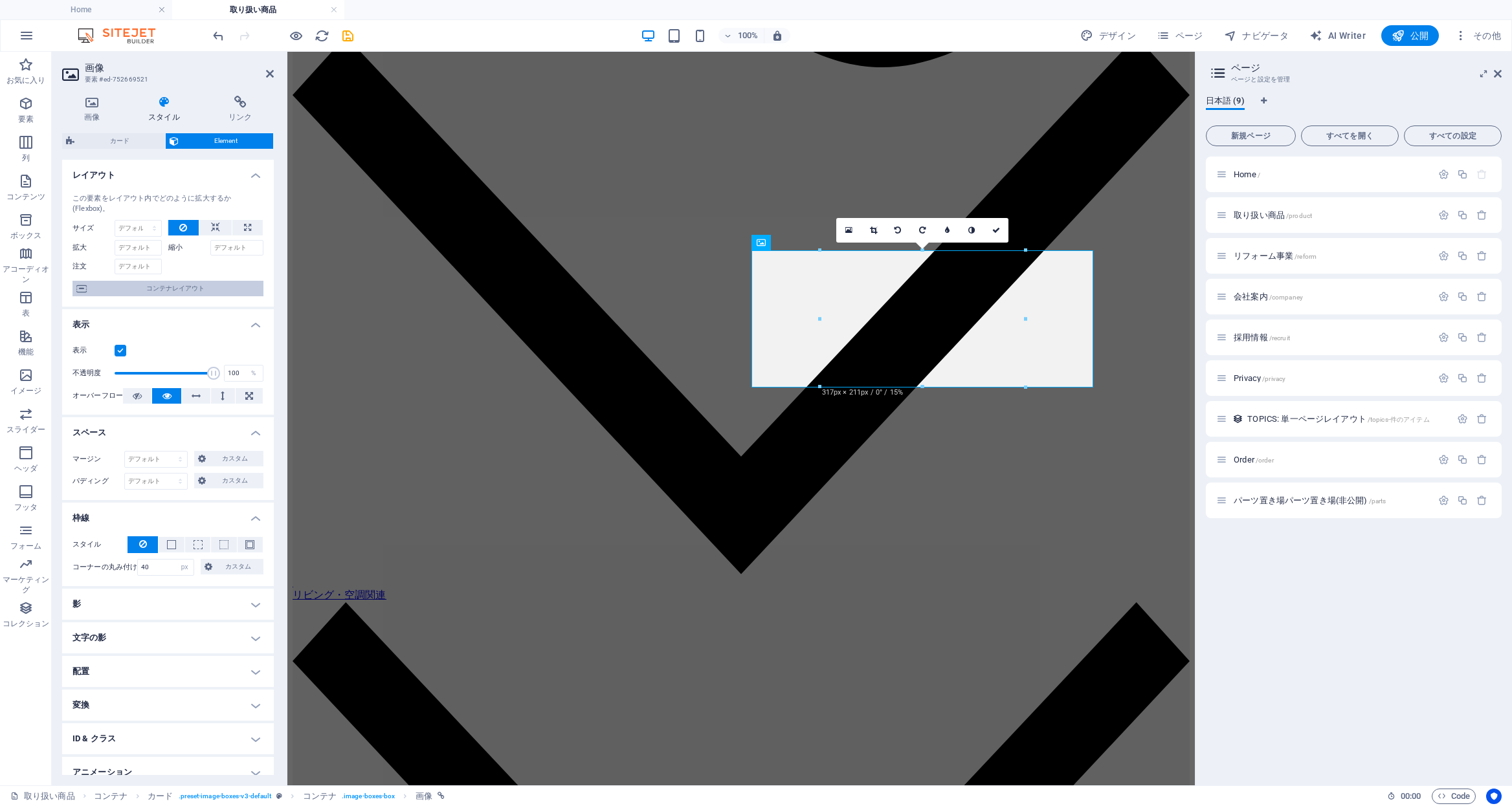
click at [135, 291] on span "コンテナレイアウト" at bounding box center [175, 288] width 169 height 16
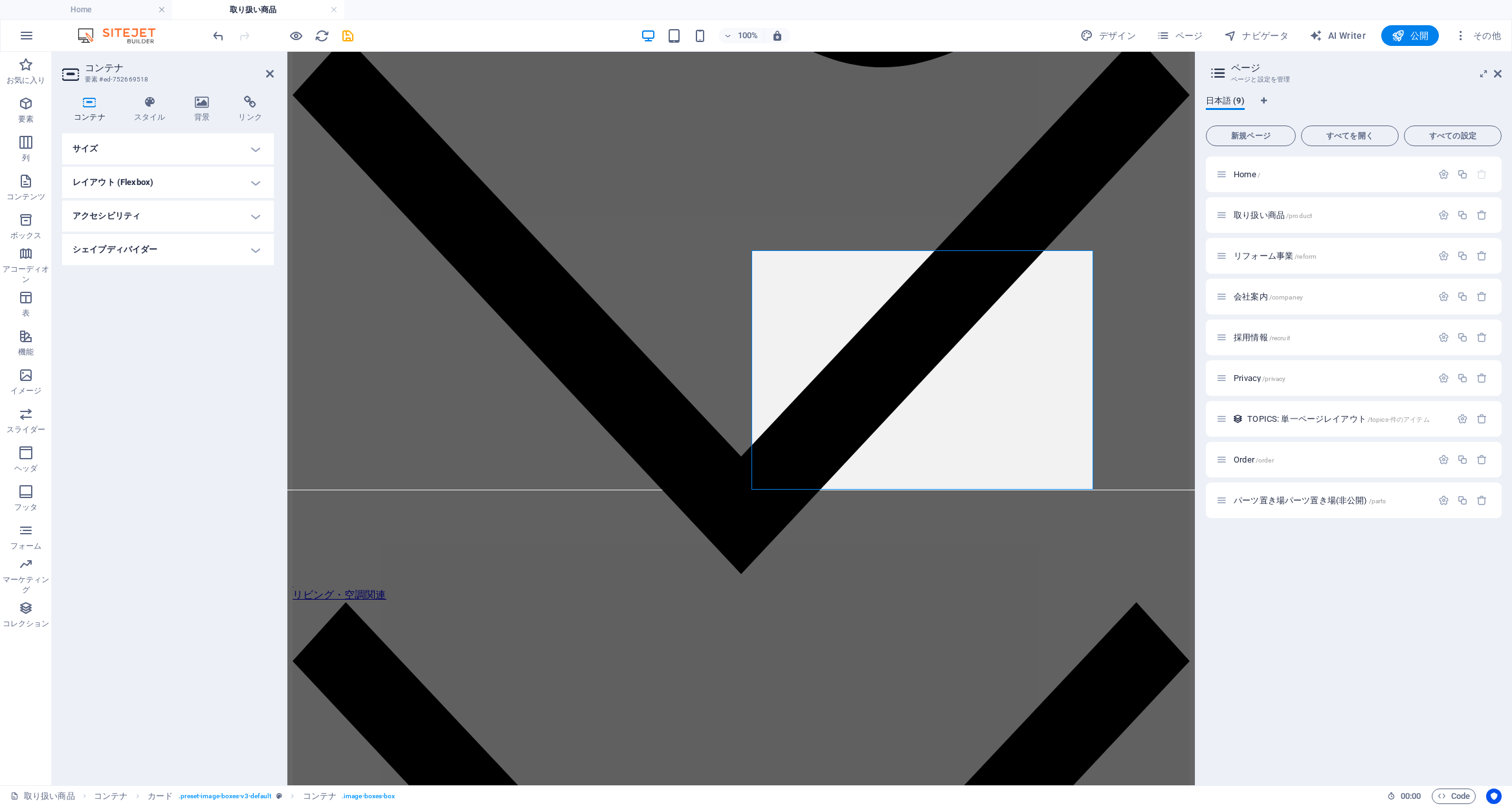
click at [211, 152] on h4 "サイズ" at bounding box center [168, 148] width 212 height 31
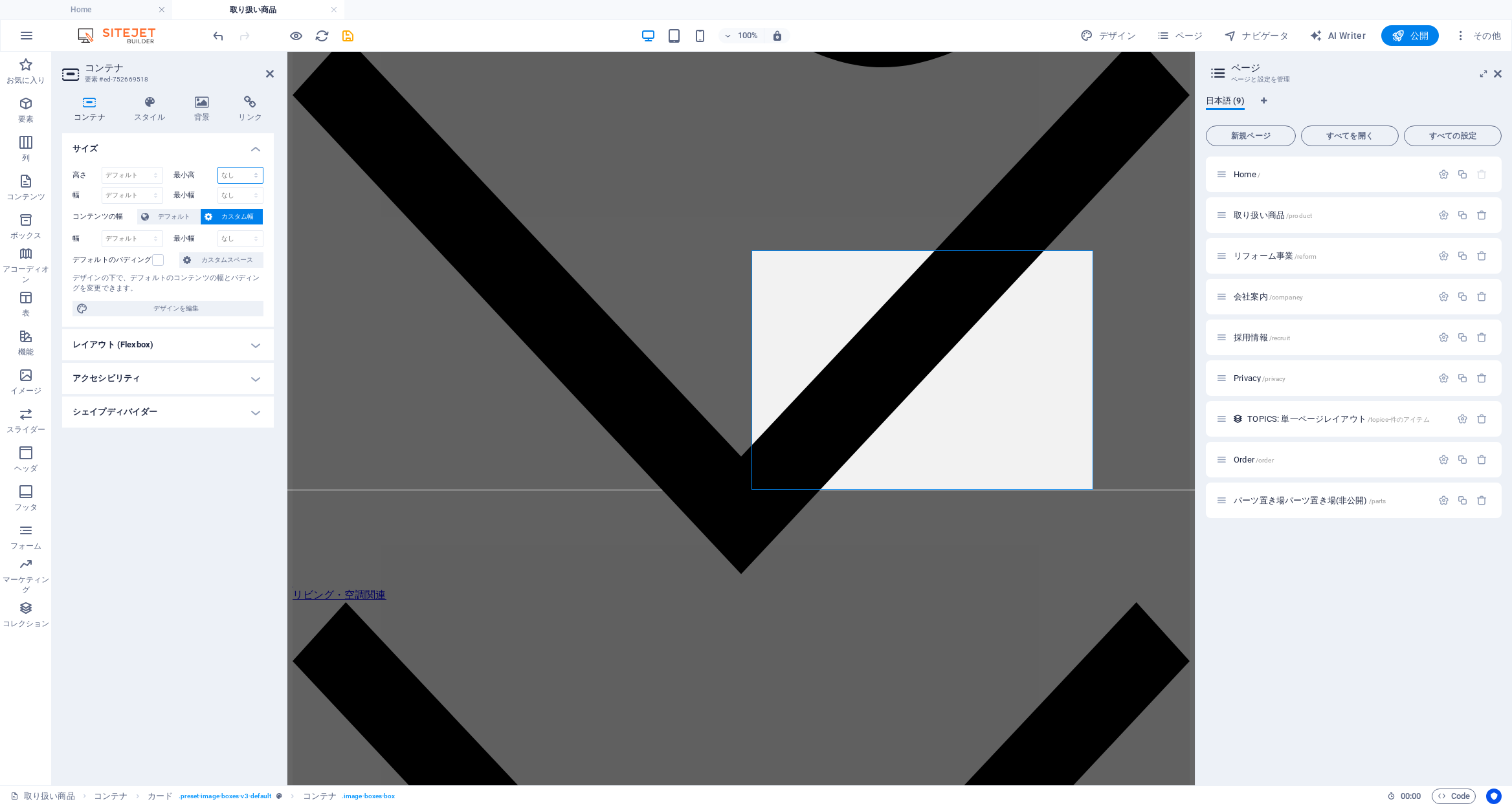
click at [228, 174] on select "なし px rem % vh vw" at bounding box center [241, 175] width 45 height 16
select select "rem"
click at [244, 168] on select "なし px rem % vh vw" at bounding box center [241, 175] width 45 height 16
click at [229, 193] on select "なし px rem % vh vw" at bounding box center [241, 195] width 45 height 16
drag, startPoint x: 233, startPoint y: 175, endPoint x: 203, endPoint y: 174, distance: 30.0
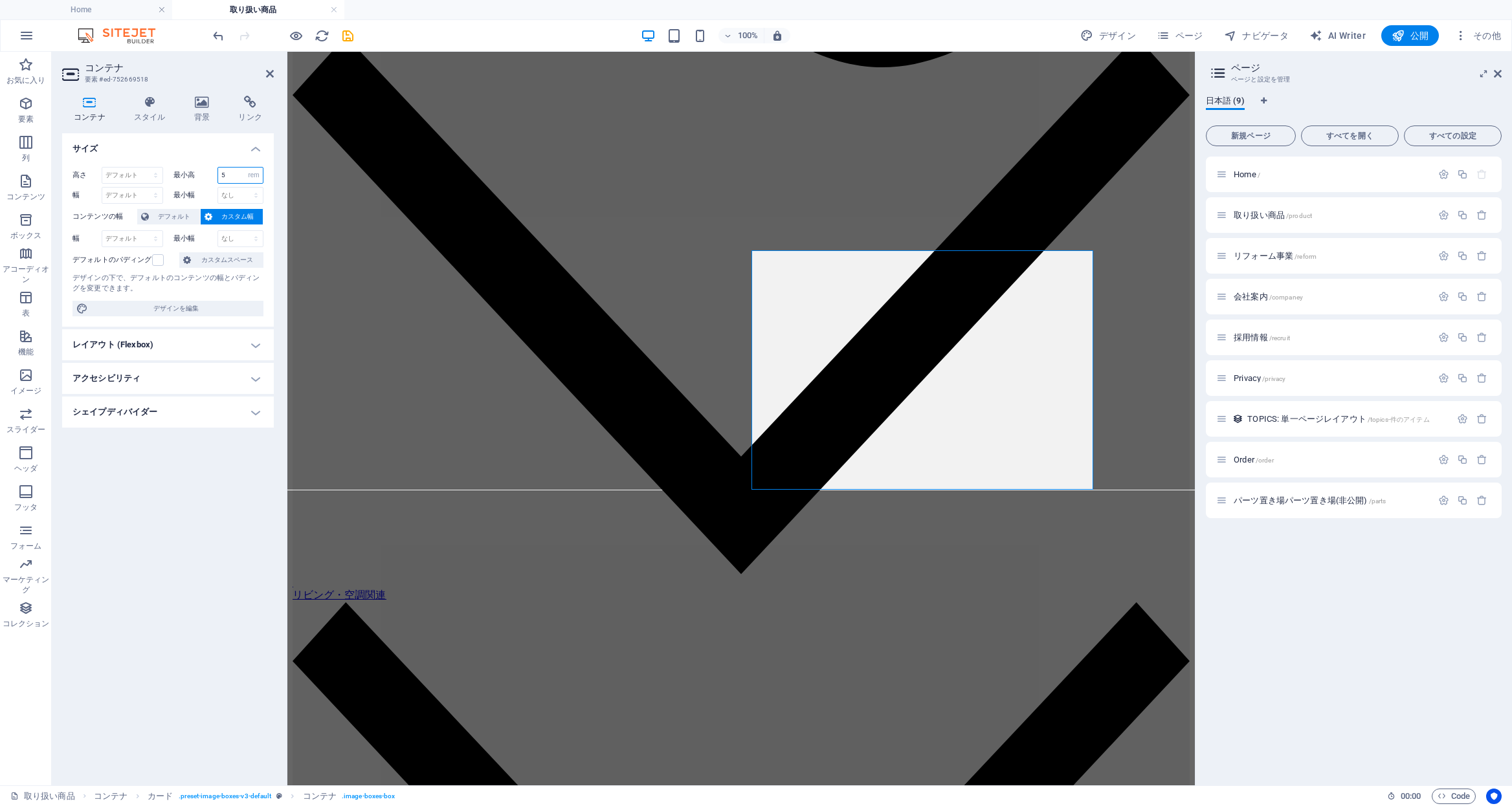
click at [203, 174] on div "最小高 5 なし px rem % vh vw" at bounding box center [218, 175] width 90 height 17
drag, startPoint x: 231, startPoint y: 173, endPoint x: 195, endPoint y: 171, distance: 36.1
click at [195, 171] on div "最小高 8 なし px rem % vh vw" at bounding box center [218, 175] width 90 height 17
drag, startPoint x: 233, startPoint y: 175, endPoint x: 212, endPoint y: 173, distance: 21.1
click at [212, 173] on div "最小高 12 なし px rem % vh vw" at bounding box center [218, 175] width 90 height 17
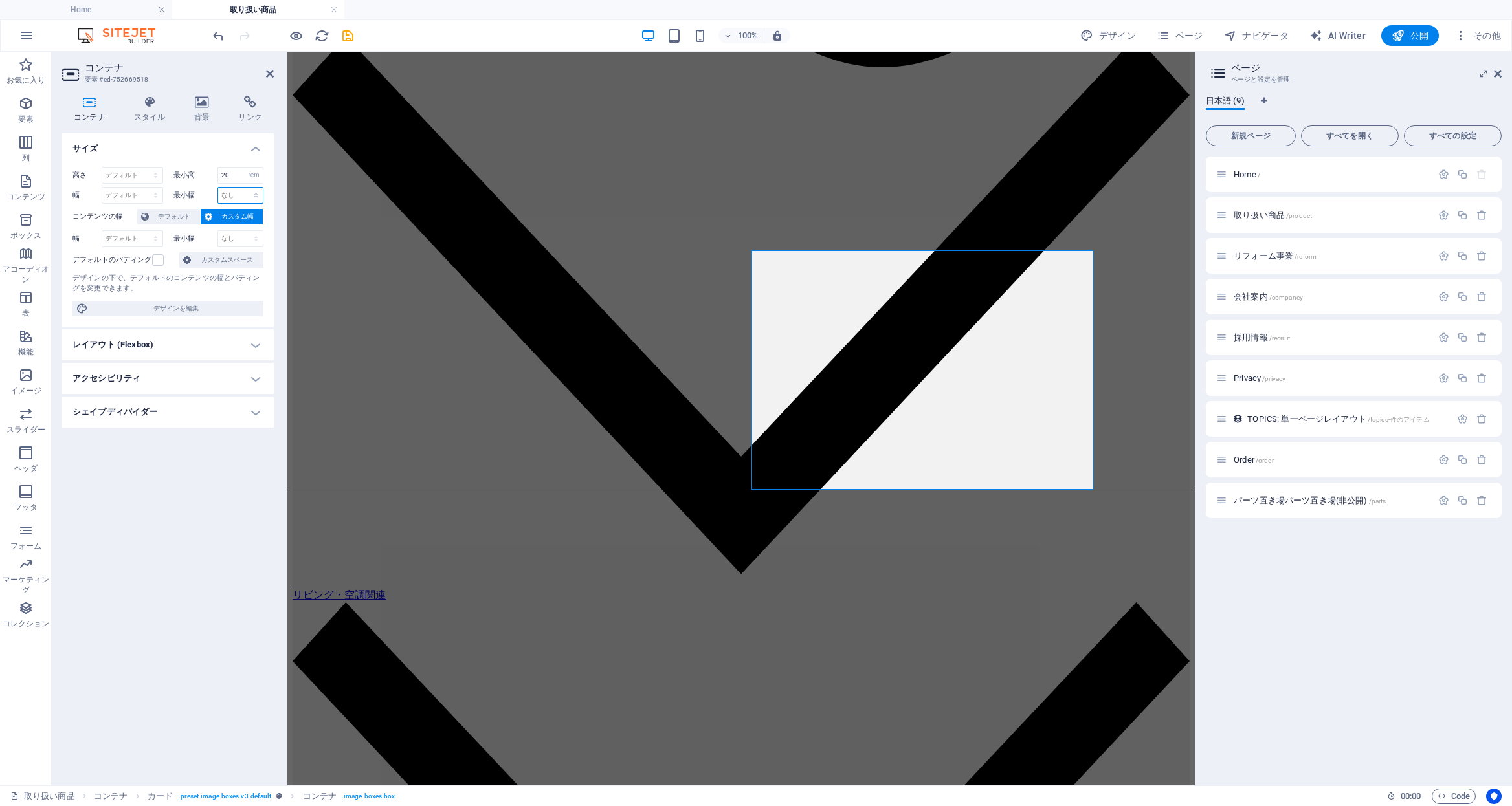
click at [234, 195] on select "なし px rem % vh vw" at bounding box center [241, 195] width 45 height 16
drag, startPoint x: 235, startPoint y: 171, endPoint x: 131, endPoint y: 164, distance: 104.2
click at [131, 164] on div "高さ デフォルト px rem % vh vw 最小高 20.1875 なし px rem % vh vw 幅 デフォルト px rem % em vh vw…" at bounding box center [168, 242] width 212 height 170
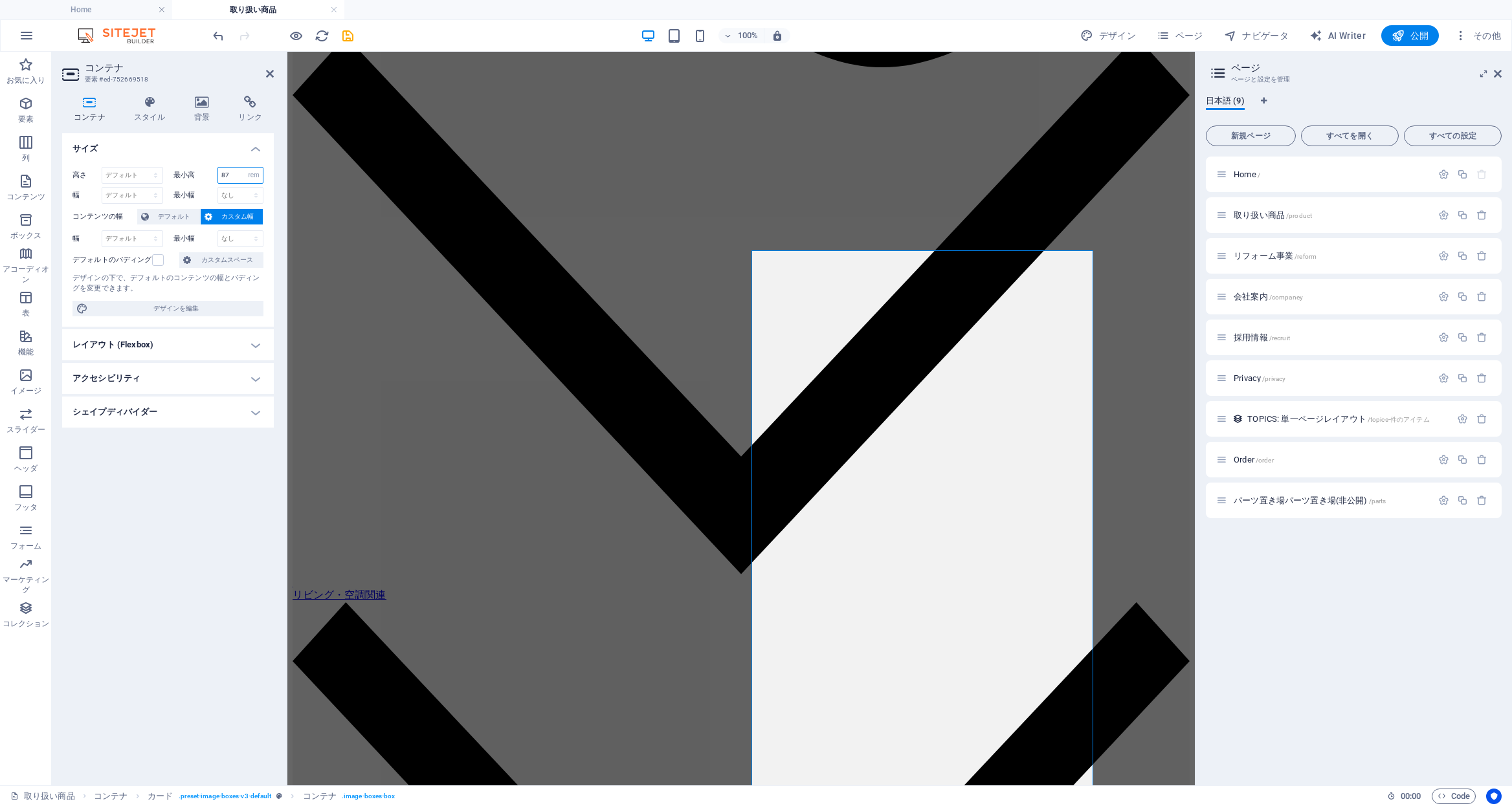
type input "8"
type input "0"
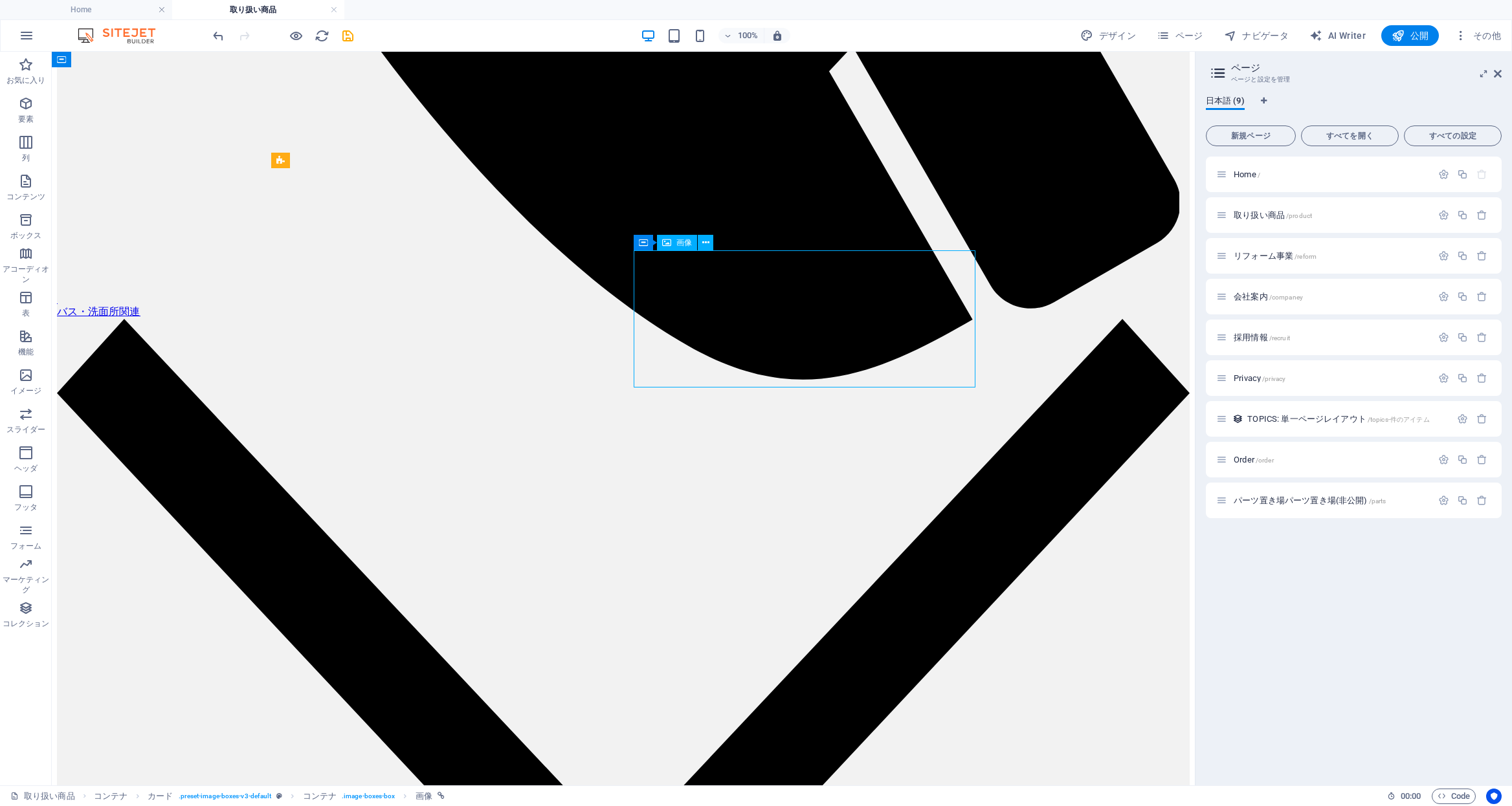
select select "px"
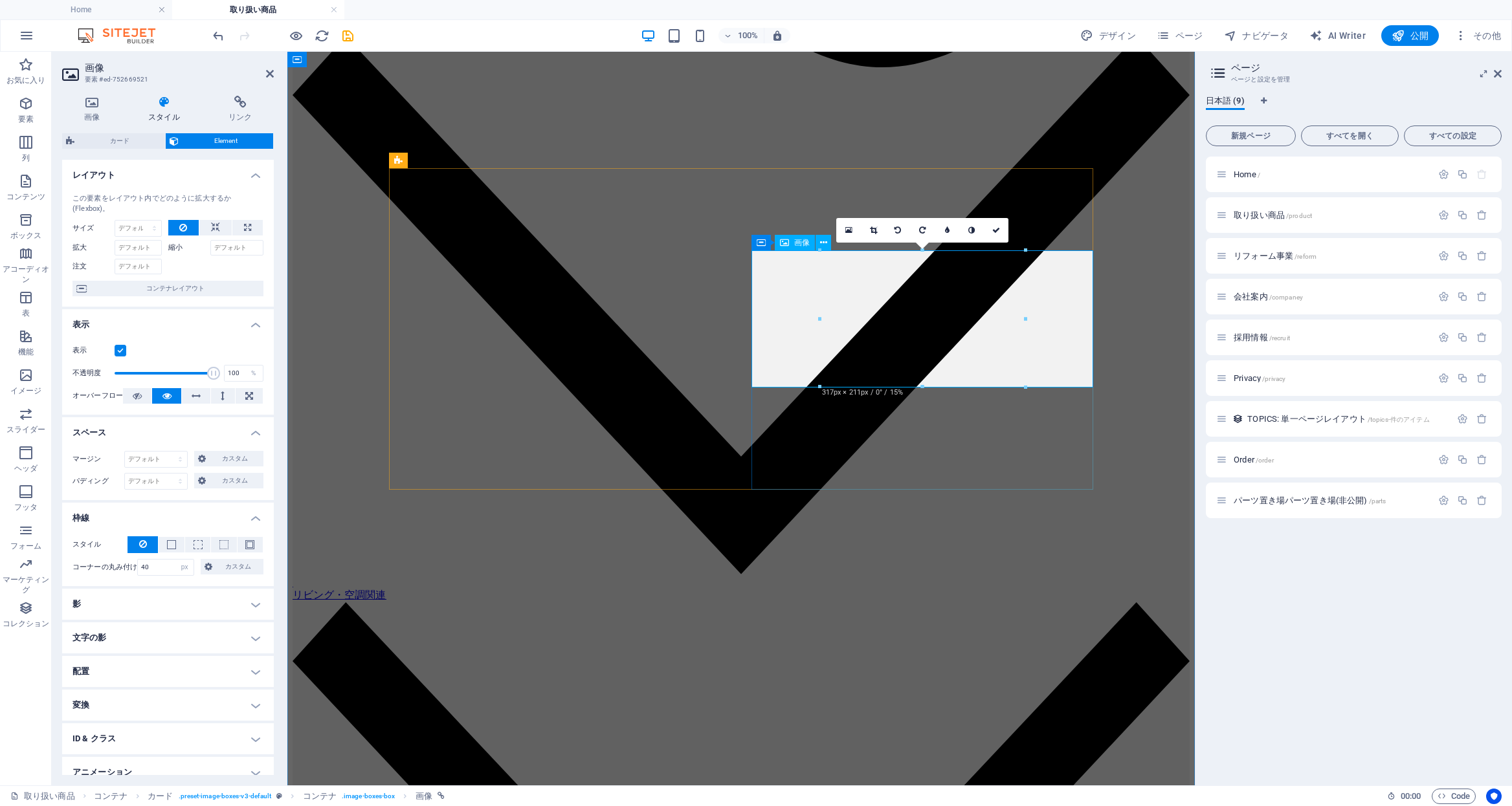
click at [98, 107] on icon at bounding box center [92, 102] width 60 height 13
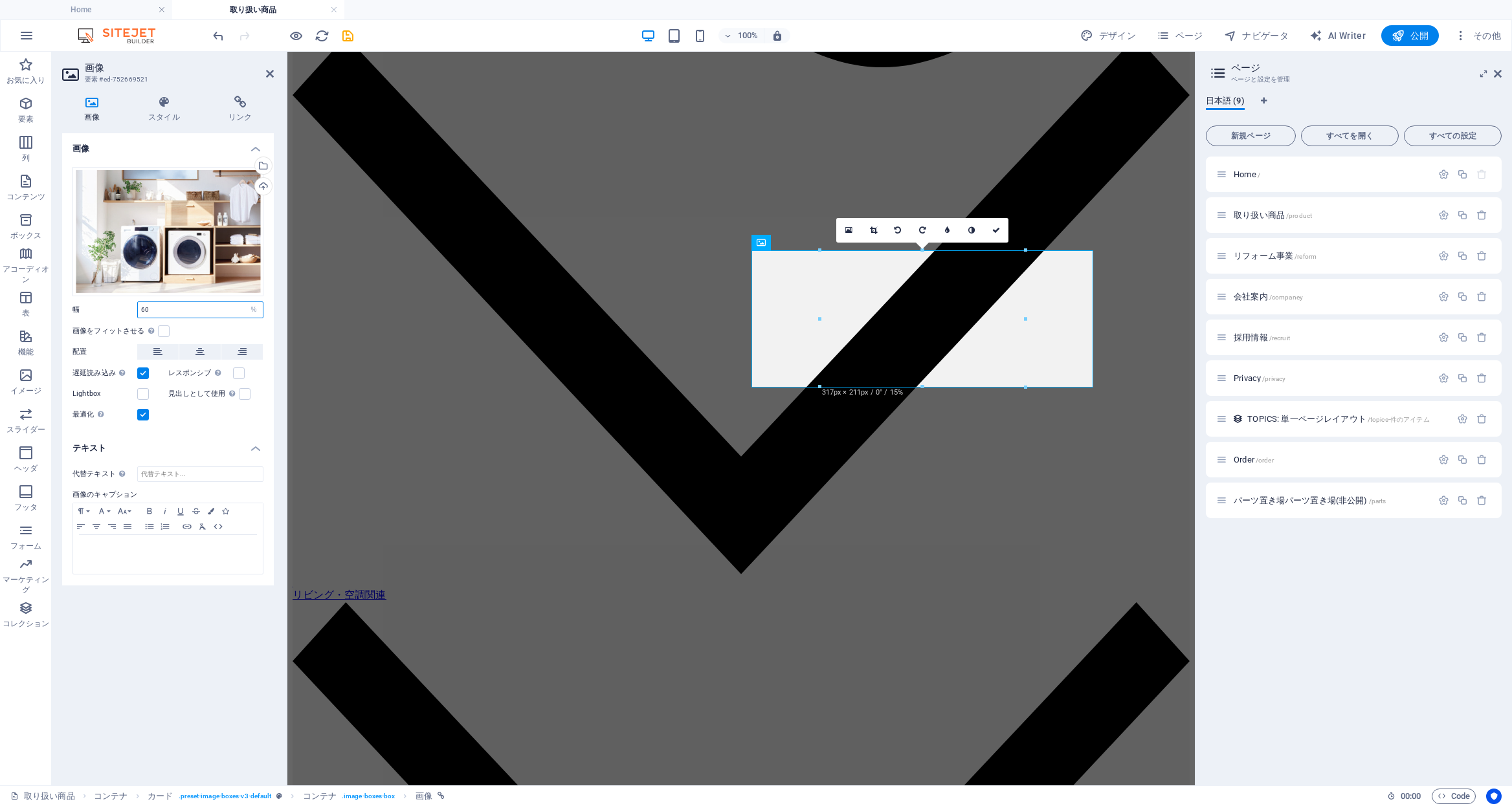
drag, startPoint x: 176, startPoint y: 313, endPoint x: 124, endPoint y: 307, distance: 52.3
click at [124, 307] on div "幅 60 デフォルト 自動 px rem % em vh vw" at bounding box center [168, 310] width 191 height 17
type input "65"
click at [992, 232] on icon at bounding box center [996, 230] width 8 height 8
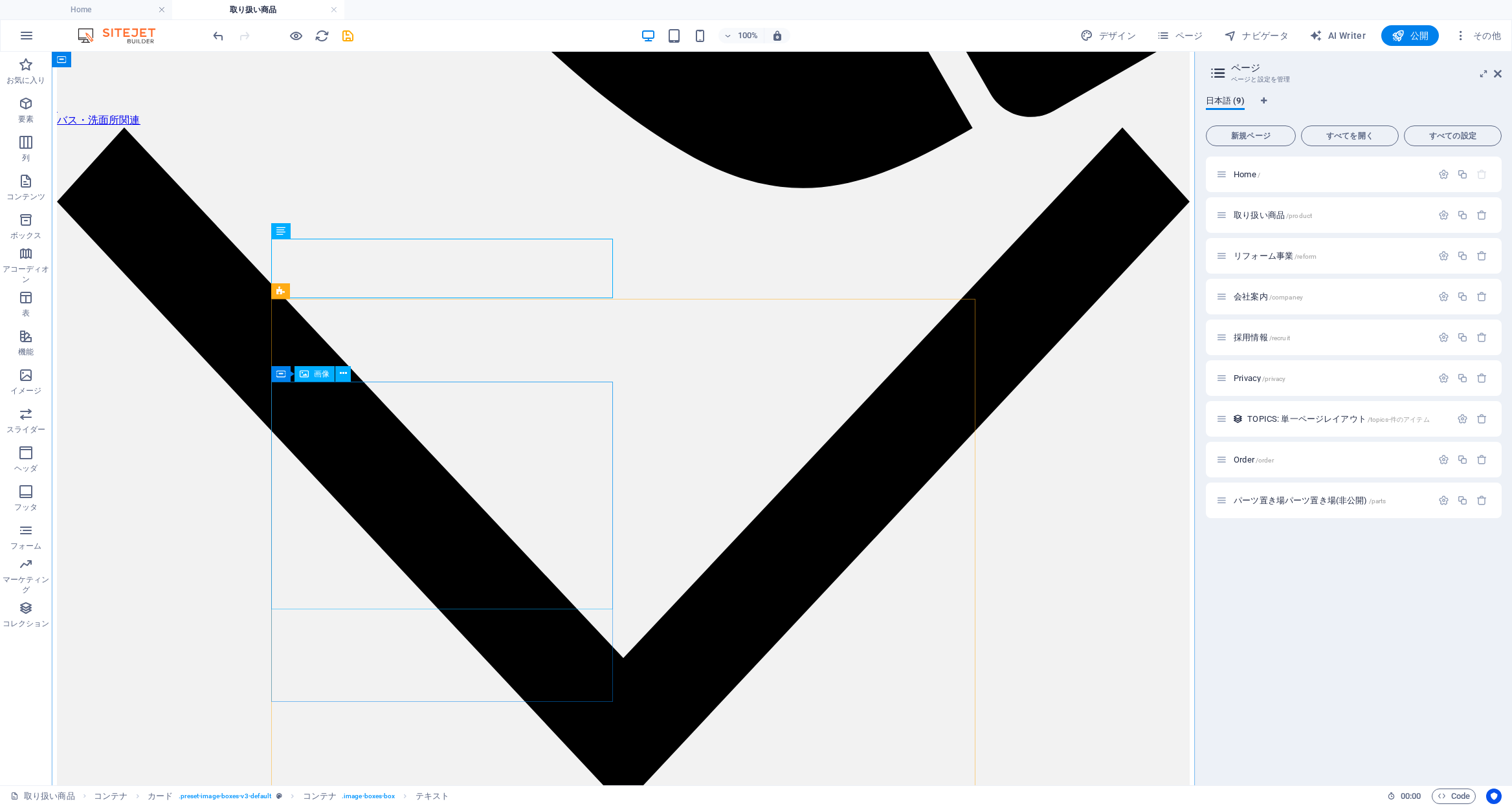
select select "%"
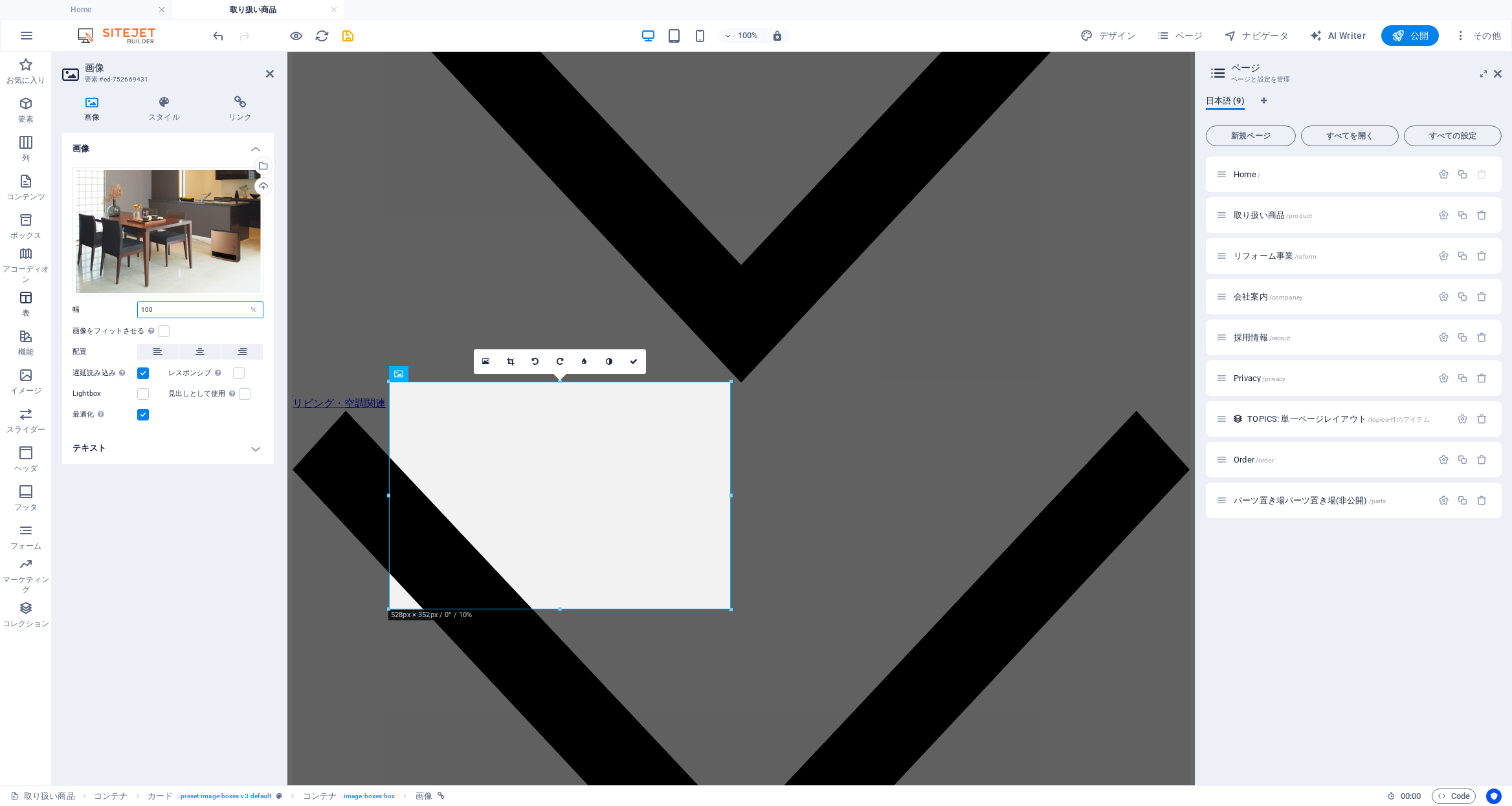
drag, startPoint x: 173, startPoint y: 308, endPoint x: 33, endPoint y: 292, distance: 140.9
click at [33, 292] on section "お気に入り 要素 列 コンテンツ ボックス アコーディオン 表 機能 イメージ スライダー ヘッダ フッタ フォーム マーケティング コレクション 画像 要素…" at bounding box center [598, 419] width 1195 height 733
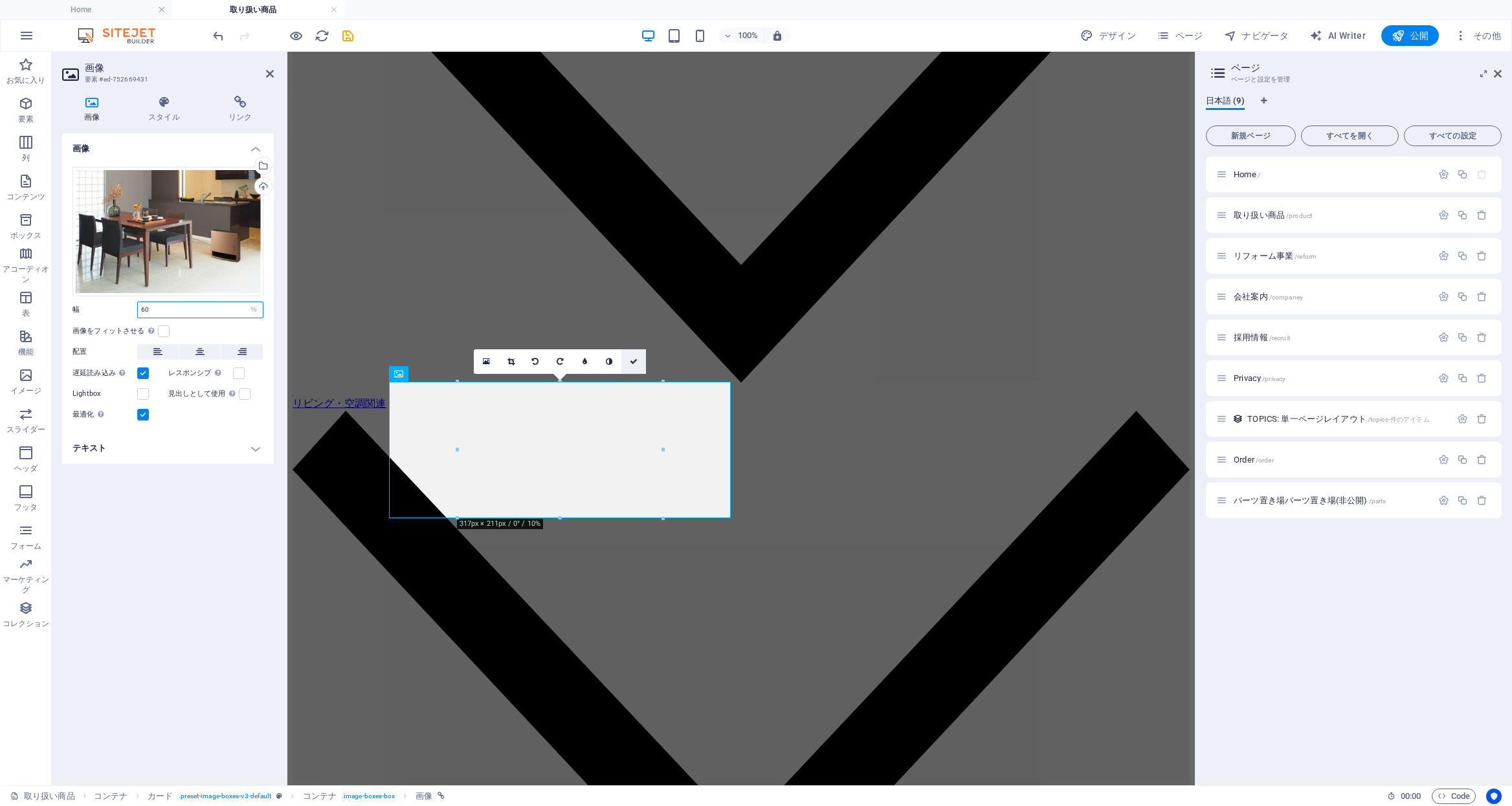
type input "60"
click at [634, 362] on icon at bounding box center [633, 361] width 8 height 8
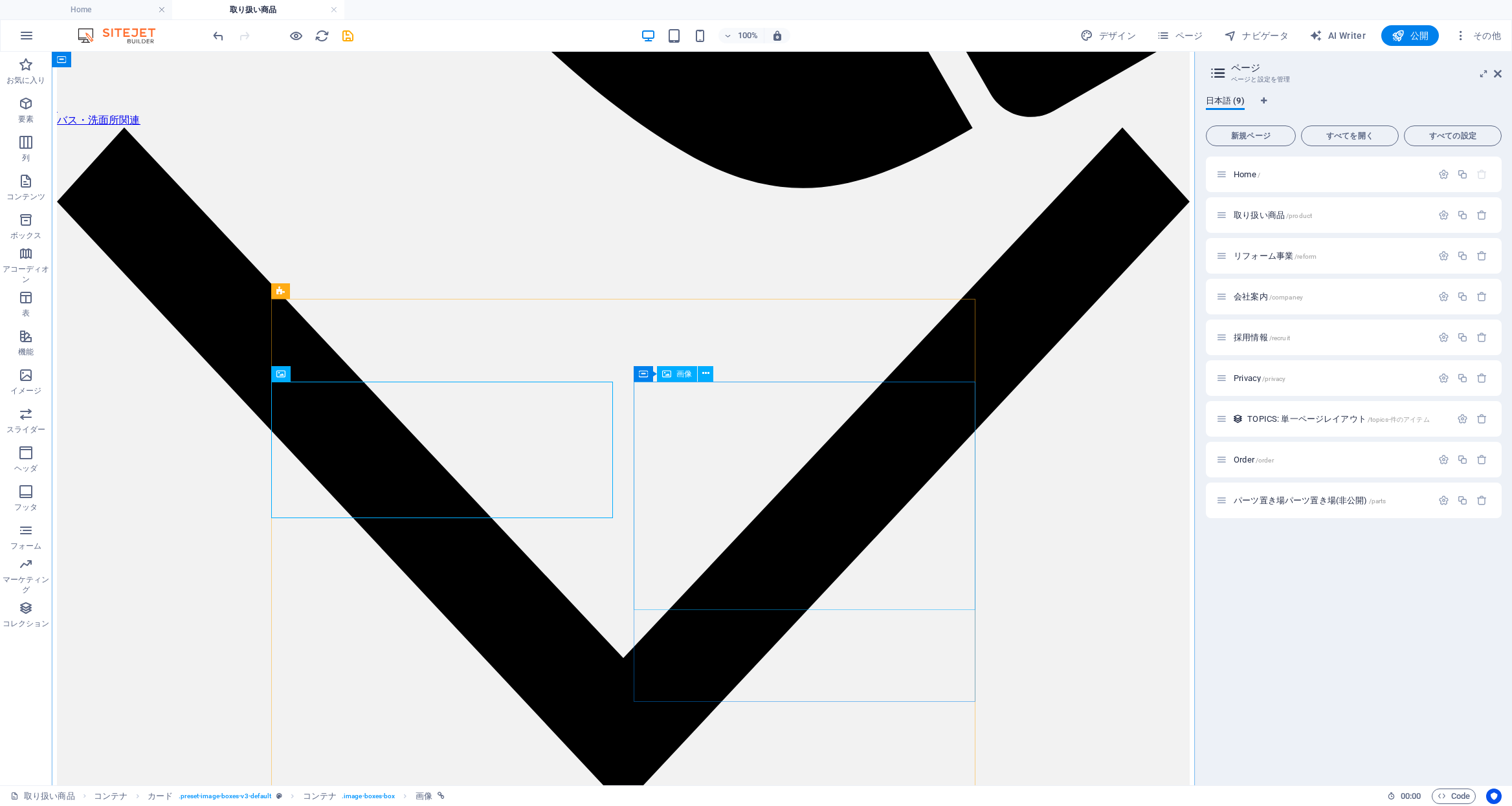
select select "%"
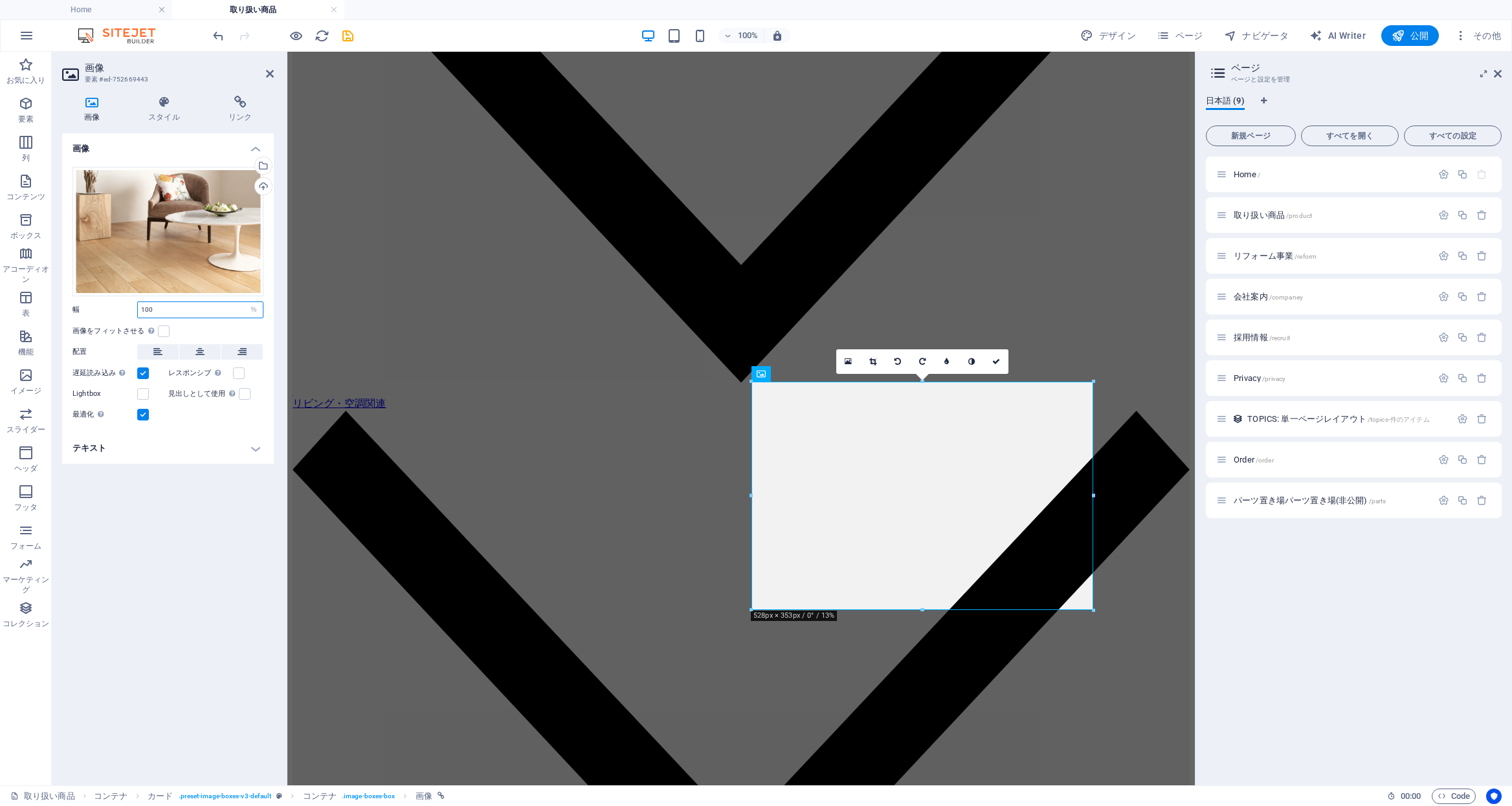
drag, startPoint x: 166, startPoint y: 311, endPoint x: 75, endPoint y: 304, distance: 91.3
click at [75, 304] on div "幅 100 デフォルト 自動 px rem % em vh vw" at bounding box center [168, 310] width 191 height 17
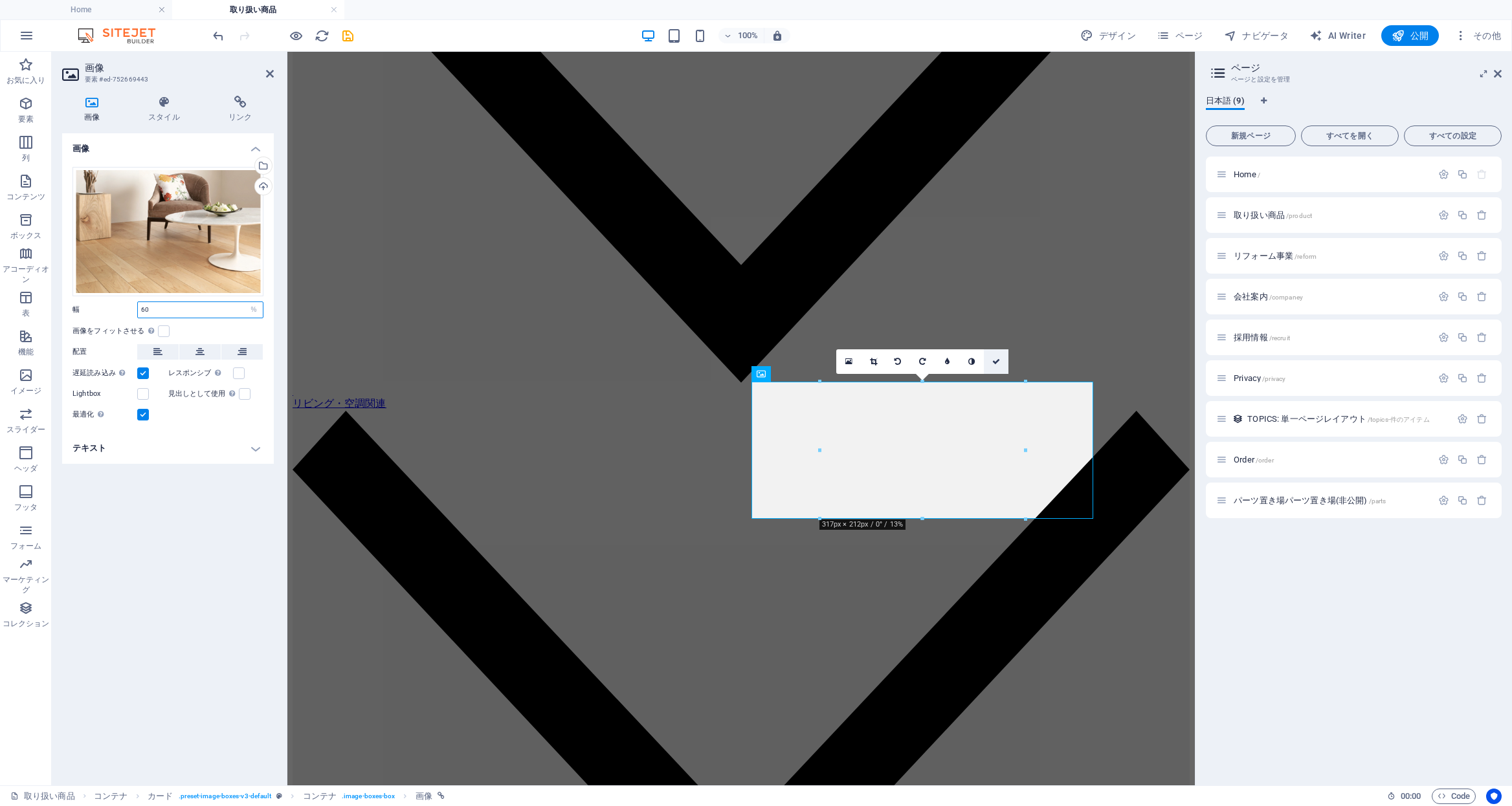
type input "60"
click at [1000, 361] on icon at bounding box center [996, 361] width 8 height 8
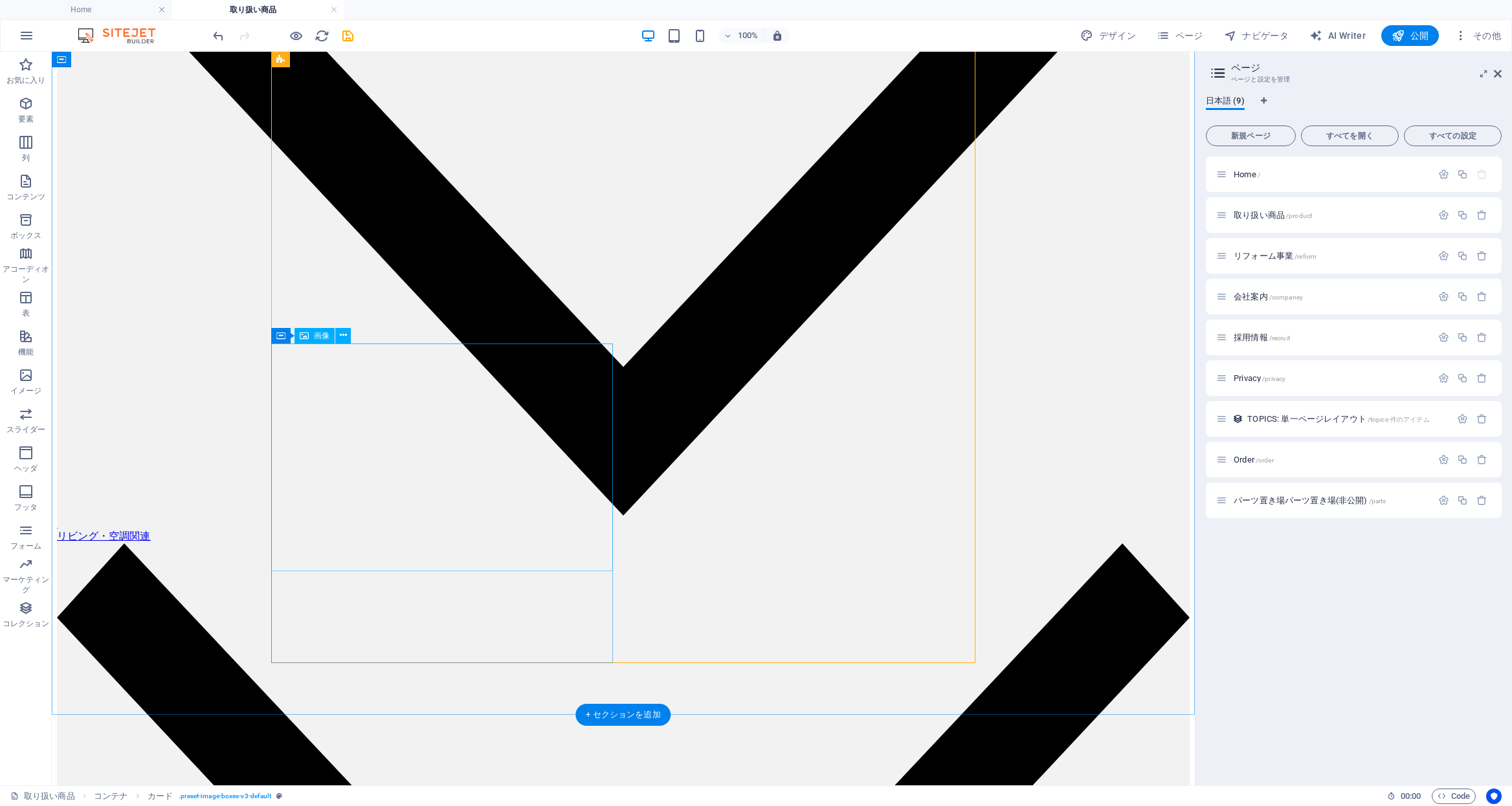
scroll to position [1844, 0]
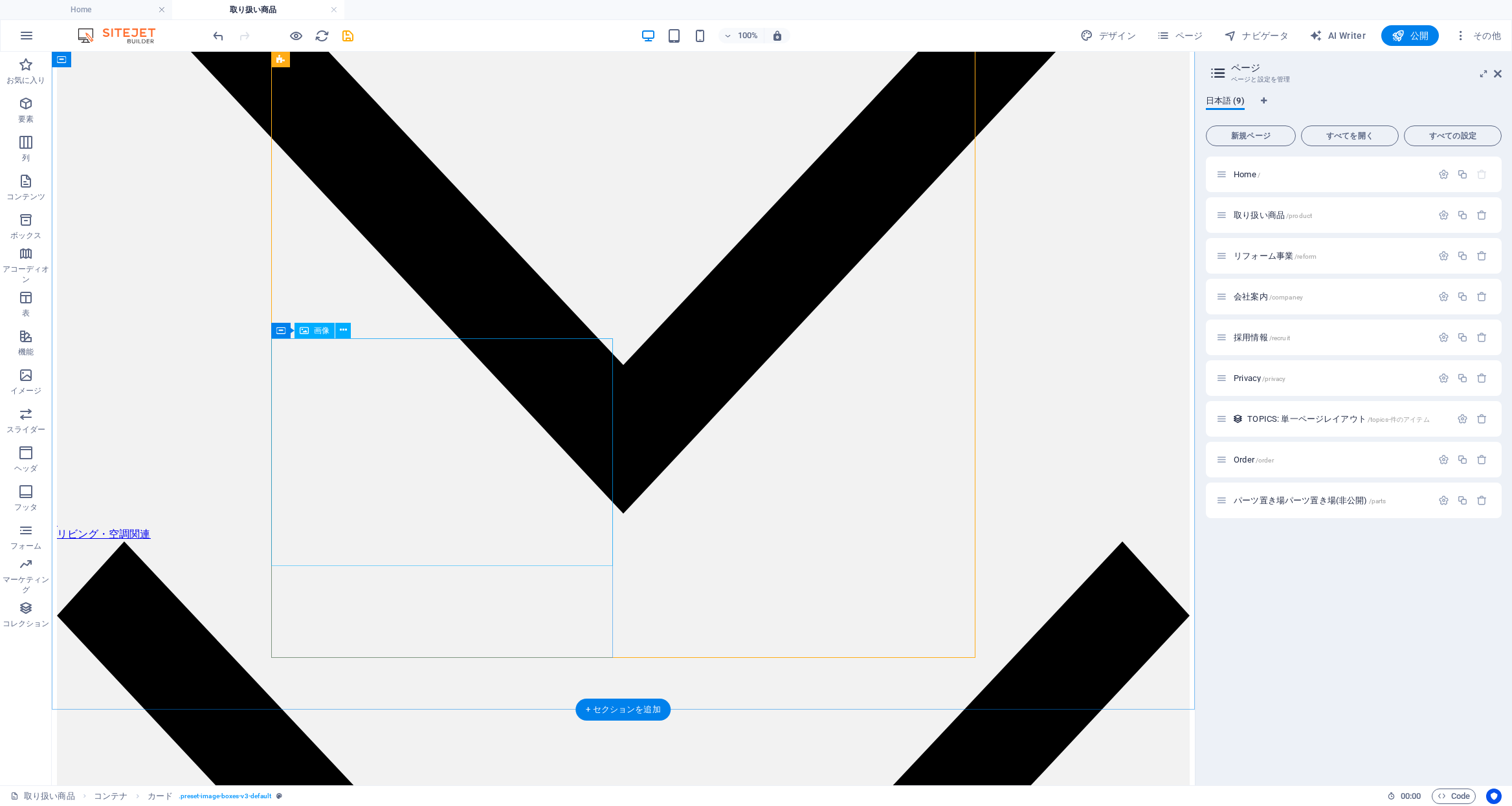
select select "%"
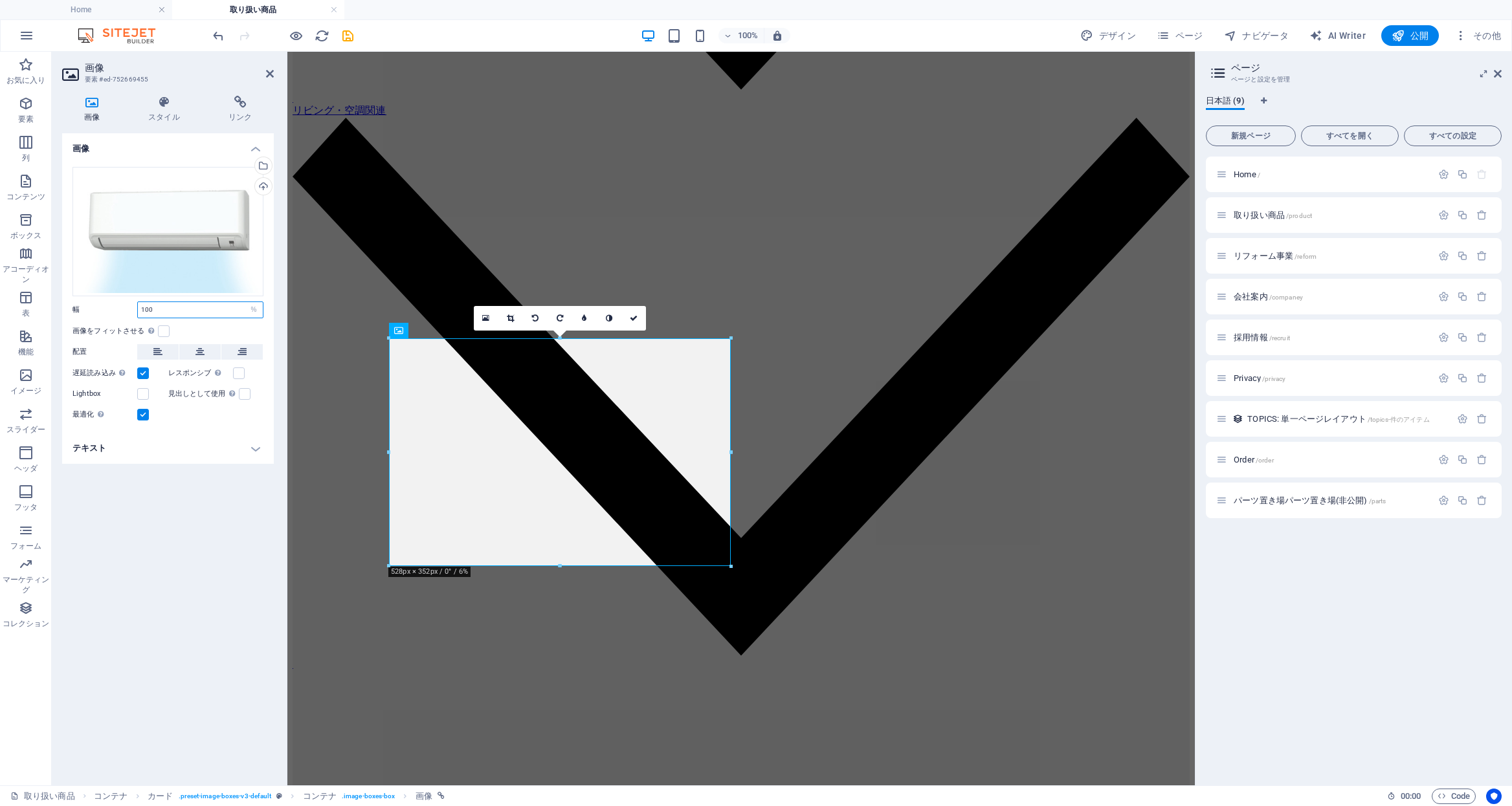
drag, startPoint x: 169, startPoint y: 309, endPoint x: -111, endPoint y: 290, distance: 280.6
click at [0, 290] on html "株式会社 [PERSON_NAME] Home 取り扱い商品 お気に入り 要素 列 コンテンツ ボックス アコーディオン 表 機能 イメージ スライダー ヘッ…" at bounding box center [756, 403] width 1512 height 806
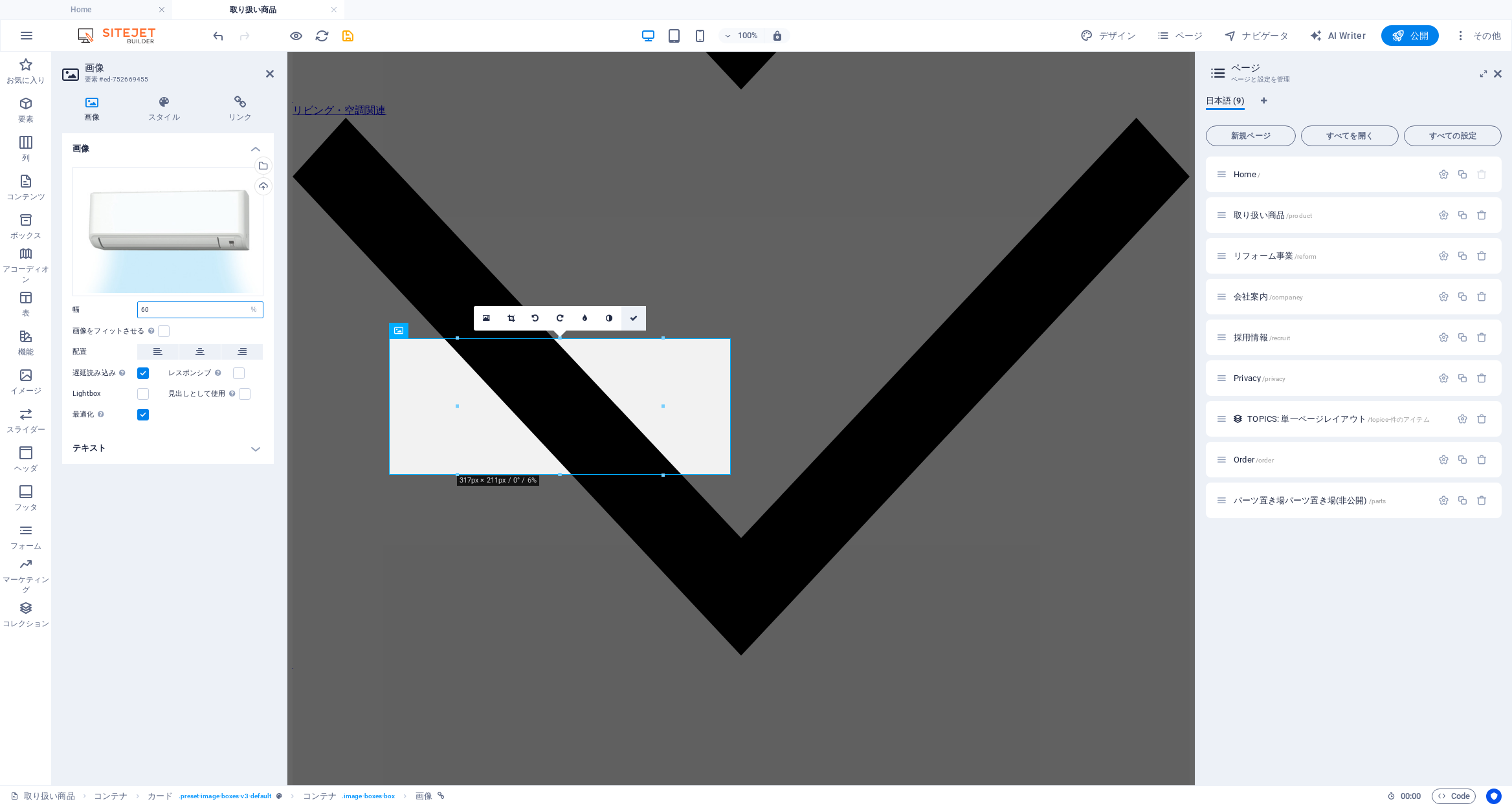
type input "60"
click at [635, 317] on icon at bounding box center [633, 318] width 8 height 8
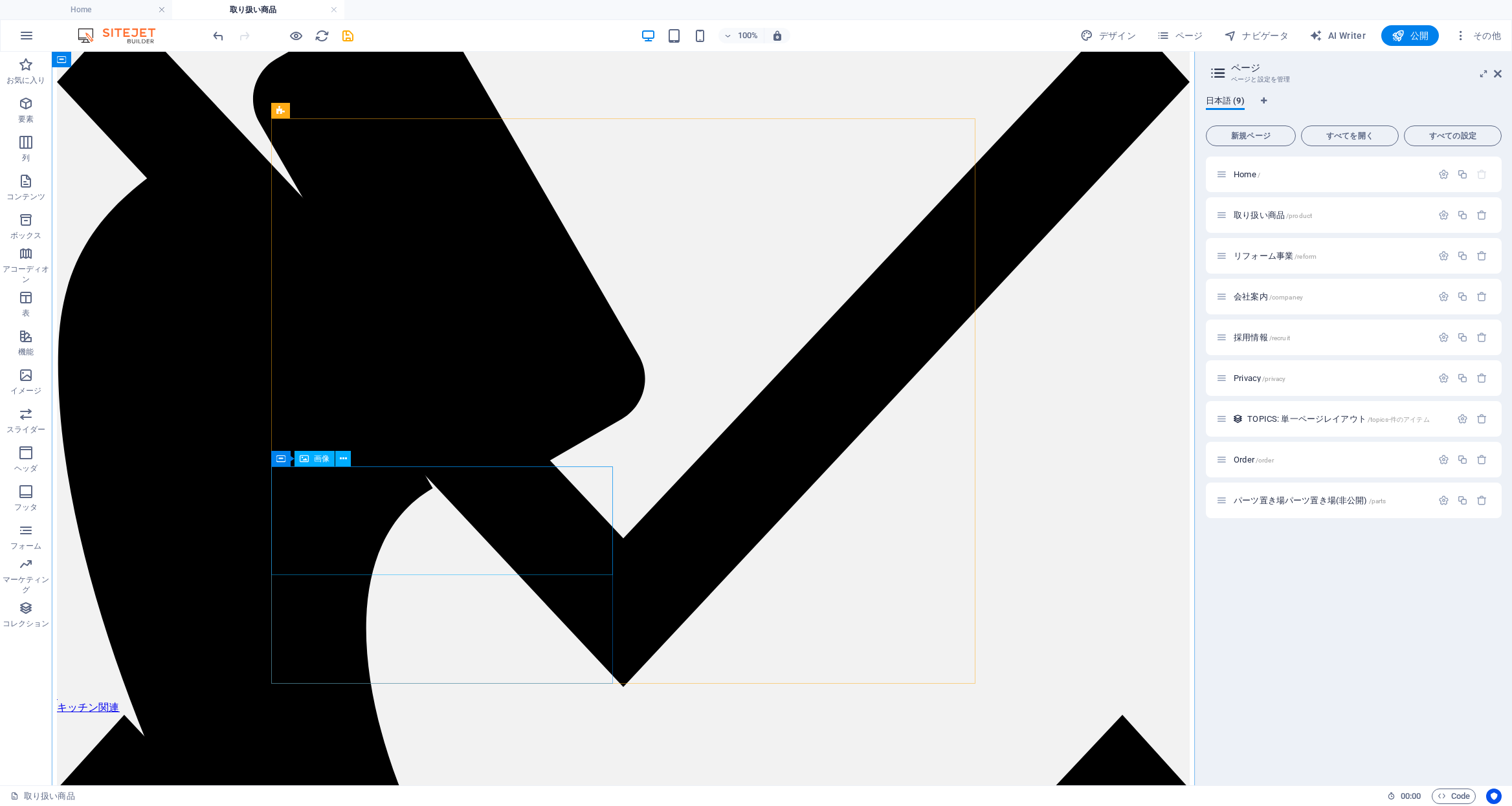
scroll to position [249, 0]
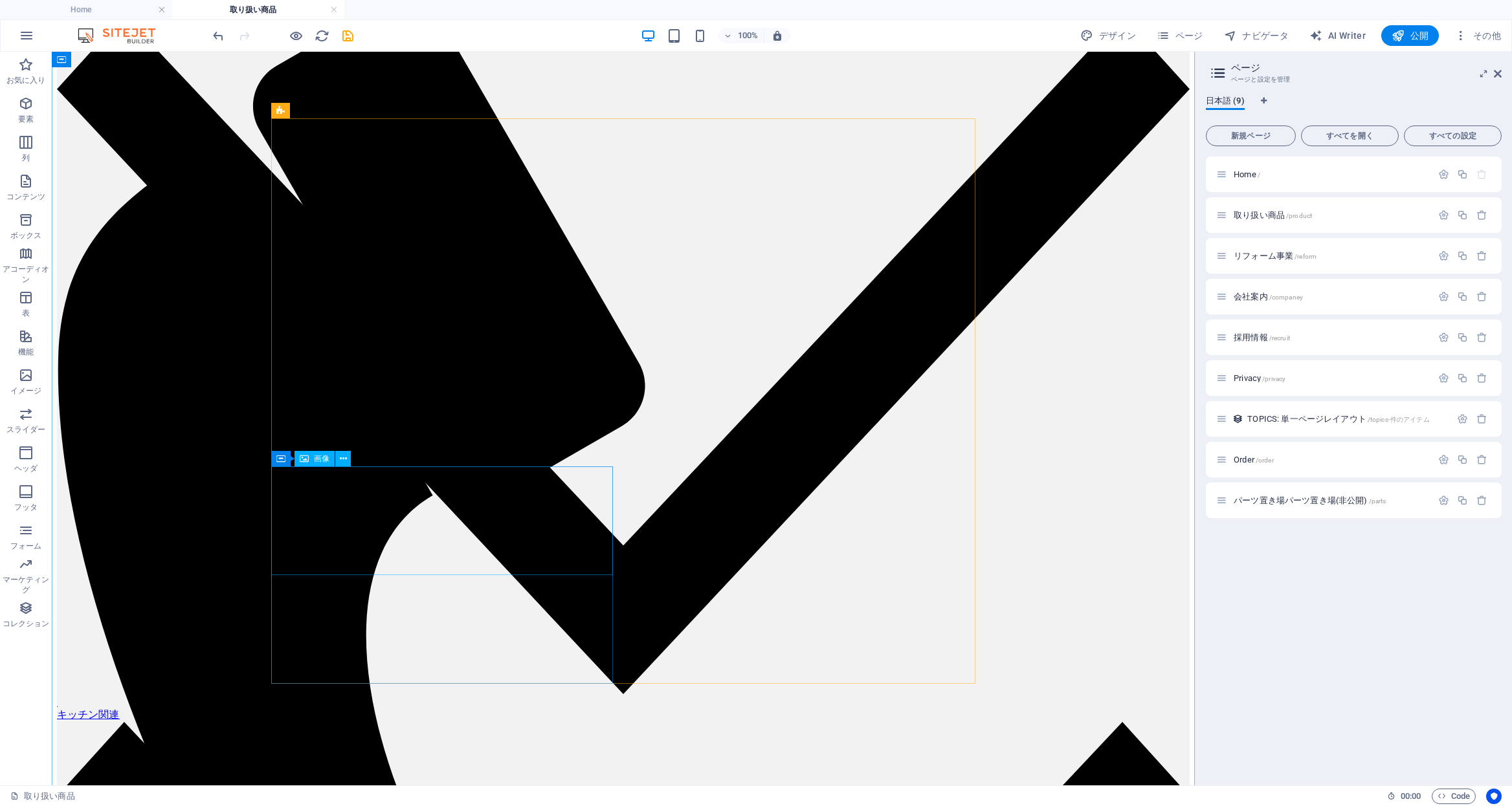
select select "%"
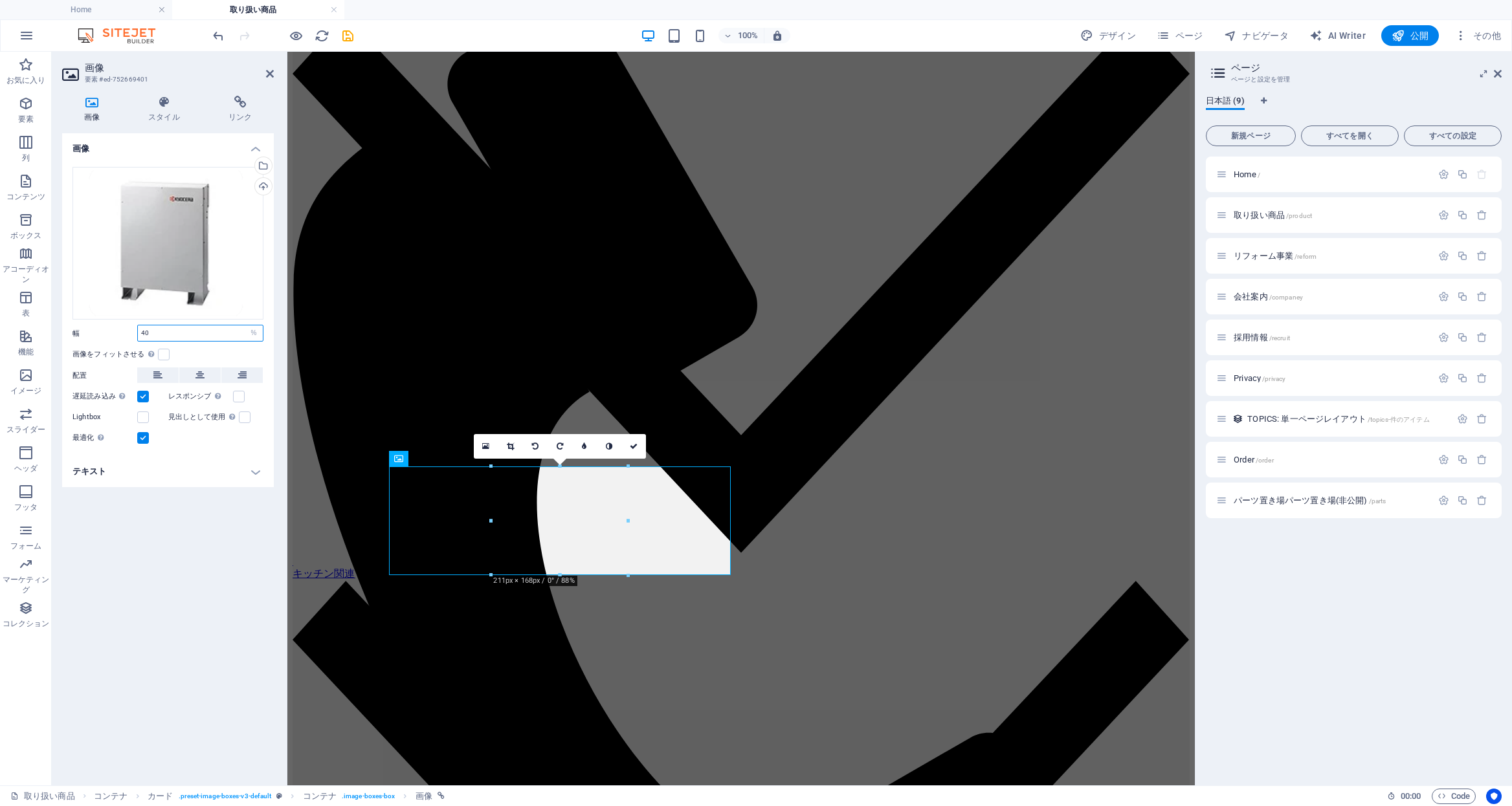
click at [144, 336] on input "40" at bounding box center [200, 333] width 125 height 16
type input "45"
click at [636, 447] on icon at bounding box center [633, 446] width 8 height 8
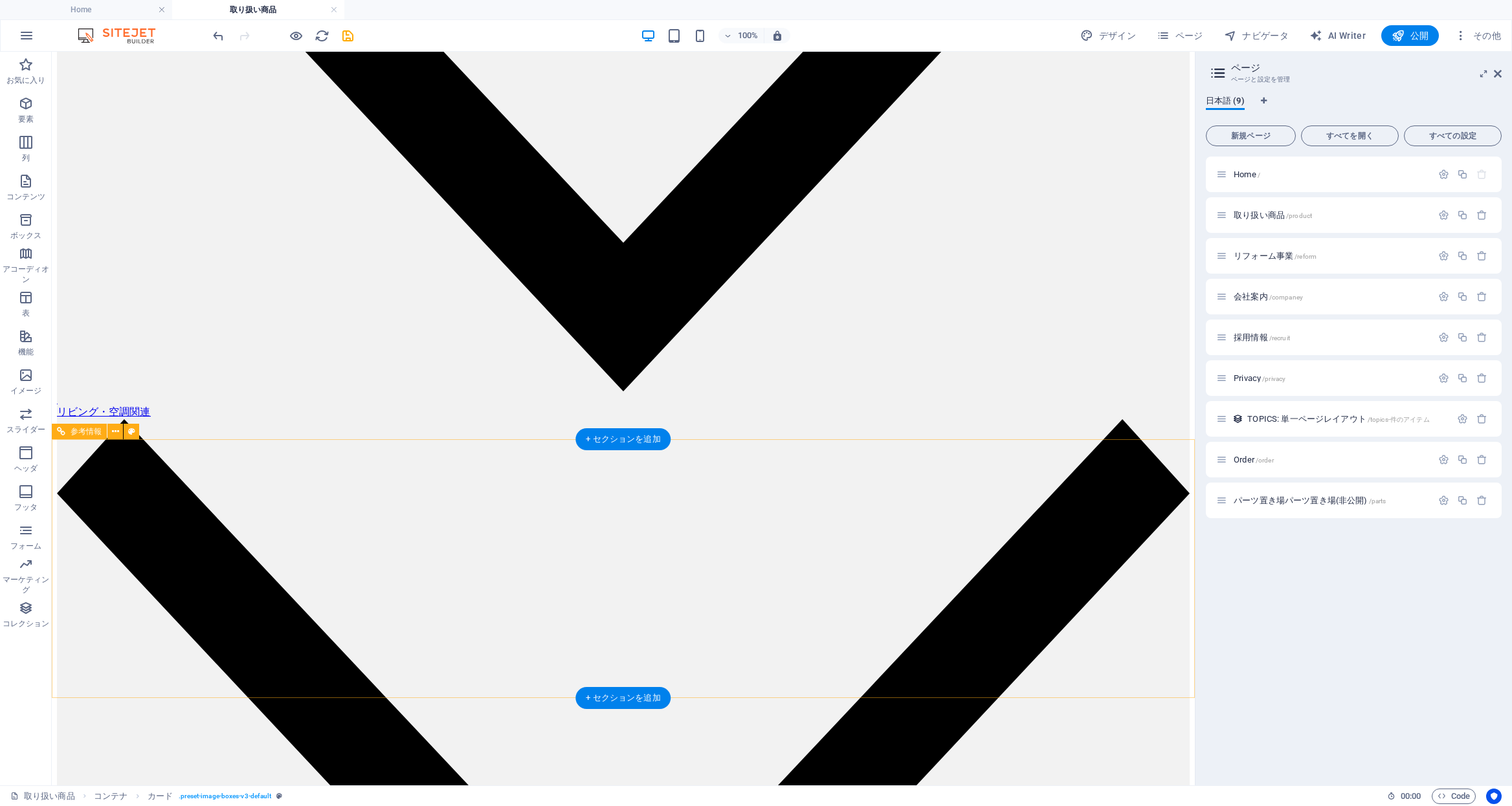
scroll to position [2058, 0]
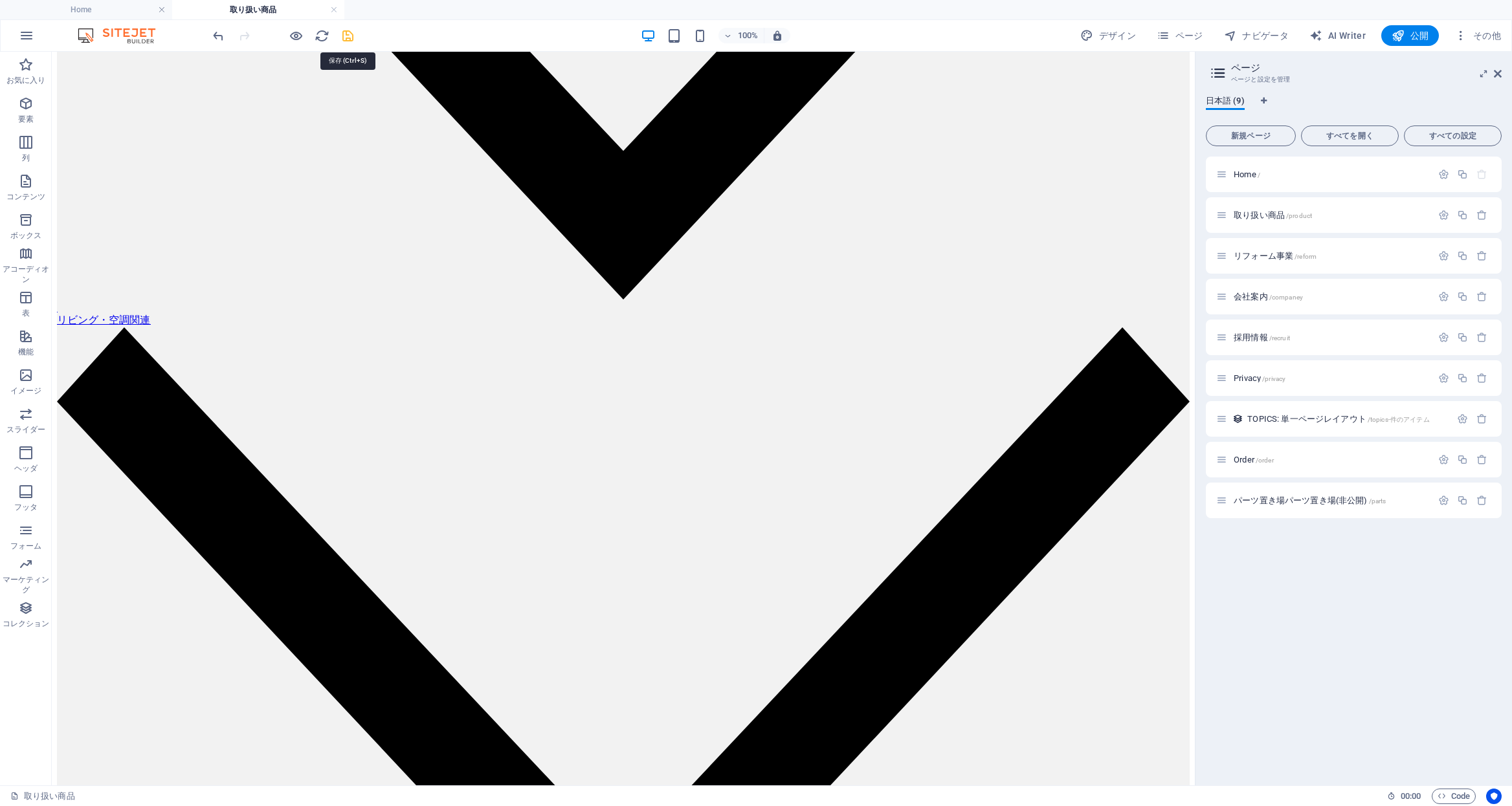
click at [348, 38] on icon "save" at bounding box center [348, 36] width 15 height 15
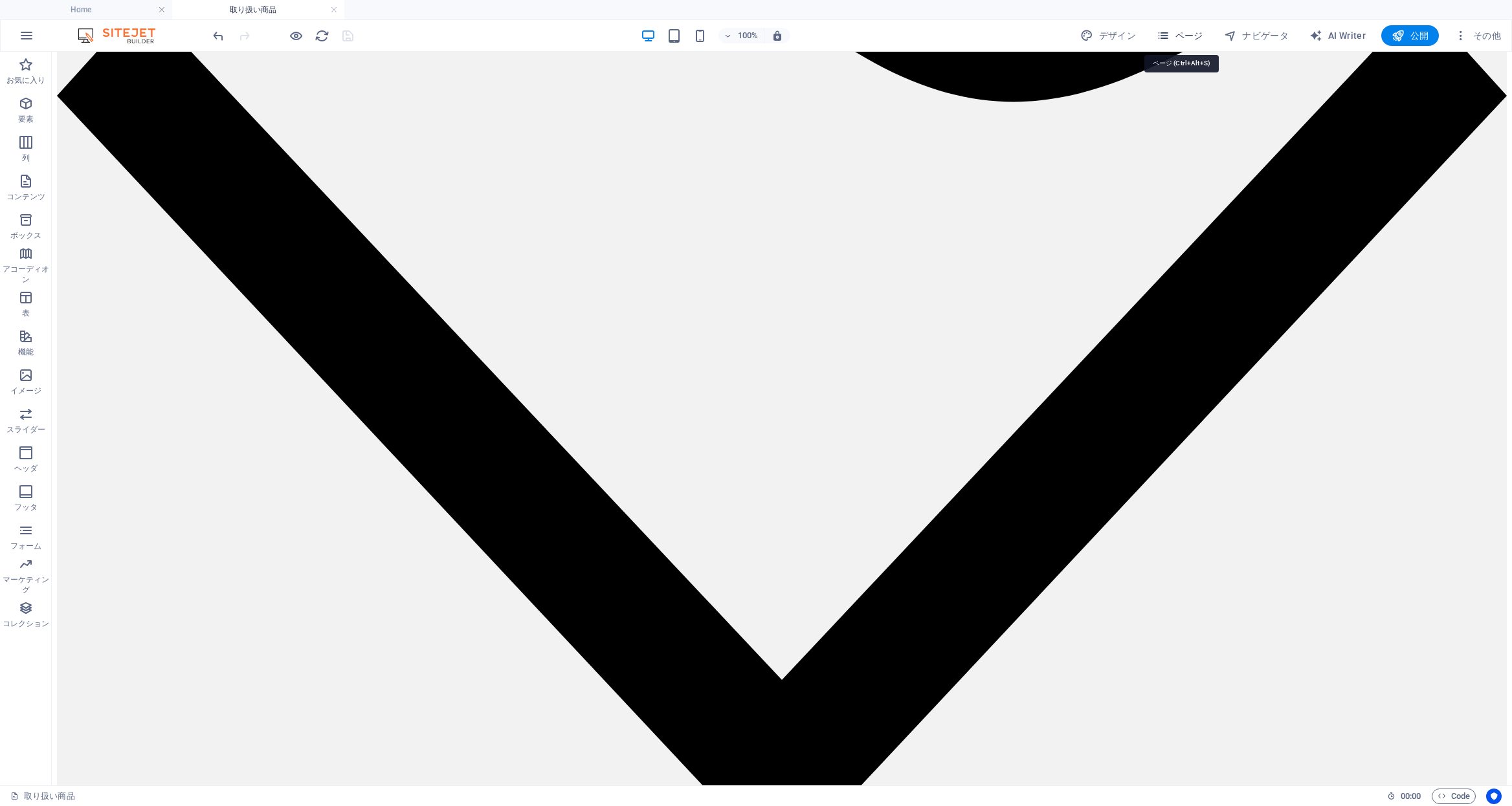
click at [1188, 31] on span "ページ" at bounding box center [1180, 36] width 47 height 13
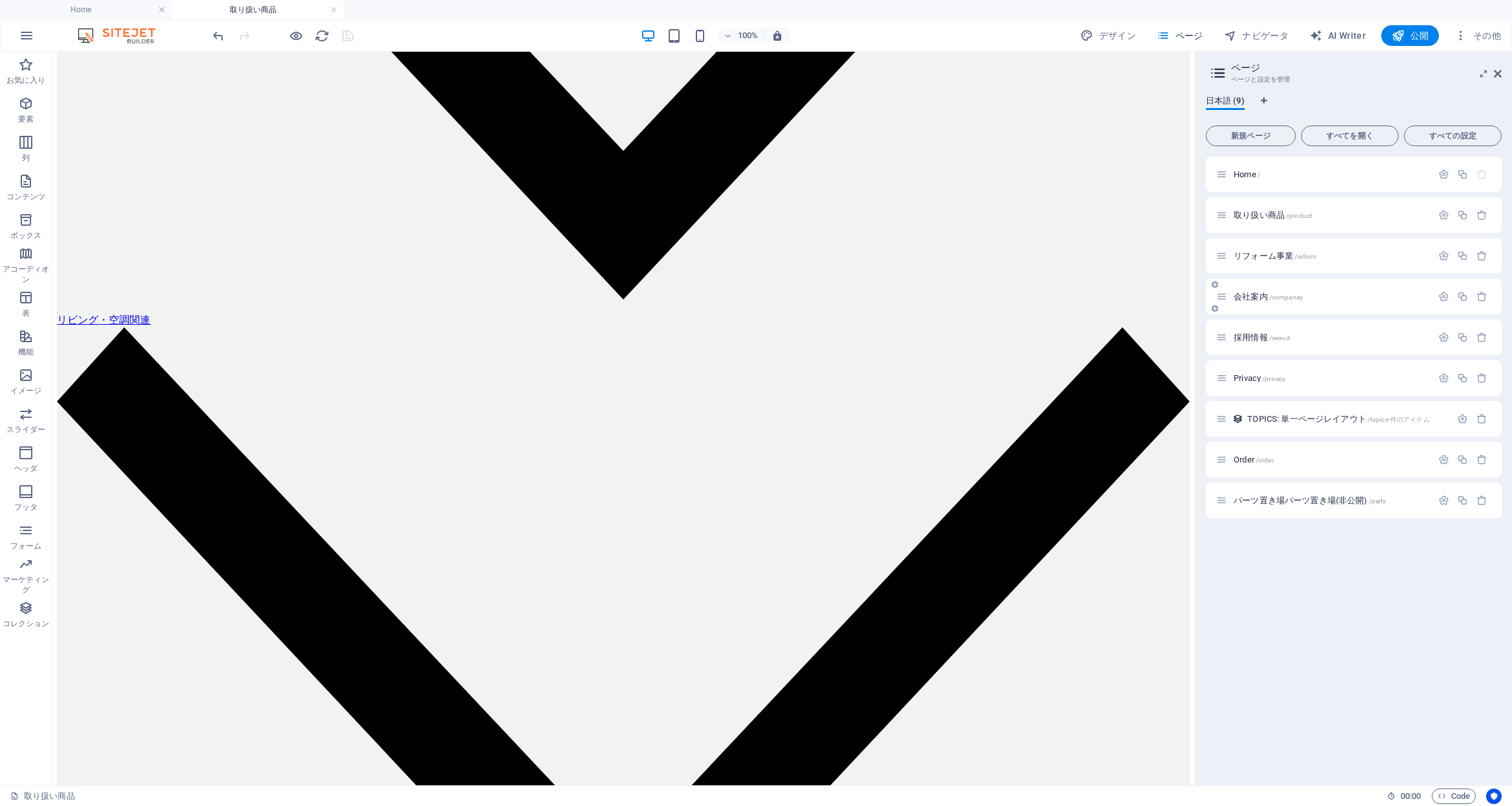
click at [1318, 293] on p "会社案内 /companey" at bounding box center [1331, 296] width 194 height 8
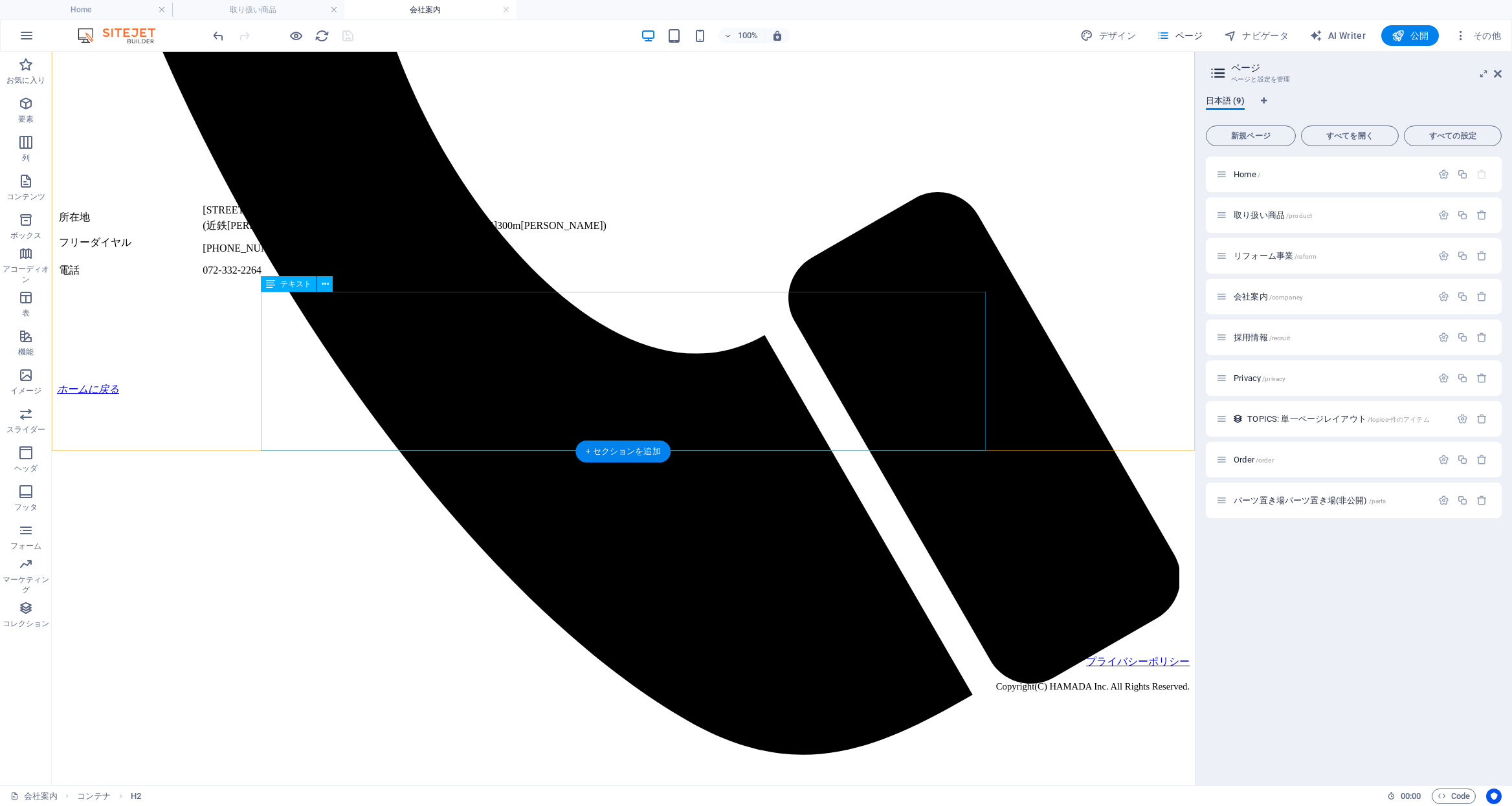
scroll to position [1026, 0]
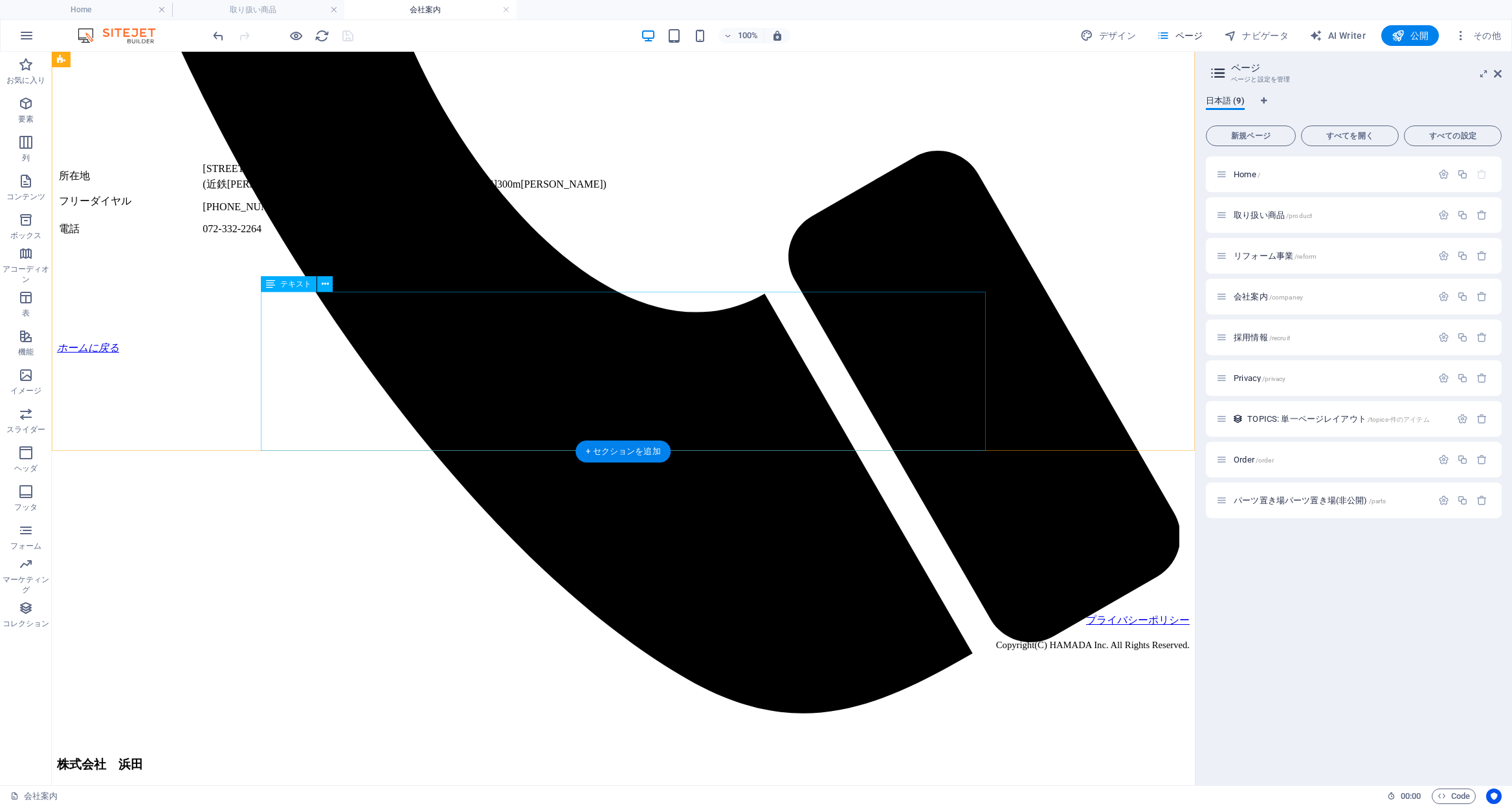
click at [407, 238] on div "所在地 [STREET_ADDRESS][PERSON_NAME] (近鉄[PERSON_NAME][GEOGRAPHIC_DATA][PERSON_NAME…" at bounding box center [623, 198] width 1133 height 79
click at [402, 238] on div "所在地 [STREET_ADDRESS][PERSON_NAME] (近鉄[PERSON_NAME][GEOGRAPHIC_DATA][PERSON_NAME…" at bounding box center [623, 198] width 1133 height 79
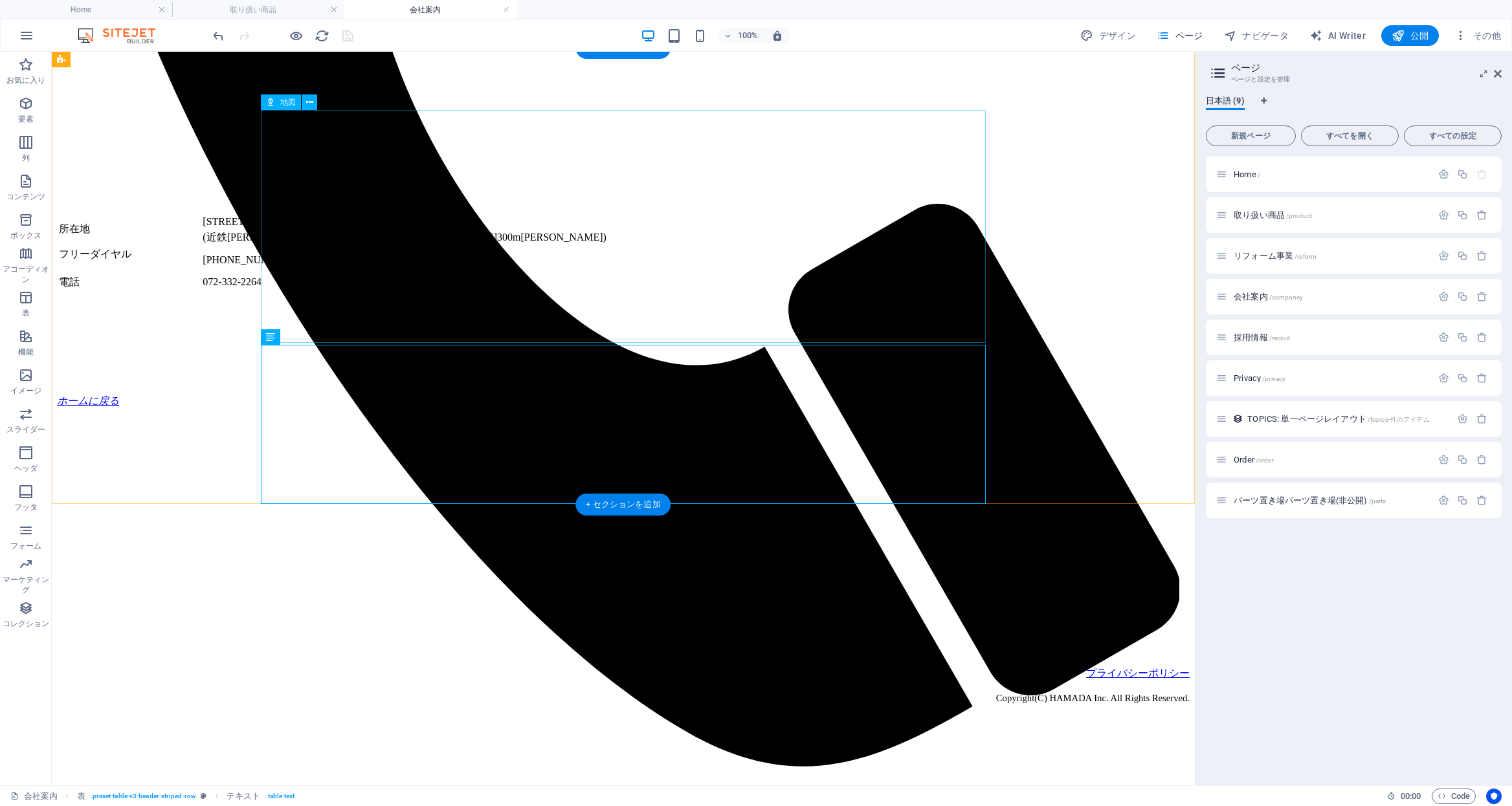
scroll to position [971, 0]
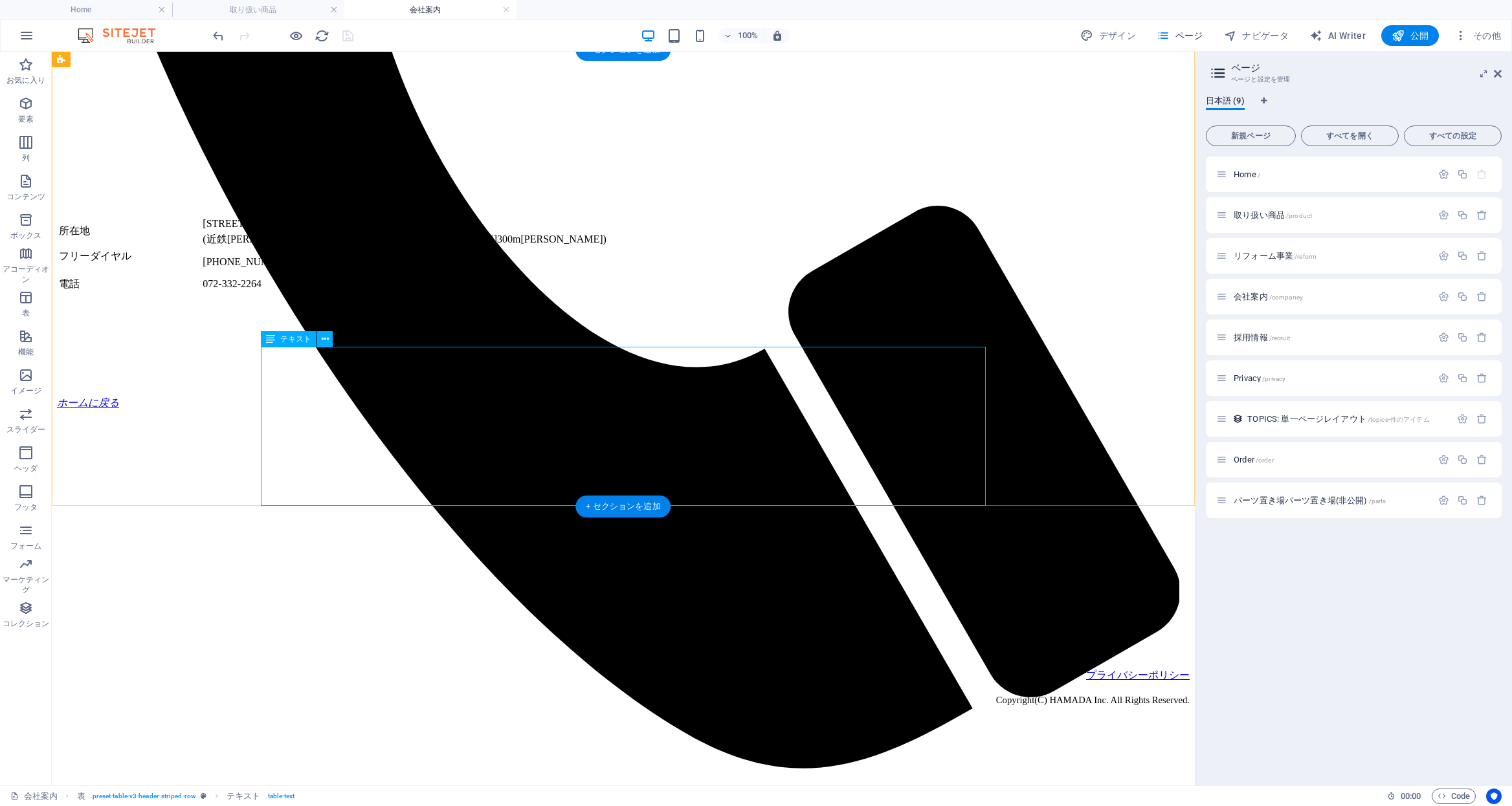
click at [411, 293] on div "所在地 [STREET_ADDRESS][PERSON_NAME] (近鉄[PERSON_NAME][GEOGRAPHIC_DATA][PERSON_NAME…" at bounding box center [623, 253] width 1133 height 79
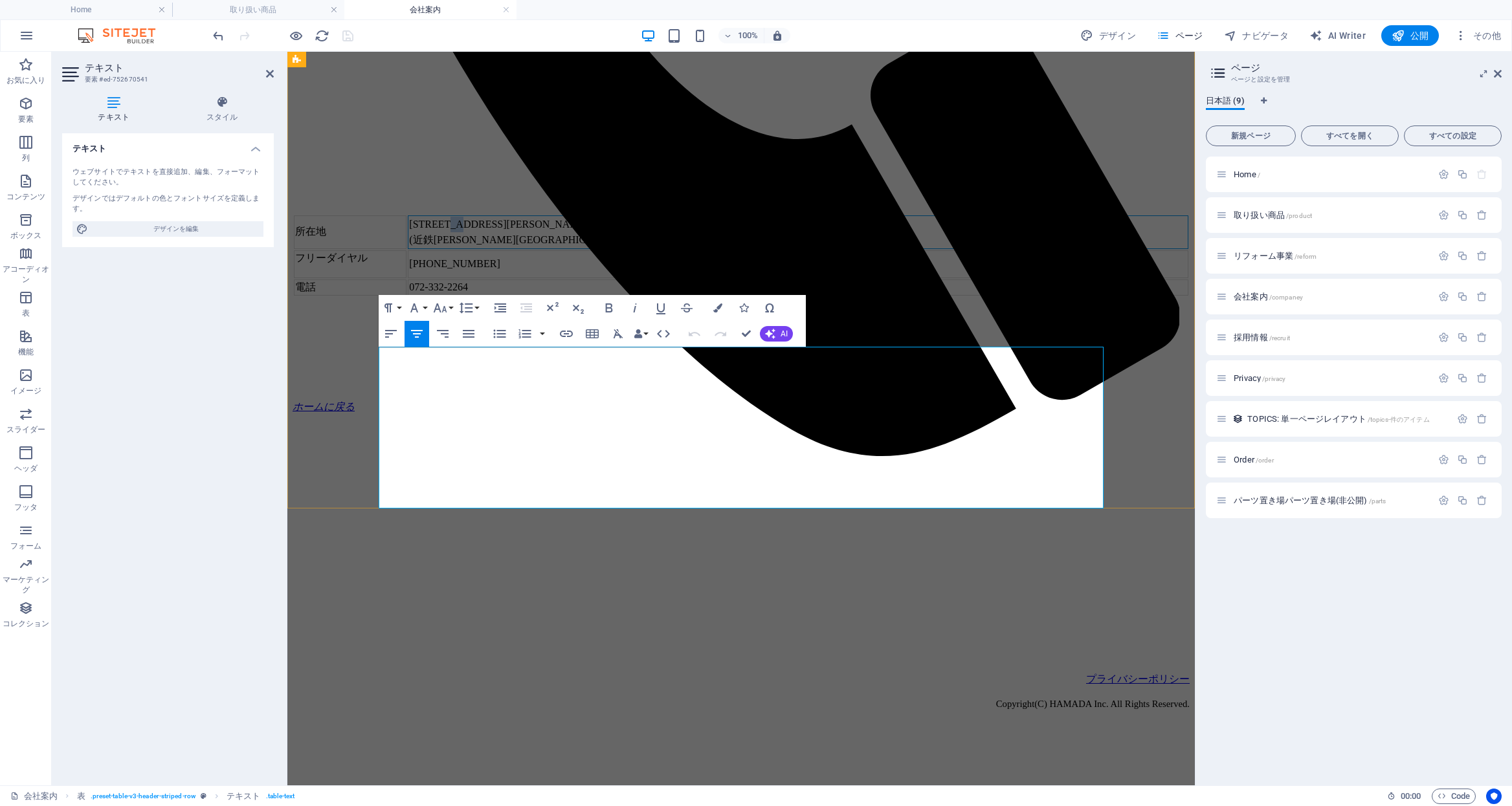
drag, startPoint x: 524, startPoint y: 370, endPoint x: 540, endPoint y: 371, distance: 16.0
click at [540, 230] on span "[STREET_ADDRESS][PERSON_NAME]" at bounding box center [499, 224] width 179 height 11
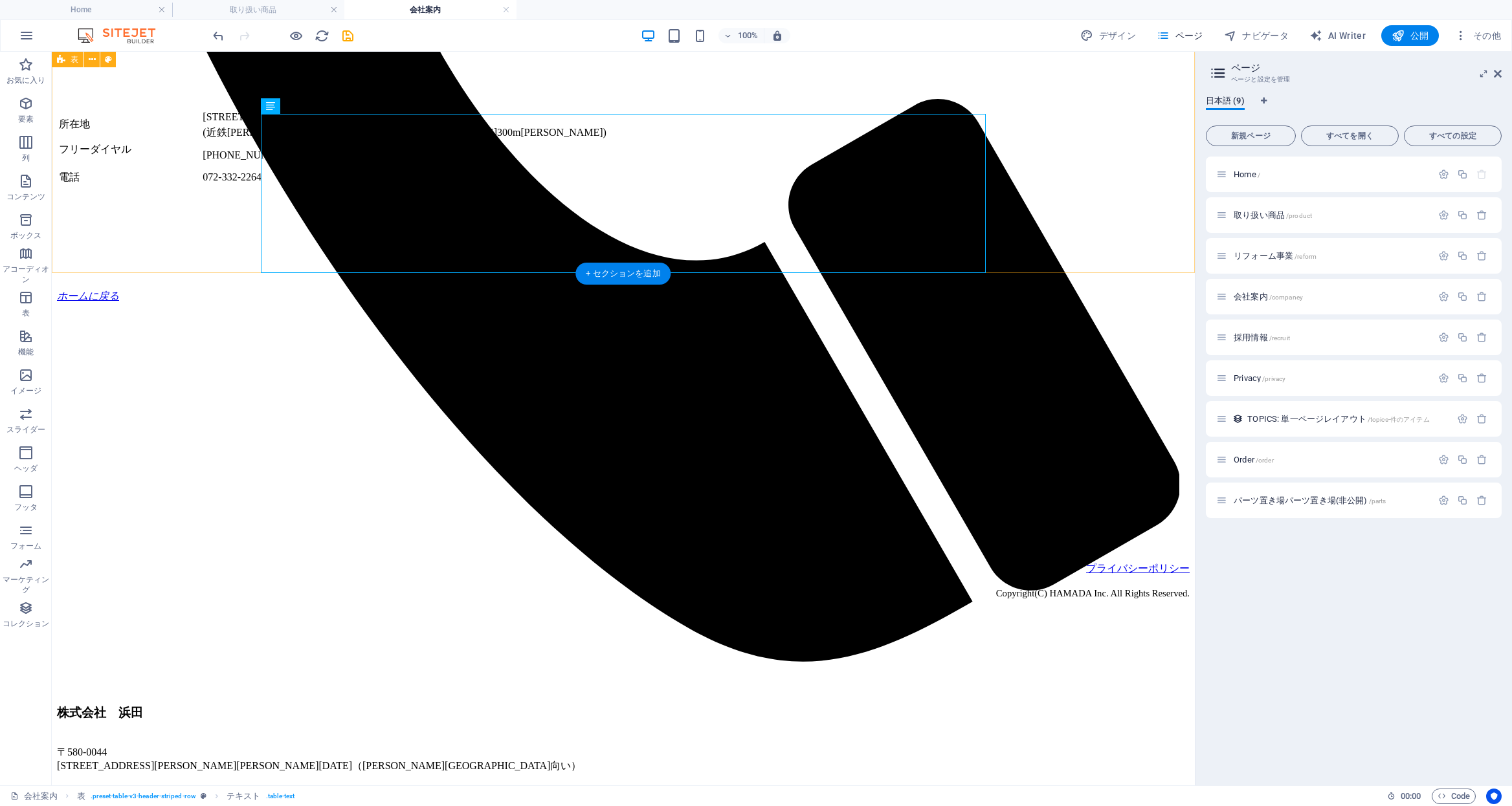
scroll to position [1223, 0]
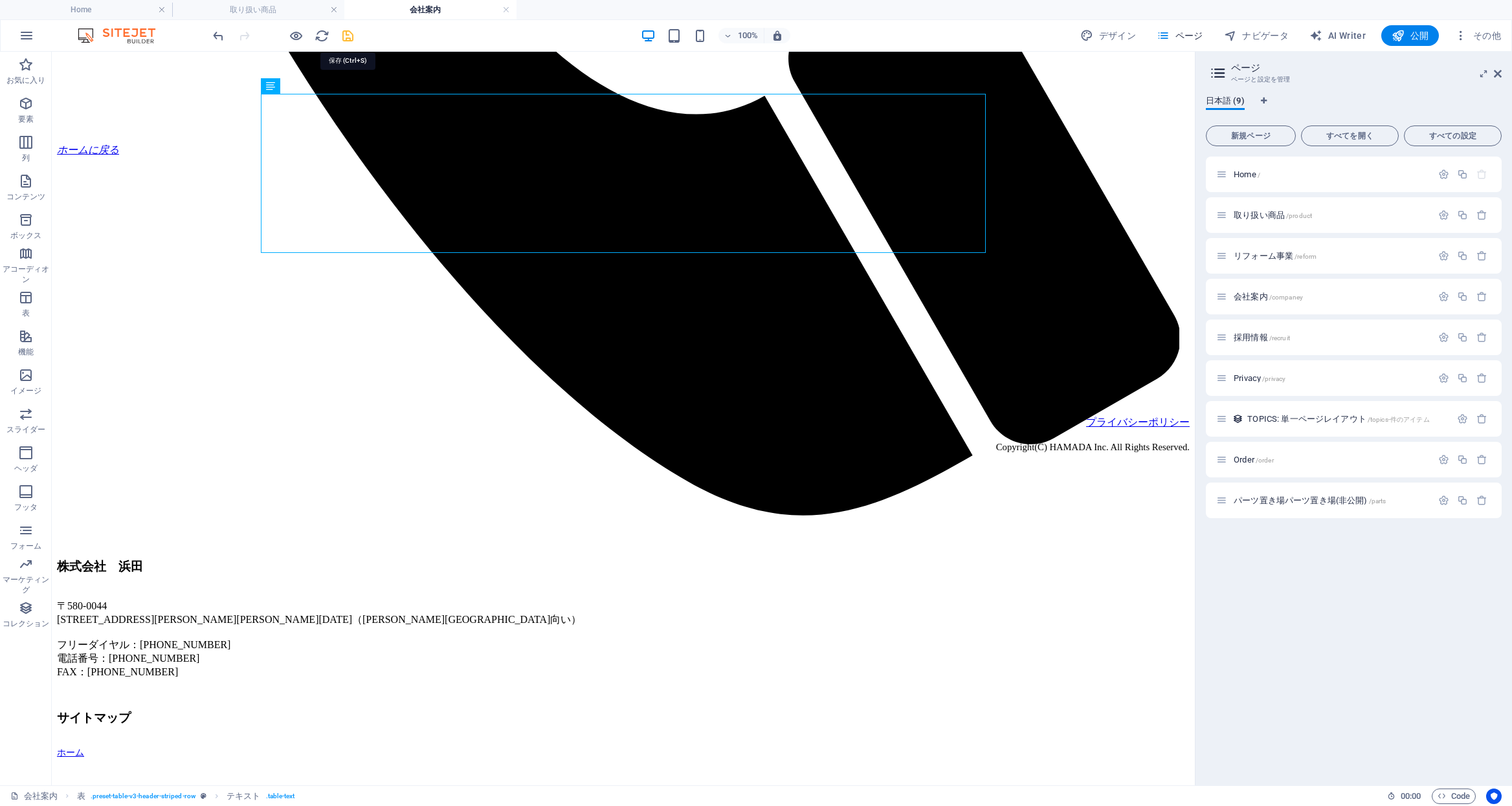
click at [346, 41] on icon "save" at bounding box center [348, 36] width 15 height 15
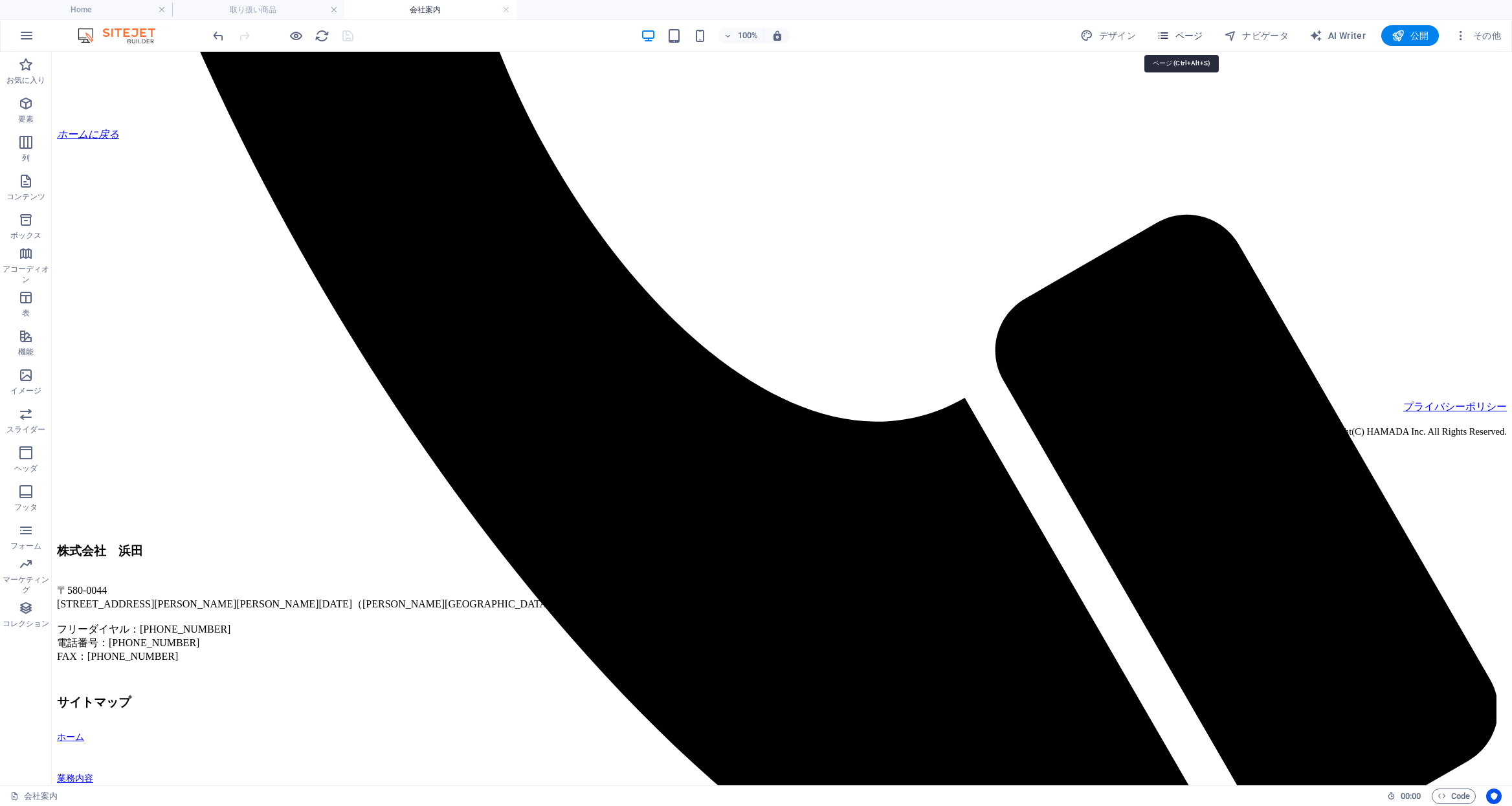
click at [1192, 39] on span "ページ" at bounding box center [1180, 36] width 47 height 13
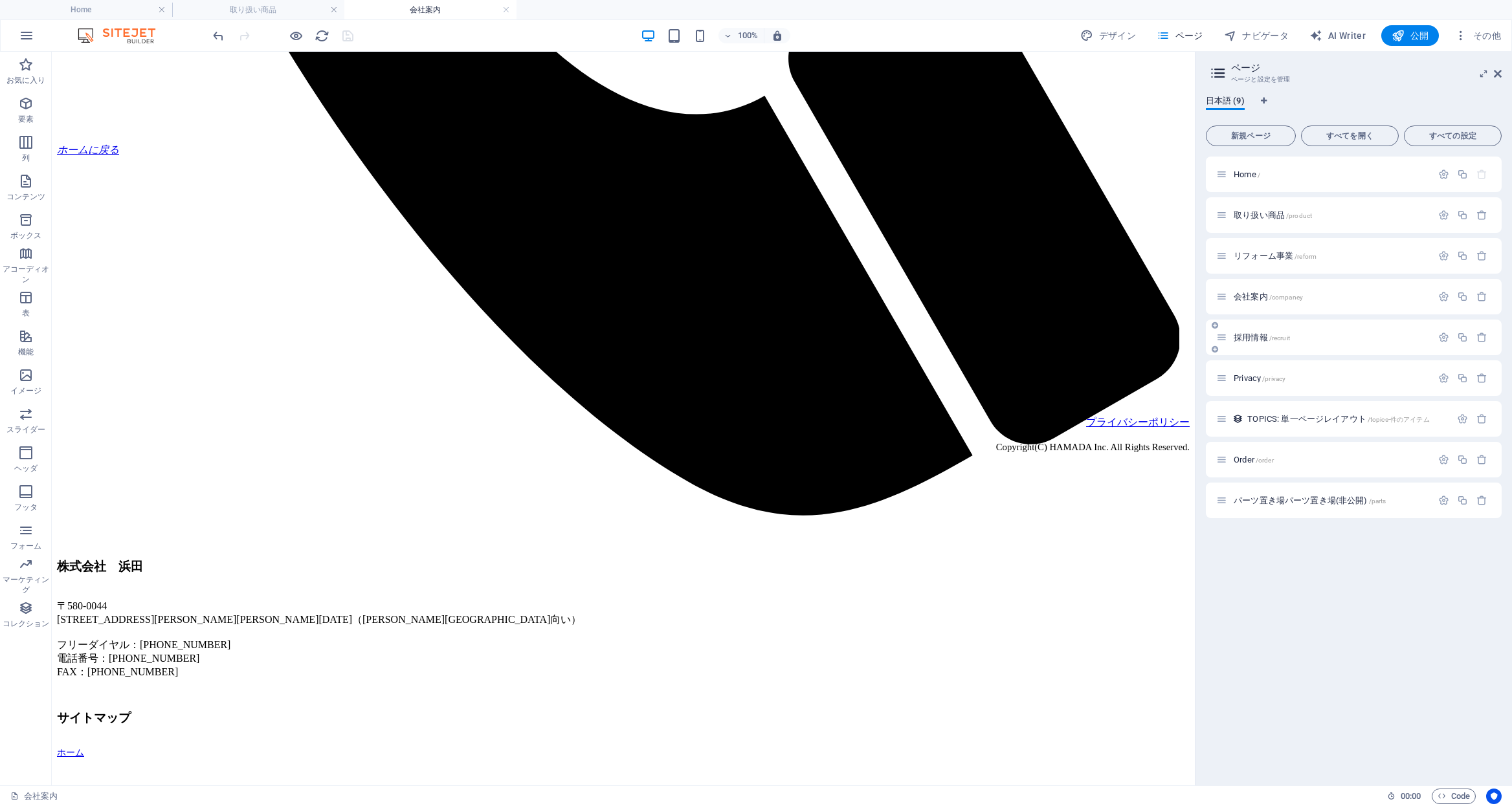
click at [1310, 343] on div "採用情報 /recruit" at bounding box center [1324, 337] width 216 height 15
click at [1251, 340] on span "採用情報 /recruit" at bounding box center [1262, 337] width 56 height 10
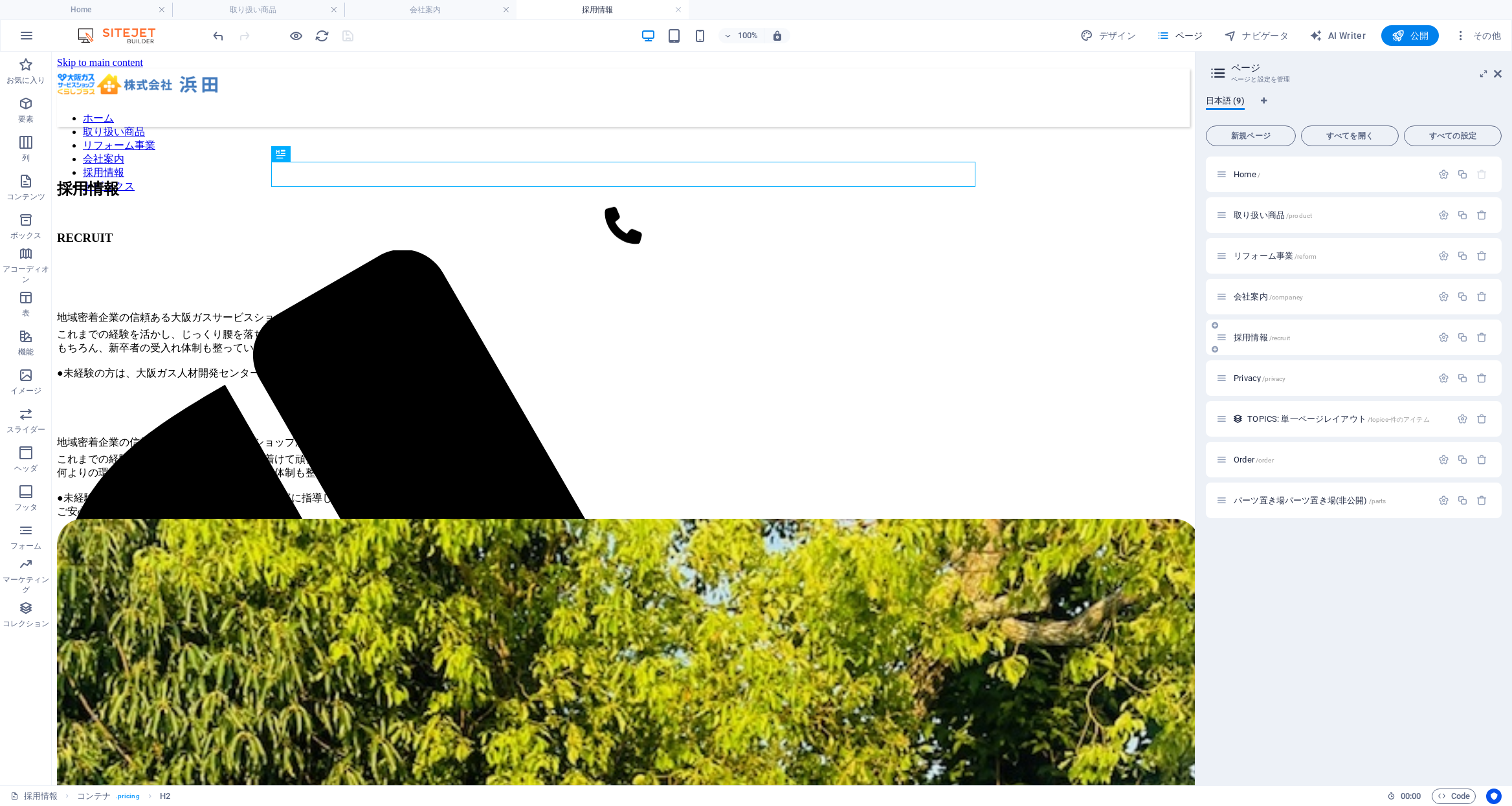
scroll to position [0, 0]
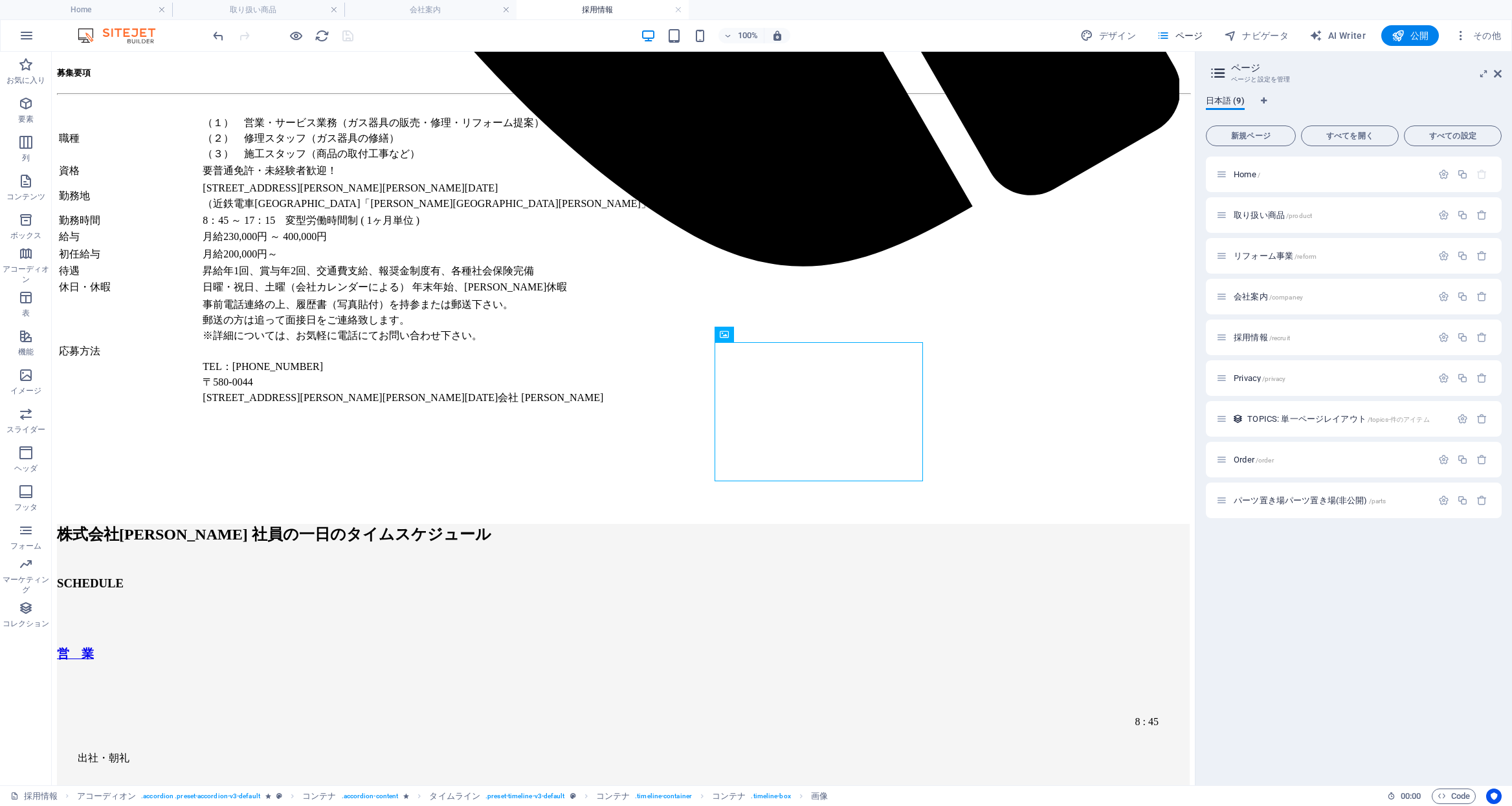
scroll to position [1435, 0]
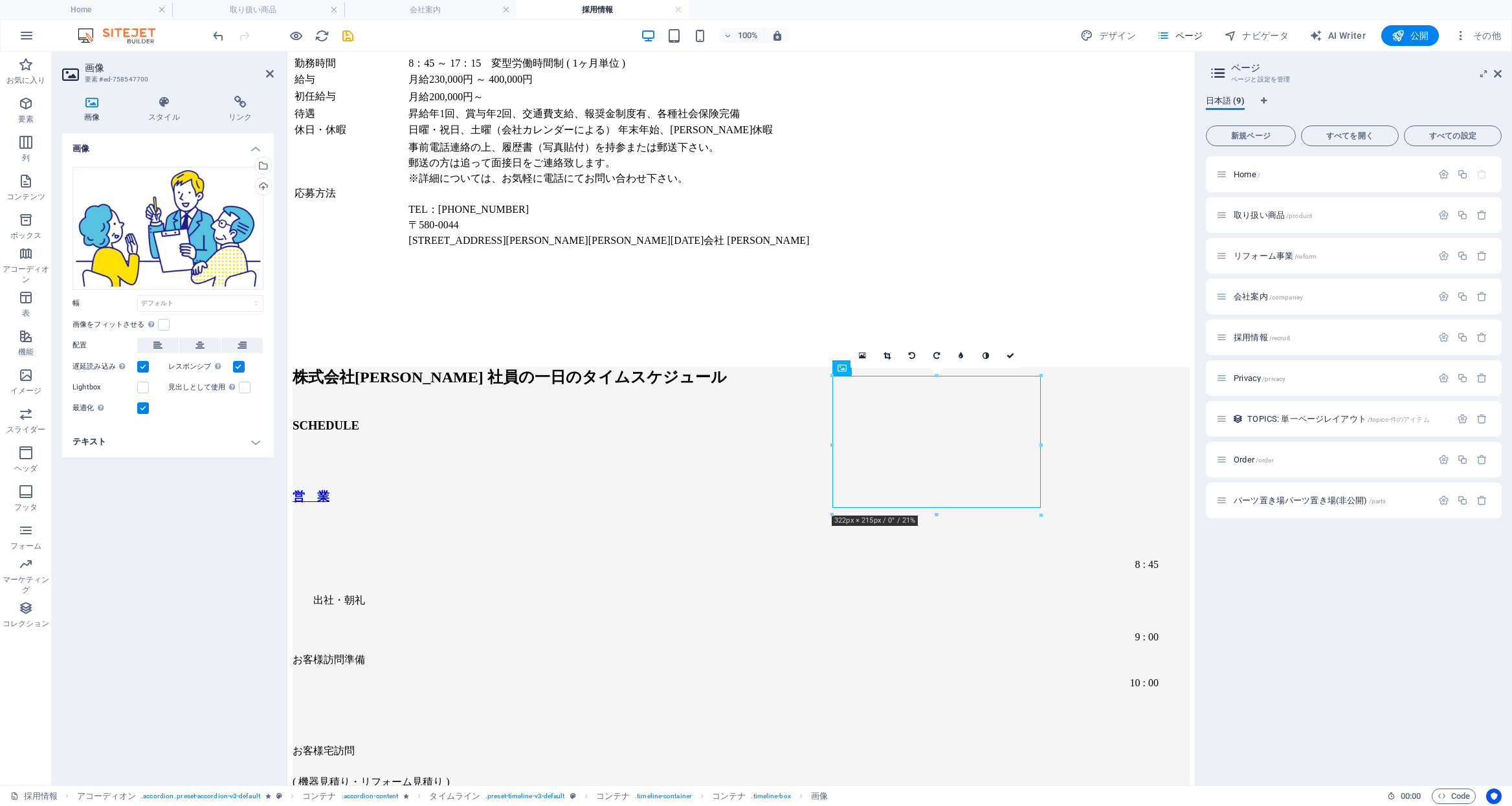
click at [1209, 595] on div "Home / 取り扱い商品 /product リフォーム事業 /reform 会社案内 /companey 採用情報 /recruit Privacy /pr…" at bounding box center [1354, 466] width 296 height 619
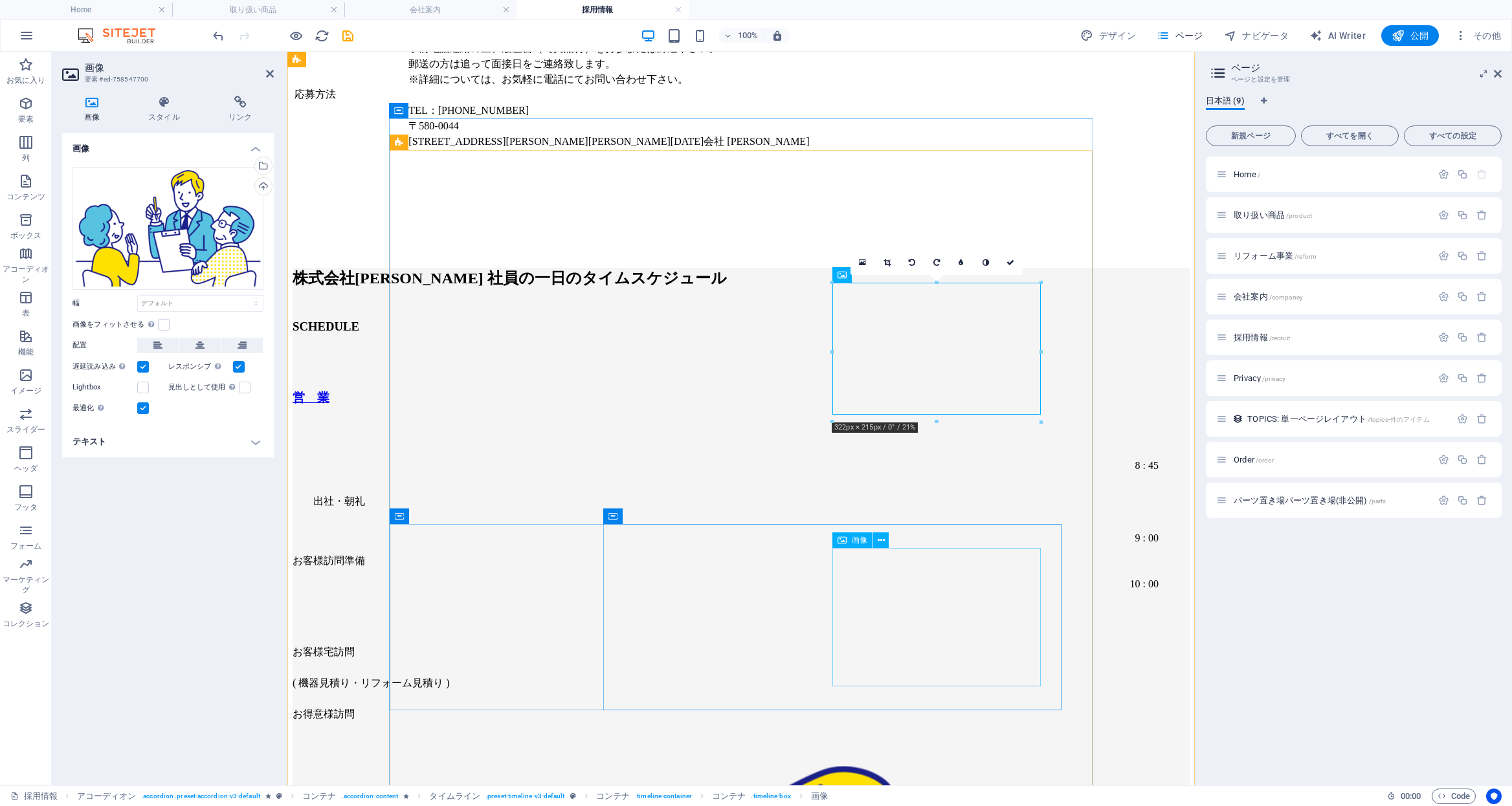
scroll to position [1535, 0]
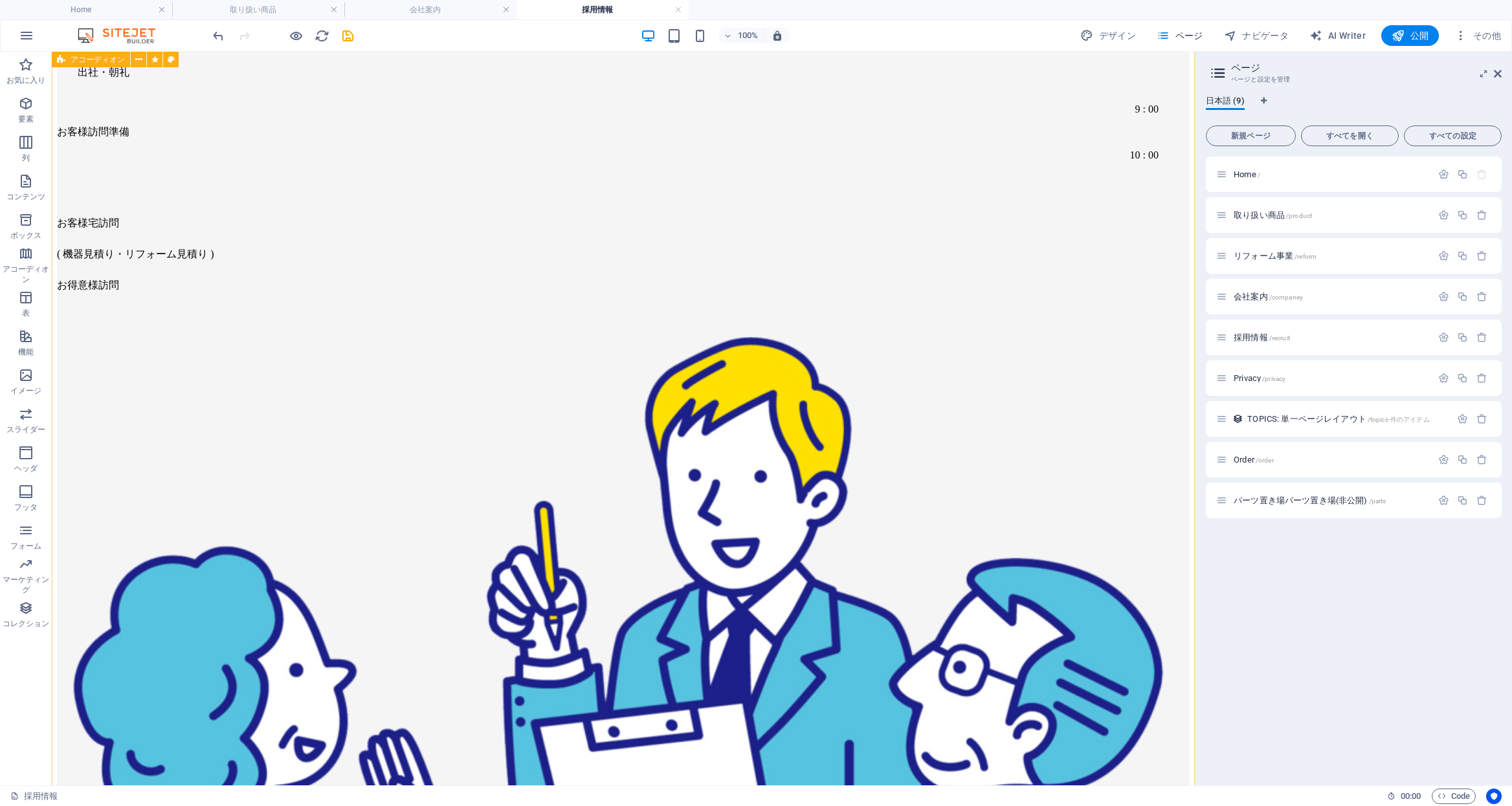
scroll to position [2192, 0]
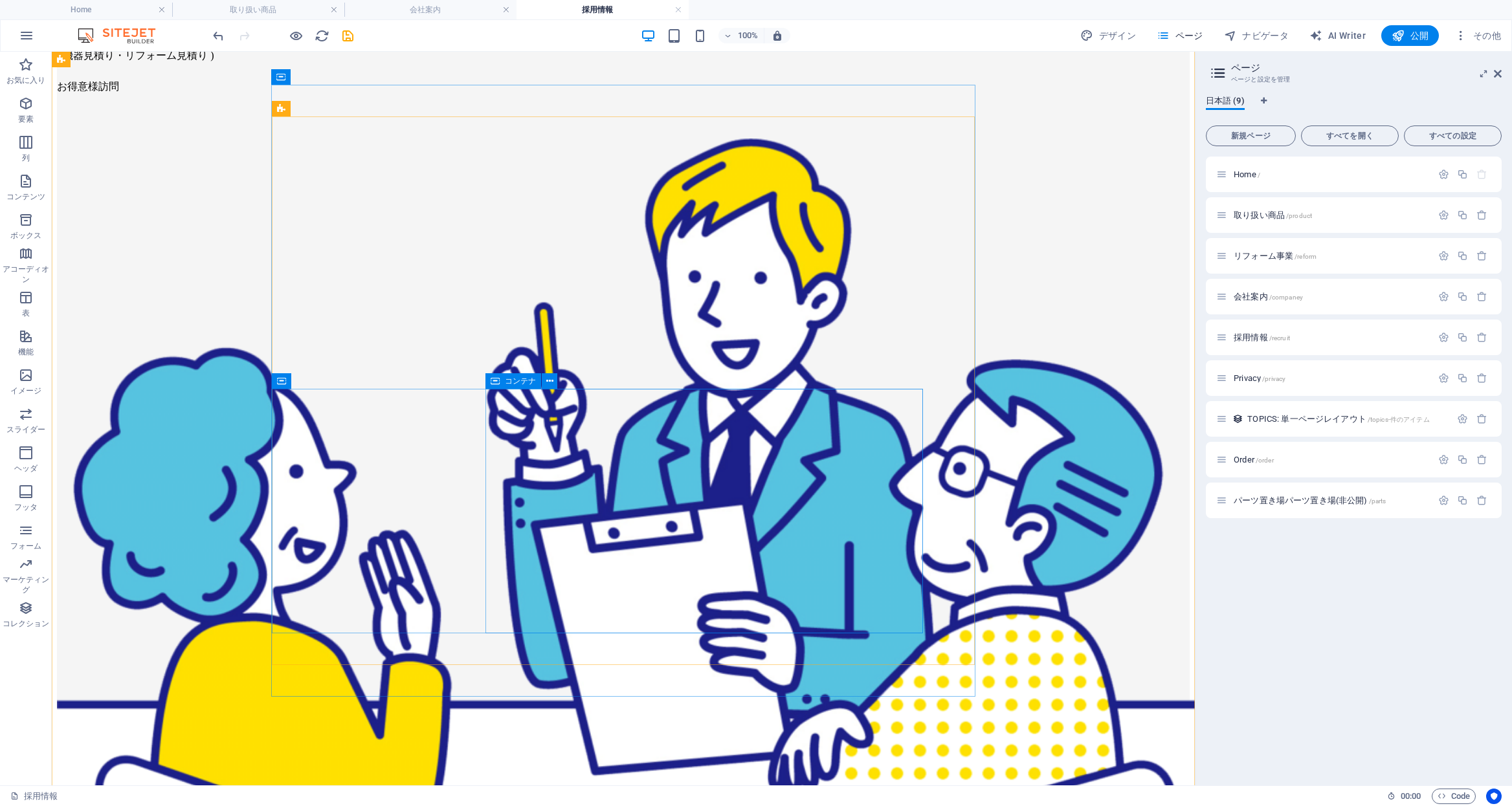
scroll to position [2362, 0]
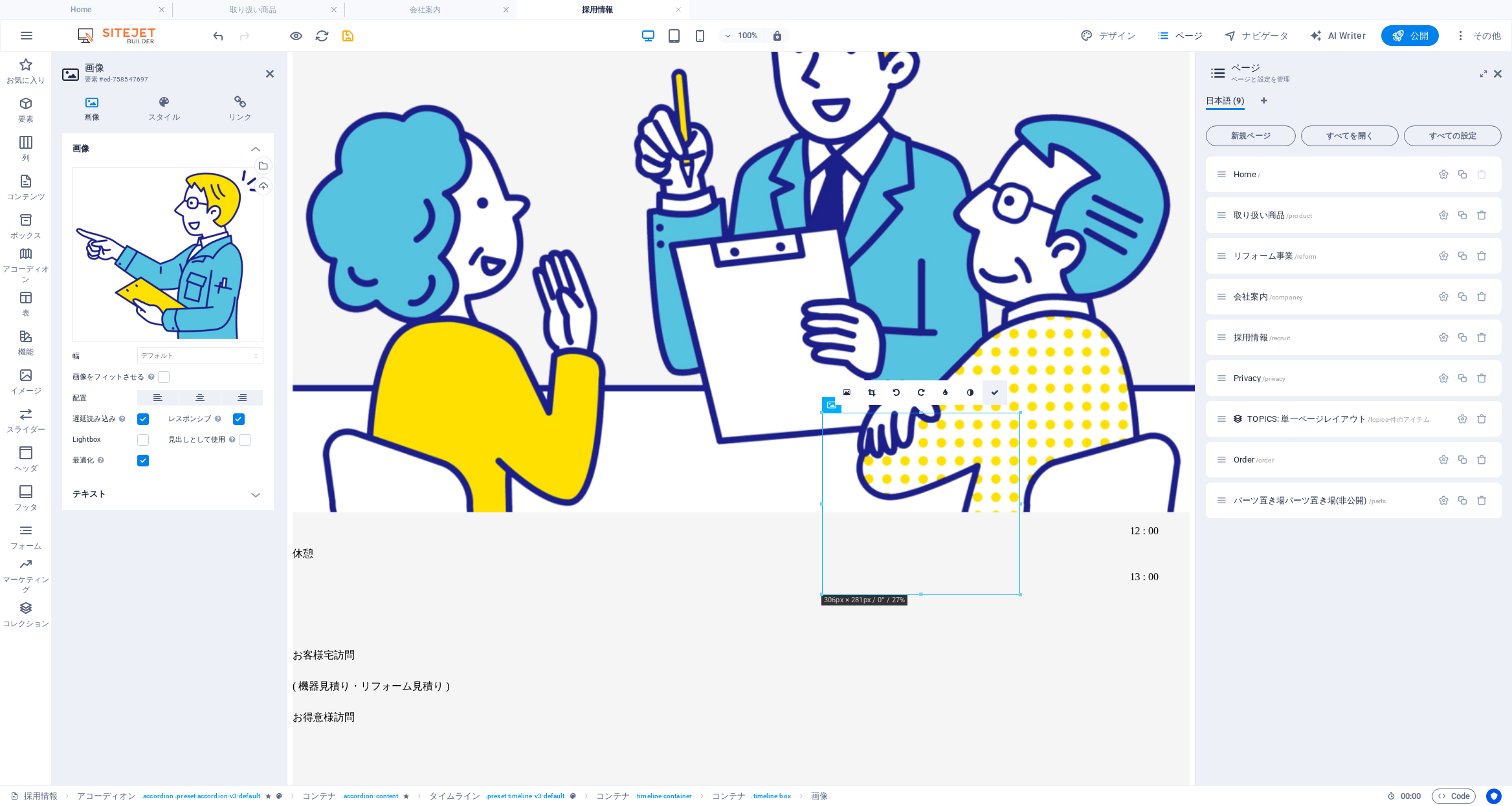
click at [993, 397] on link at bounding box center [995, 393] width 25 height 25
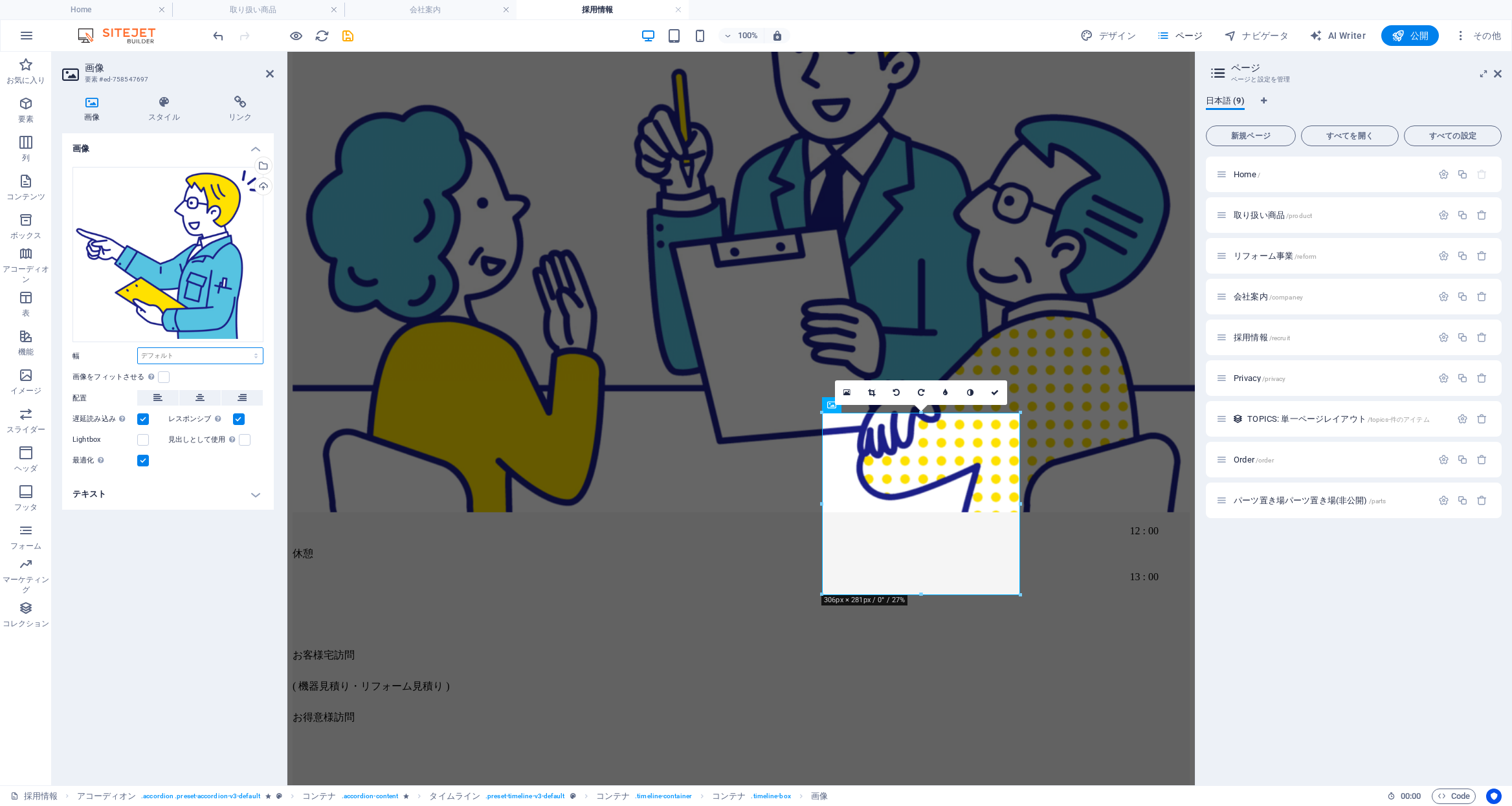
click at [154, 352] on select "デフォルト 自動 px rem % em vh vw" at bounding box center [200, 356] width 125 height 16
select select "%"
click at [244, 348] on select "デフォルト 自動 px rem % em vh vw" at bounding box center [200, 356] width 125 height 16
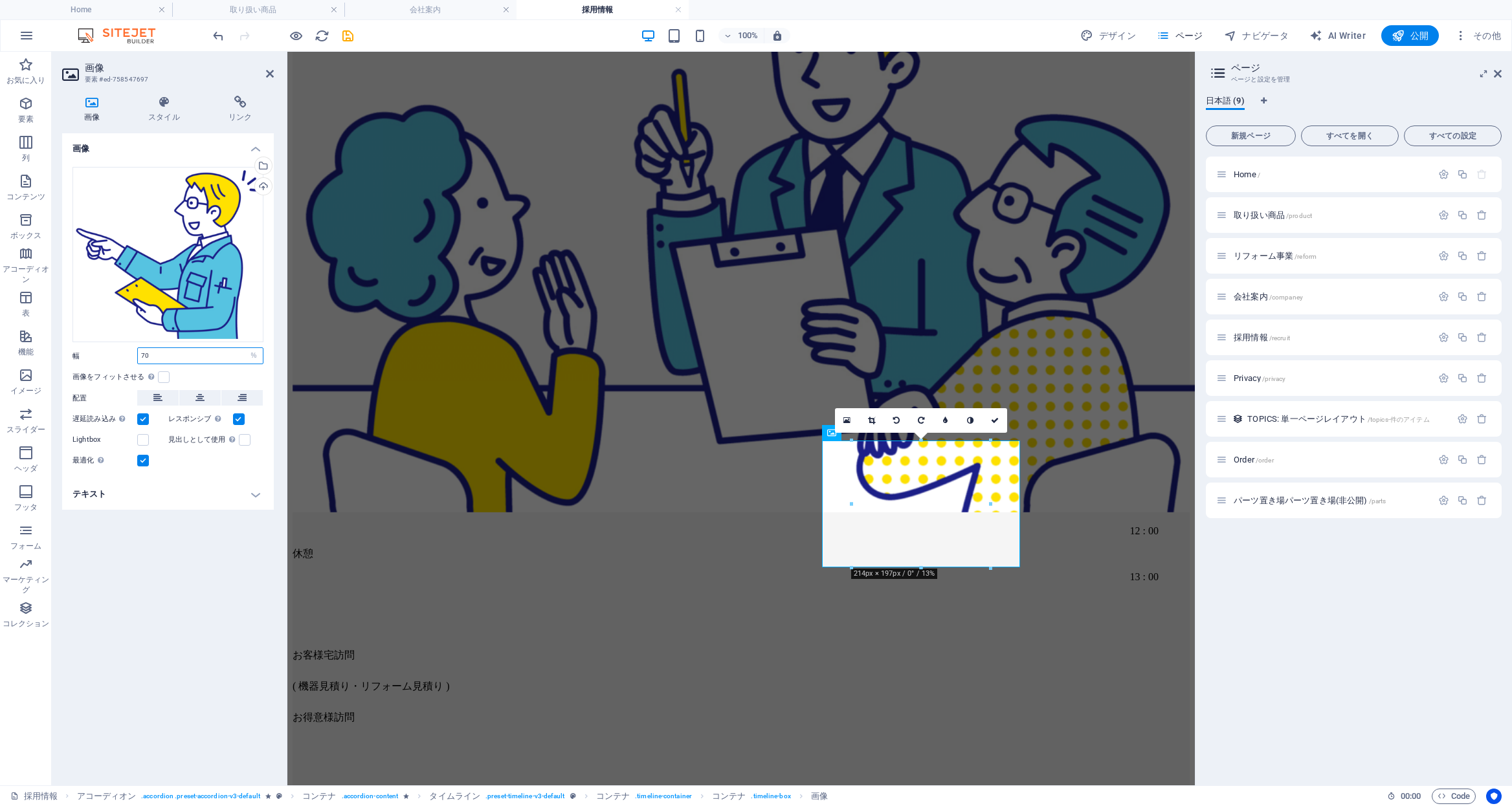
type input "70"
click at [246, 587] on div "画像 ここにファイルをドラッグするか、クリックしてファイルを選択するか、 ［ファイル］または無料のストック写真・動画からファイルを選択 してください。 ファイ…" at bounding box center [168, 454] width 212 height 642
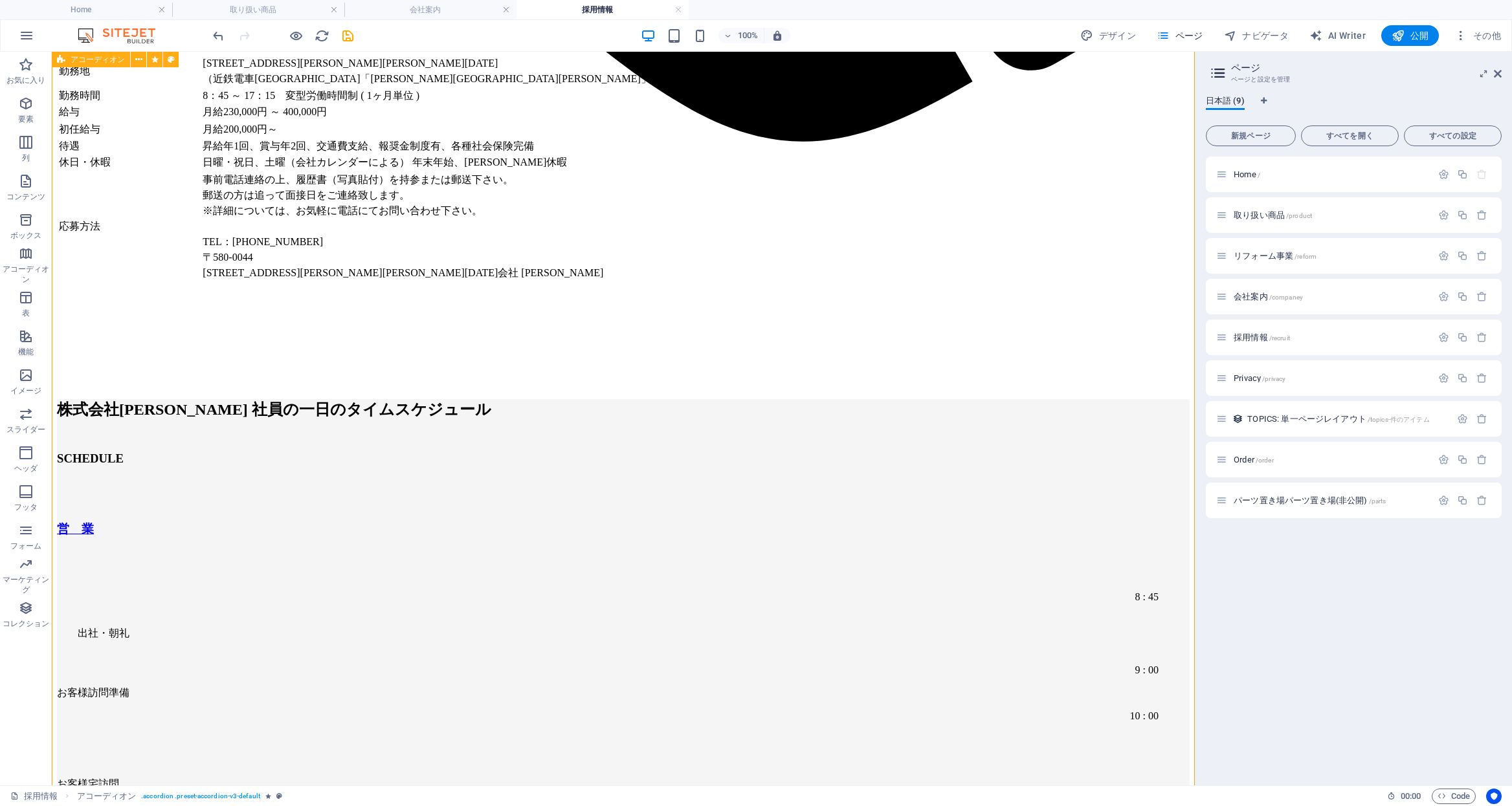
scroll to position [1533, 0]
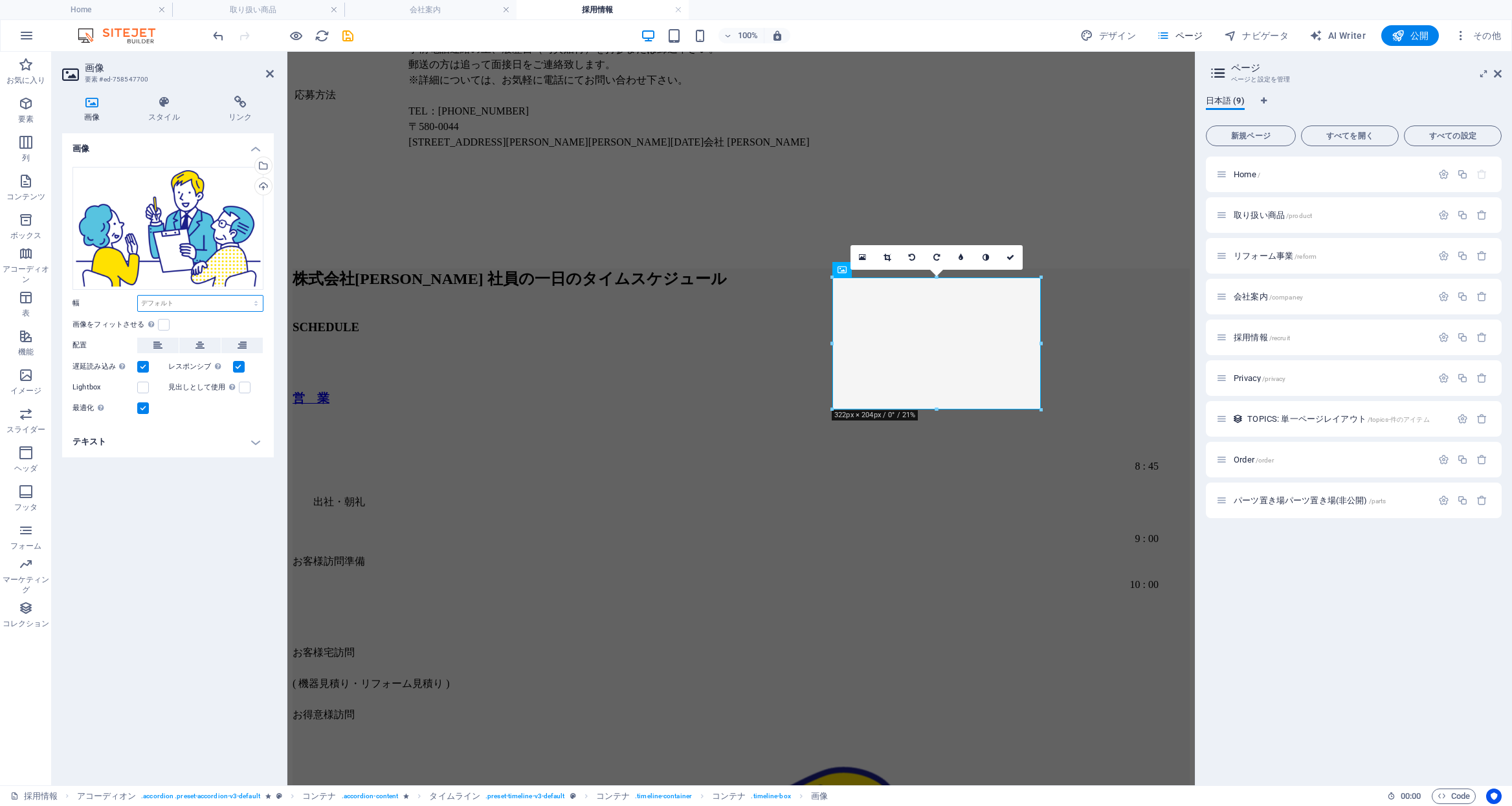
click at [174, 302] on select "デフォルト 自動 px rem % em vh vw" at bounding box center [200, 303] width 125 height 16
select select "%"
click at [244, 296] on select "デフォルト 自動 px rem % em vh vw" at bounding box center [200, 303] width 125 height 16
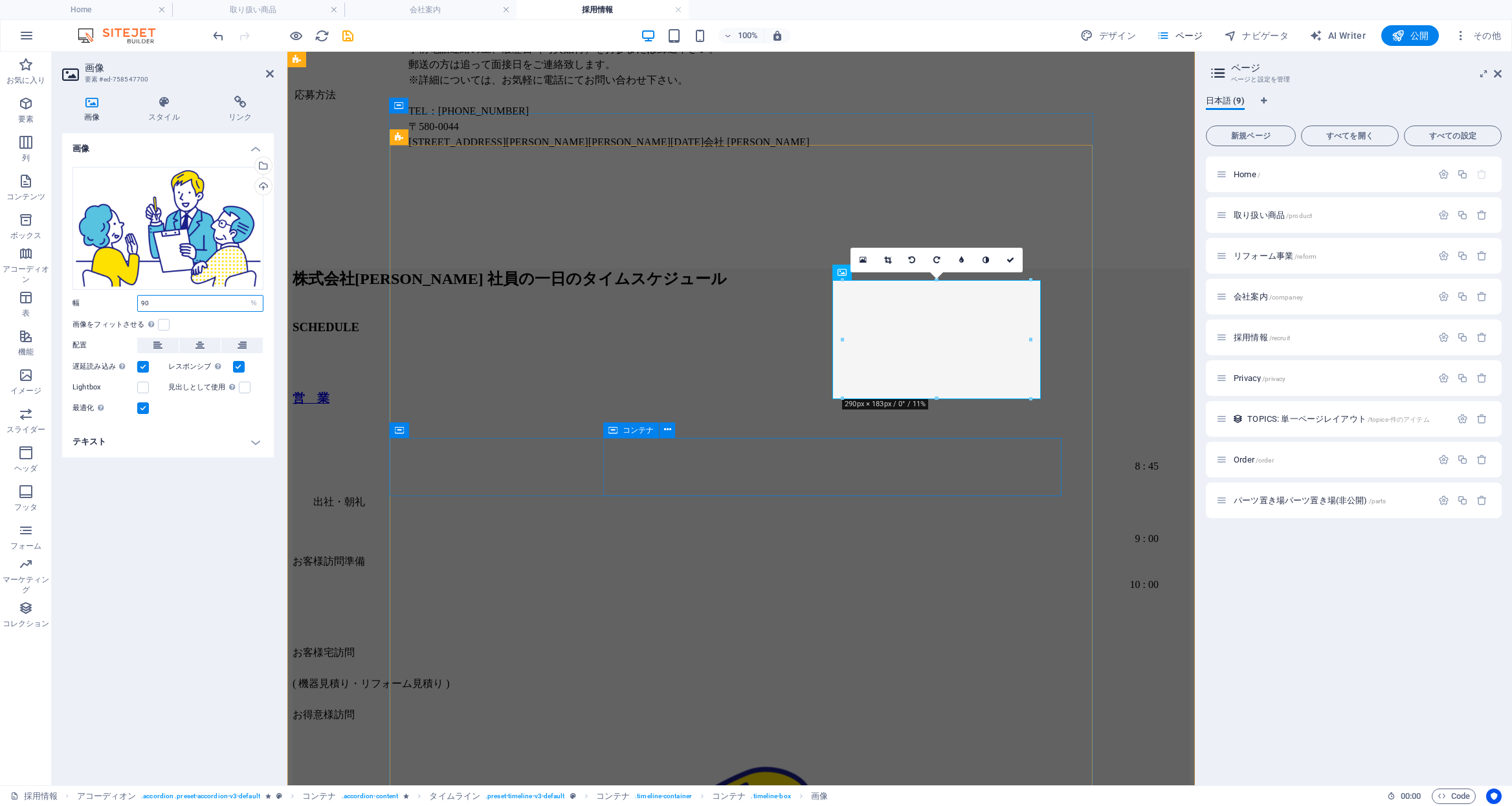
type input "90"
drag, startPoint x: 1013, startPoint y: 263, endPoint x: 1034, endPoint y: 289, distance: 33.4
click at [1013, 263] on icon at bounding box center [1010, 260] width 8 height 8
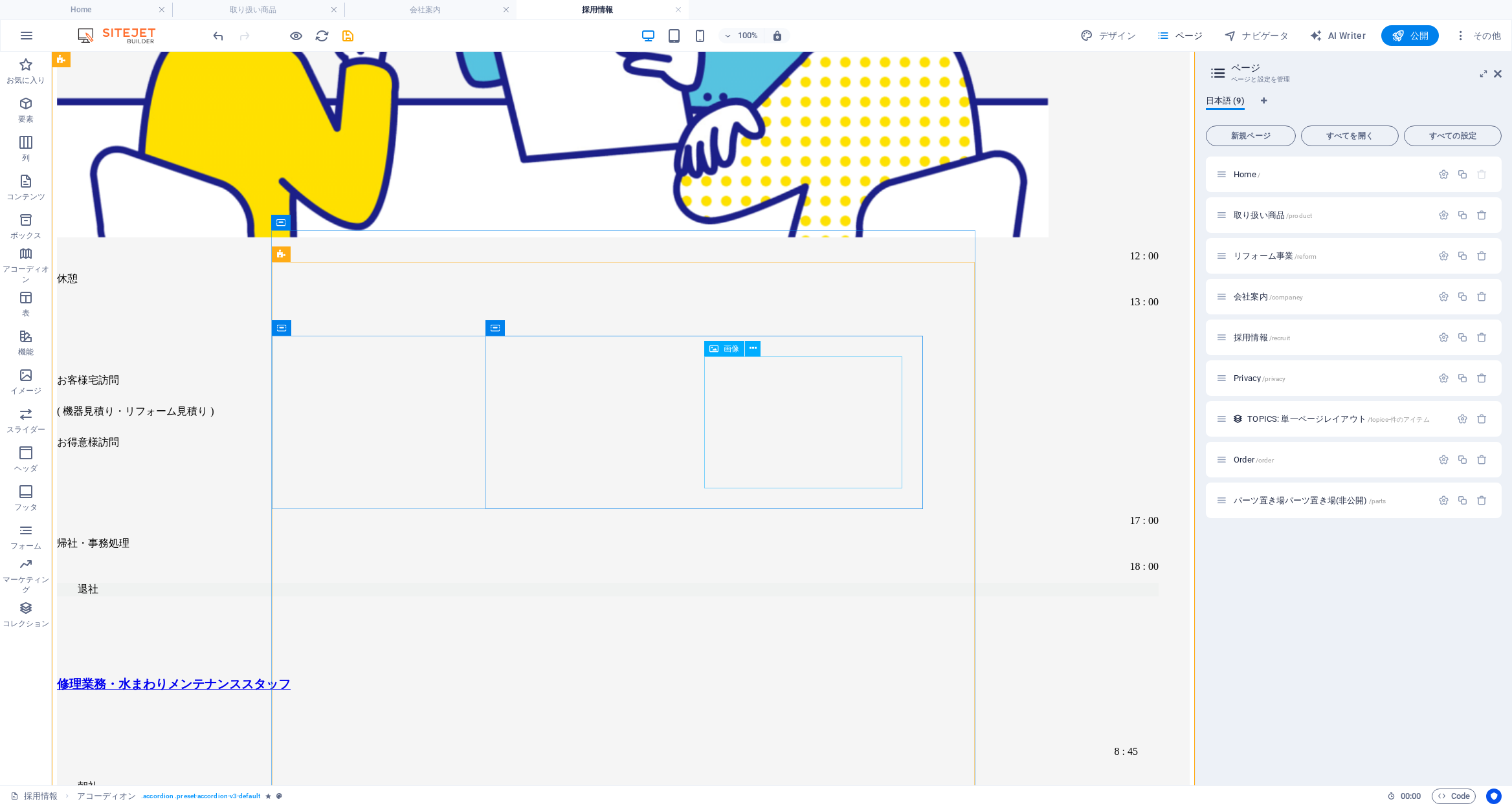
scroll to position [2878, 0]
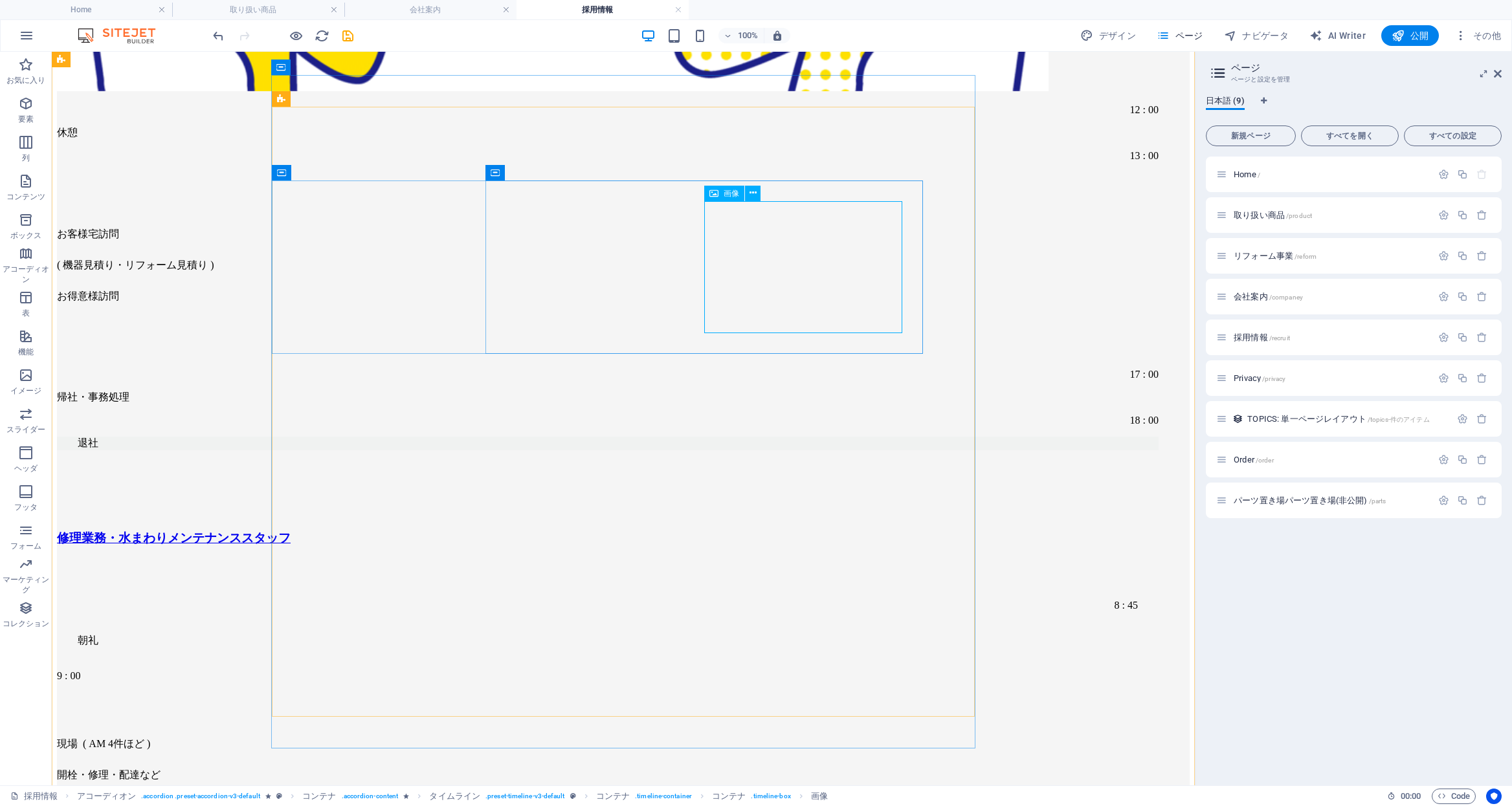
scroll to position [3034, 0]
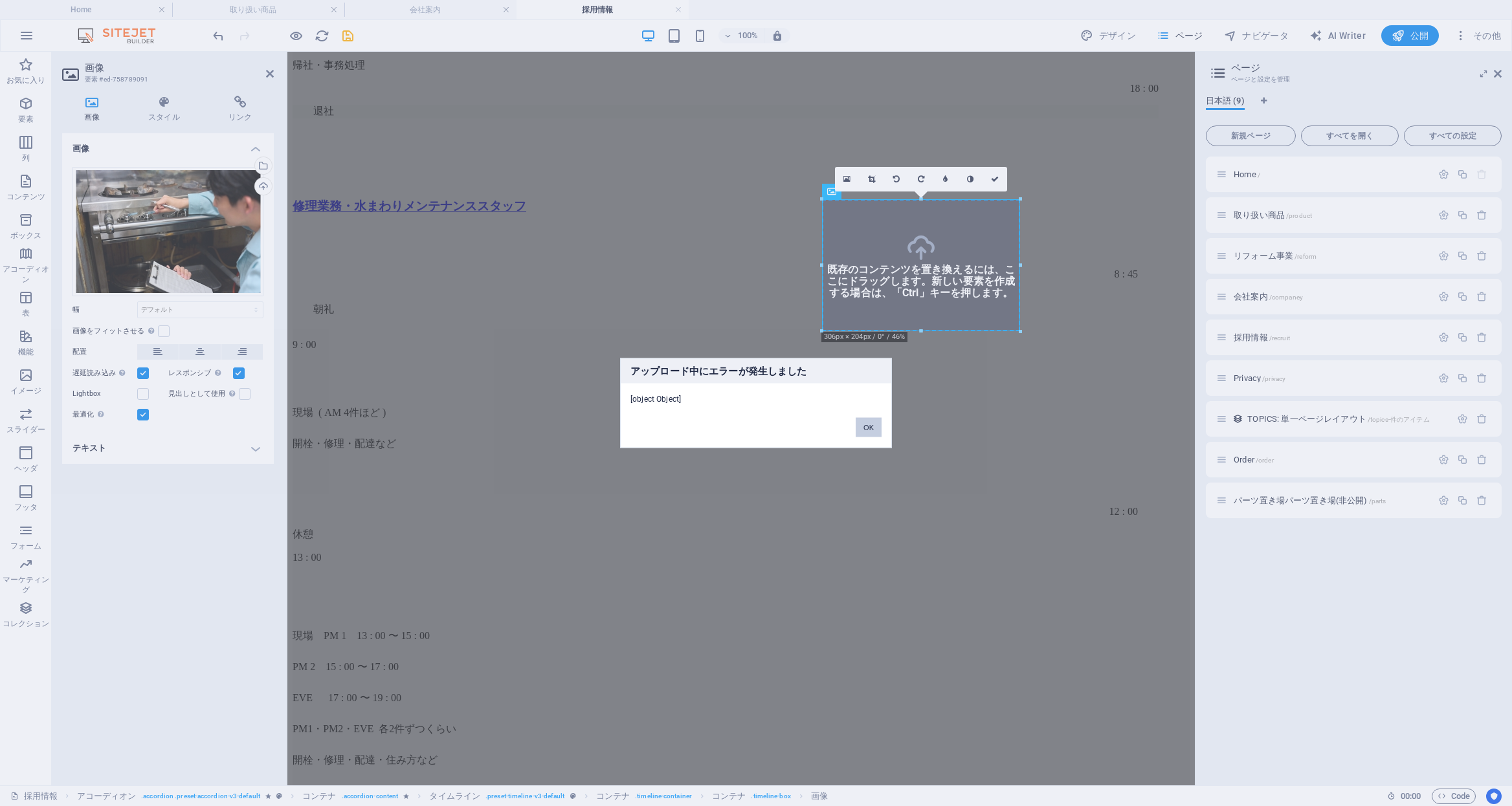
drag, startPoint x: 870, startPoint y: 428, endPoint x: 44, endPoint y: 69, distance: 900.6
click at [870, 428] on button "OK" at bounding box center [869, 428] width 26 height 19
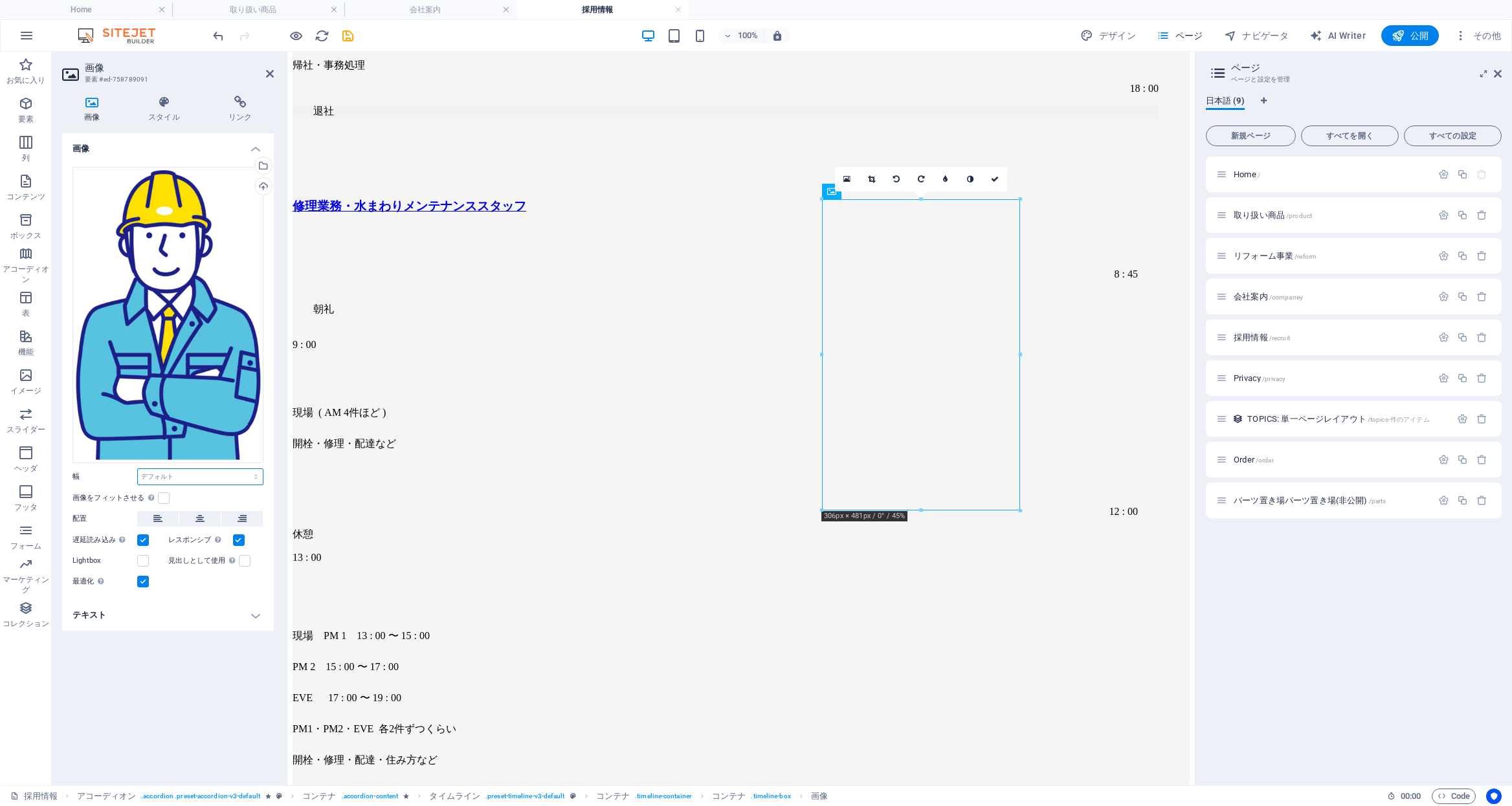
click at [180, 479] on select "デフォルト 自動 px rem % em vh vw" at bounding box center [200, 477] width 125 height 16
select select "%"
click at [244, 469] on select "デフォルト 自動 px rem % em vh vw" at bounding box center [200, 477] width 125 height 16
click at [151, 480] on input "50" at bounding box center [200, 477] width 125 height 16
drag, startPoint x: 159, startPoint y: 479, endPoint x: 90, endPoint y: 469, distance: 69.7
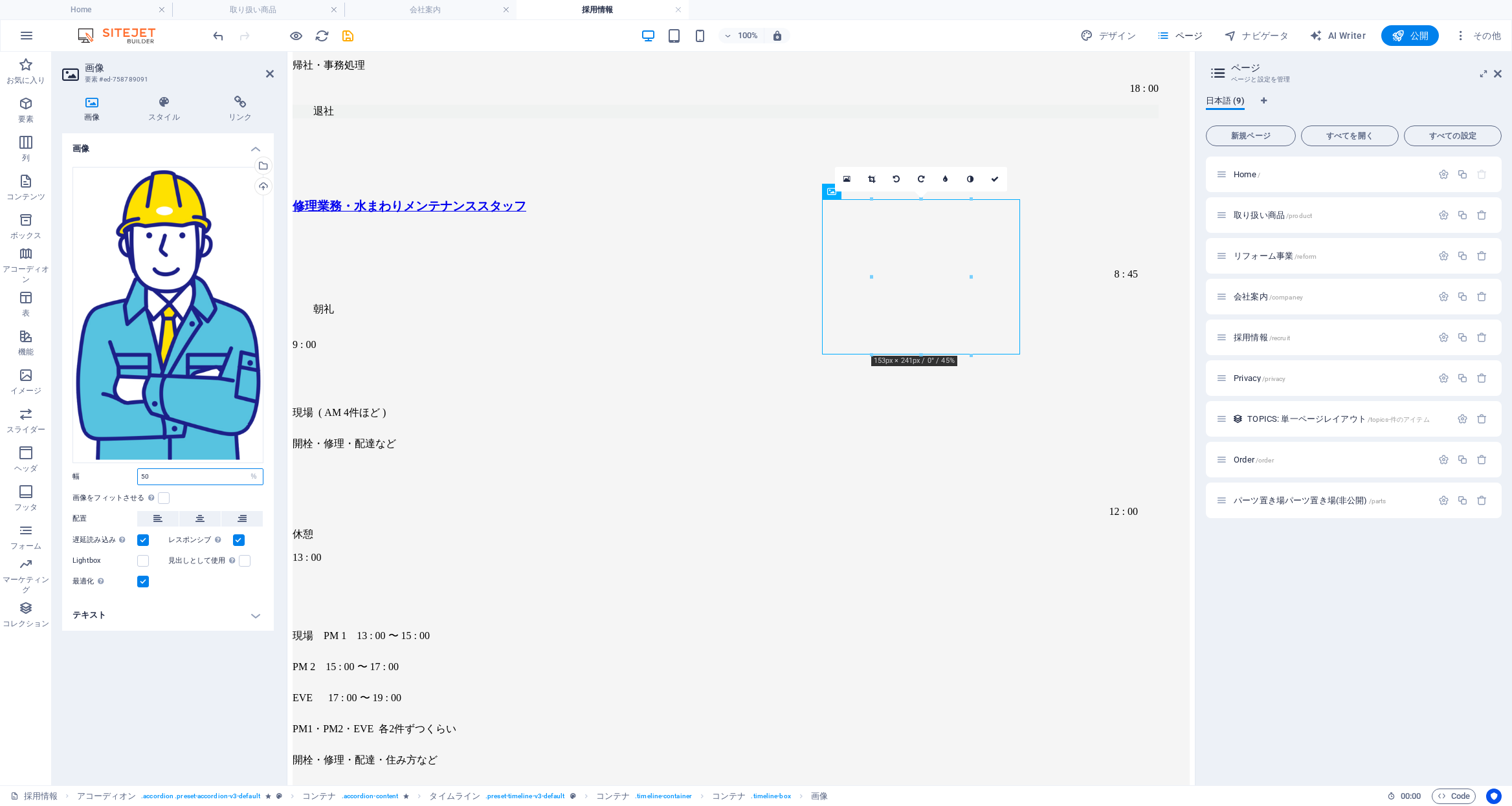
click at [90, 469] on div "幅 50 デフォルト 自動 px rem % em vh vw" at bounding box center [168, 477] width 191 height 17
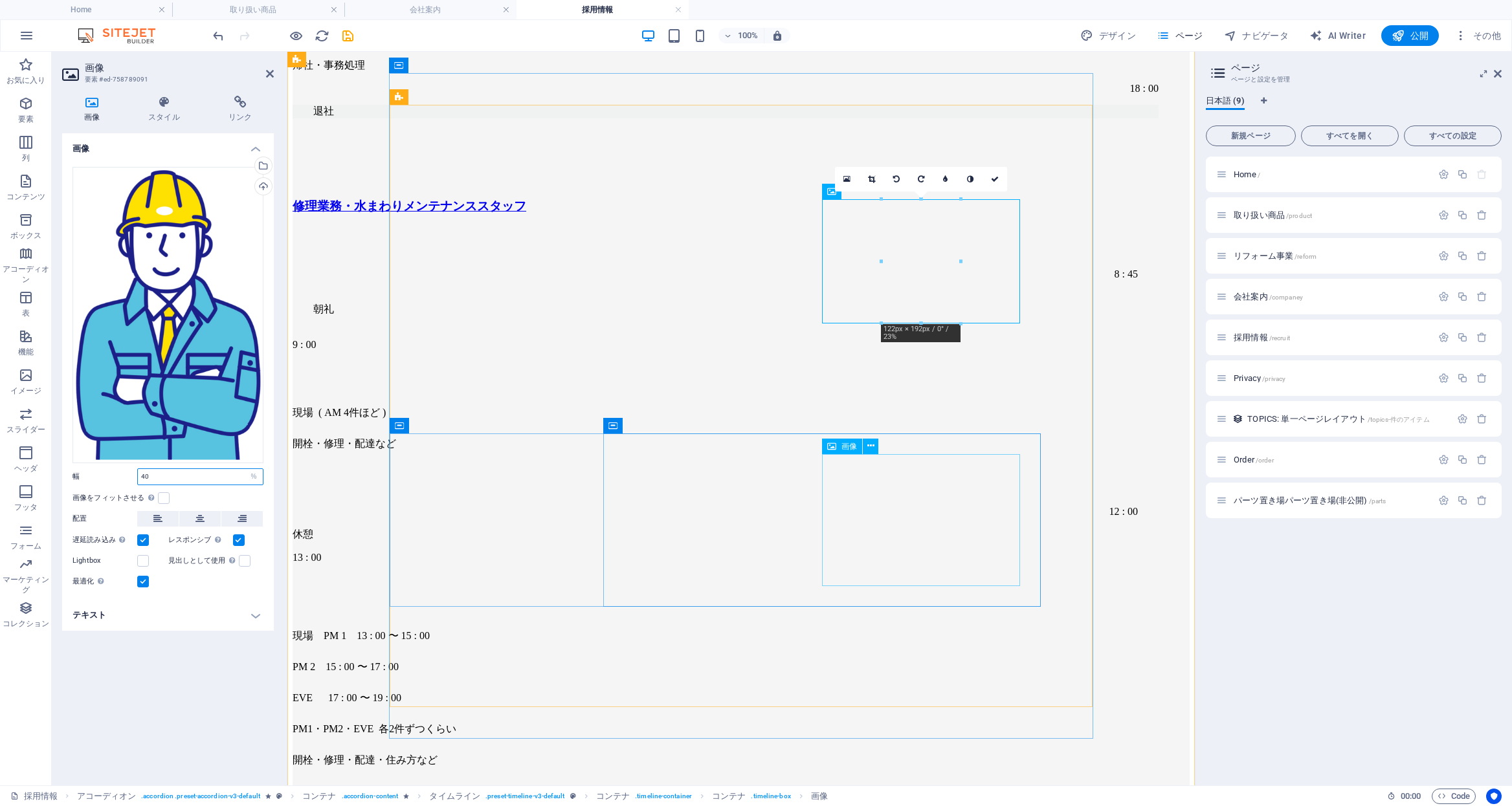
type input "40"
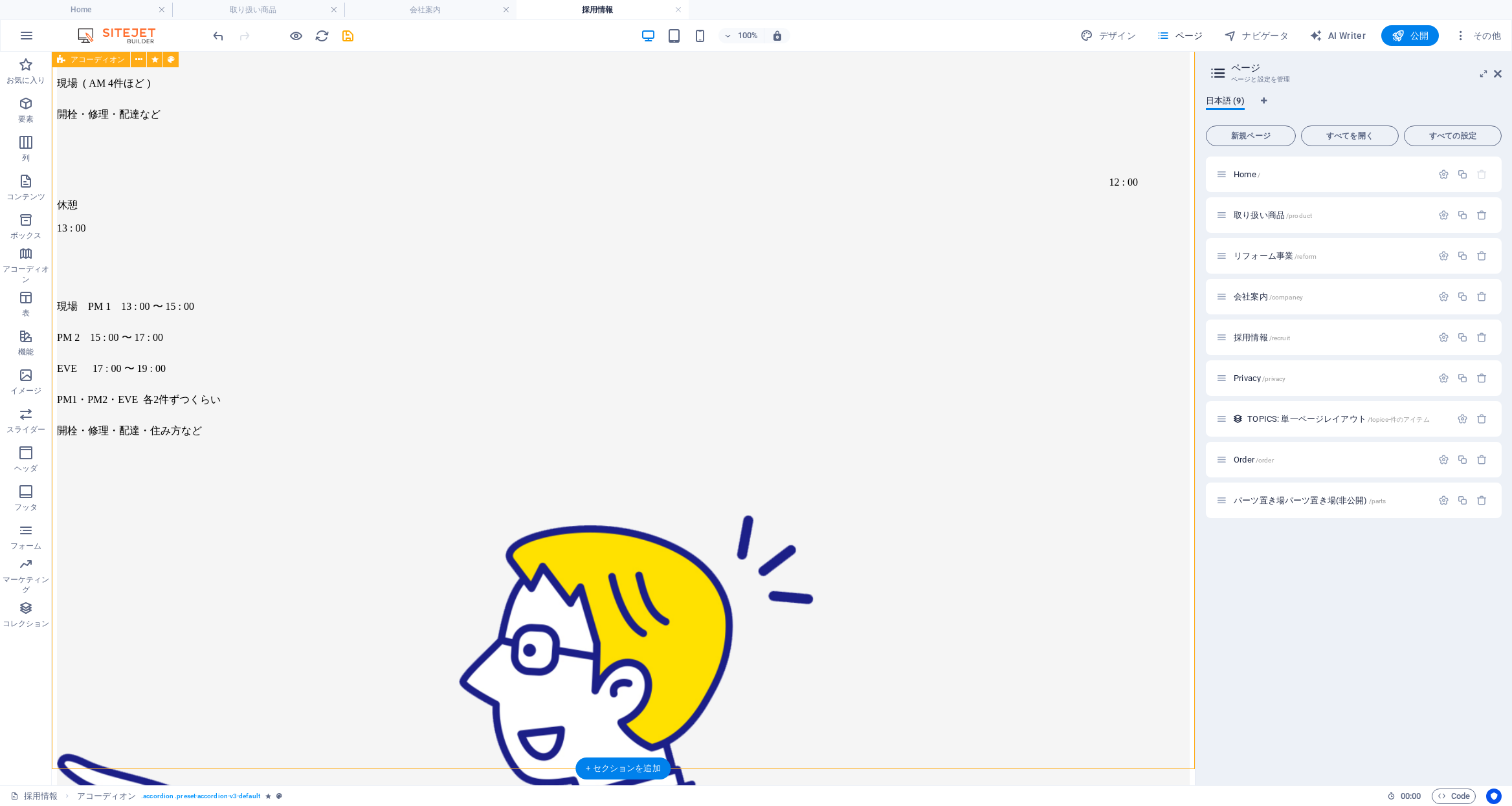
scroll to position [3677, 0]
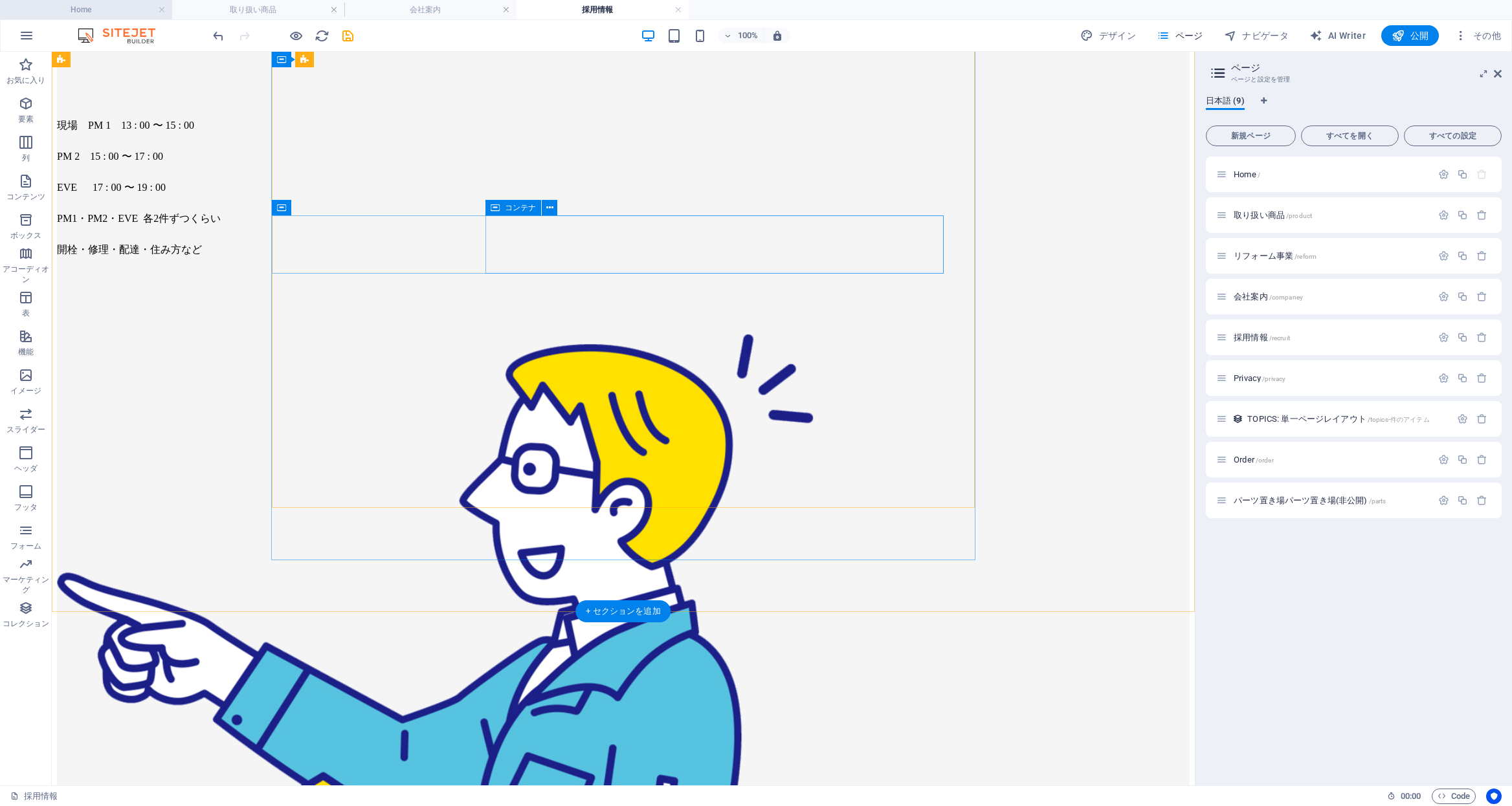
scroll to position [3888, 0]
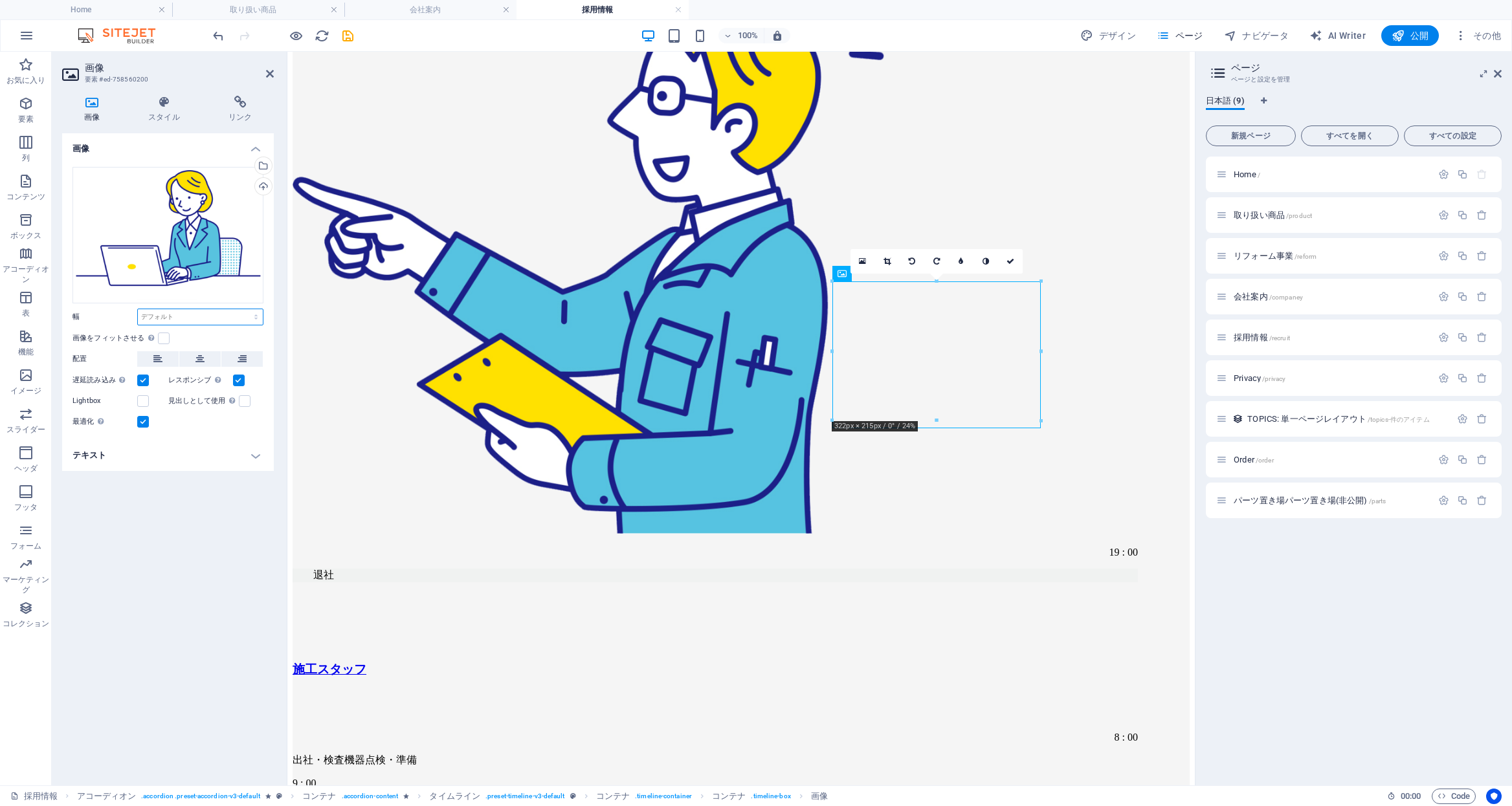
click at [172, 316] on select "デフォルト 自動 px rem % em vh vw" at bounding box center [200, 317] width 125 height 16
select select "%"
click at [244, 309] on select "デフォルト 自動 px rem % em vh vw" at bounding box center [200, 317] width 125 height 16
click at [174, 321] on input "50" at bounding box center [200, 317] width 125 height 16
drag, startPoint x: 185, startPoint y: 316, endPoint x: 78, endPoint y: 304, distance: 107.7
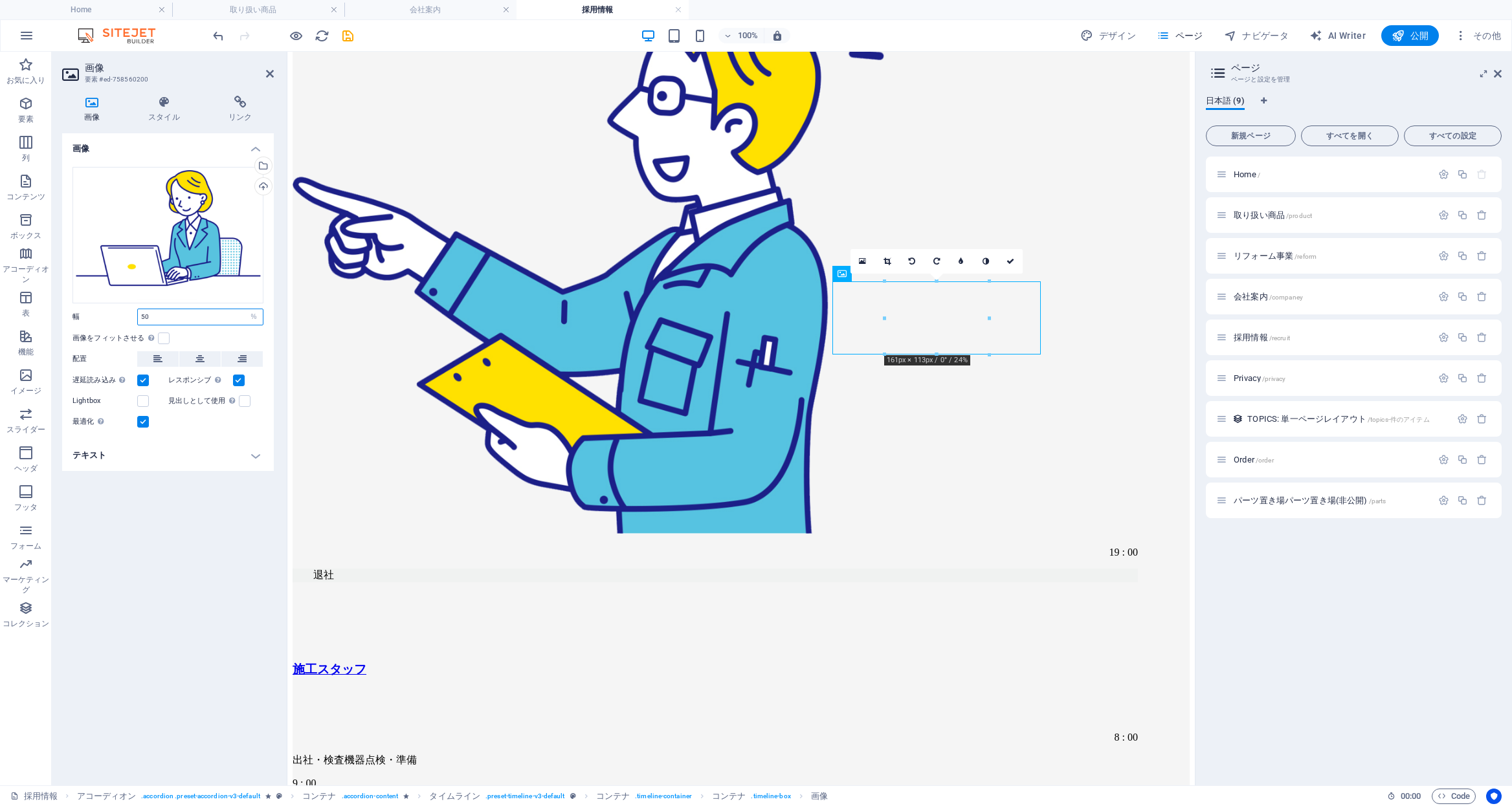
click at [79, 304] on div "ここにファイルをドラッグするか、クリックしてファイルを選択するか、 ［ファイル］または無料のストック写真・動画からファイルを選択 してください。 ファイルマネ…" at bounding box center [168, 298] width 212 height 283
type input "90"
click at [1013, 261] on icon at bounding box center [1010, 261] width 8 height 8
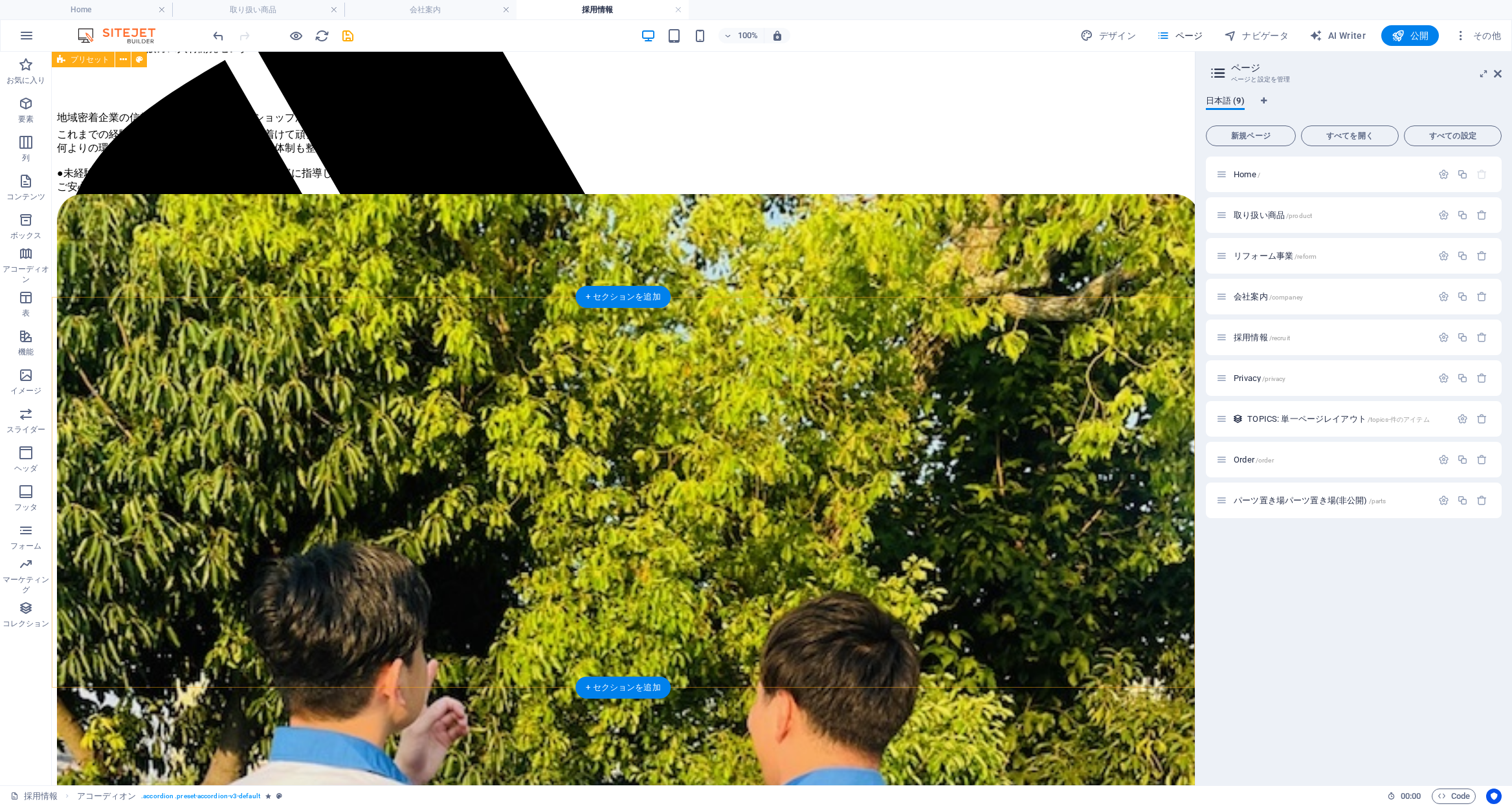
scroll to position [0, 0]
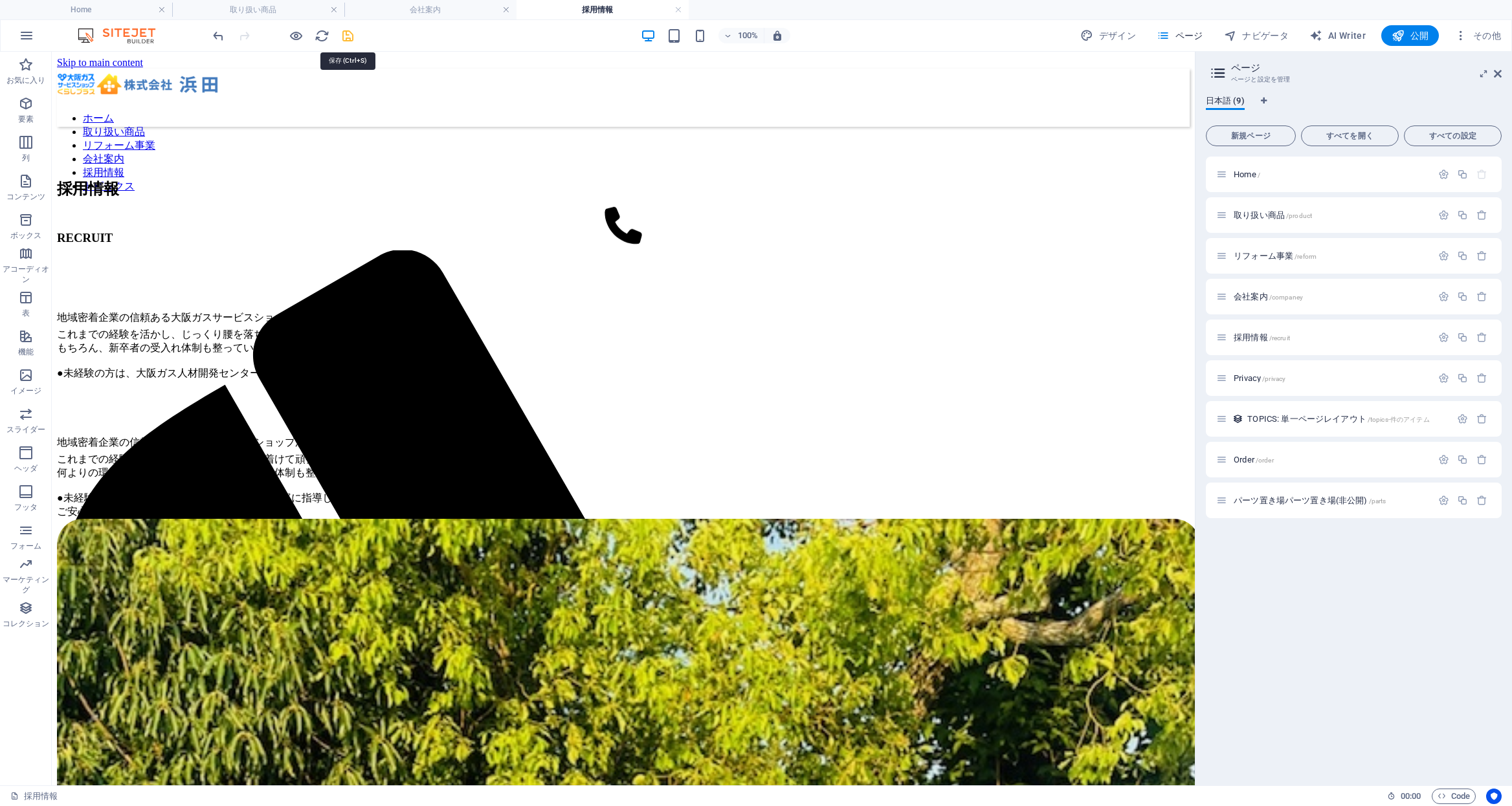
click at [340, 38] on icon "save" at bounding box center [348, 36] width 15 height 15
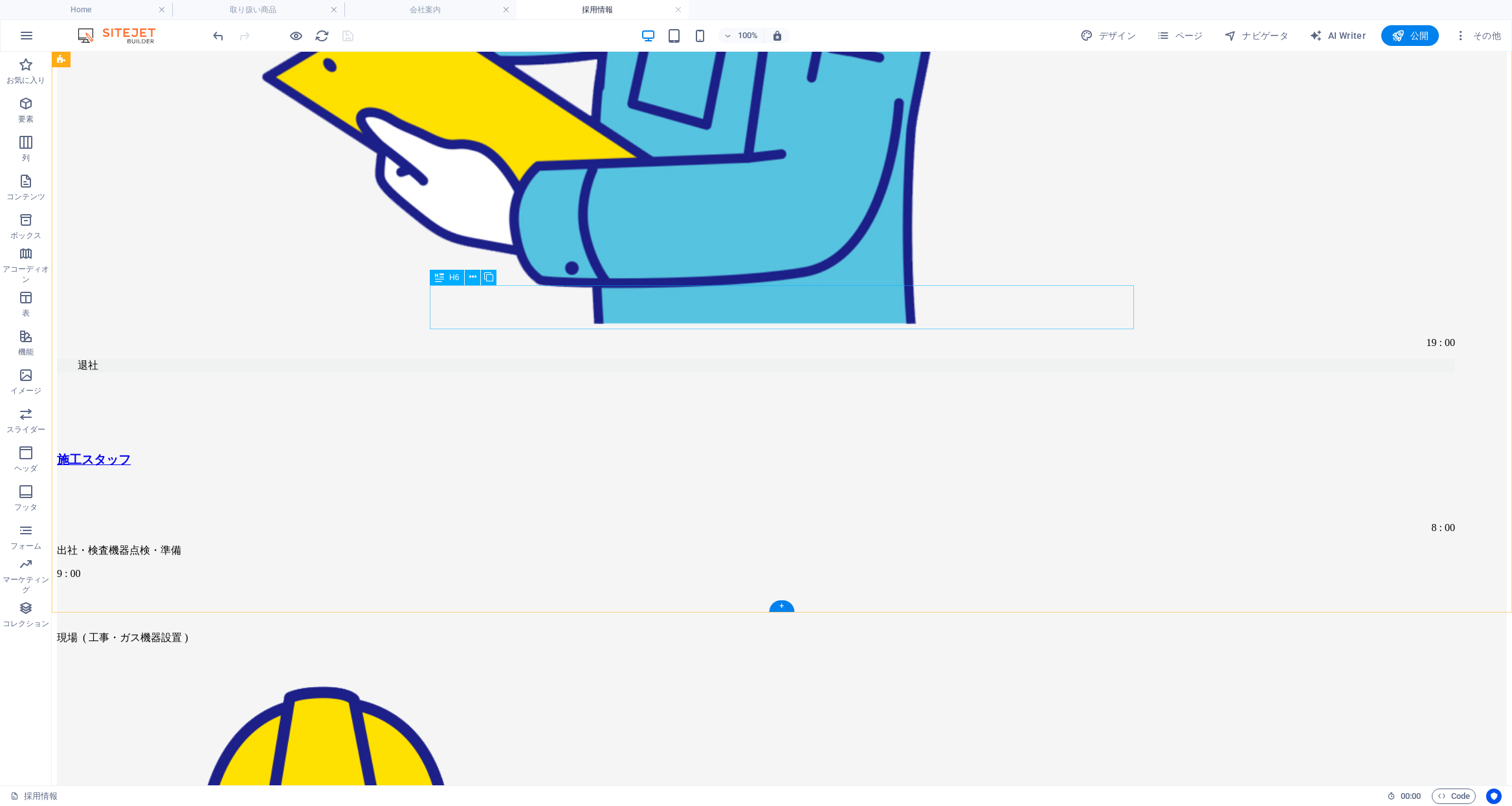
scroll to position [5085, 0]
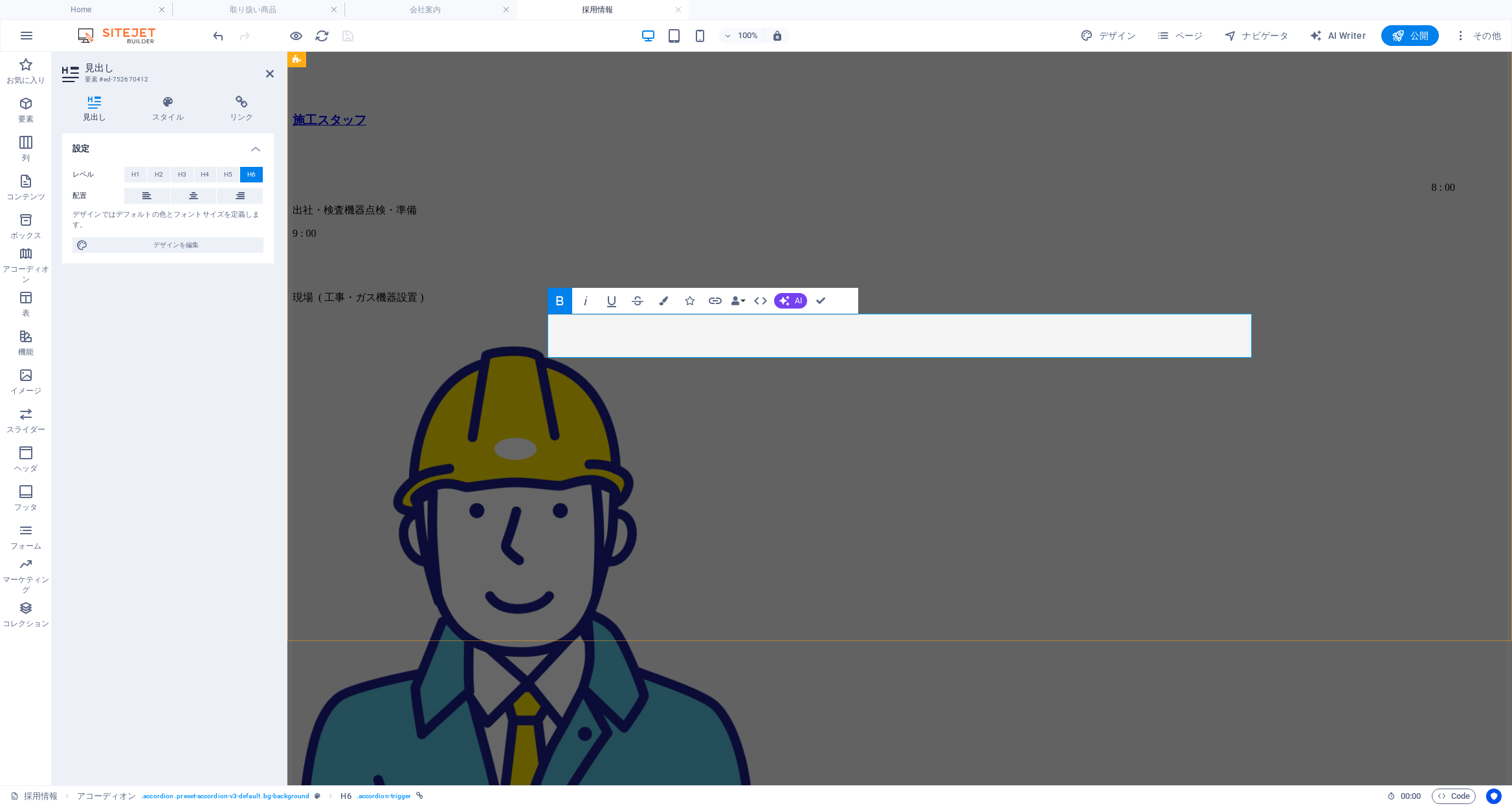
drag, startPoint x: 793, startPoint y: 333, endPoint x: 997, endPoint y: 334, distance: 204.0
drag, startPoint x: 1001, startPoint y: 332, endPoint x: 797, endPoint y: 335, distance: 204.0
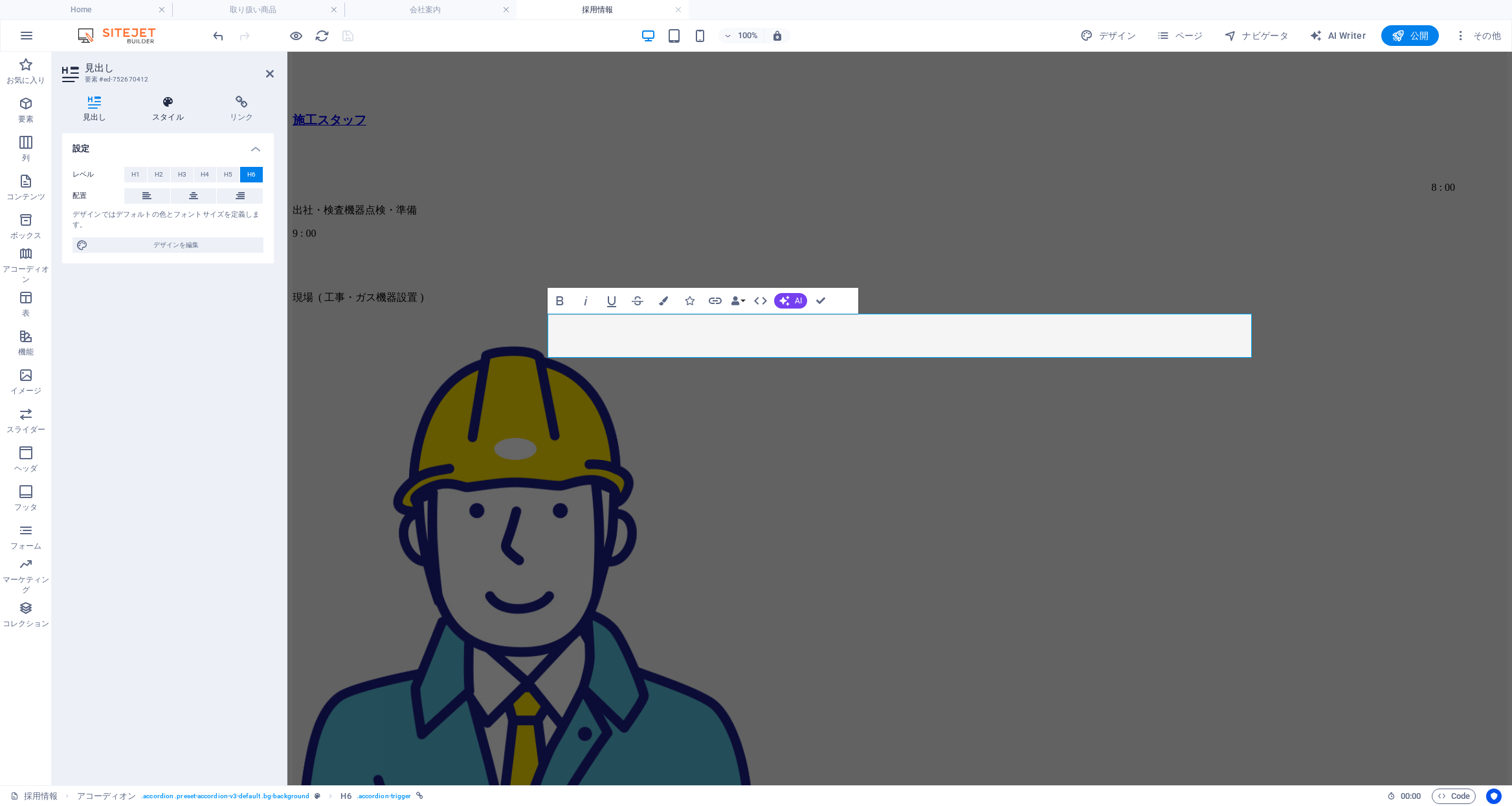
click at [161, 105] on icon at bounding box center [168, 102] width 73 height 13
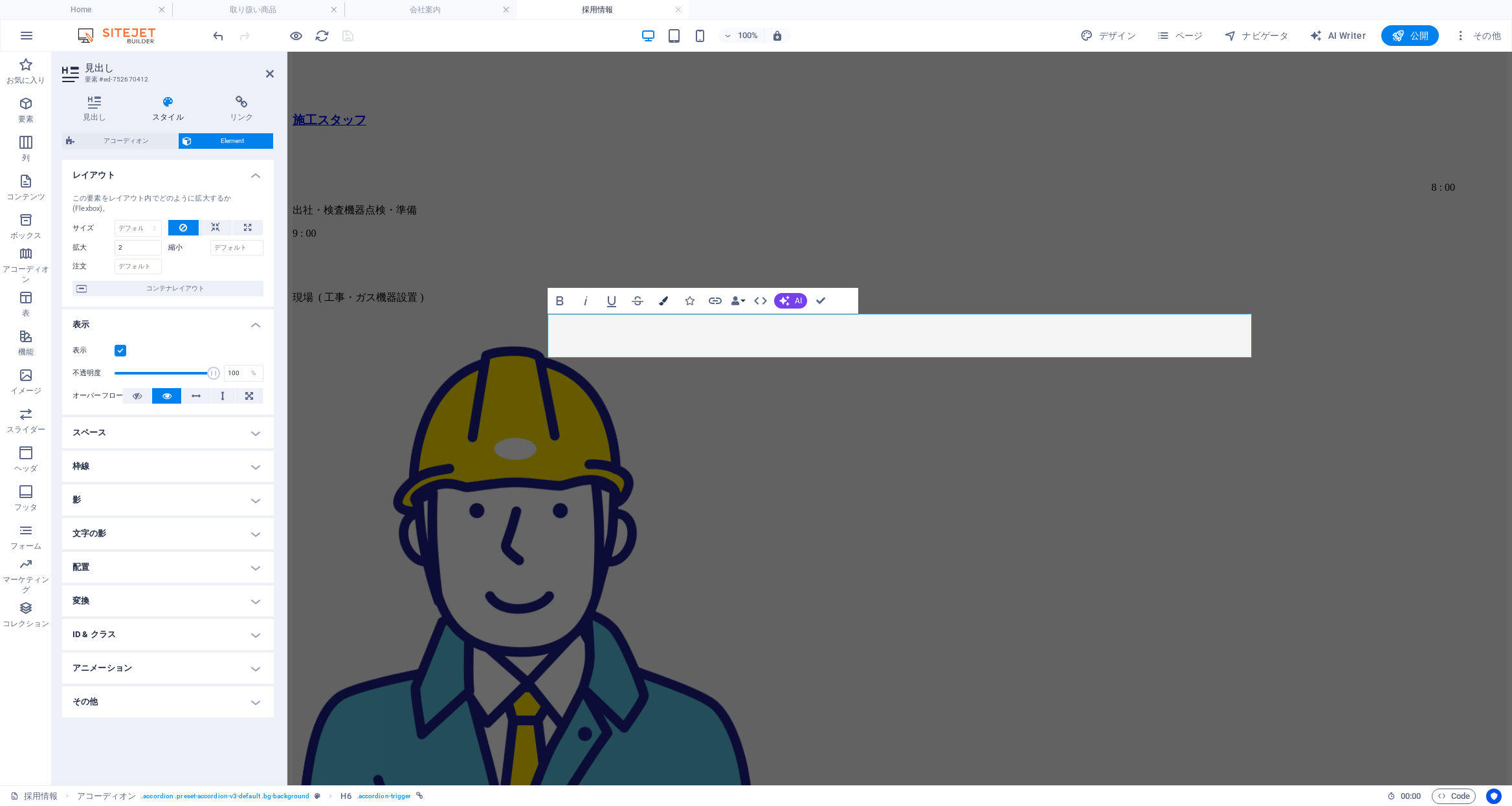
click at [667, 304] on icon "button" at bounding box center [663, 300] width 9 height 9
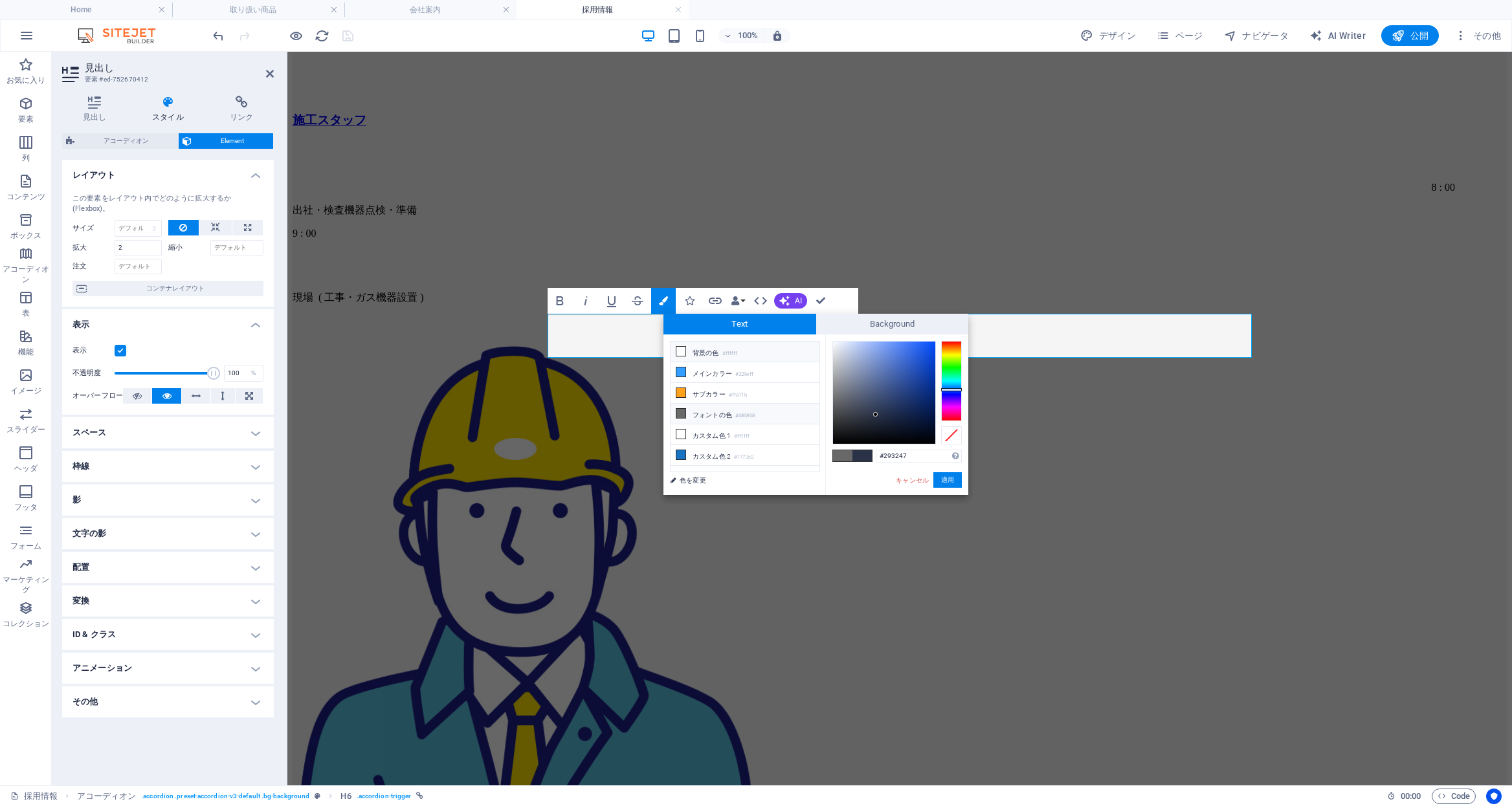
click at [711, 356] on li "背景の色 #ffffff" at bounding box center [745, 352] width 149 height 21
type input "#ffffff"
click at [943, 485] on button "適用" at bounding box center [948, 480] width 29 height 16
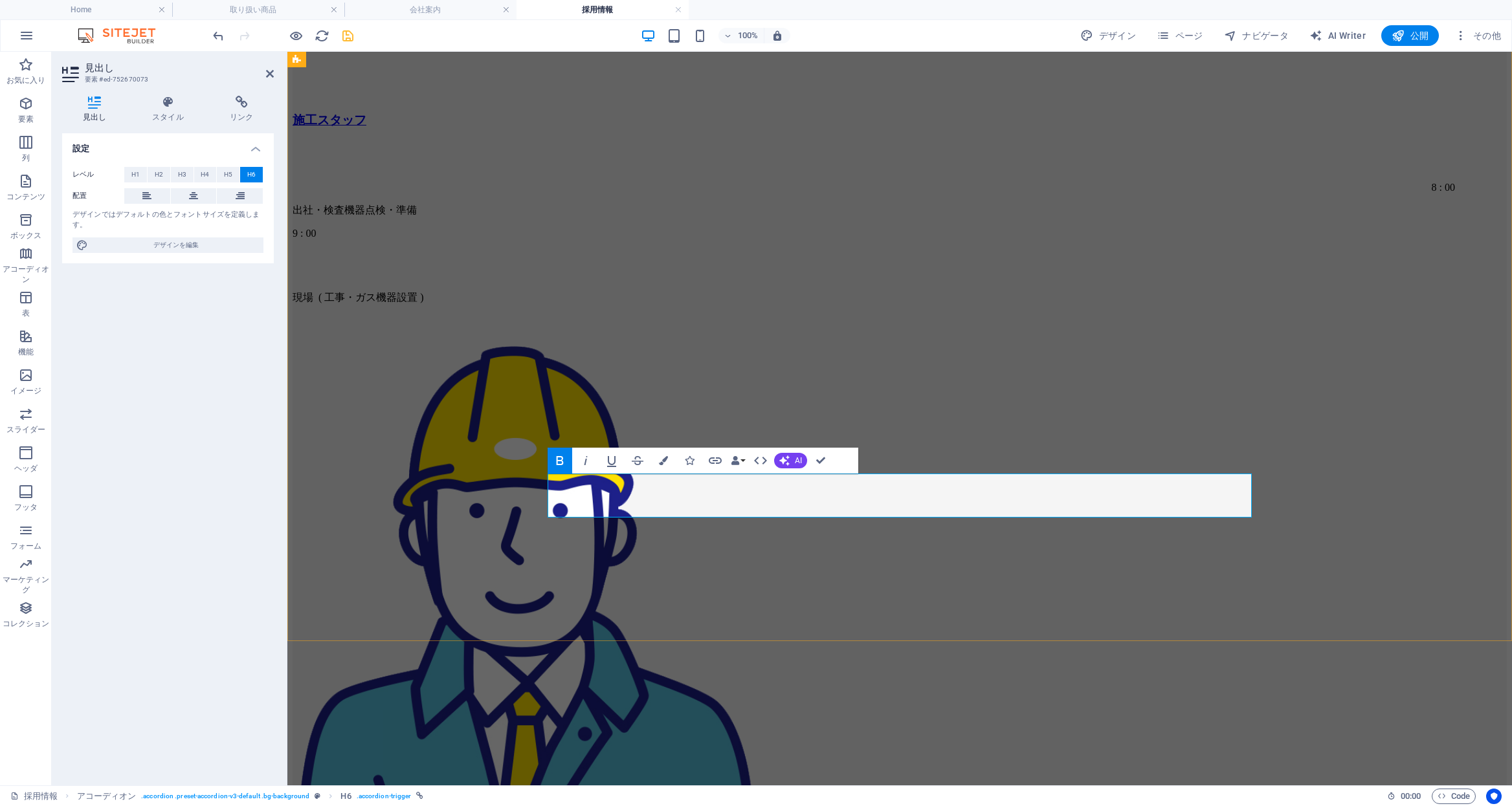
drag, startPoint x: 812, startPoint y: 494, endPoint x: 992, endPoint y: 491, distance: 180.0
click at [667, 459] on icon "button" at bounding box center [663, 460] width 9 height 9
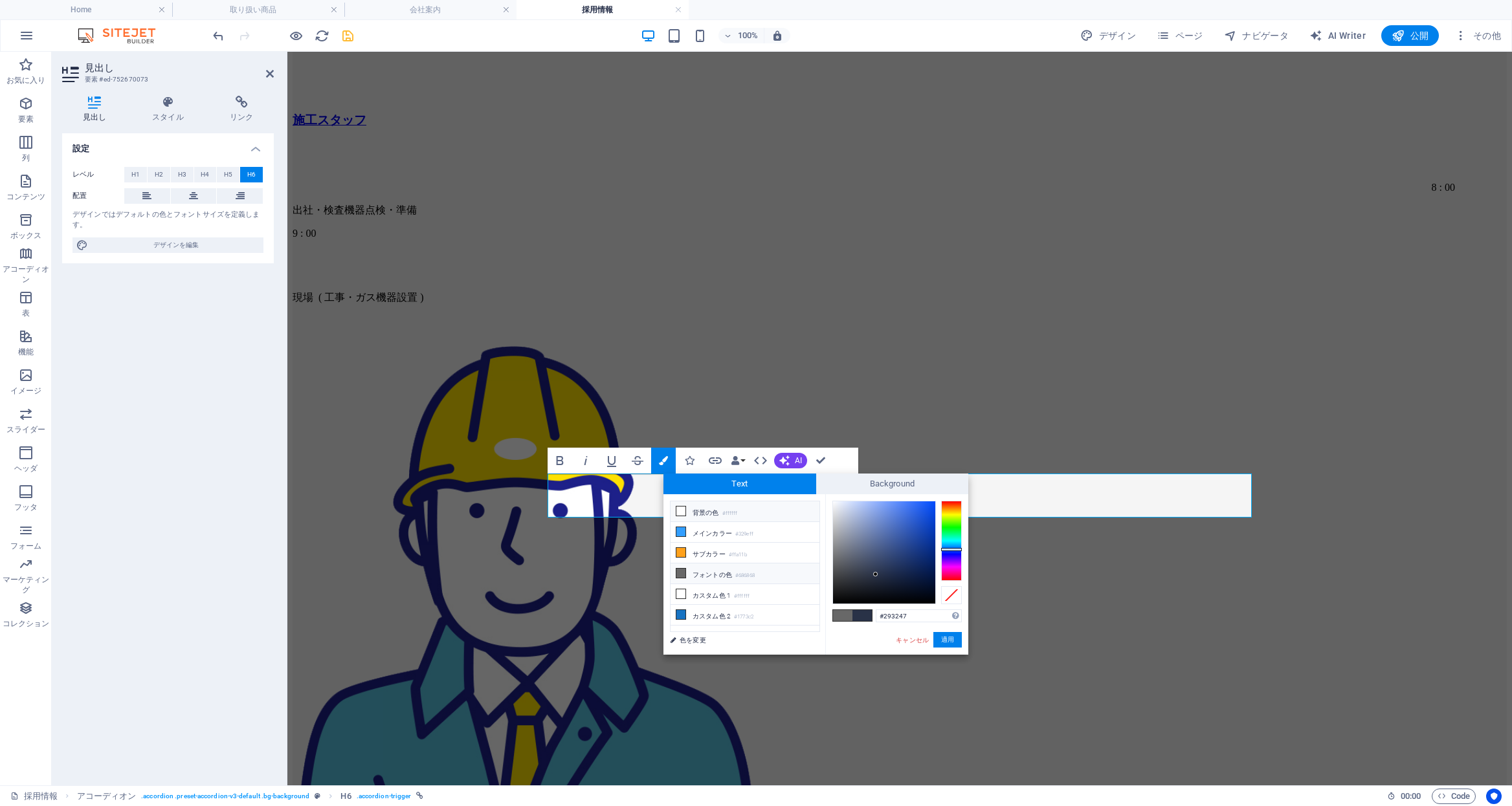
click at [735, 515] on small "#ffffff" at bounding box center [730, 513] width 16 height 9
type input "#ffffff"
drag, startPoint x: 941, startPoint y: 641, endPoint x: 652, endPoint y: 586, distance: 294.2
click at [941, 641] on button "適用" at bounding box center [948, 640] width 29 height 16
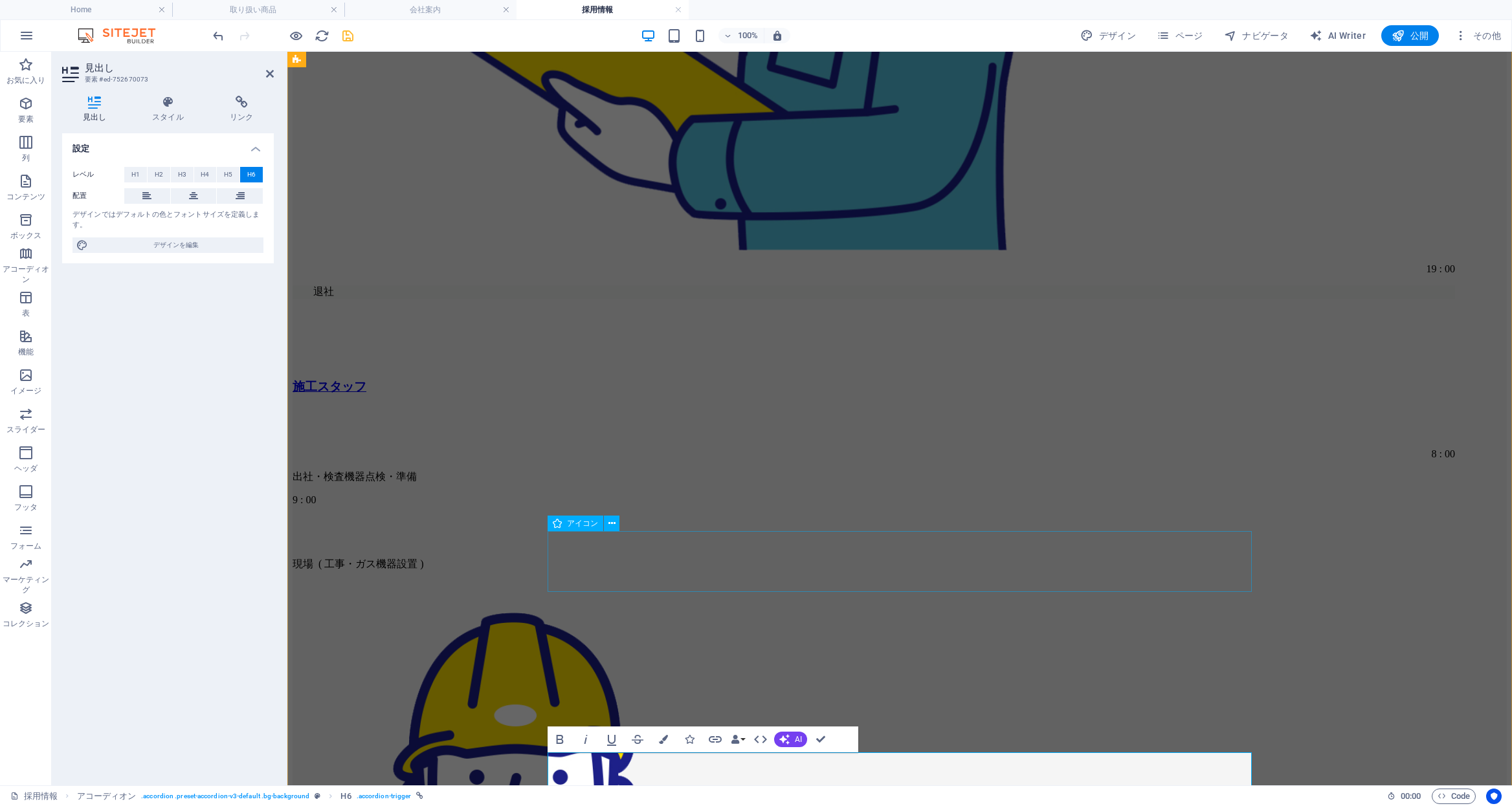
scroll to position [4798, 0]
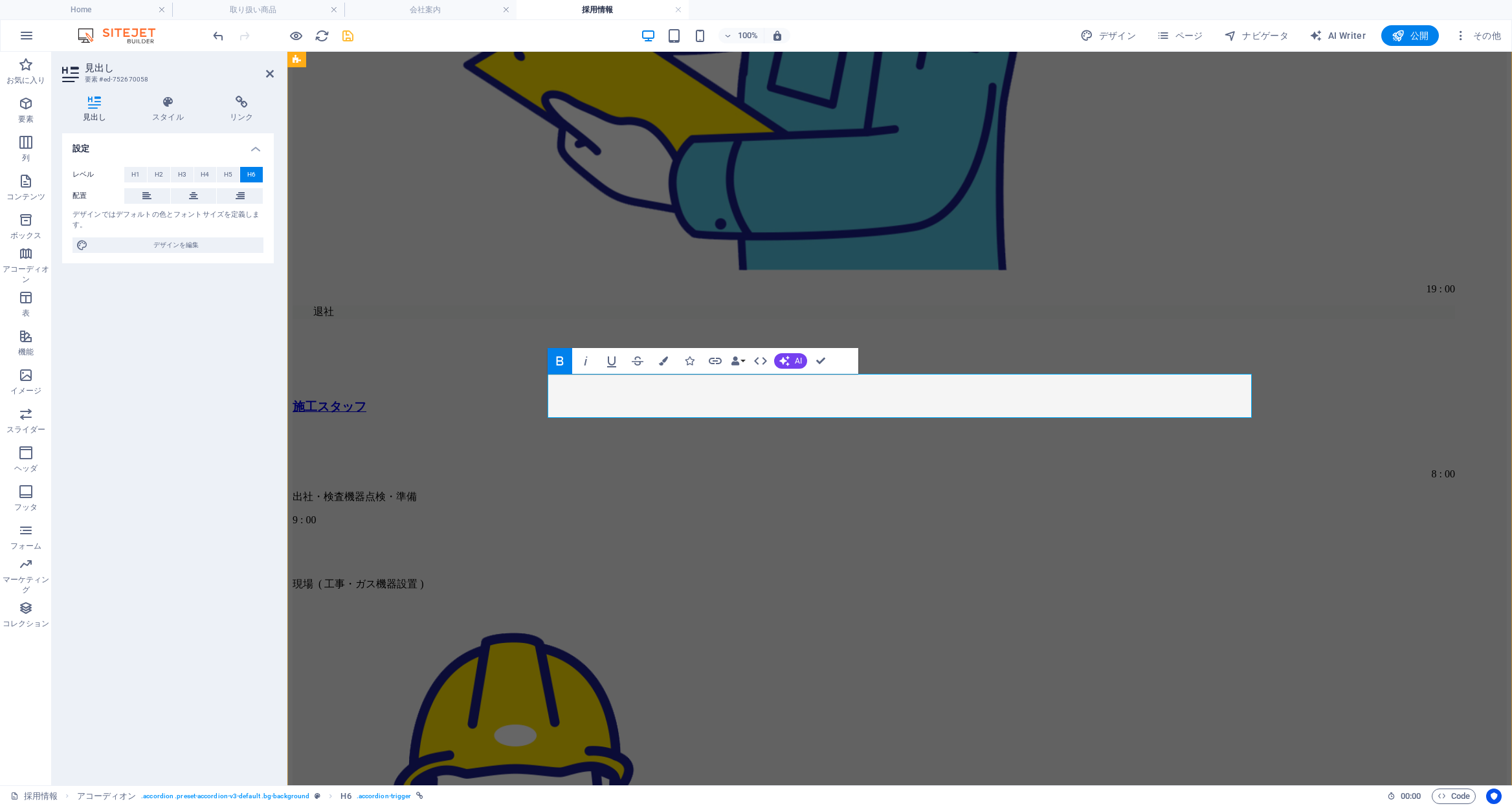
drag, startPoint x: 802, startPoint y: 393, endPoint x: 998, endPoint y: 386, distance: 196.1
click at [666, 357] on icon "button" at bounding box center [663, 361] width 9 height 9
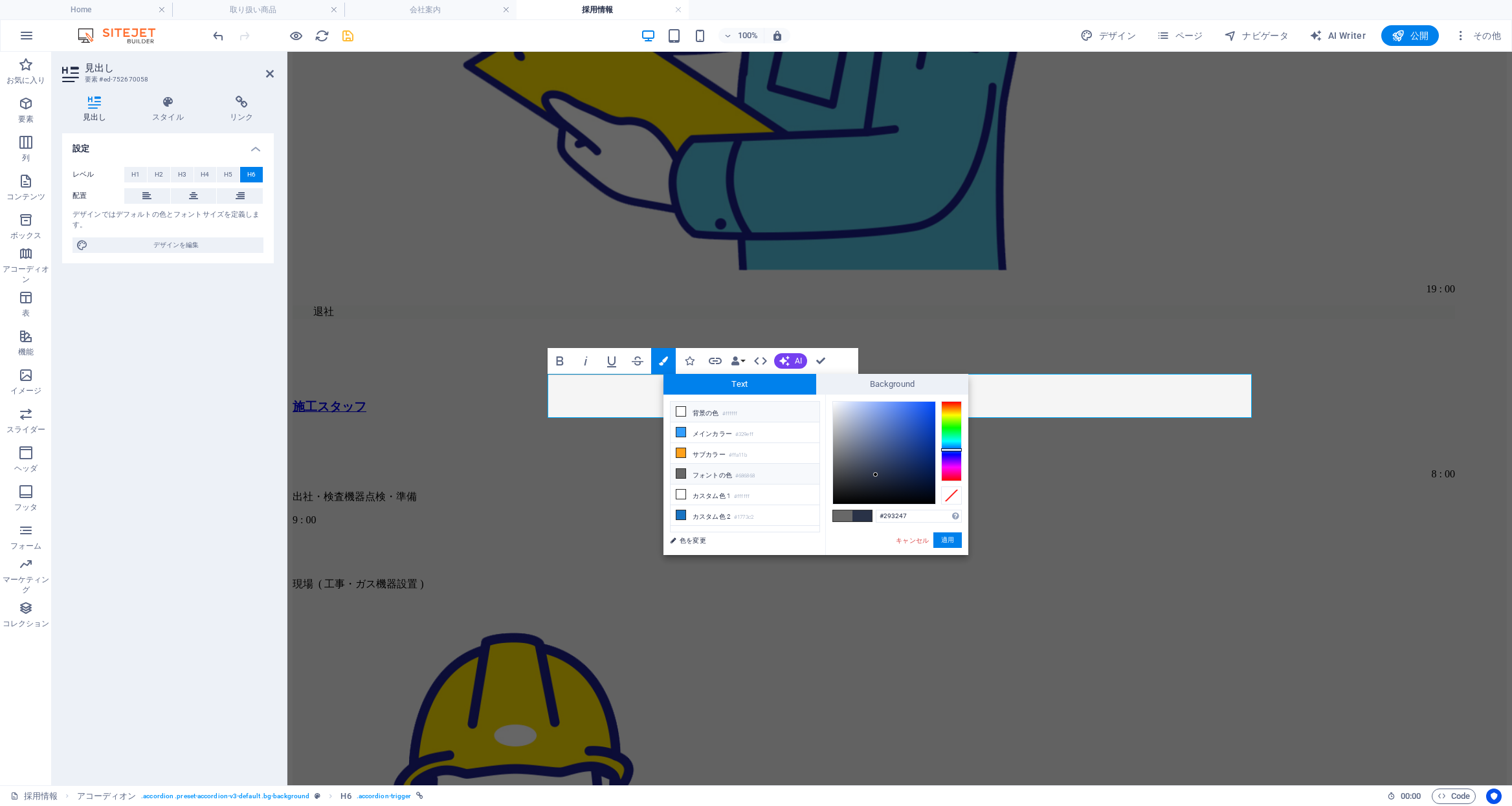
click at [728, 414] on small "#ffffff" at bounding box center [730, 414] width 16 height 9
click at [948, 539] on button "適用" at bounding box center [948, 540] width 29 height 16
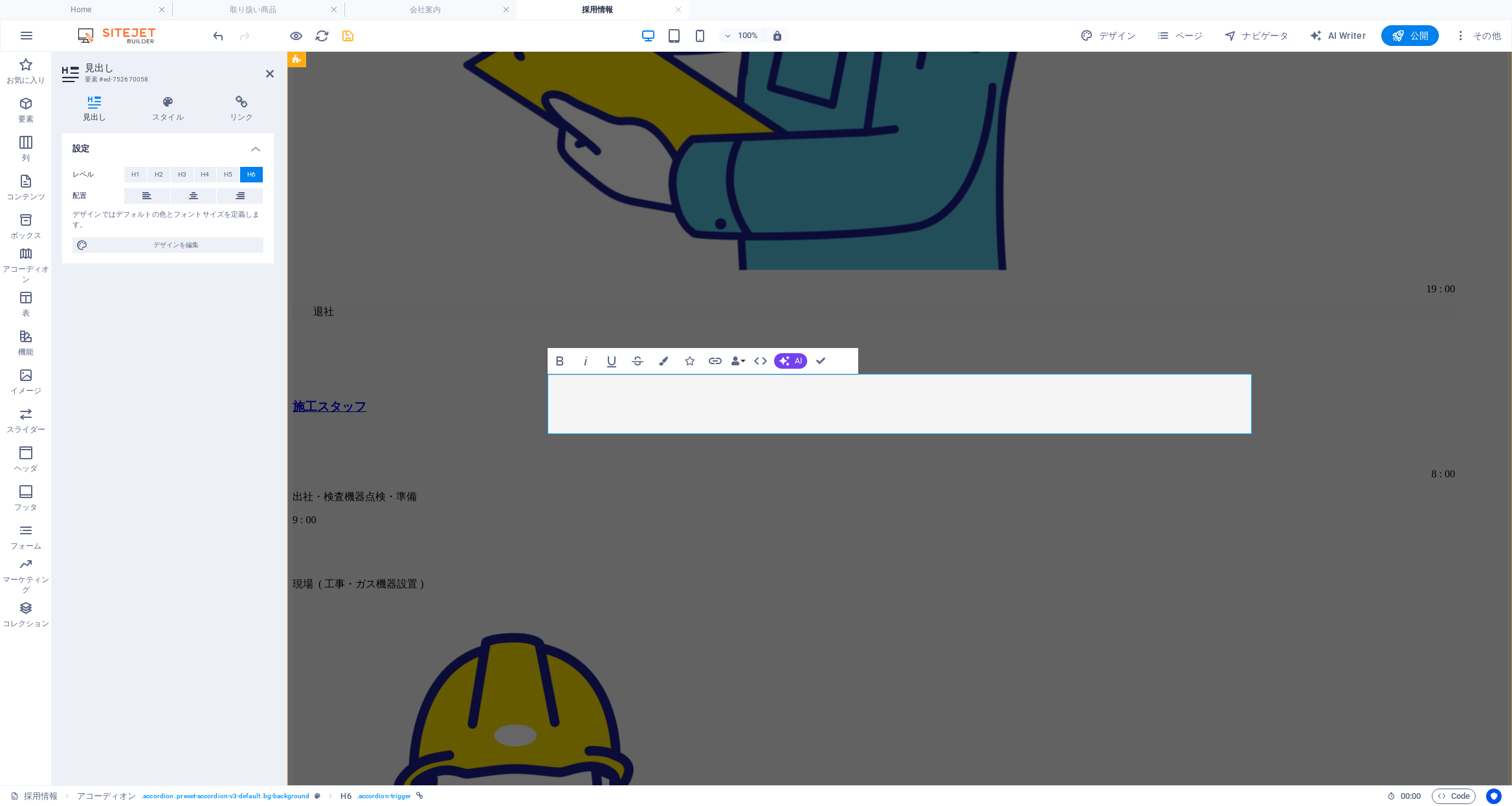
drag, startPoint x: 805, startPoint y: 394, endPoint x: 995, endPoint y: 395, distance: 190.0
click at [659, 359] on icon "button" at bounding box center [663, 361] width 9 height 9
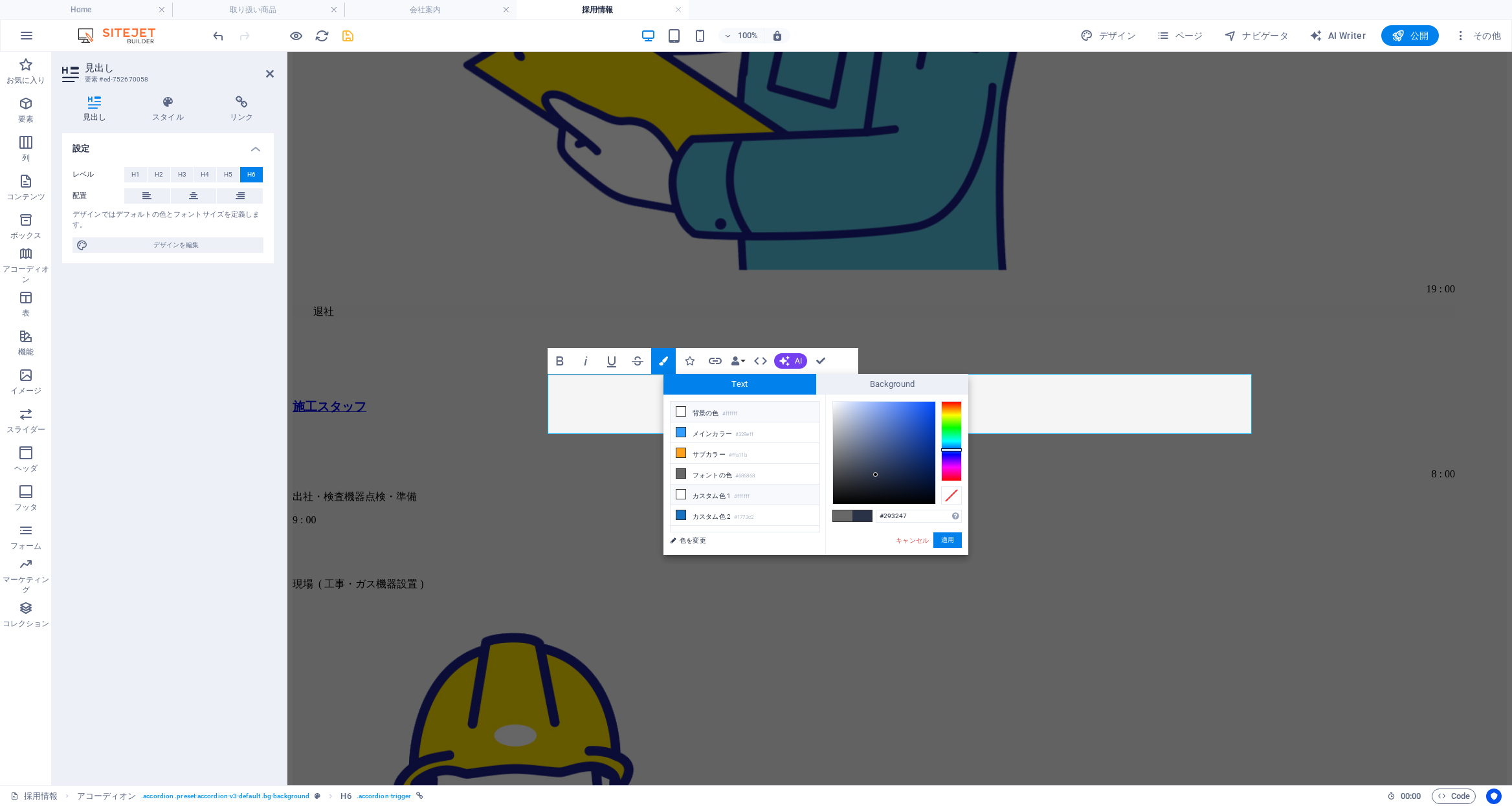
click at [721, 501] on li "カスタム色 1 #ffffff" at bounding box center [745, 495] width 149 height 21
type input "#ffffff"
click at [948, 537] on button "適用" at bounding box center [948, 540] width 29 height 16
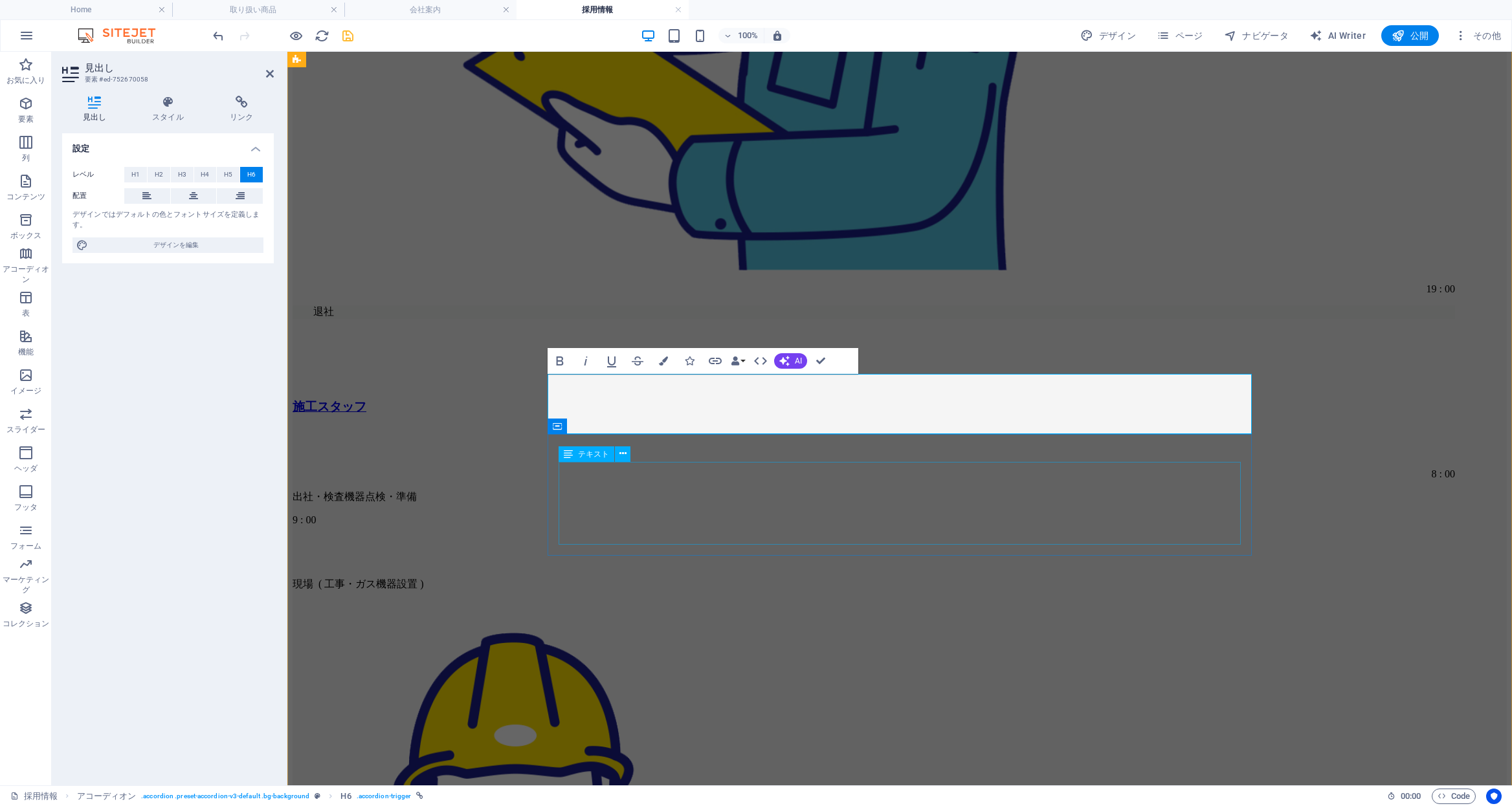
scroll to position [4728, 0]
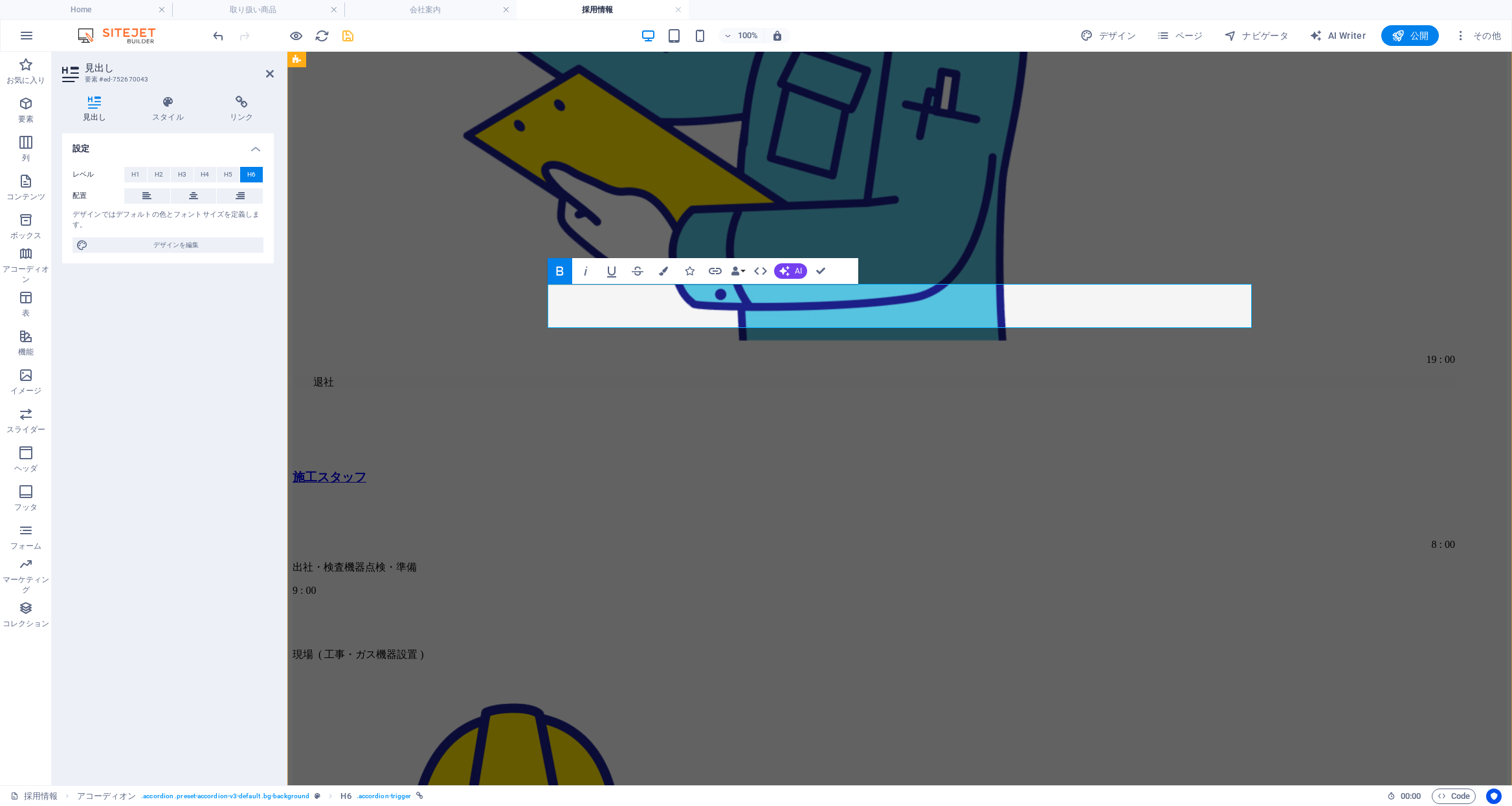
drag, startPoint x: 841, startPoint y: 302, endPoint x: 951, endPoint y: 301, distance: 110.0
click at [665, 268] on icon "button" at bounding box center [663, 271] width 9 height 9
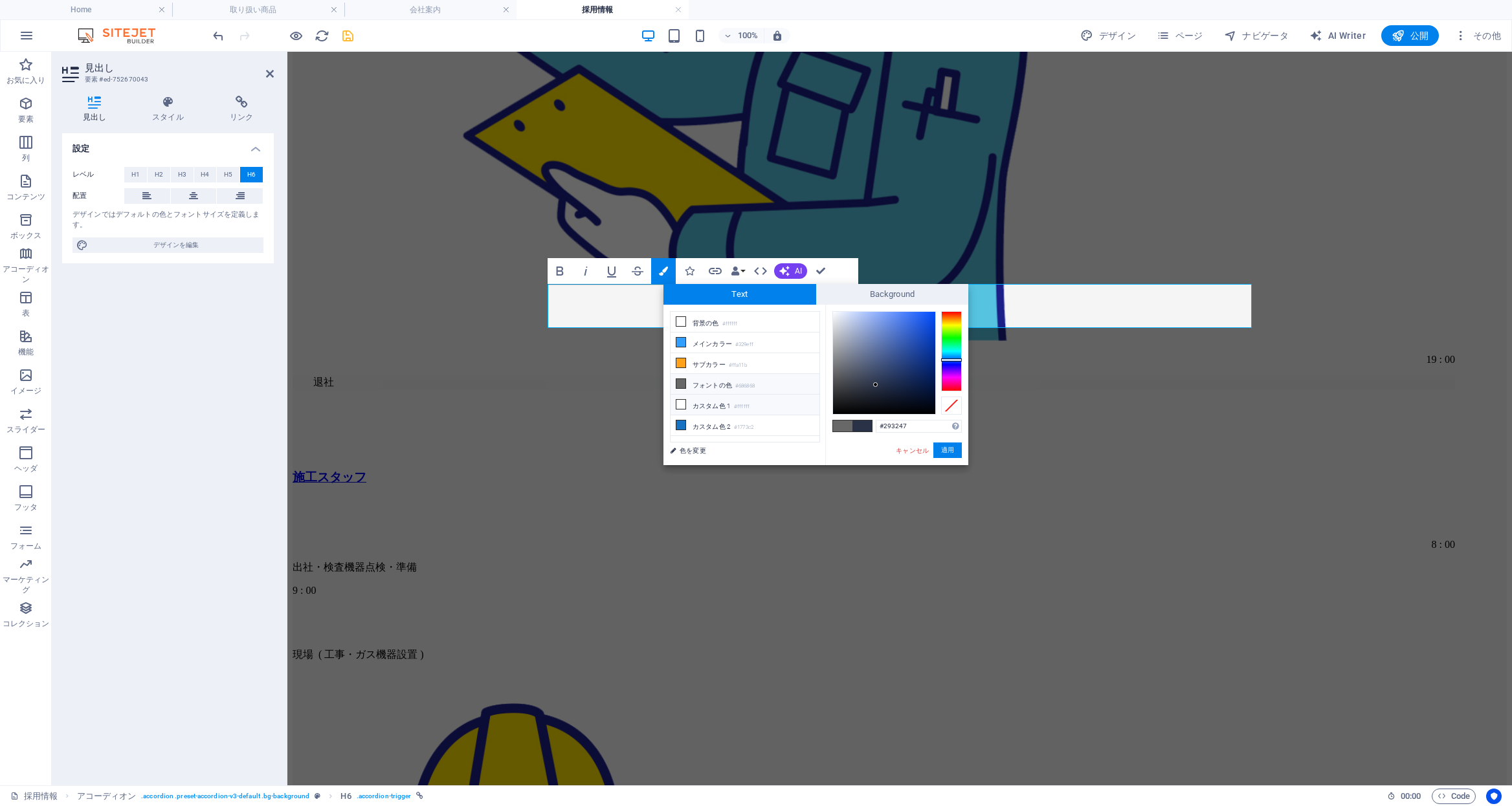
click at [744, 412] on li "カスタム色 1 #ffffff" at bounding box center [745, 405] width 149 height 21
type input "#ffffff"
click at [947, 450] on button "適用" at bounding box center [948, 450] width 29 height 16
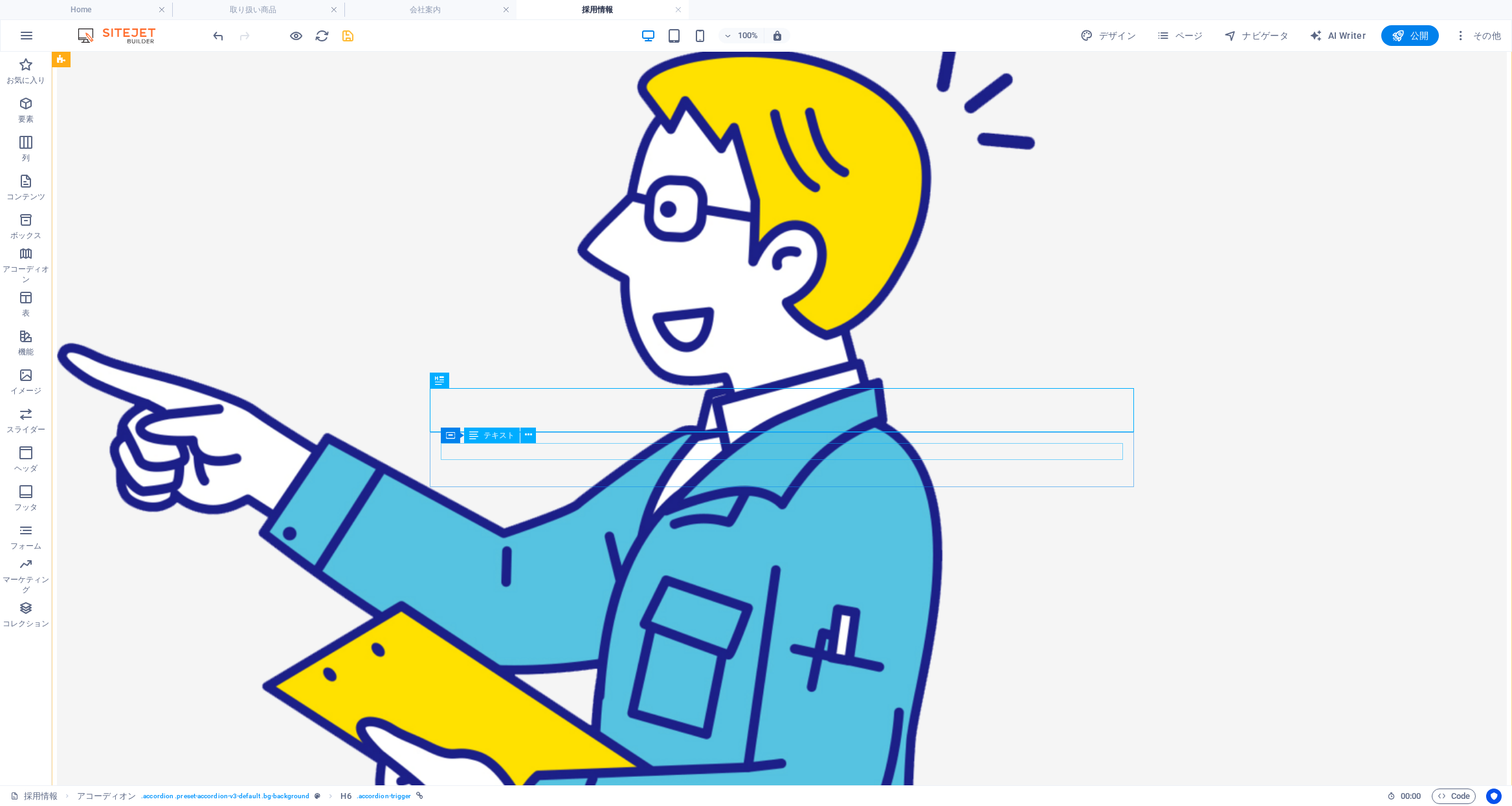
scroll to position [4614, 0]
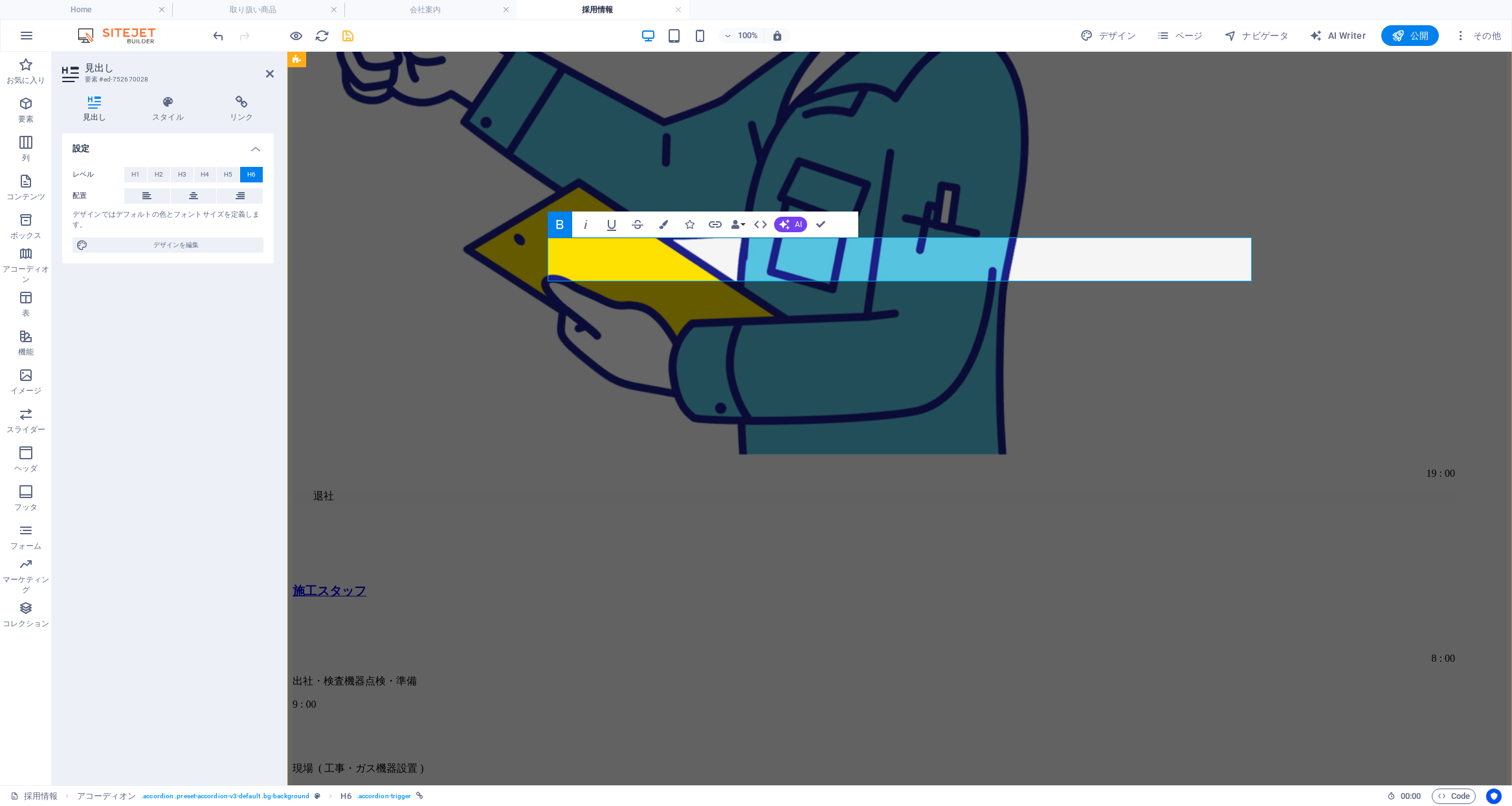
drag, startPoint x: 831, startPoint y: 256, endPoint x: 978, endPoint y: 257, distance: 147.0
click at [667, 225] on icon "button" at bounding box center [663, 224] width 9 height 9
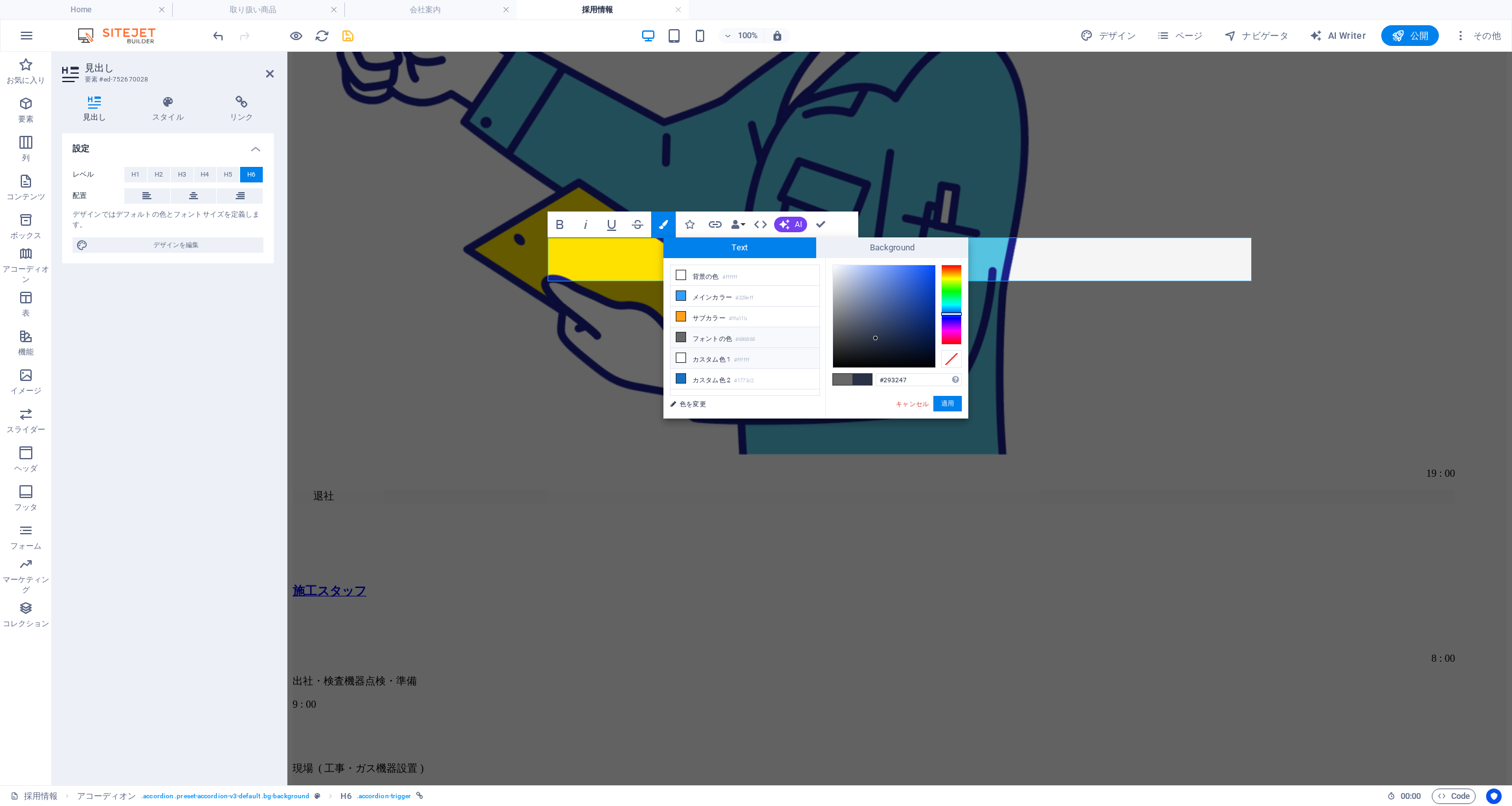
click at [710, 355] on li "カスタム色 1 #ffffff" at bounding box center [745, 359] width 149 height 21
type input "#ffffff"
click at [940, 402] on button "適用" at bounding box center [948, 404] width 29 height 16
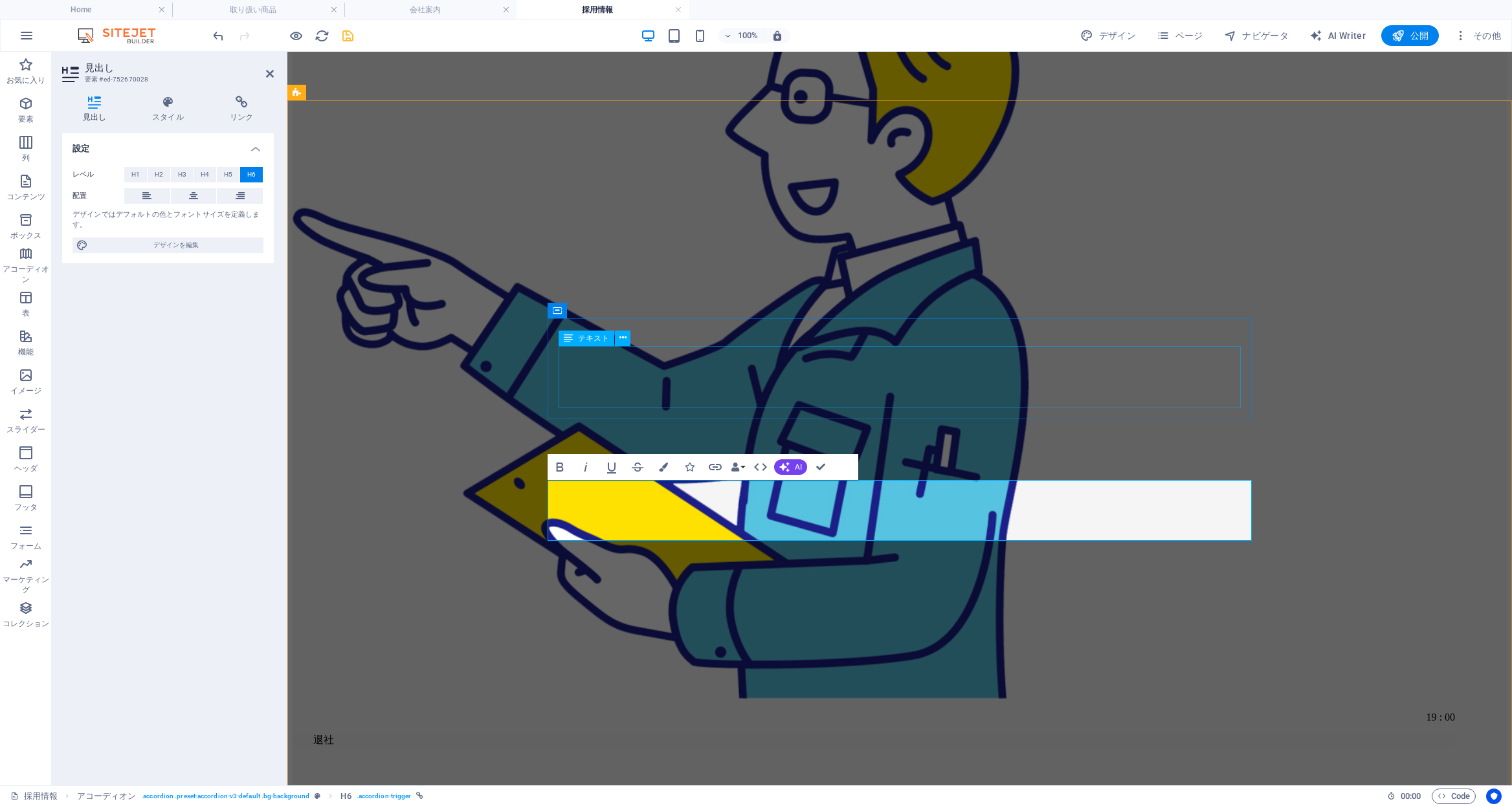
scroll to position [4300, 0]
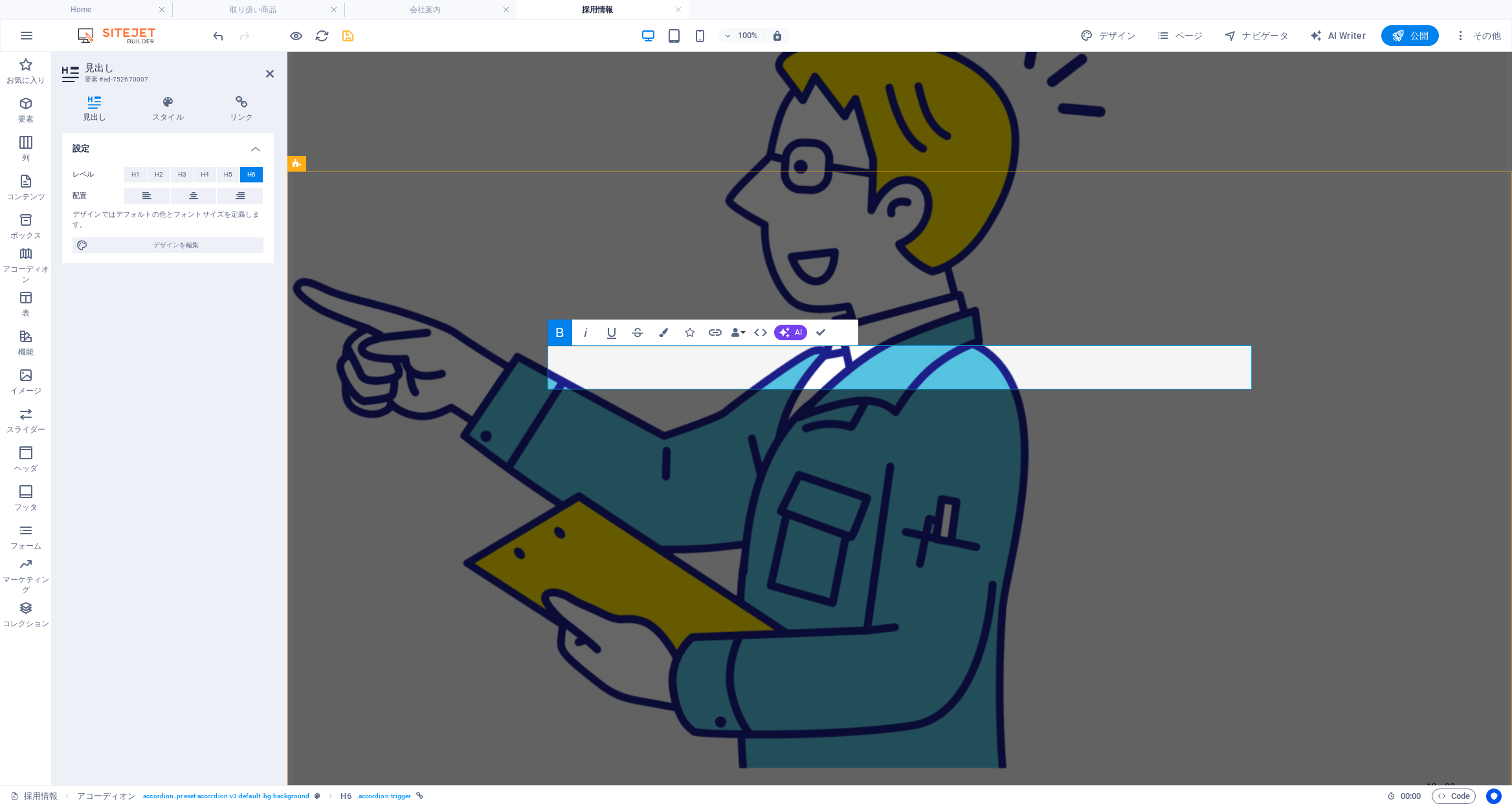
drag, startPoint x: 774, startPoint y: 363, endPoint x: 1030, endPoint y: 360, distance: 256.0
click at [659, 335] on icon "button" at bounding box center [663, 332] width 9 height 9
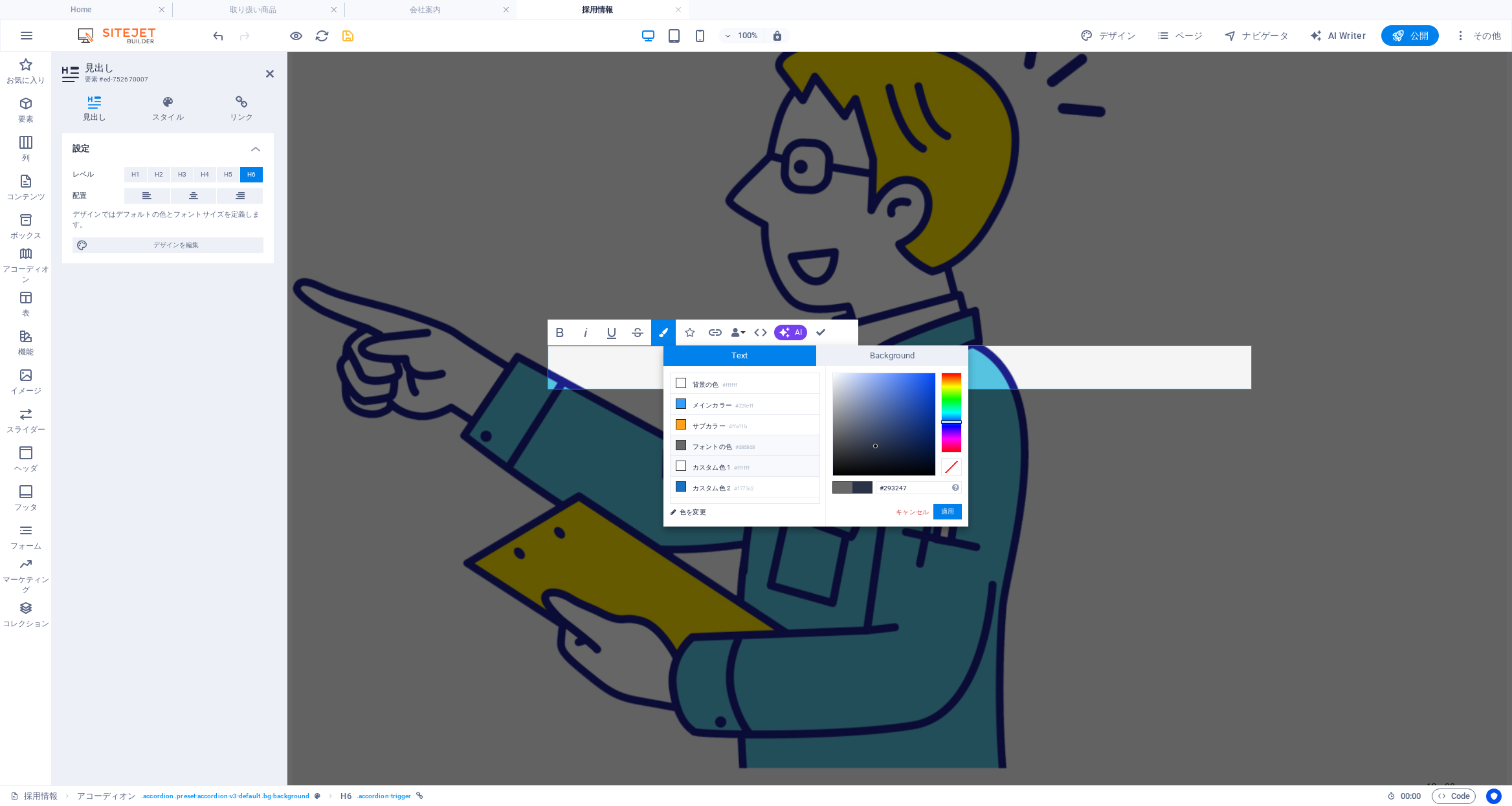
click at [744, 467] on small "#ffffff" at bounding box center [741, 468] width 16 height 9
type input "#ffffff"
click at [954, 511] on button "適用" at bounding box center [948, 512] width 29 height 16
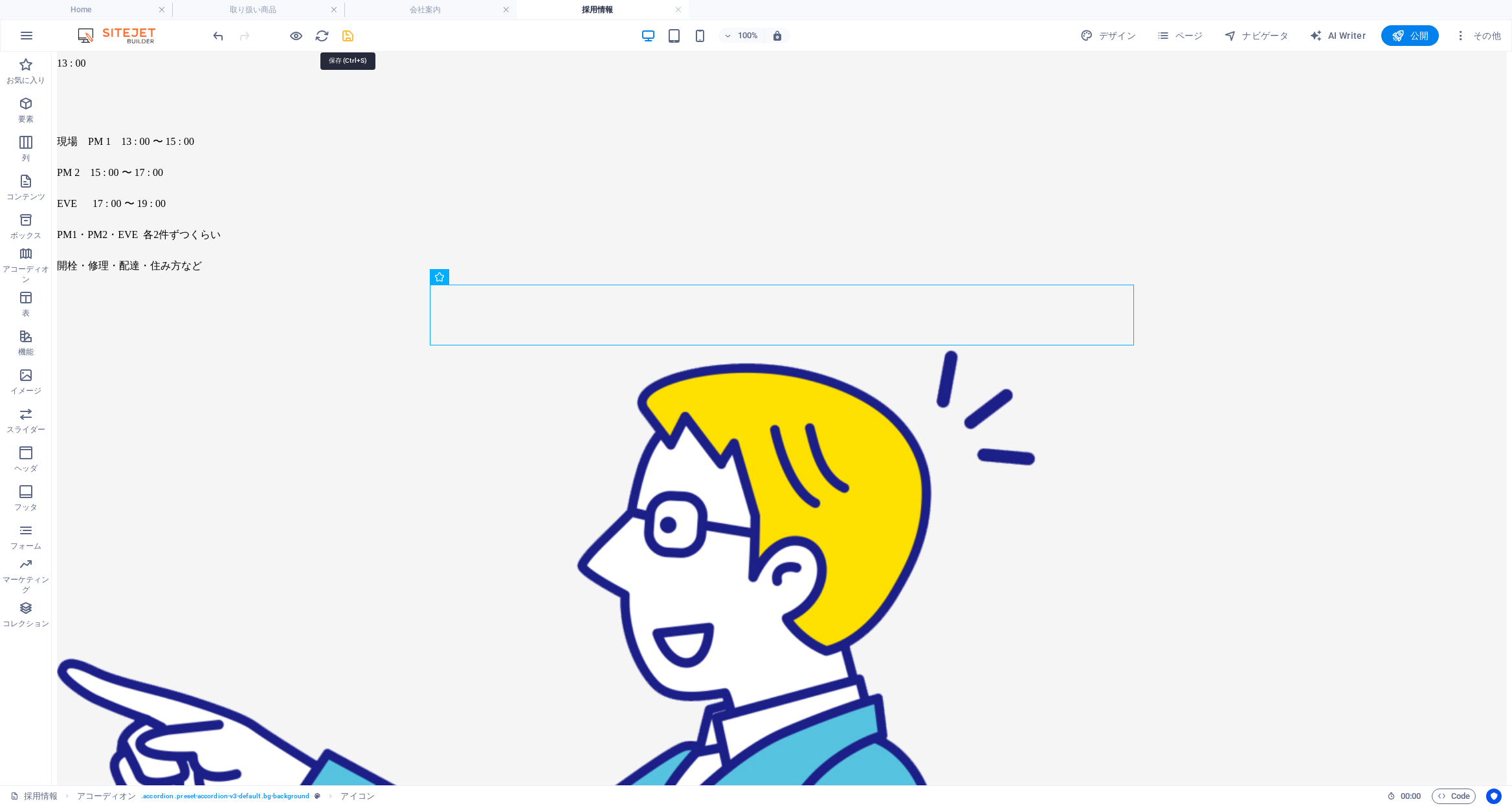
click at [347, 37] on icon "save" at bounding box center [348, 36] width 15 height 15
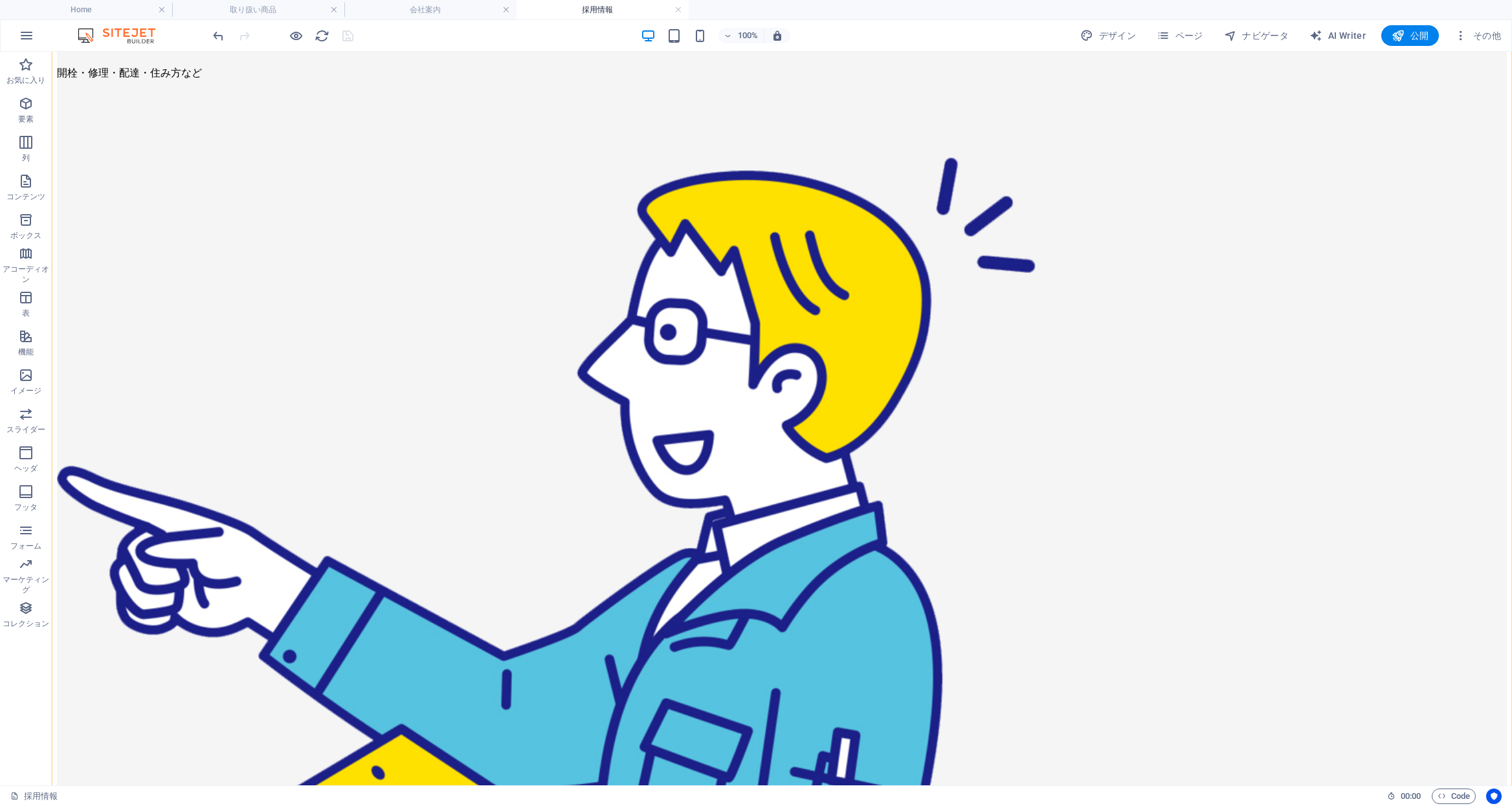
scroll to position [4511, 0]
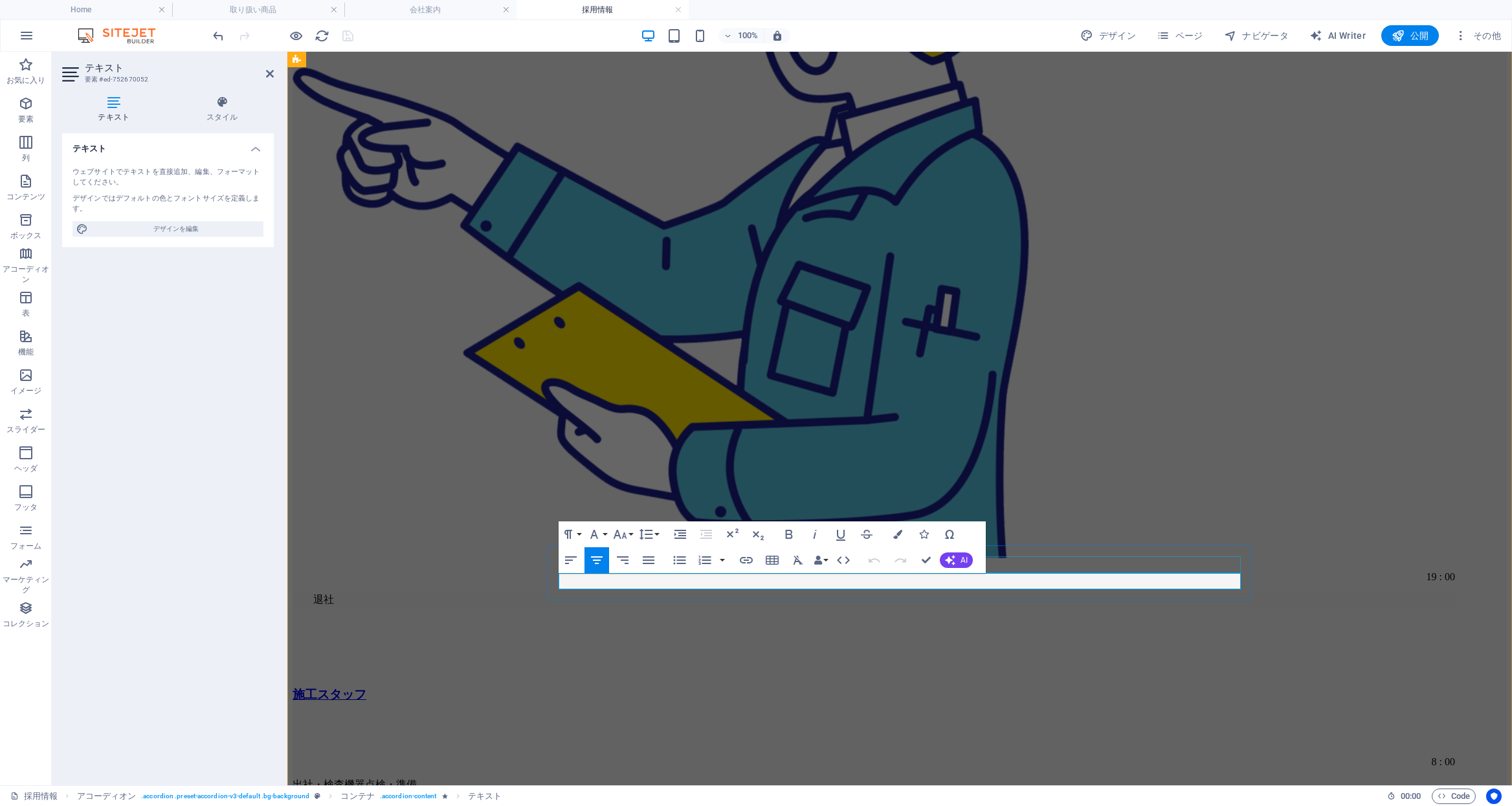
drag, startPoint x: 838, startPoint y: 580, endPoint x: 742, endPoint y: 570, distance: 96.5
drag, startPoint x: 954, startPoint y: 582, endPoint x: 1112, endPoint y: 580, distance: 158.0
drag, startPoint x: 810, startPoint y: 582, endPoint x: 630, endPoint y: 593, distance: 180.3
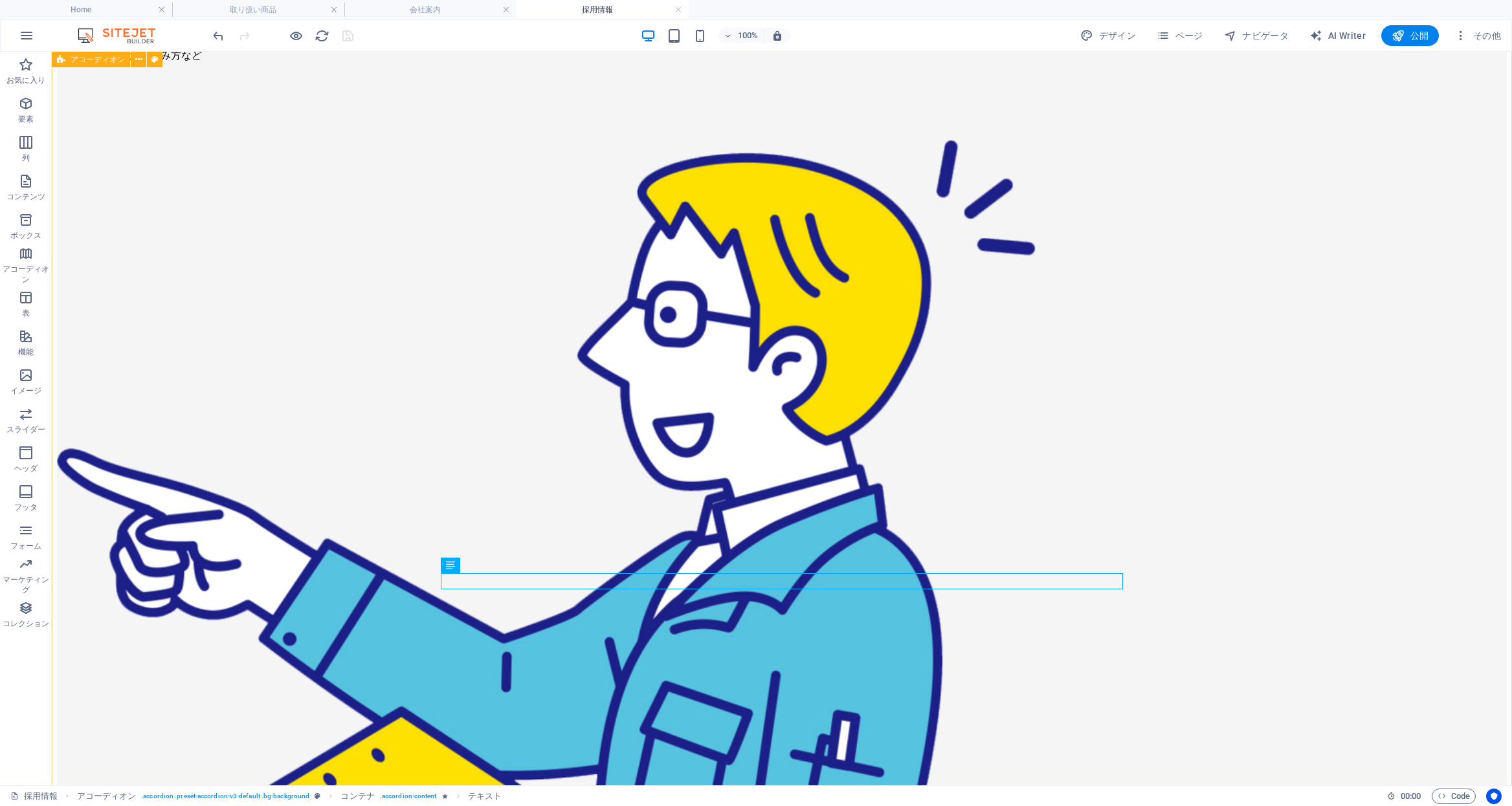
scroll to position [4506, 0]
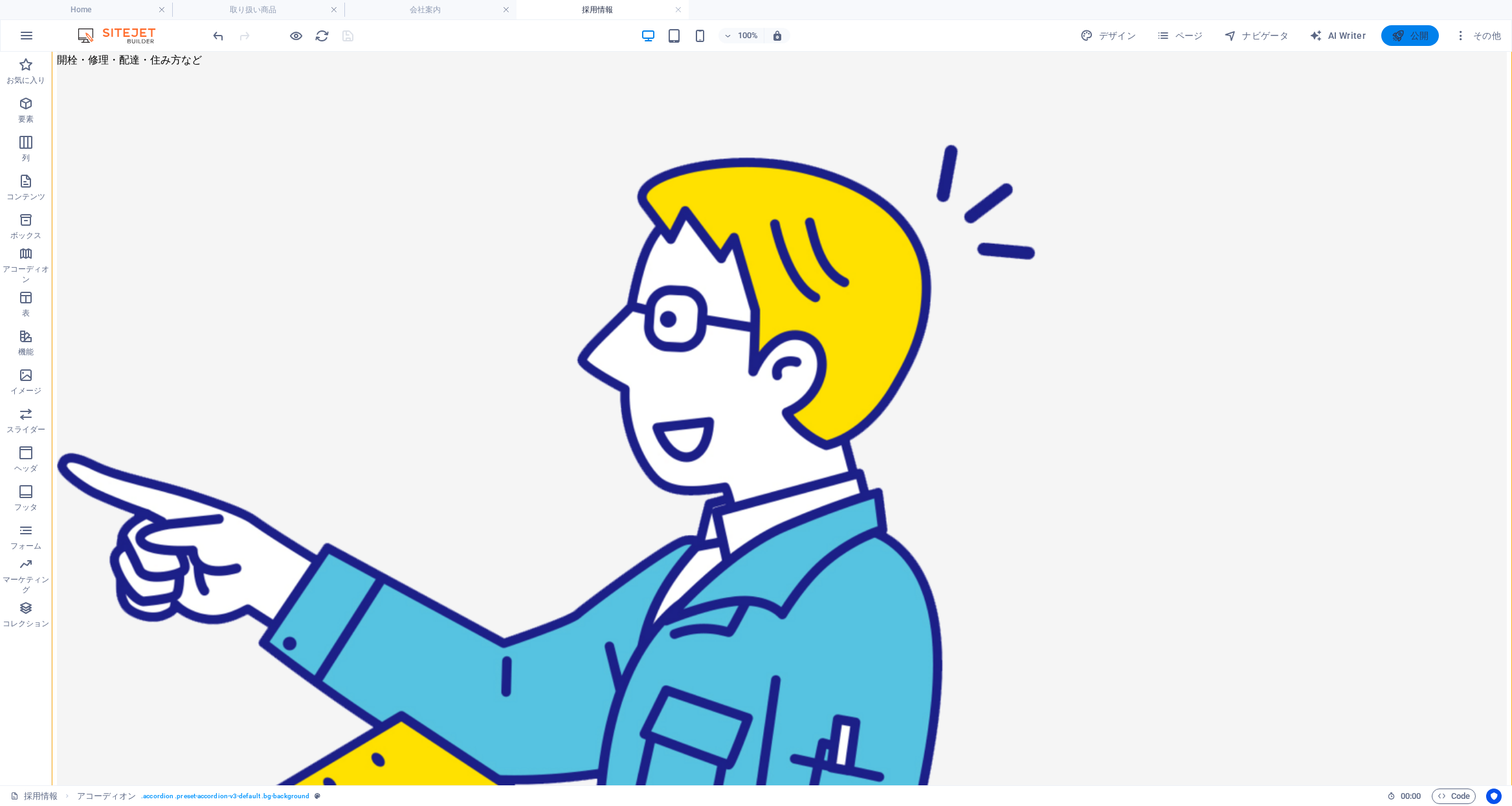
click at [1395, 42] on icon "button" at bounding box center [1398, 36] width 13 height 13
